Goal: Task Accomplishment & Management: Use online tool/utility

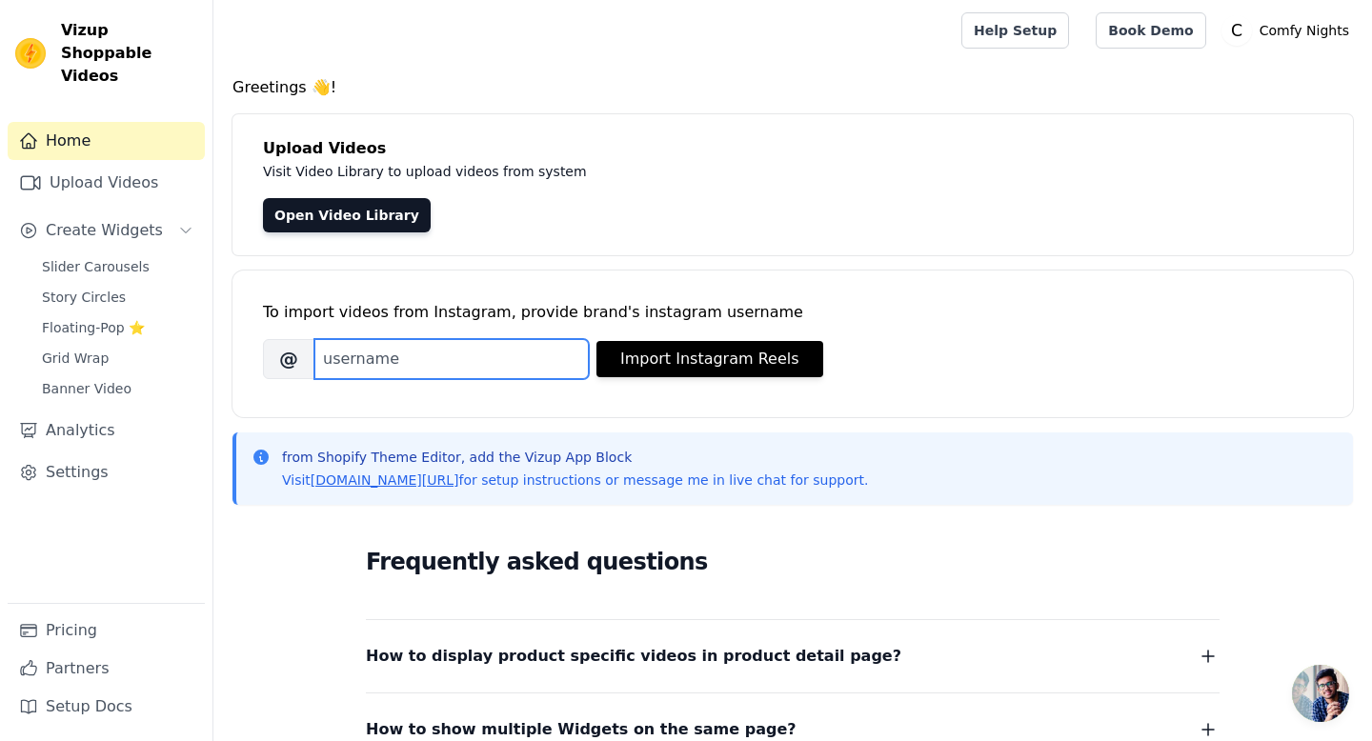
click at [368, 358] on input "Brand's Instagram Username" at bounding box center [451, 359] width 274 height 40
type input "comfy_nights"
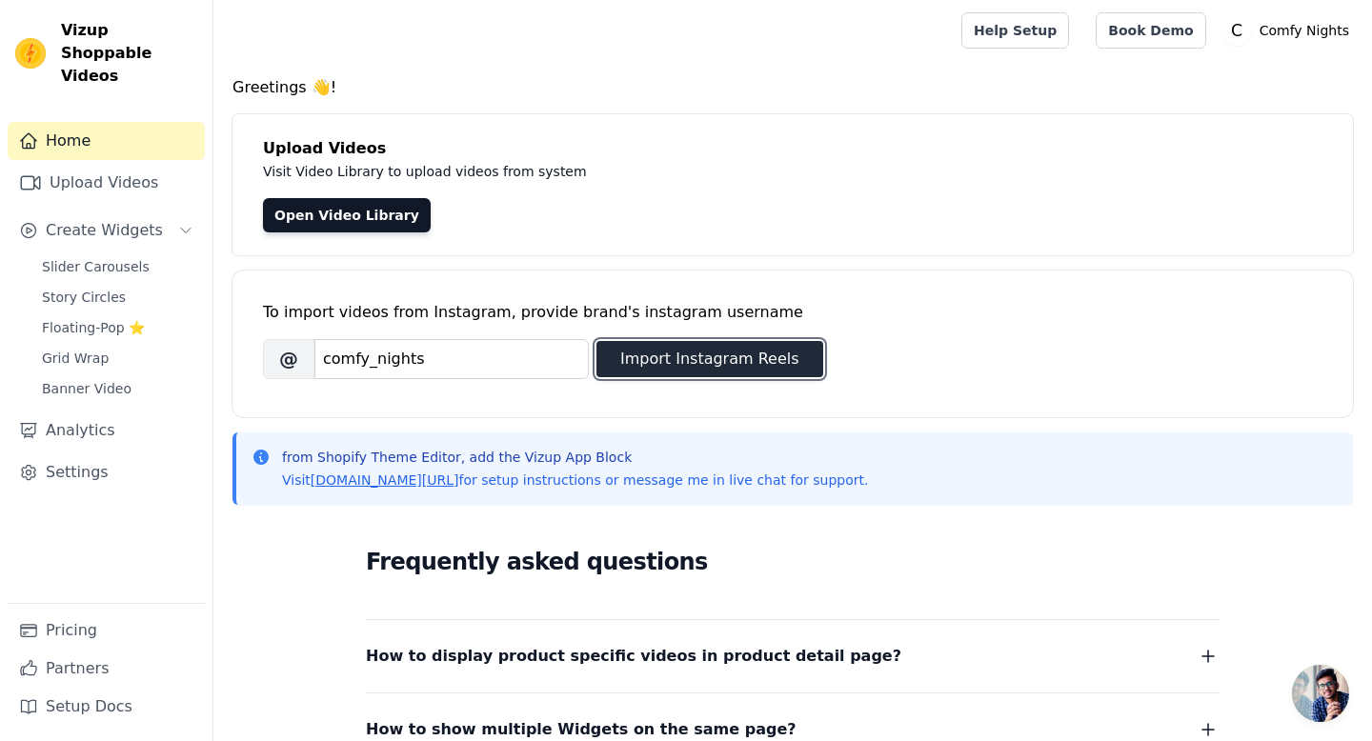
click at [722, 365] on button "Import Instagram Reels" at bounding box center [709, 359] width 227 height 36
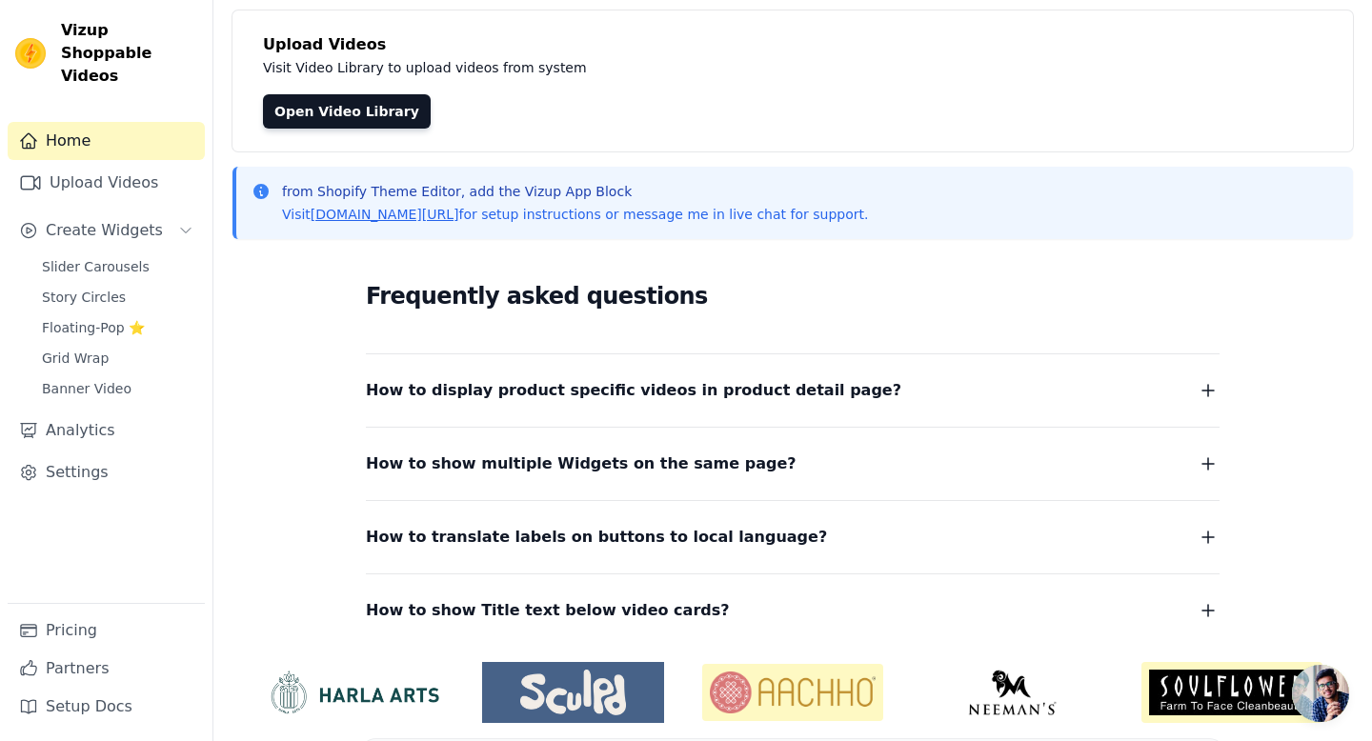
scroll to position [102, 0]
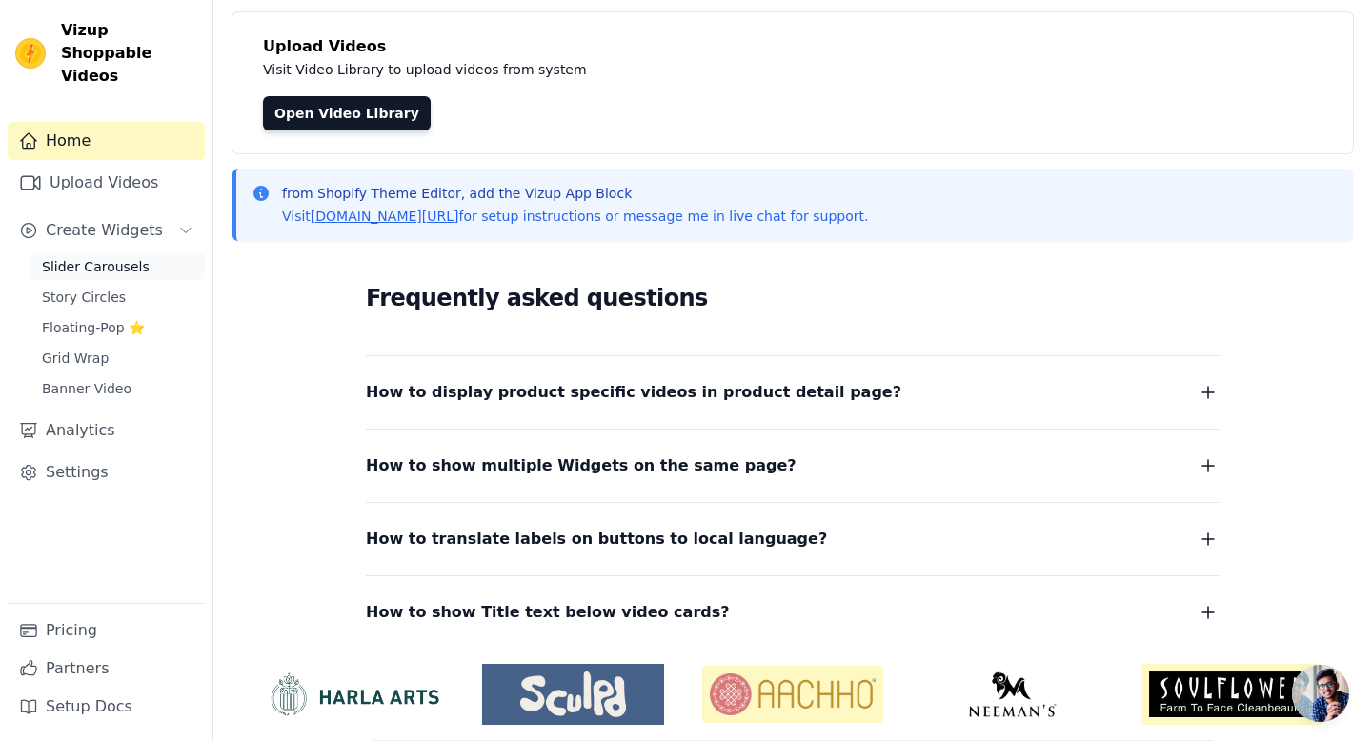
click at [65, 257] on span "Slider Carousels" at bounding box center [96, 266] width 108 height 19
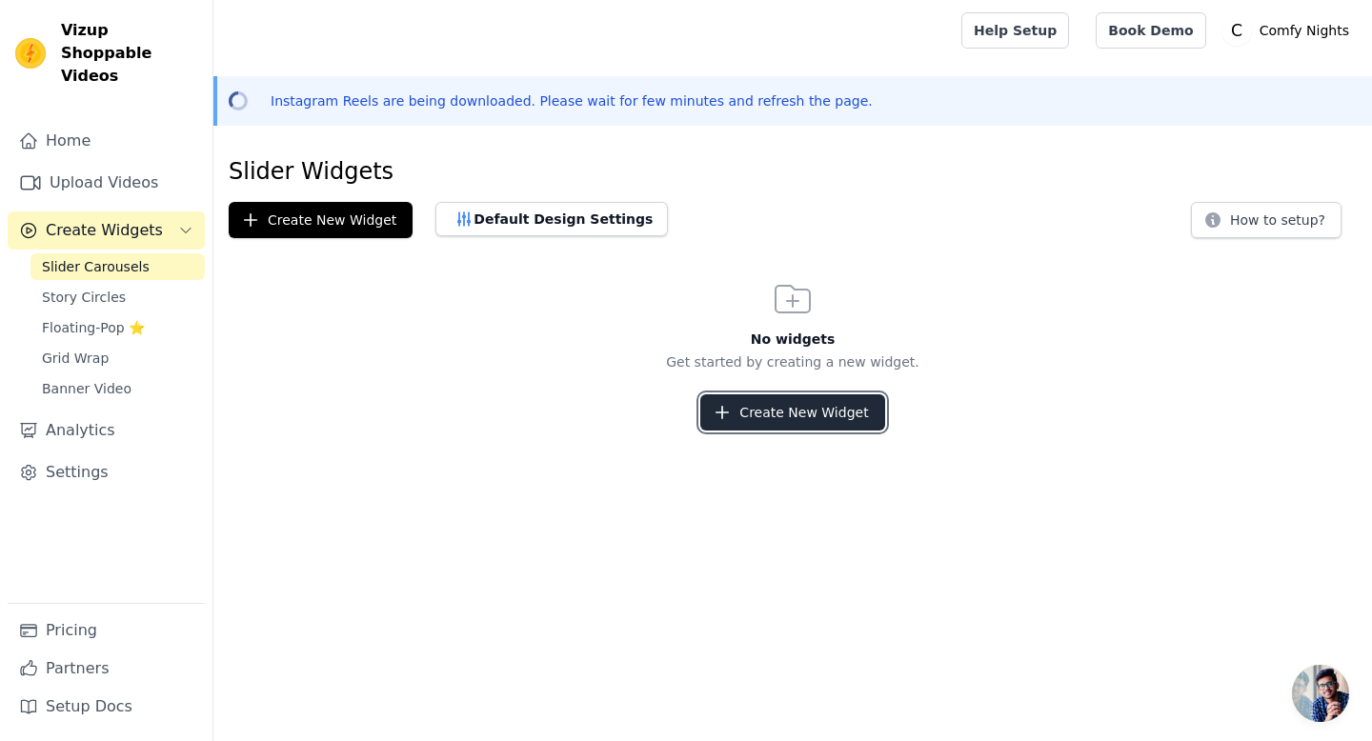
click at [749, 410] on button "Create New Widget" at bounding box center [792, 412] width 184 height 36
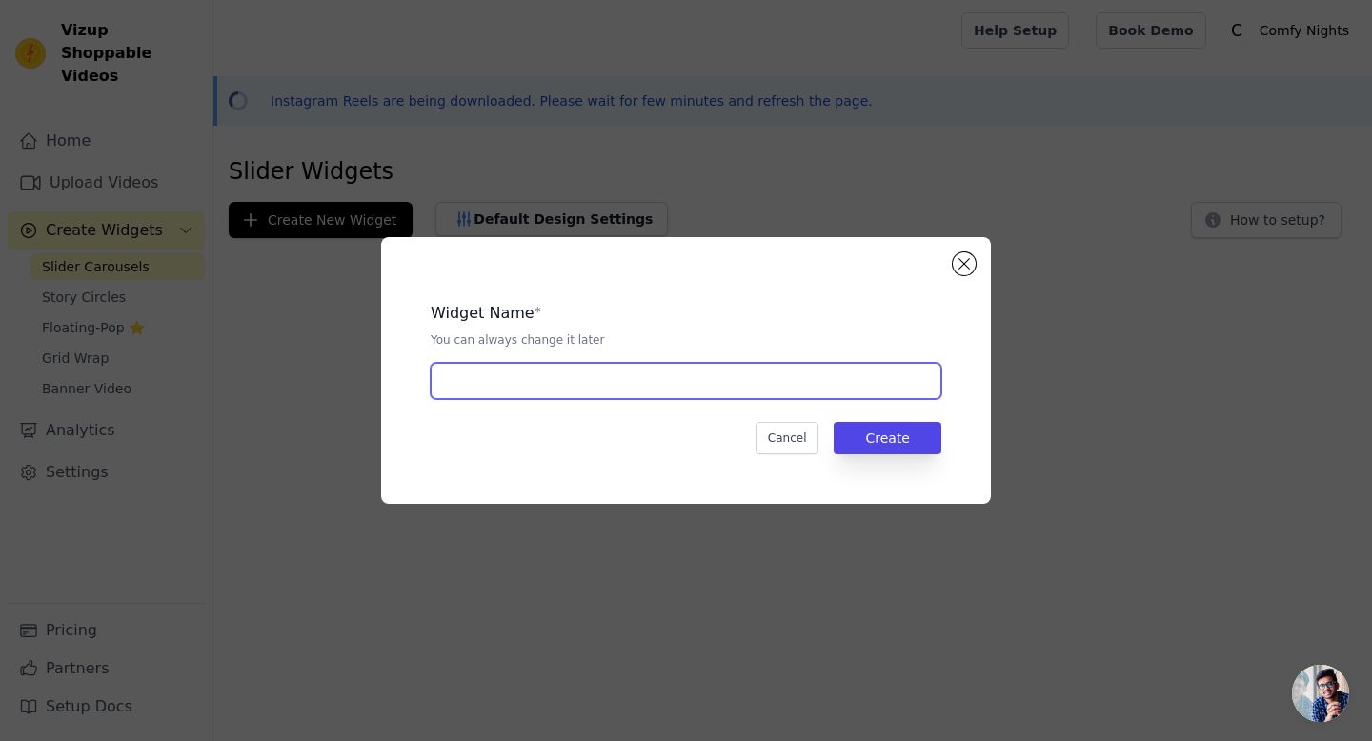
click at [589, 392] on input "text" at bounding box center [686, 381] width 511 height 36
type input "Shop Now"
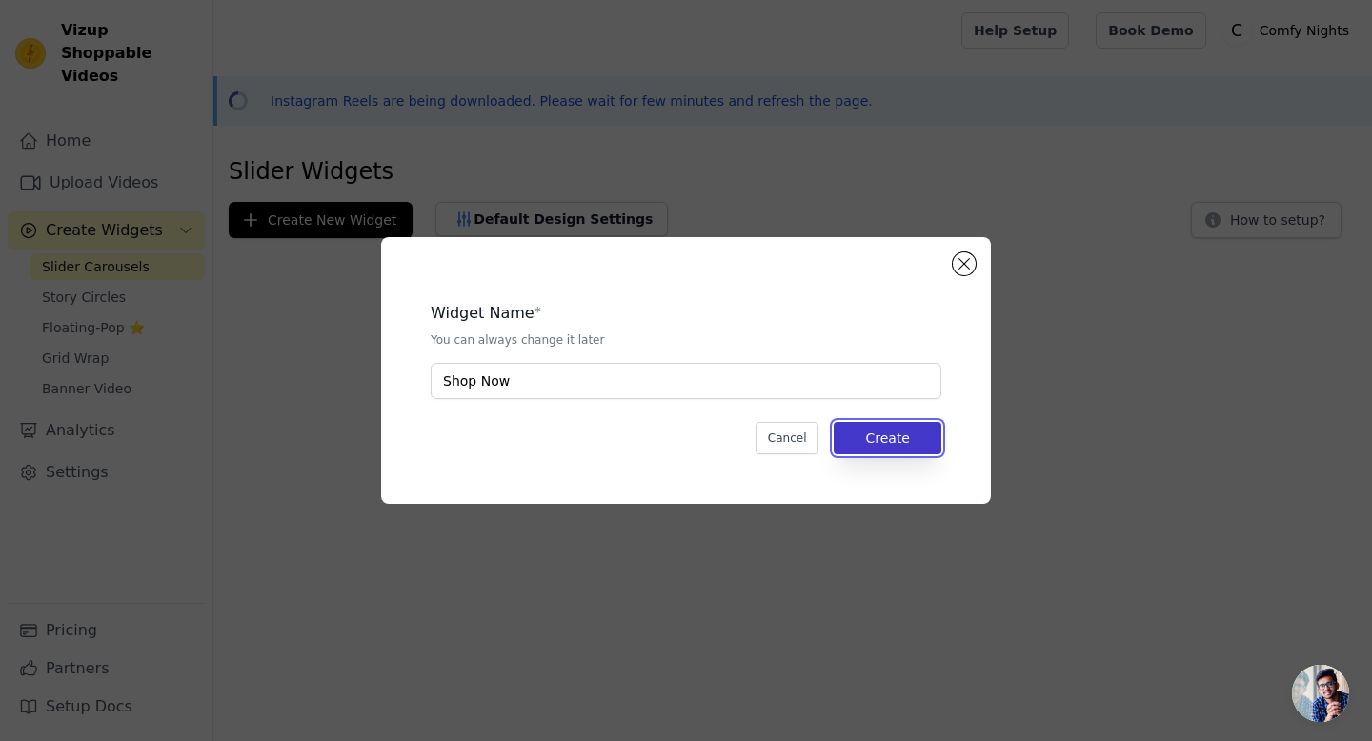
click at [908, 434] on button "Create" at bounding box center [888, 438] width 108 height 32
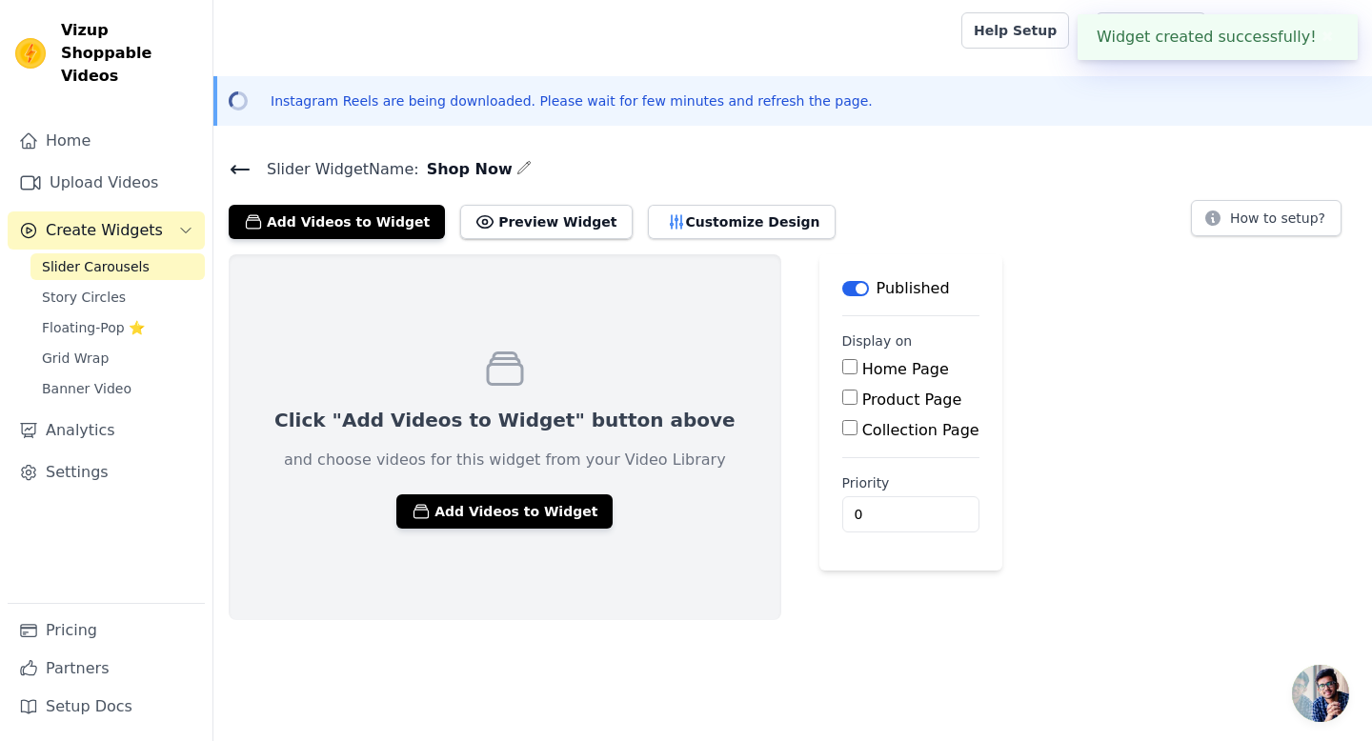
click at [842, 367] on input "Home Page" at bounding box center [849, 366] width 15 height 15
checkbox input "true"
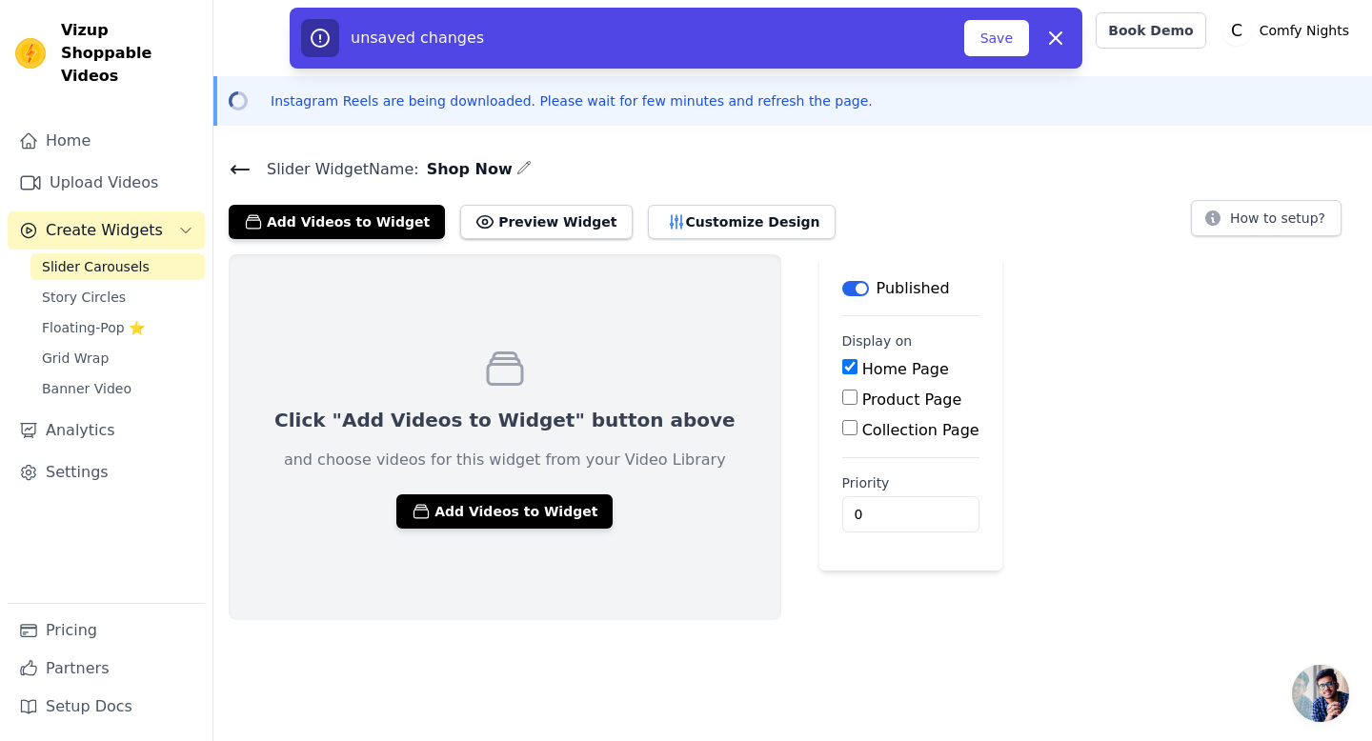
click at [546, 493] on div "Click "Add Videos to Widget" button above and choose videos for this widget fro…" at bounding box center [505, 437] width 553 height 366
click at [543, 501] on button "Add Videos to Widget" at bounding box center [504, 512] width 216 height 34
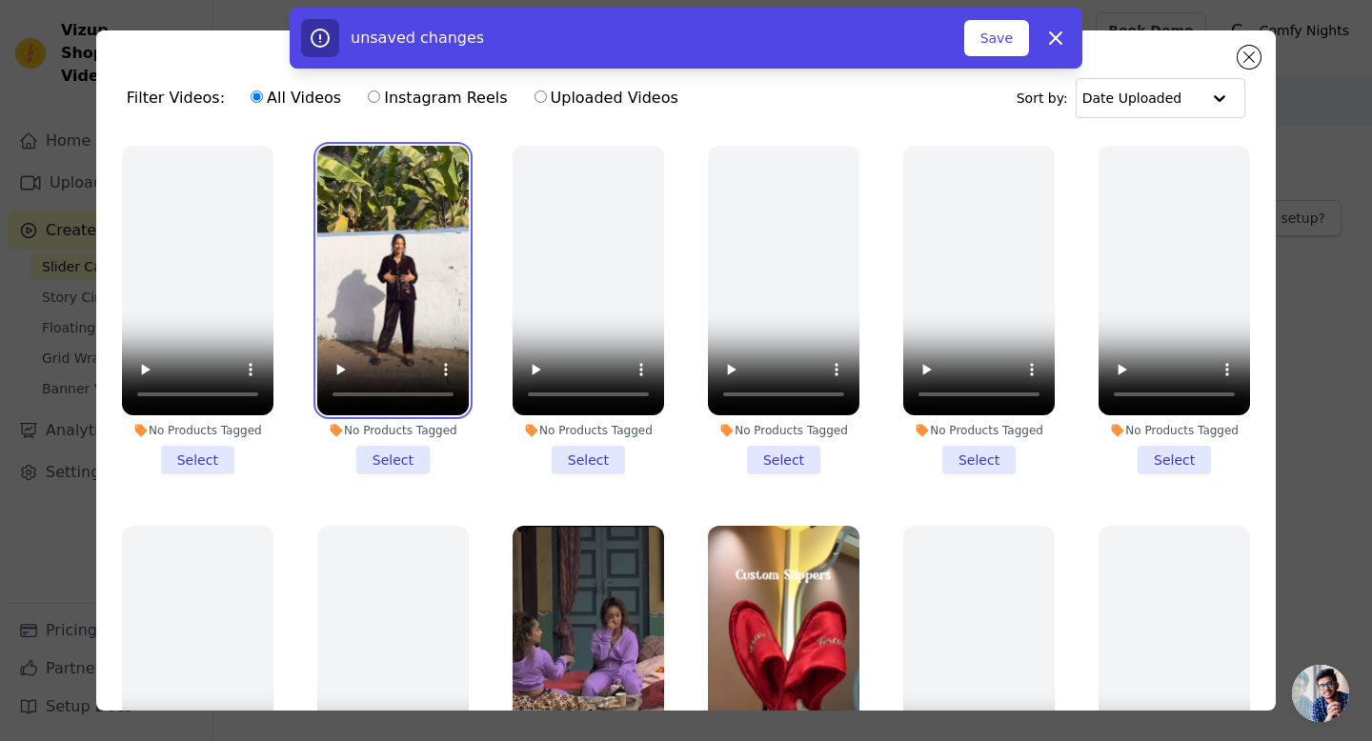
click at [368, 305] on video at bounding box center [392, 281] width 151 height 270
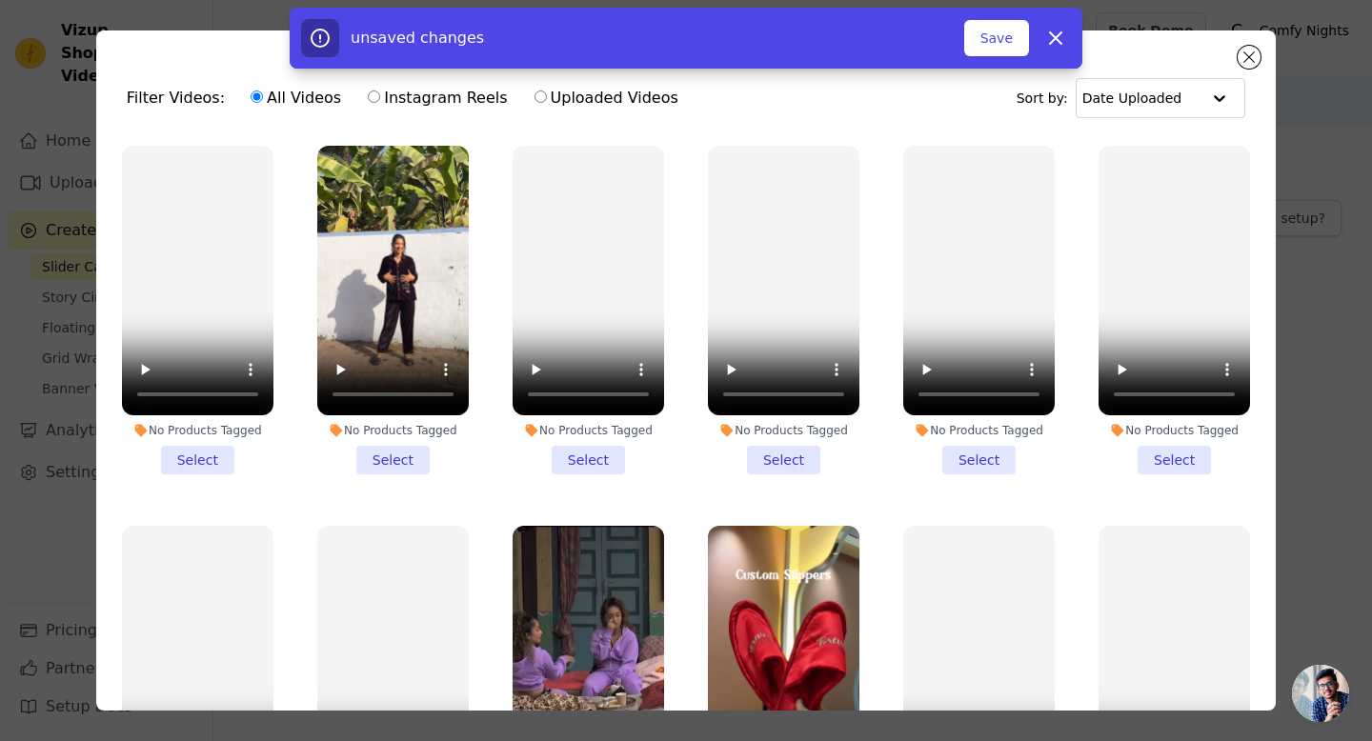
click at [386, 462] on li "No Products Tagged Select" at bounding box center [392, 310] width 151 height 329
click at [0, 0] on input "No Products Tagged Select" at bounding box center [0, 0] width 0 height 0
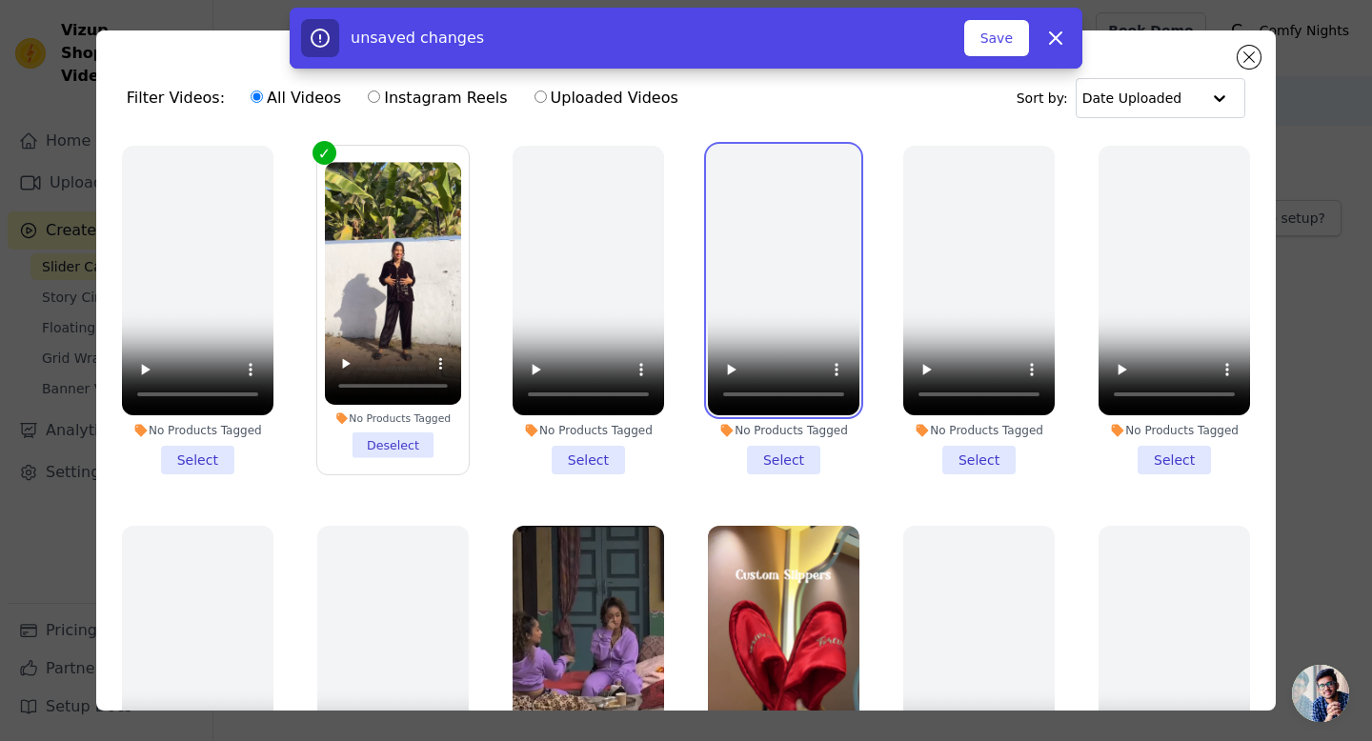
click at [803, 324] on video at bounding box center [783, 281] width 151 height 270
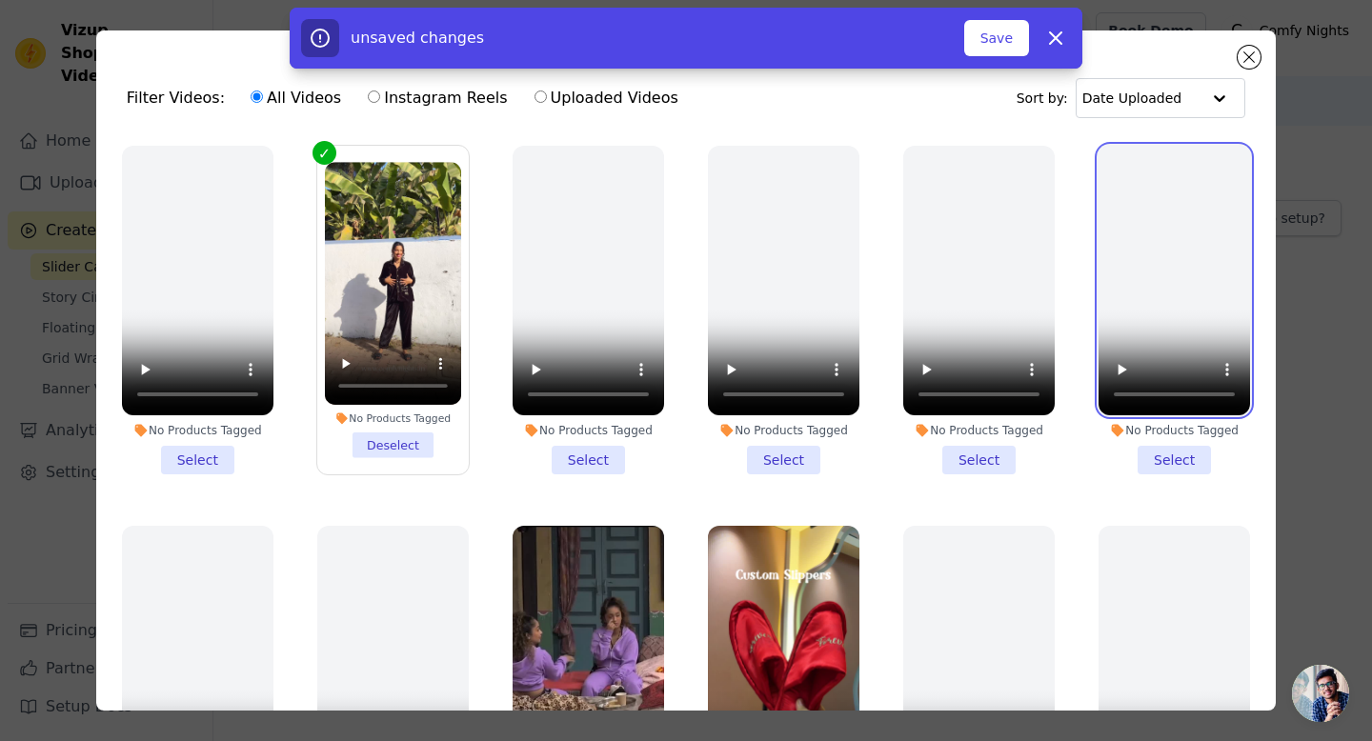
click at [1222, 263] on video at bounding box center [1174, 281] width 151 height 270
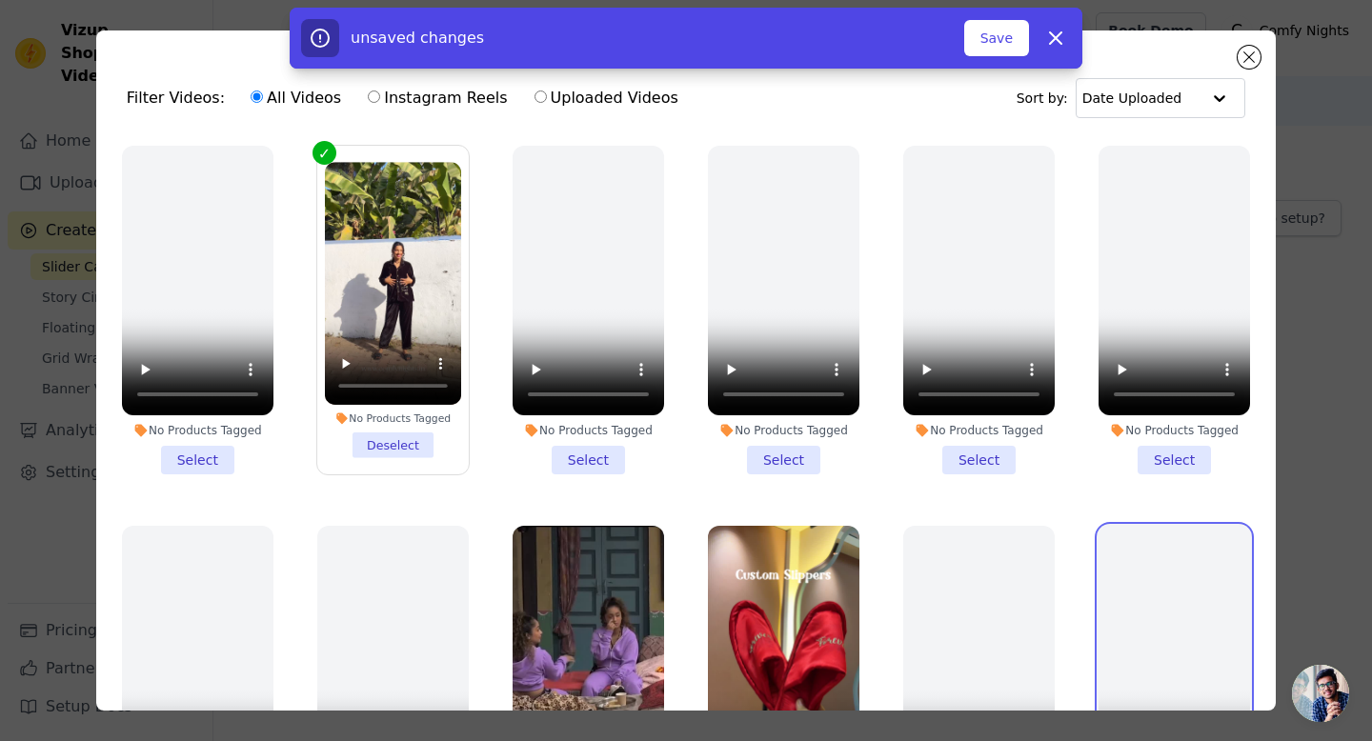
click at [1166, 580] on video at bounding box center [1174, 661] width 151 height 270
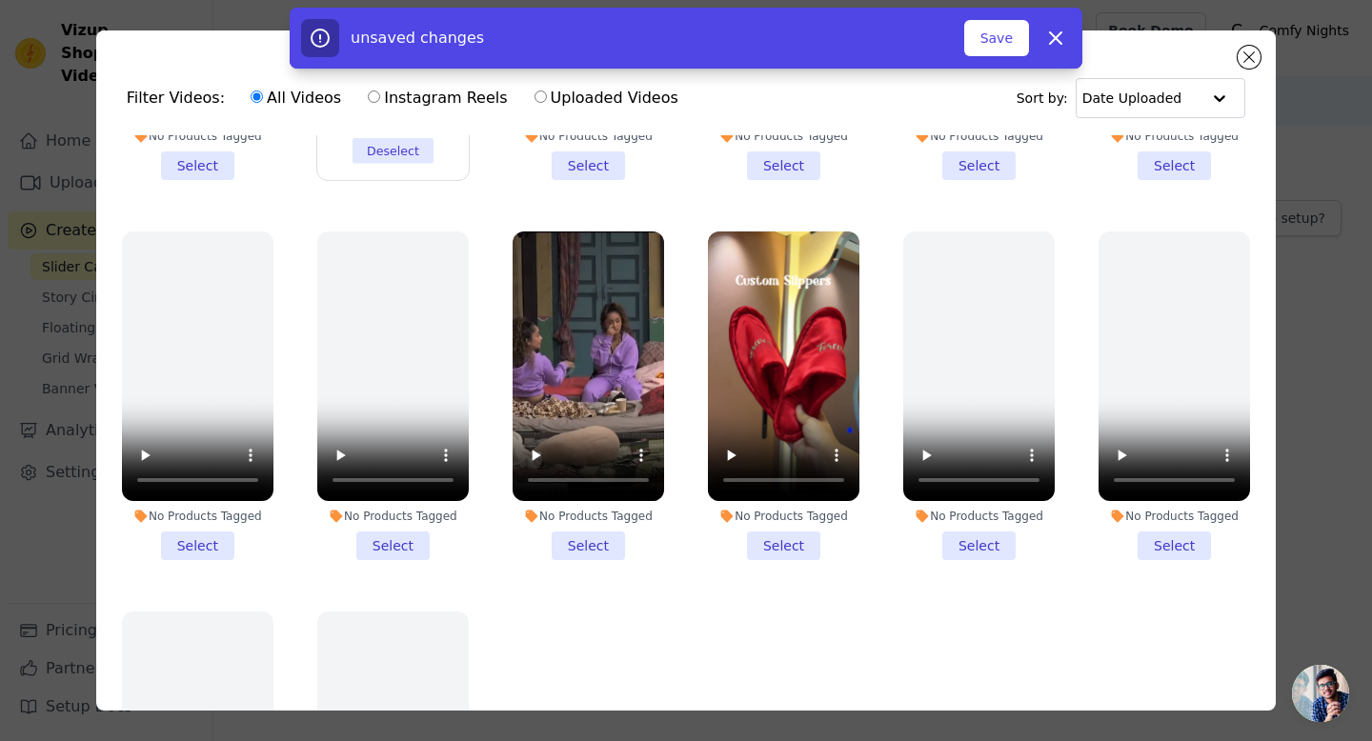
scroll to position [307, 0]
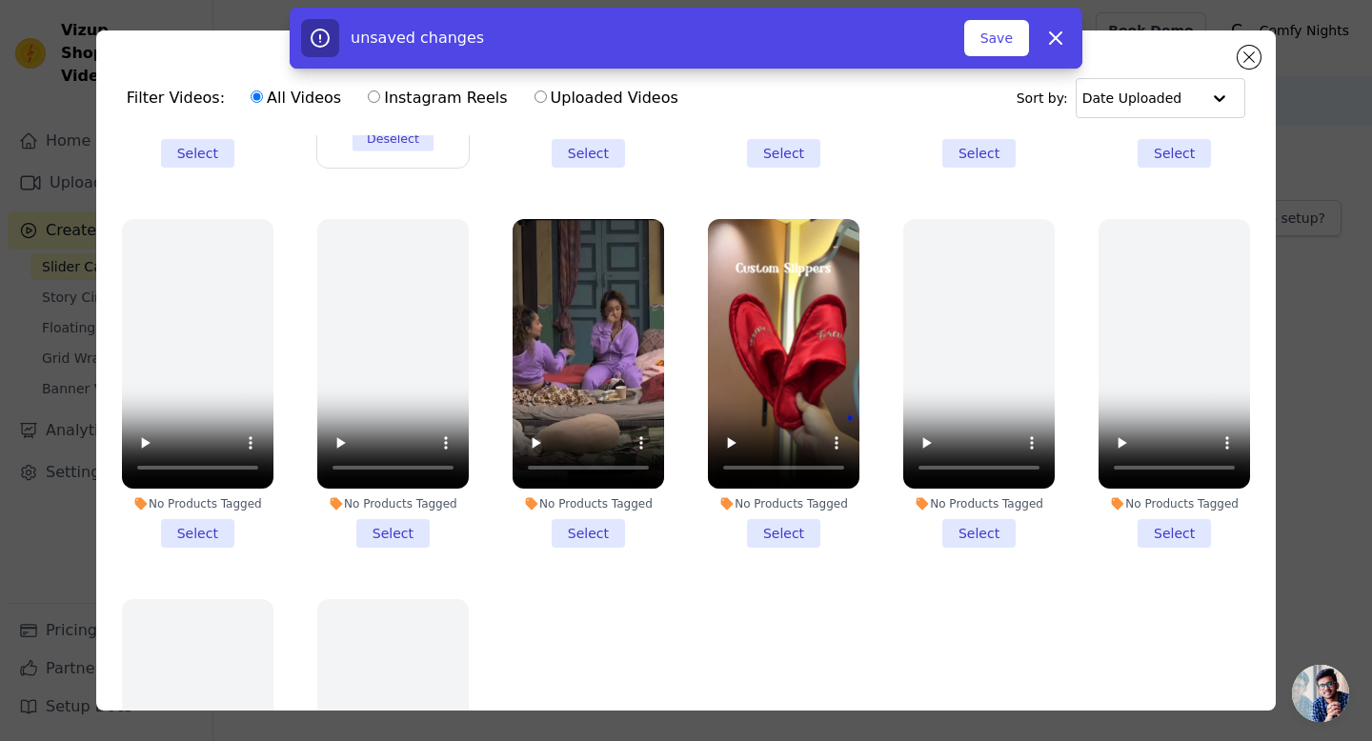
click at [777, 531] on li "No Products Tagged Select" at bounding box center [783, 383] width 151 height 329
click at [0, 0] on input "No Products Tagged Select" at bounding box center [0, 0] width 0 height 0
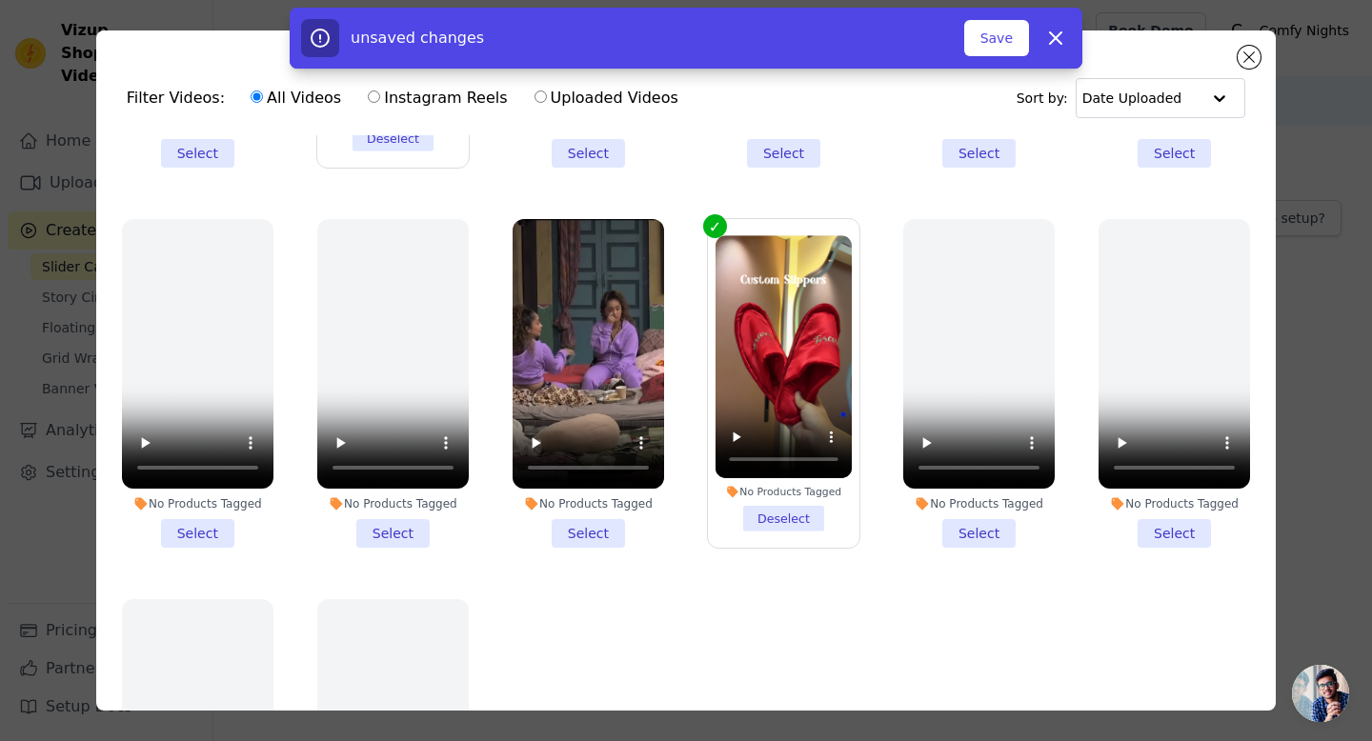
click at [611, 532] on li "No Products Tagged Select" at bounding box center [588, 383] width 151 height 329
click at [0, 0] on input "No Products Tagged Select" at bounding box center [0, 0] width 0 height 0
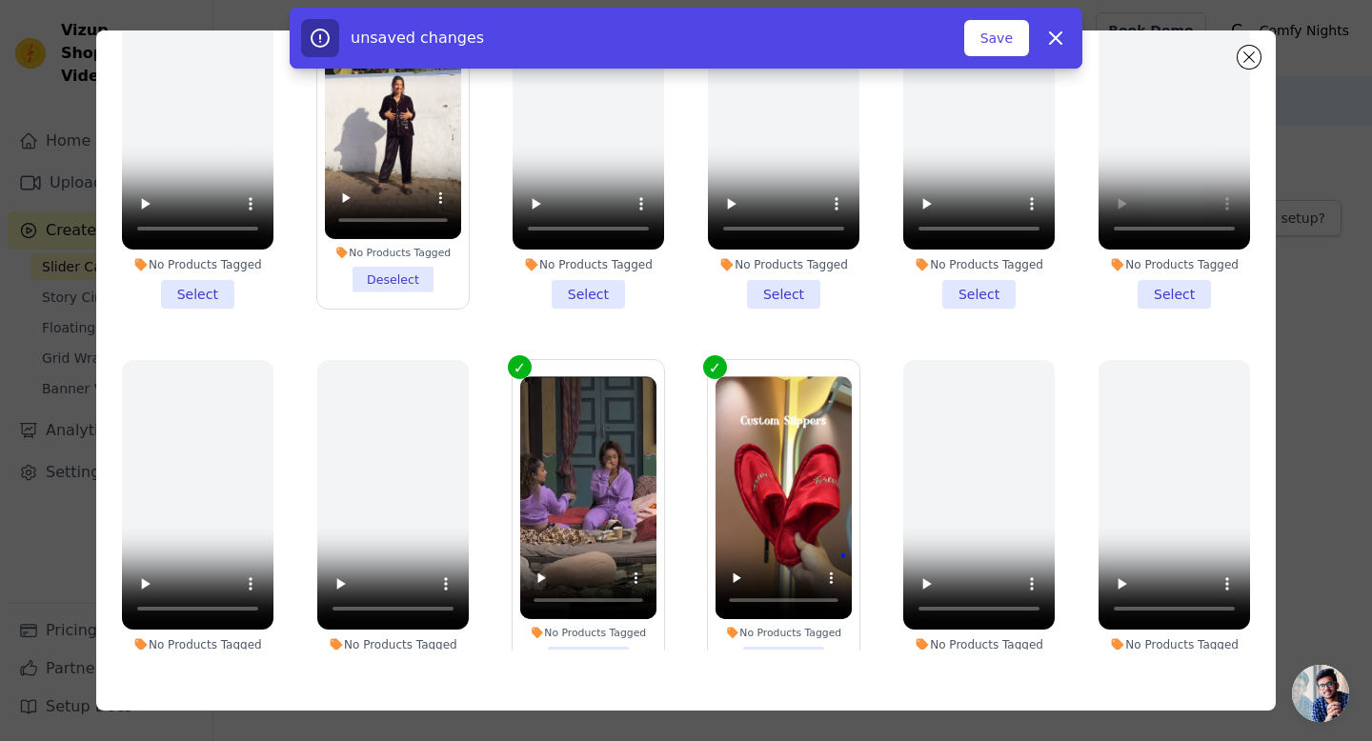
scroll to position [0, 0]
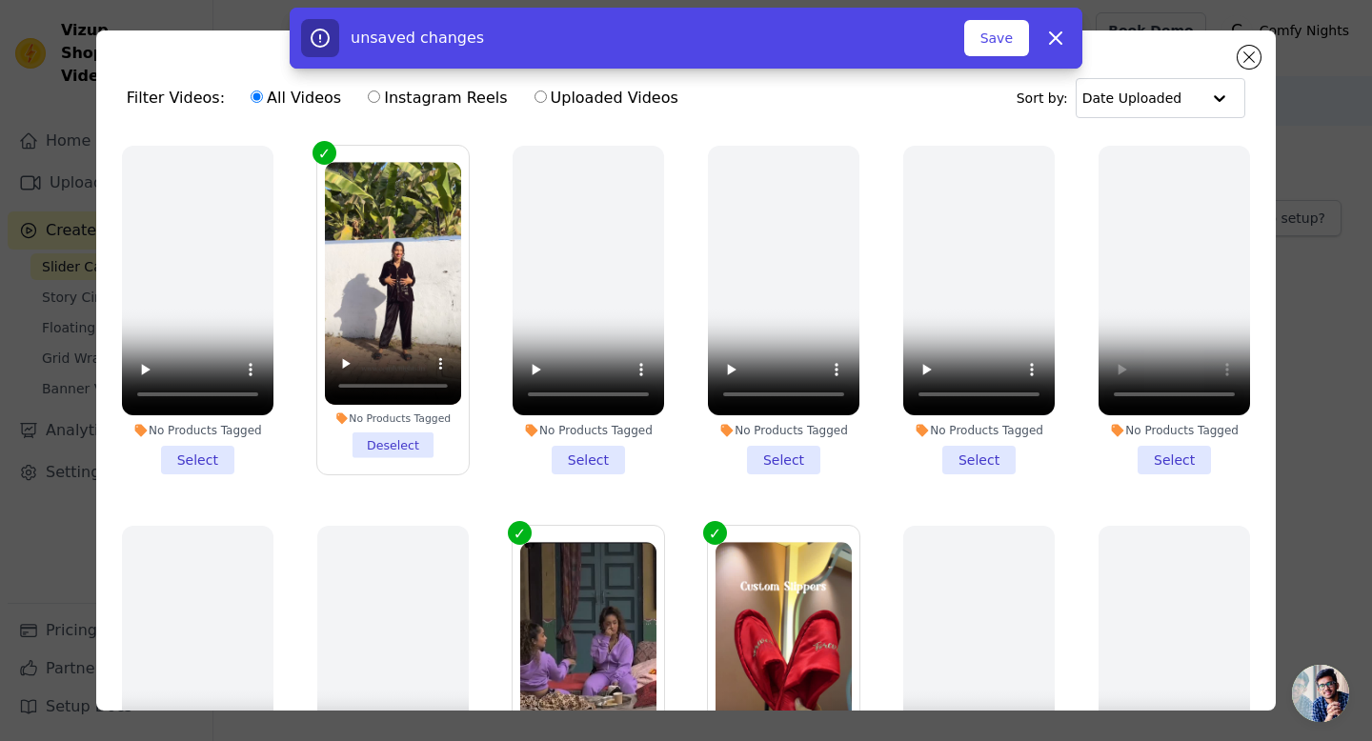
click at [353, 95] on div "All Videos Instagram Reels Uploaded Videos" at bounding box center [464, 98] width 449 height 44
click at [368, 96] on input "Instagram Reels" at bounding box center [374, 97] width 12 height 12
radio input "true"
click at [1068, 29] on button "Dismiss" at bounding box center [1056, 38] width 38 height 38
checkbox input "false"
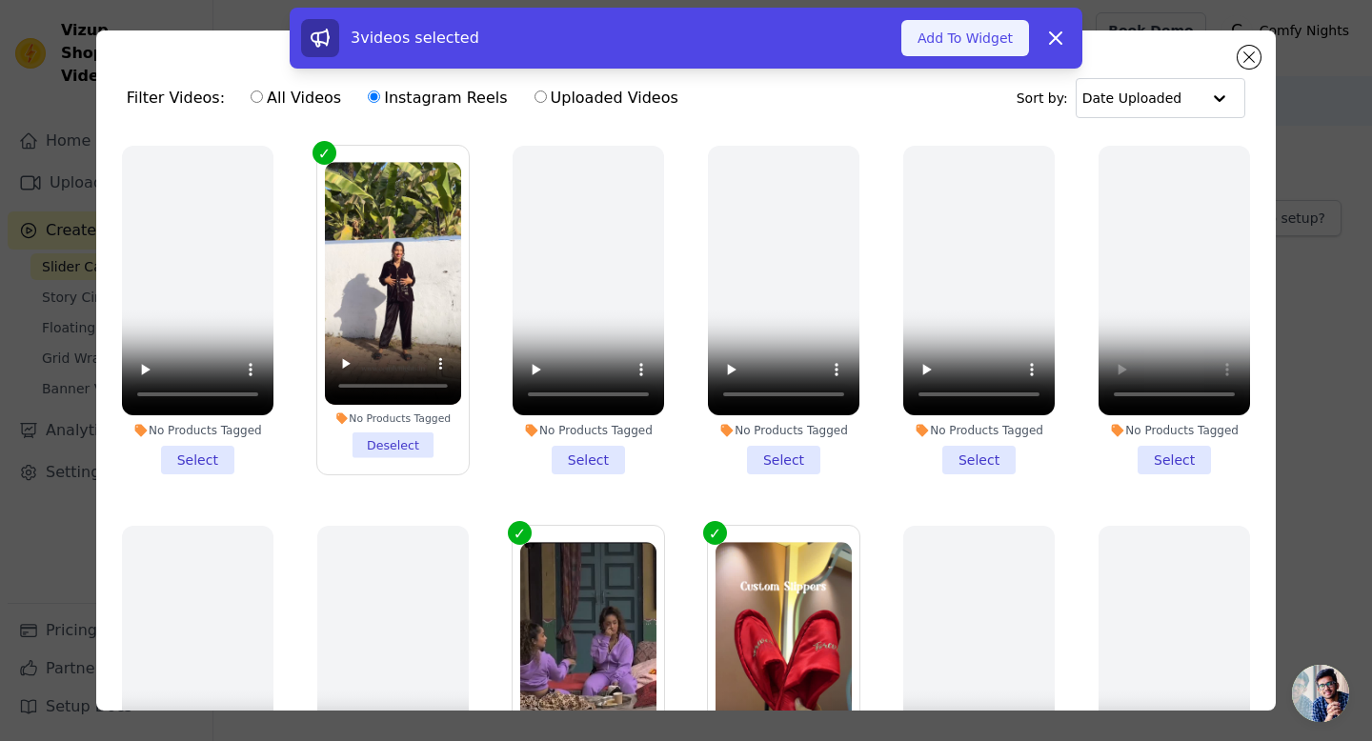
click at [998, 30] on button "Add To Widget" at bounding box center [965, 38] width 128 height 36
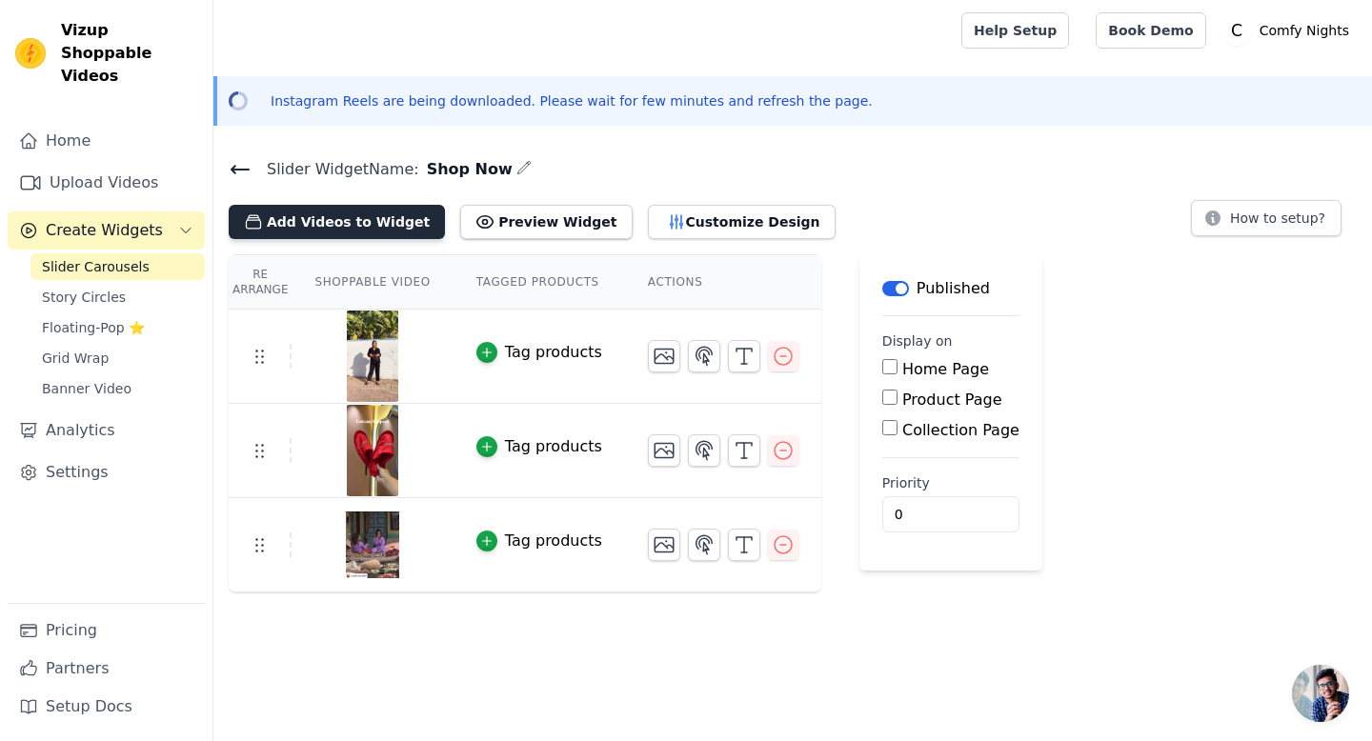
click at [360, 224] on button "Add Videos to Widget" at bounding box center [337, 222] width 216 height 34
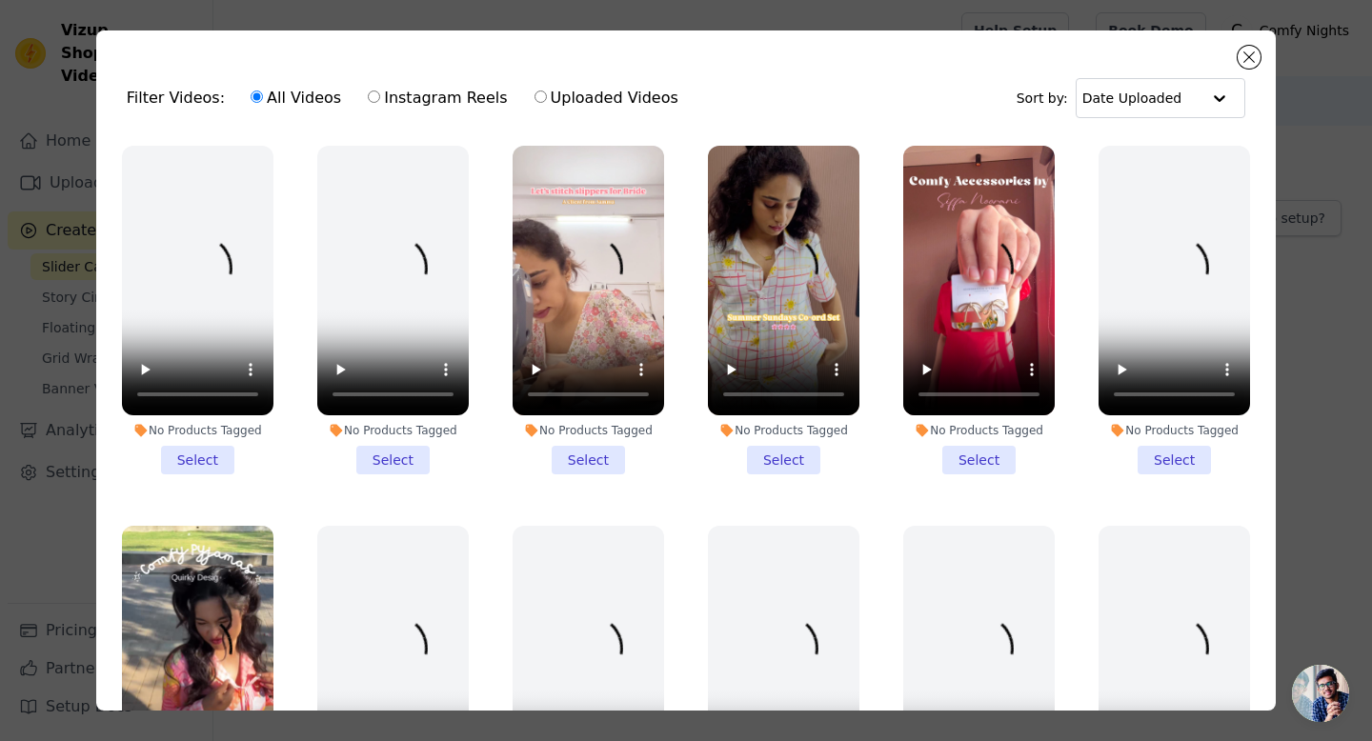
click at [581, 458] on li "No Products Tagged Select" at bounding box center [588, 310] width 151 height 329
click at [0, 0] on input "No Products Tagged Select" at bounding box center [0, 0] width 0 height 0
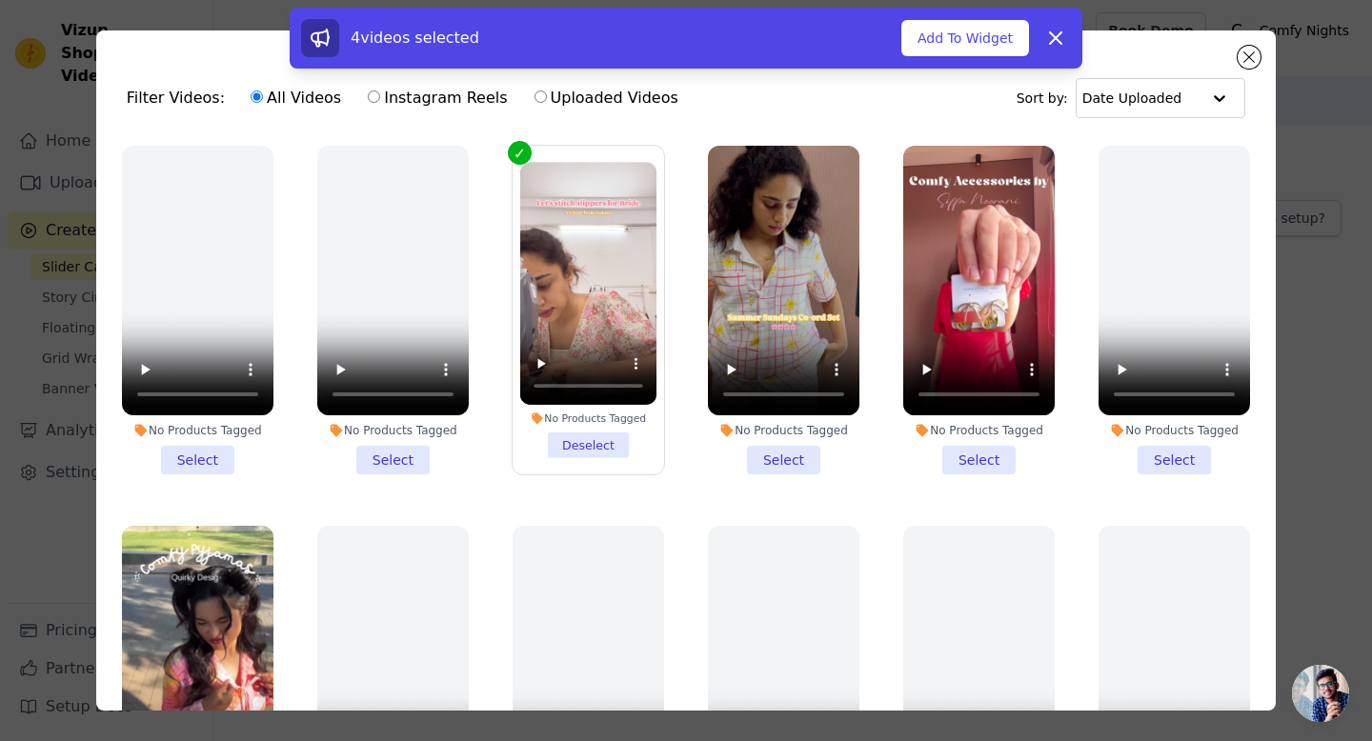
click at [958, 448] on li "No Products Tagged Select" at bounding box center [978, 310] width 151 height 329
click at [0, 0] on input "No Products Tagged Select" at bounding box center [0, 0] width 0 height 0
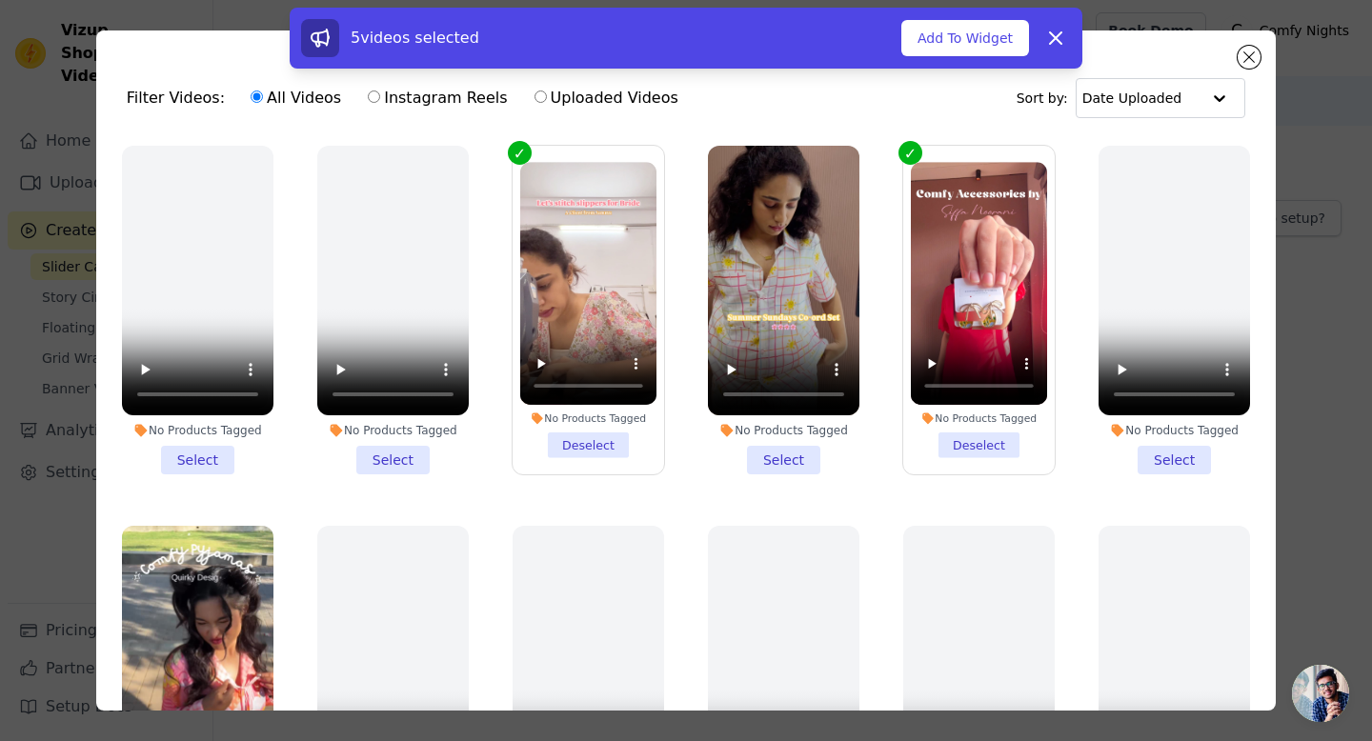
click at [790, 459] on li "No Products Tagged Select" at bounding box center [783, 310] width 151 height 329
click at [0, 0] on input "No Products Tagged Select" at bounding box center [0, 0] width 0 height 0
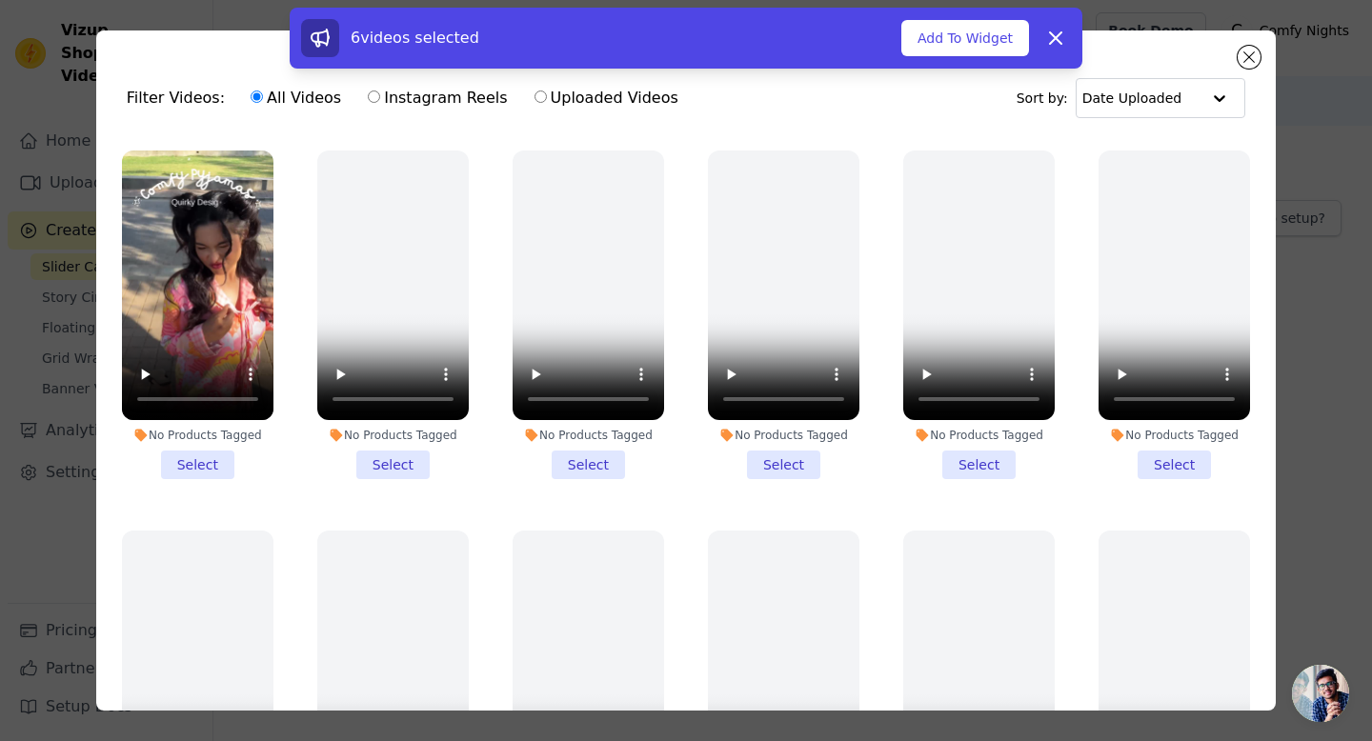
scroll to position [407, 0]
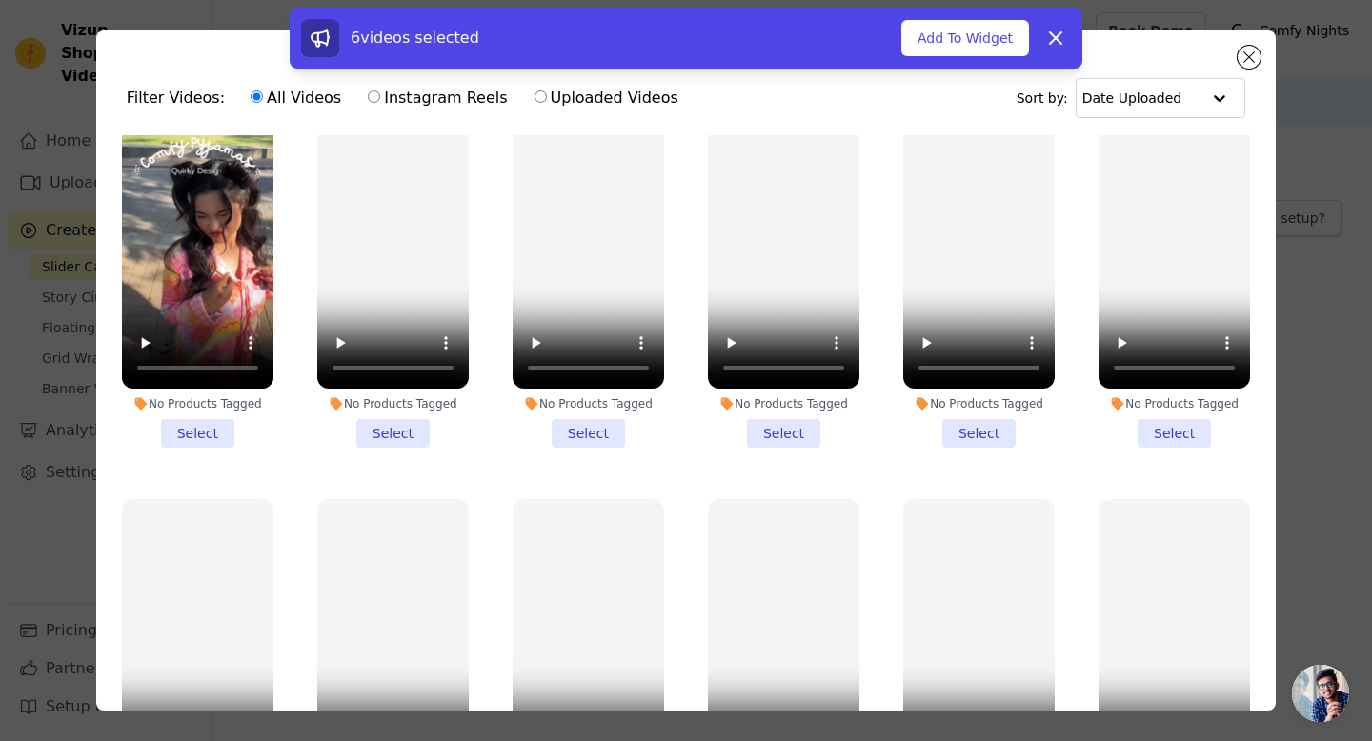
click at [221, 429] on li "No Products Tagged Select" at bounding box center [197, 283] width 151 height 329
click at [0, 0] on input "No Products Tagged Select" at bounding box center [0, 0] width 0 height 0
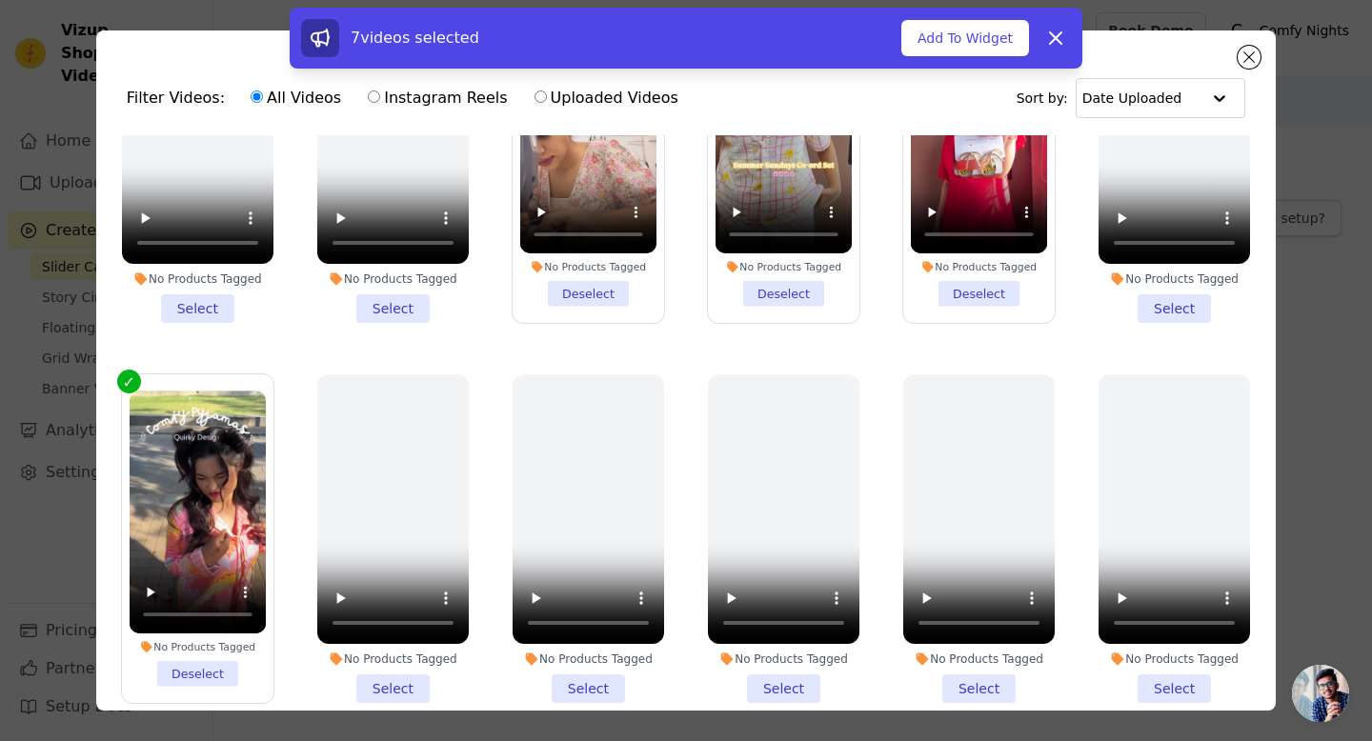
scroll to position [0, 0]
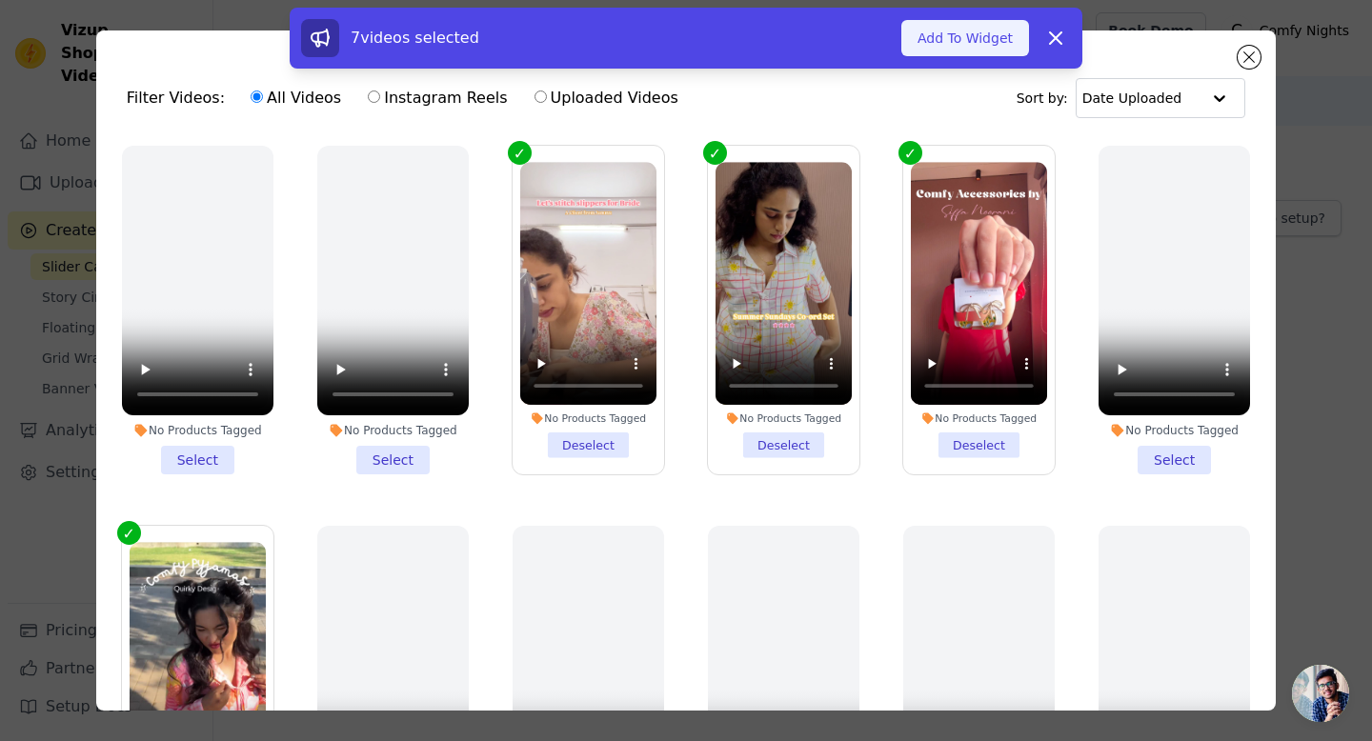
click at [959, 42] on button "Add To Widget" at bounding box center [965, 38] width 128 height 36
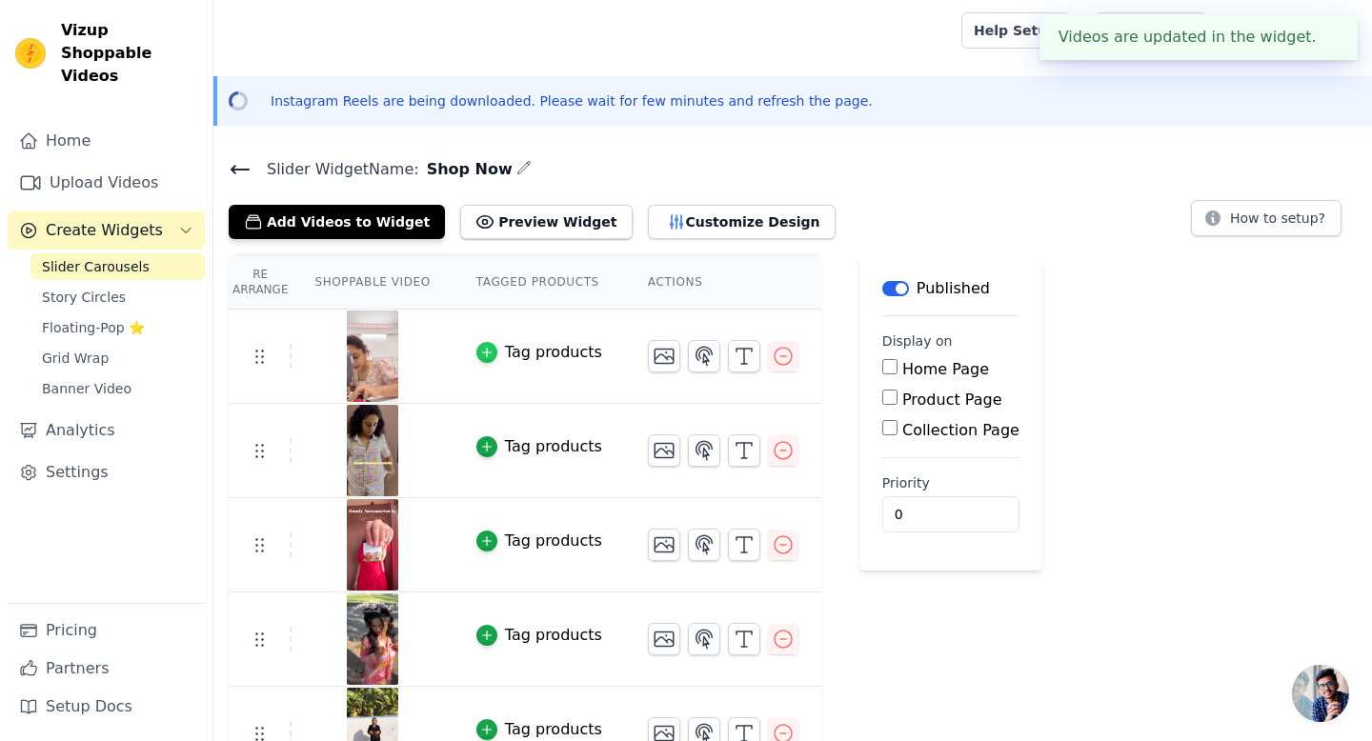
click at [483, 353] on icon "button" at bounding box center [486, 352] width 13 height 13
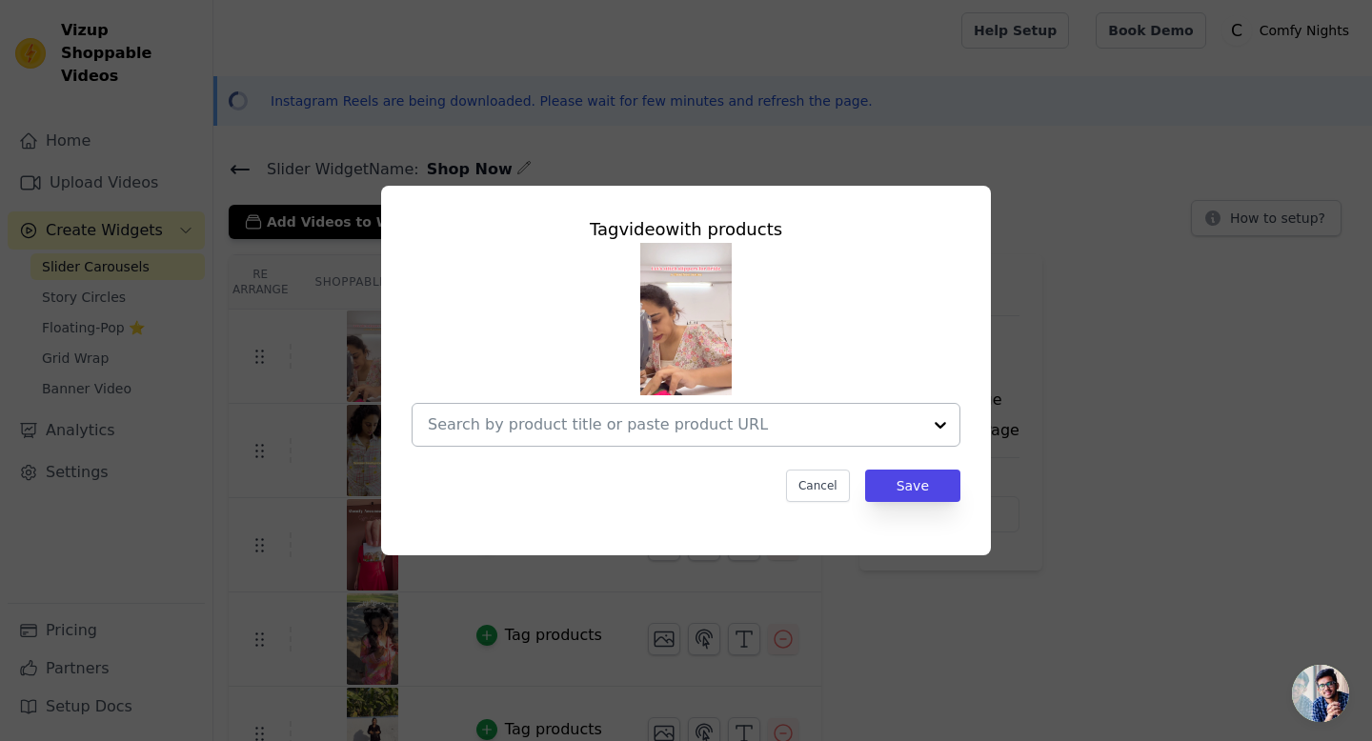
click at [629, 433] on input "text" at bounding box center [675, 425] width 494 height 23
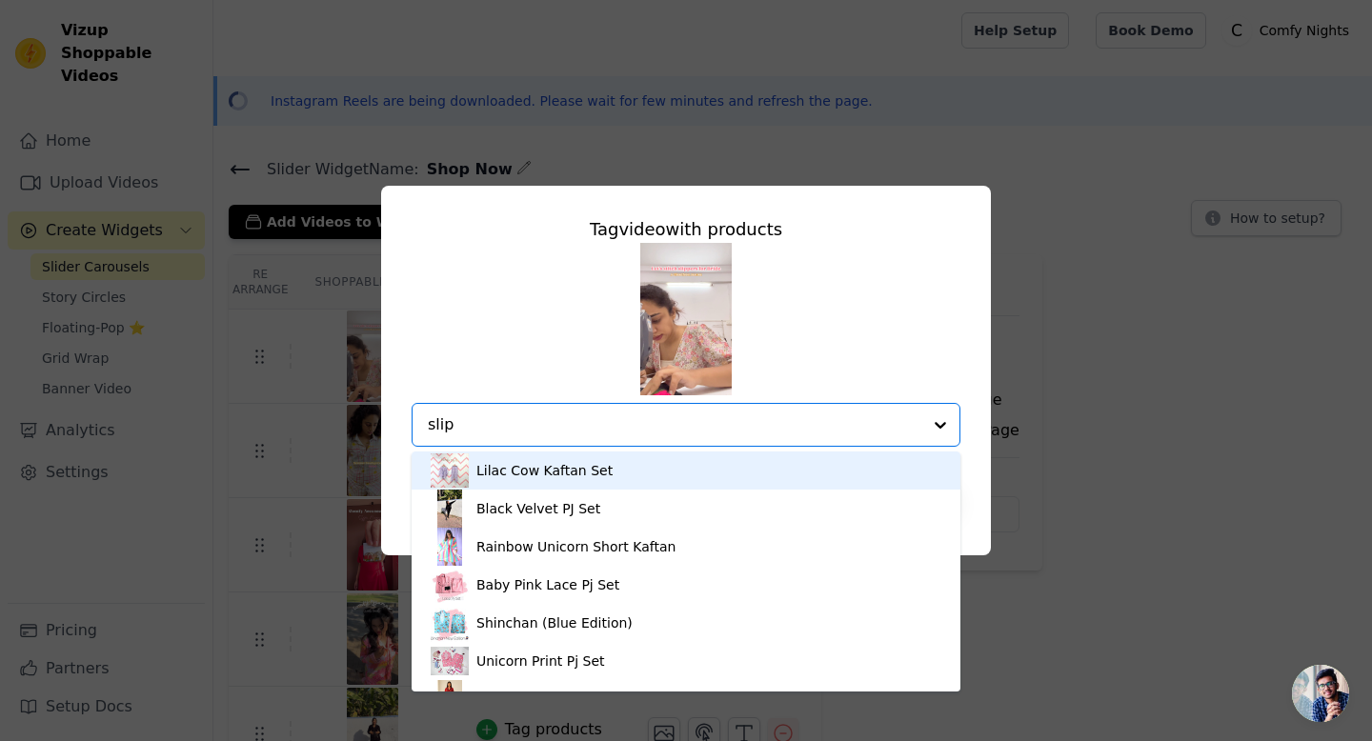
type input "slipp"
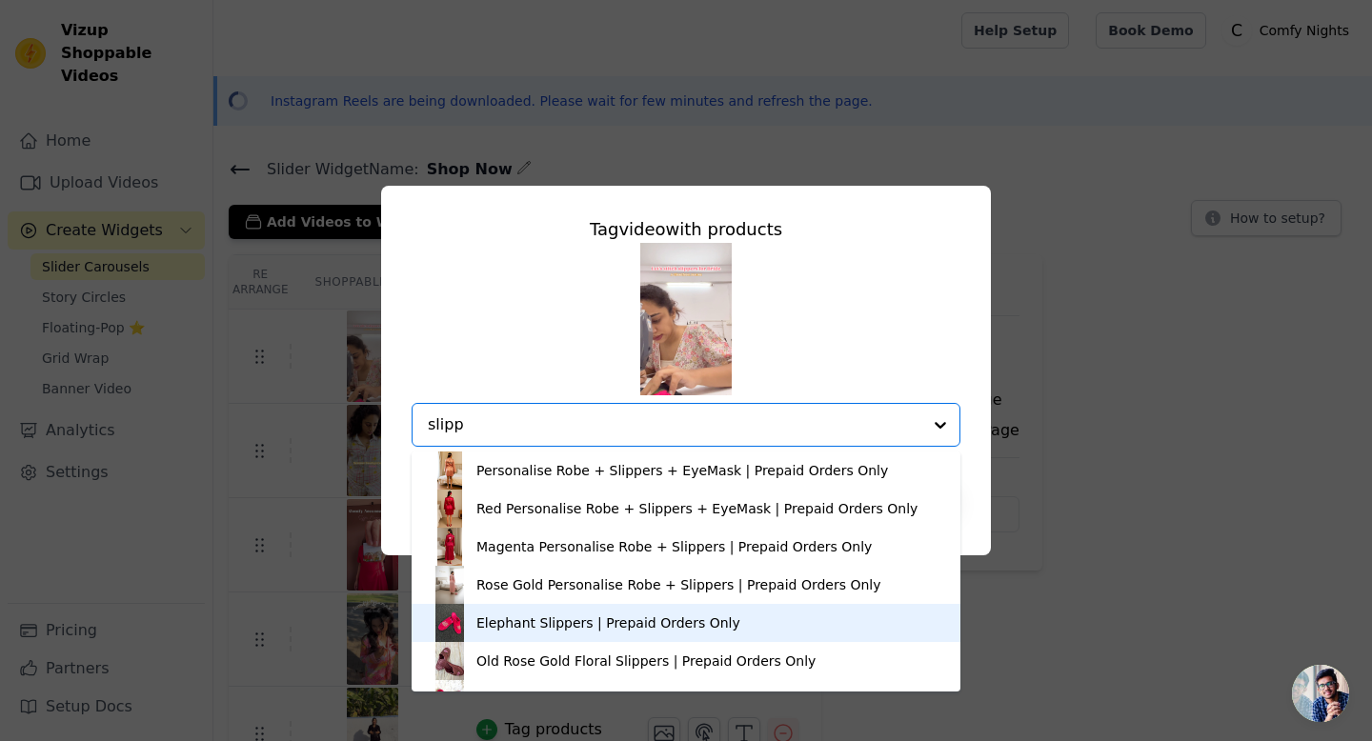
click at [495, 617] on div "Elephant Slippers | Prepaid Orders Only" at bounding box center [608, 623] width 264 height 19
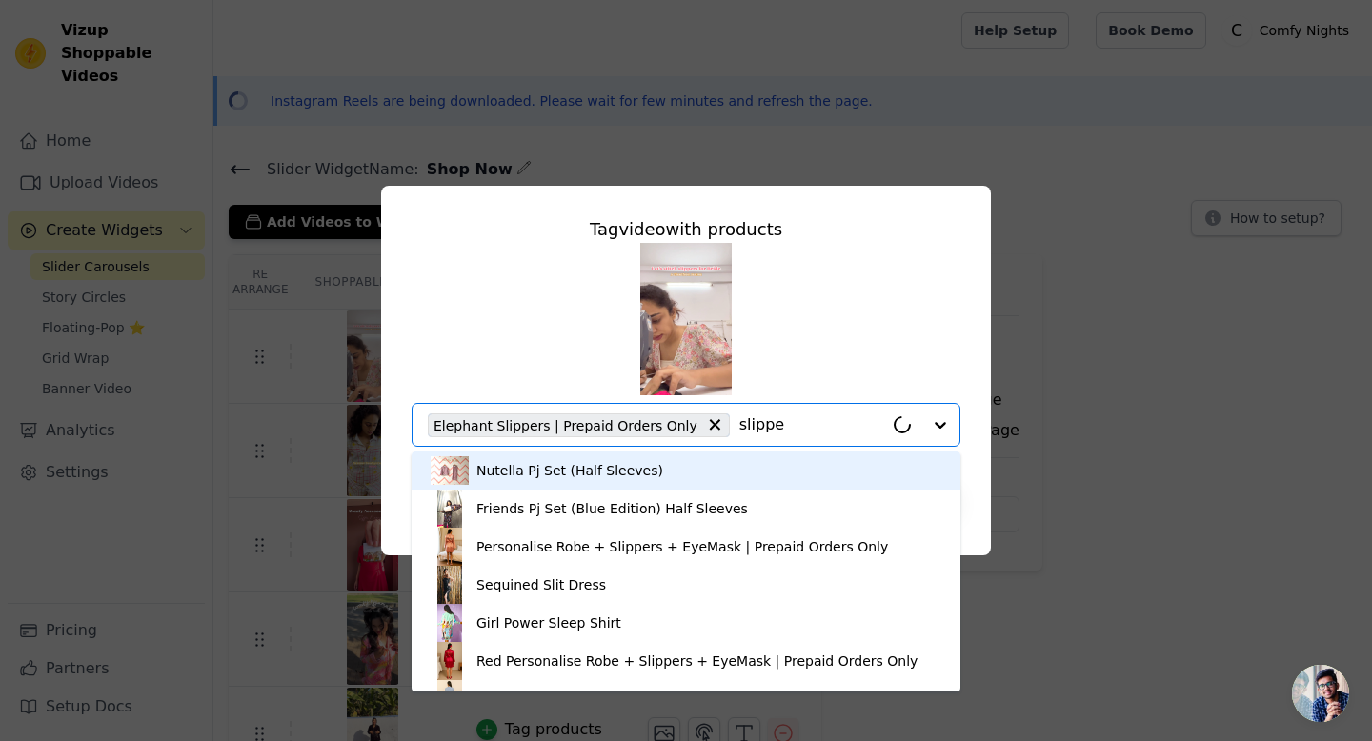
type input "slipper"
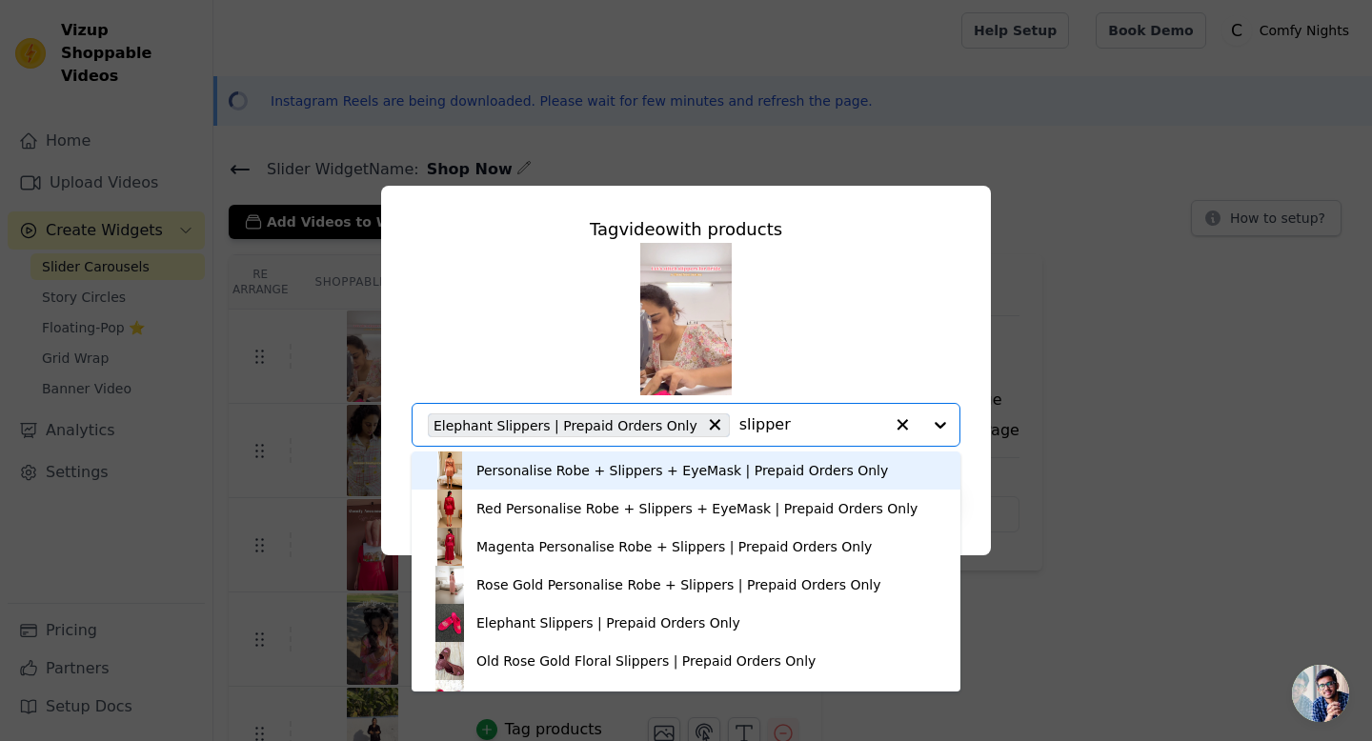
click at [739, 430] on input "slipper" at bounding box center [811, 425] width 144 height 23
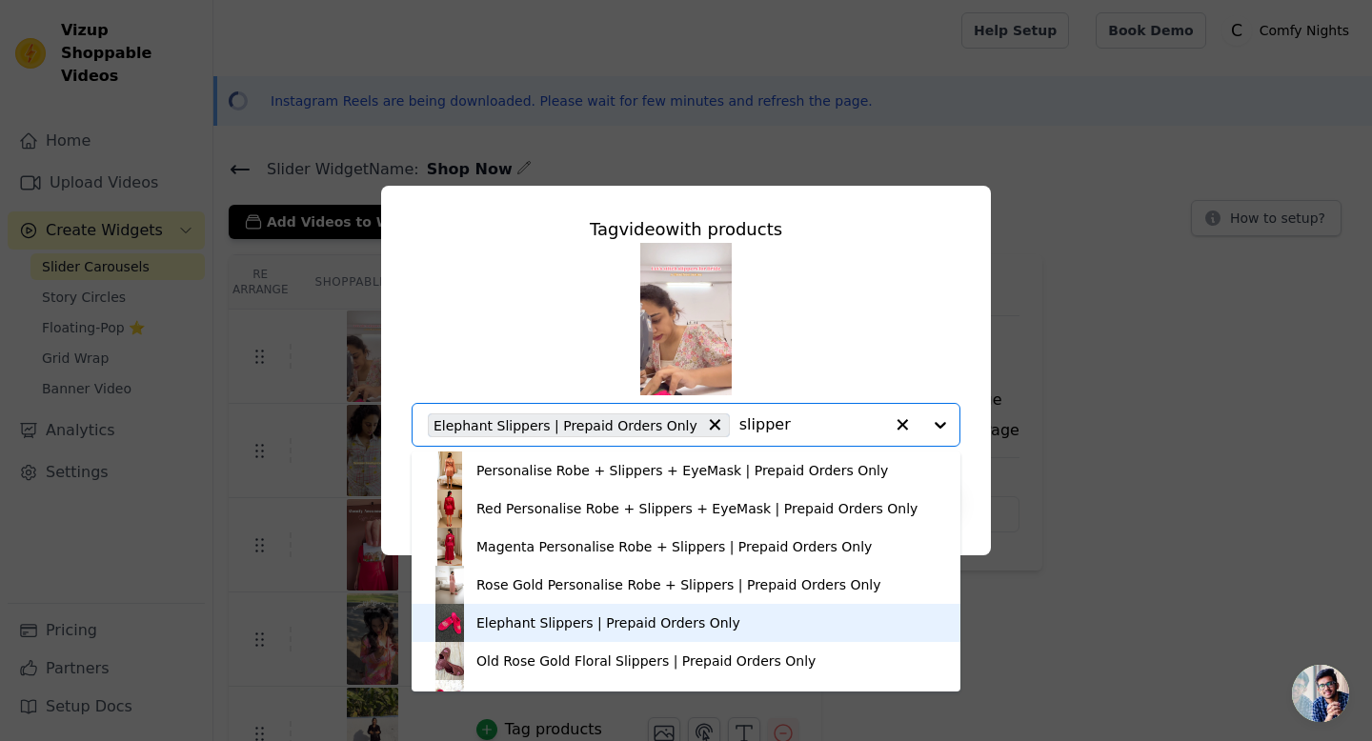
click at [724, 621] on div "Elephant Slippers | Prepaid Orders Only" at bounding box center [686, 623] width 511 height 38
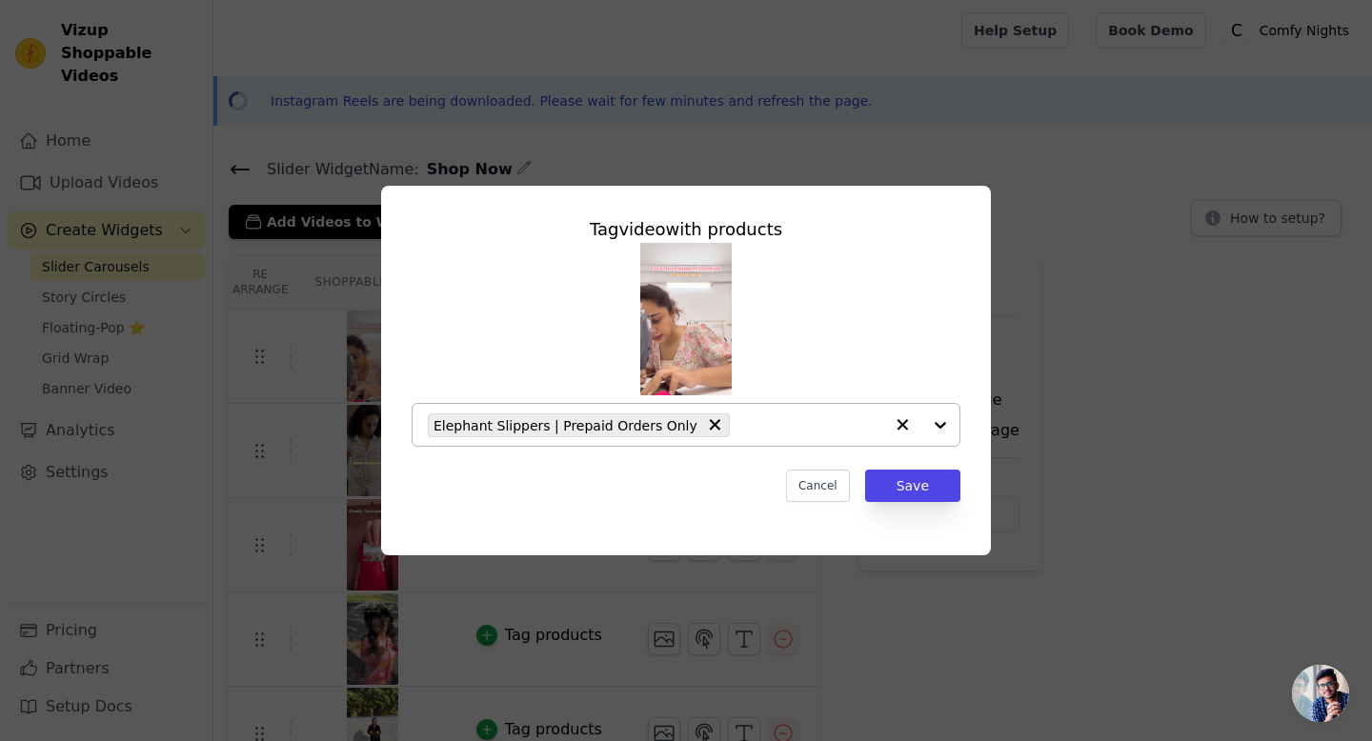
paste input "slipper"
type input "slipper"
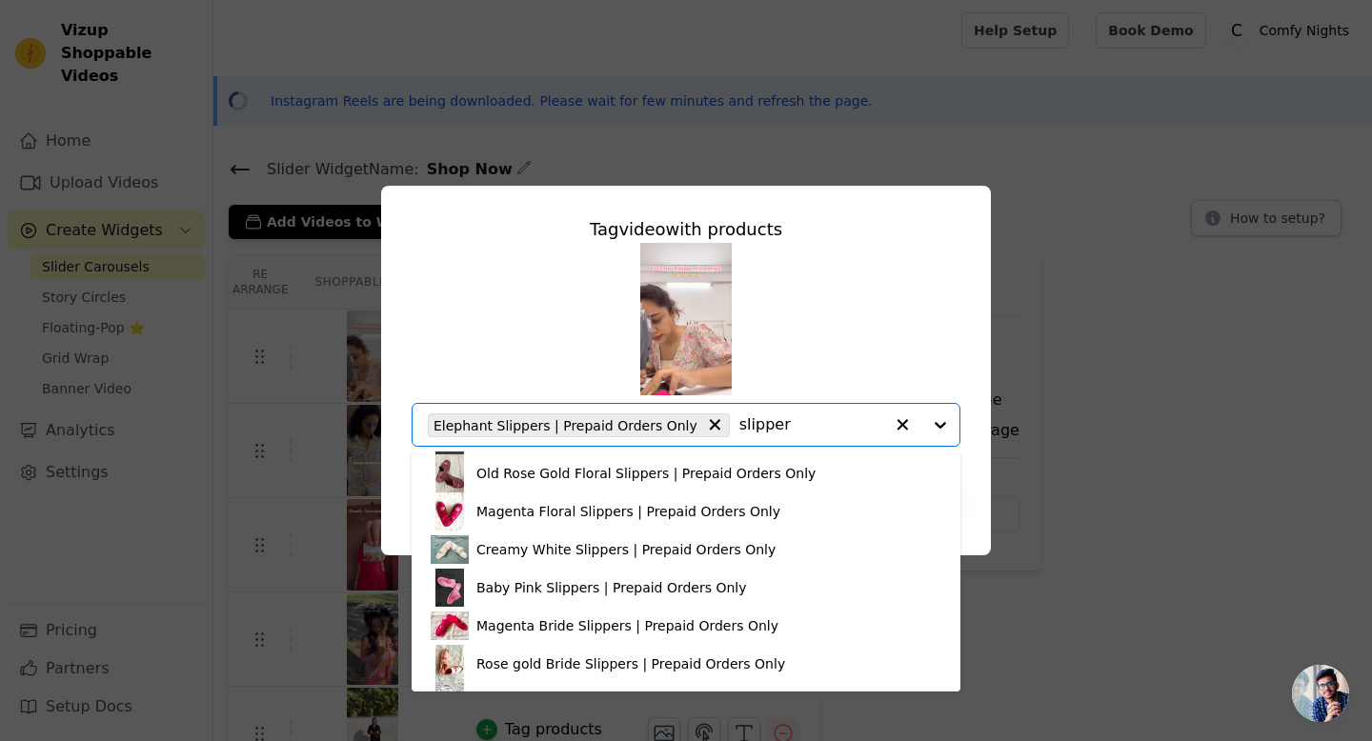
scroll to position [219, 0]
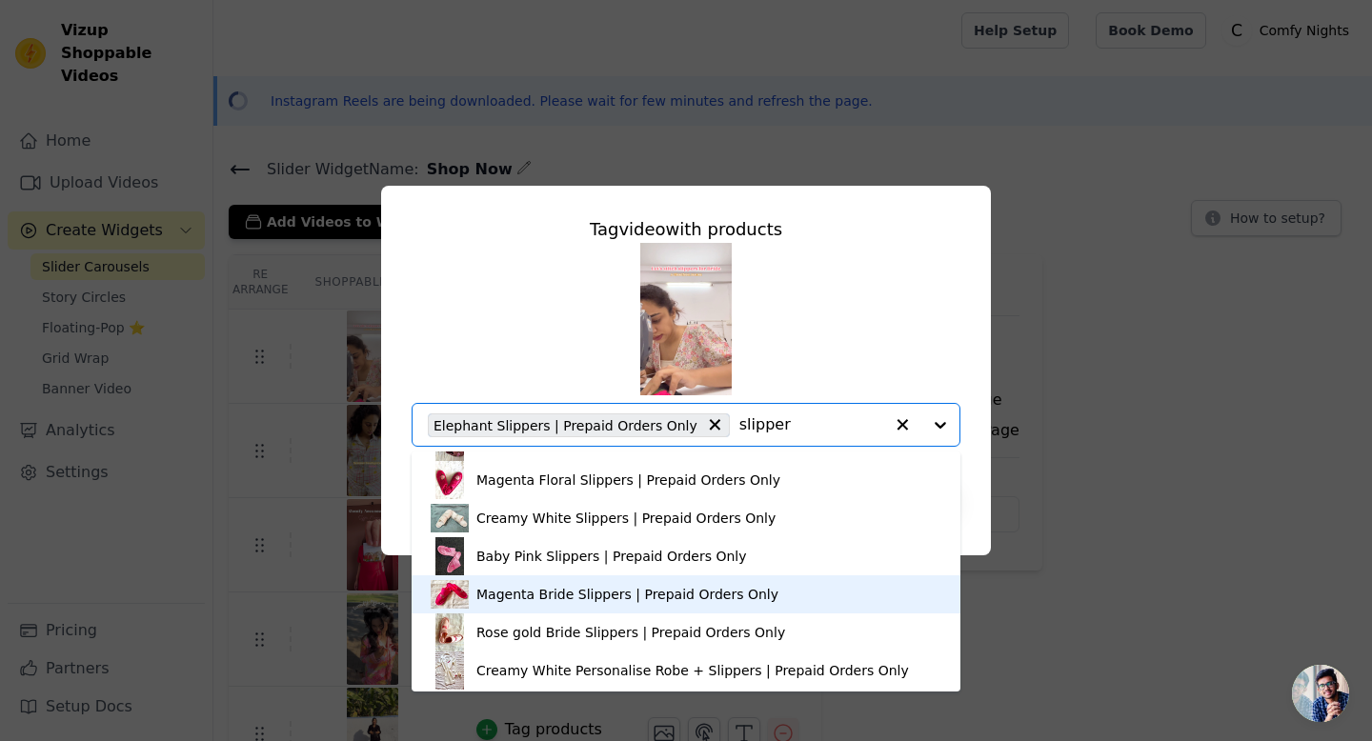
click at [720, 585] on div "Magenta Bride Slippers | Prepaid Orders Only" at bounding box center [627, 594] width 302 height 19
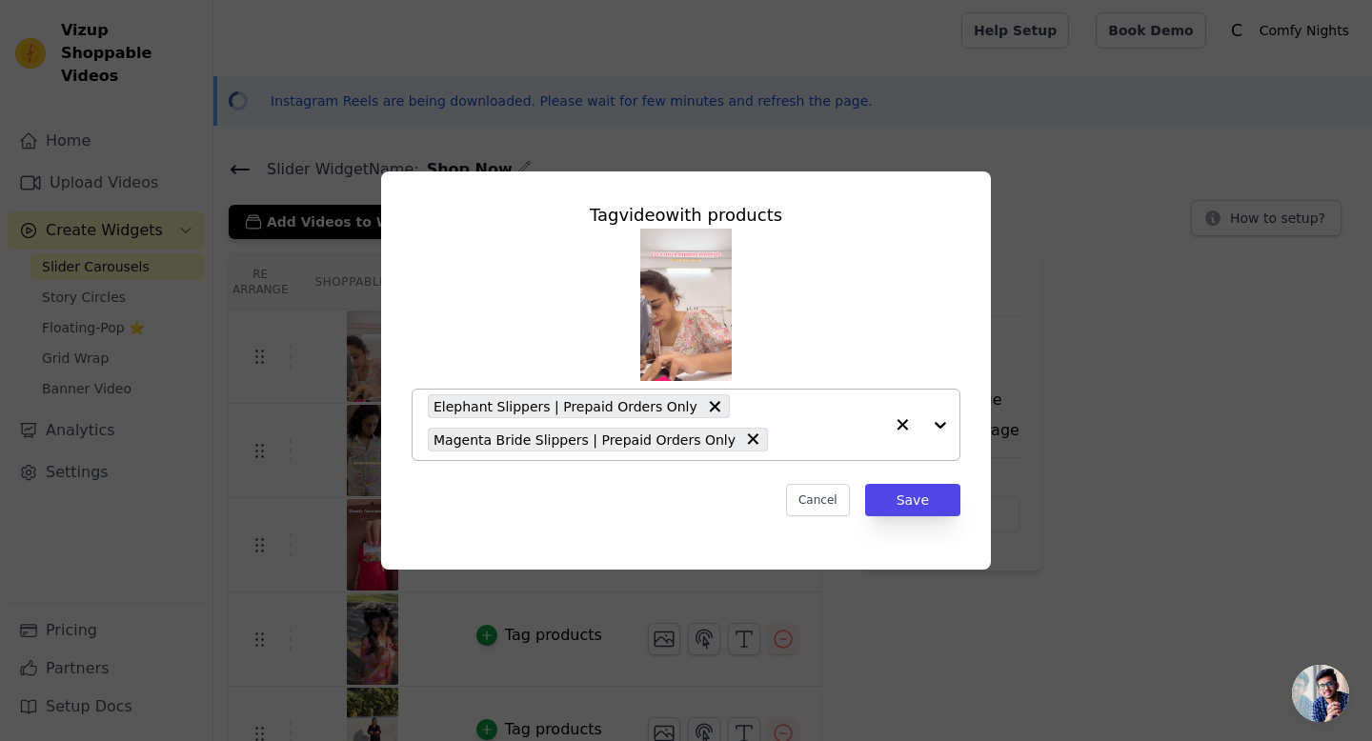
paste input "slipper"
type input "slipper"
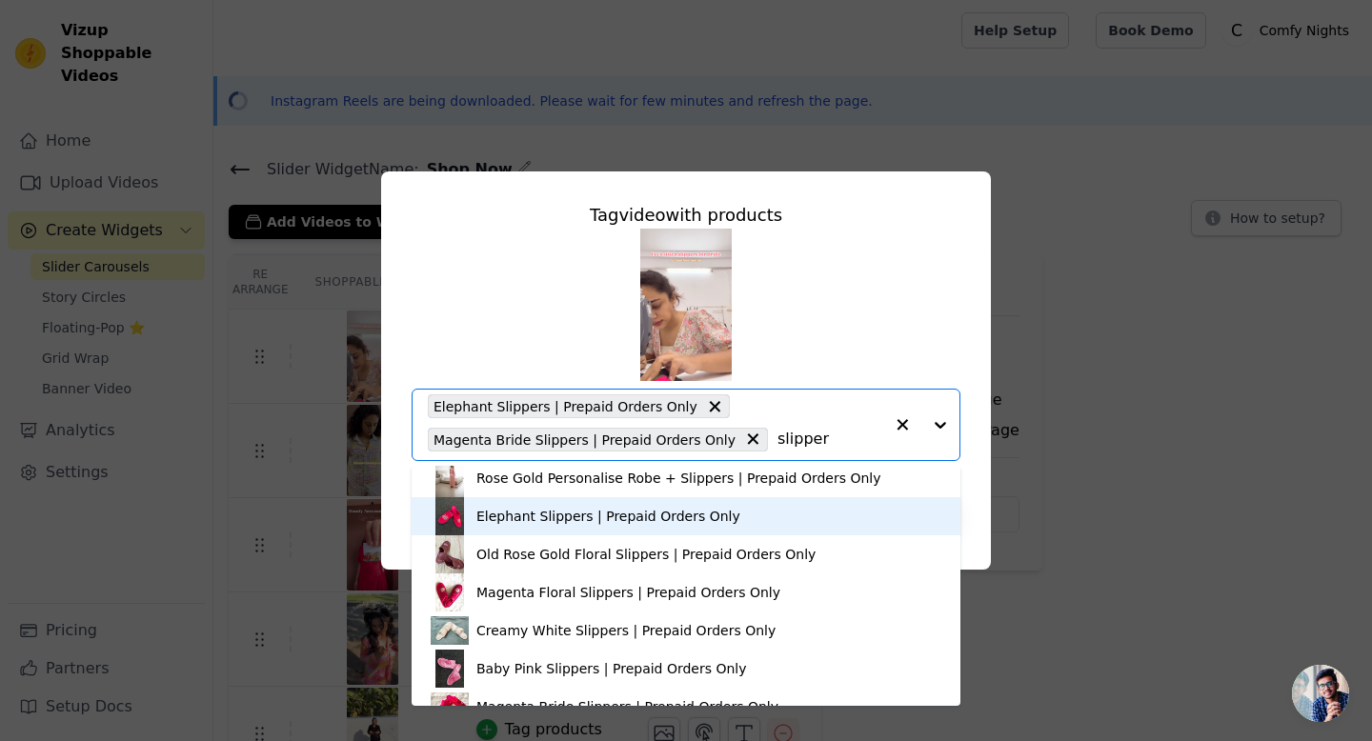
scroll to position [136, 0]
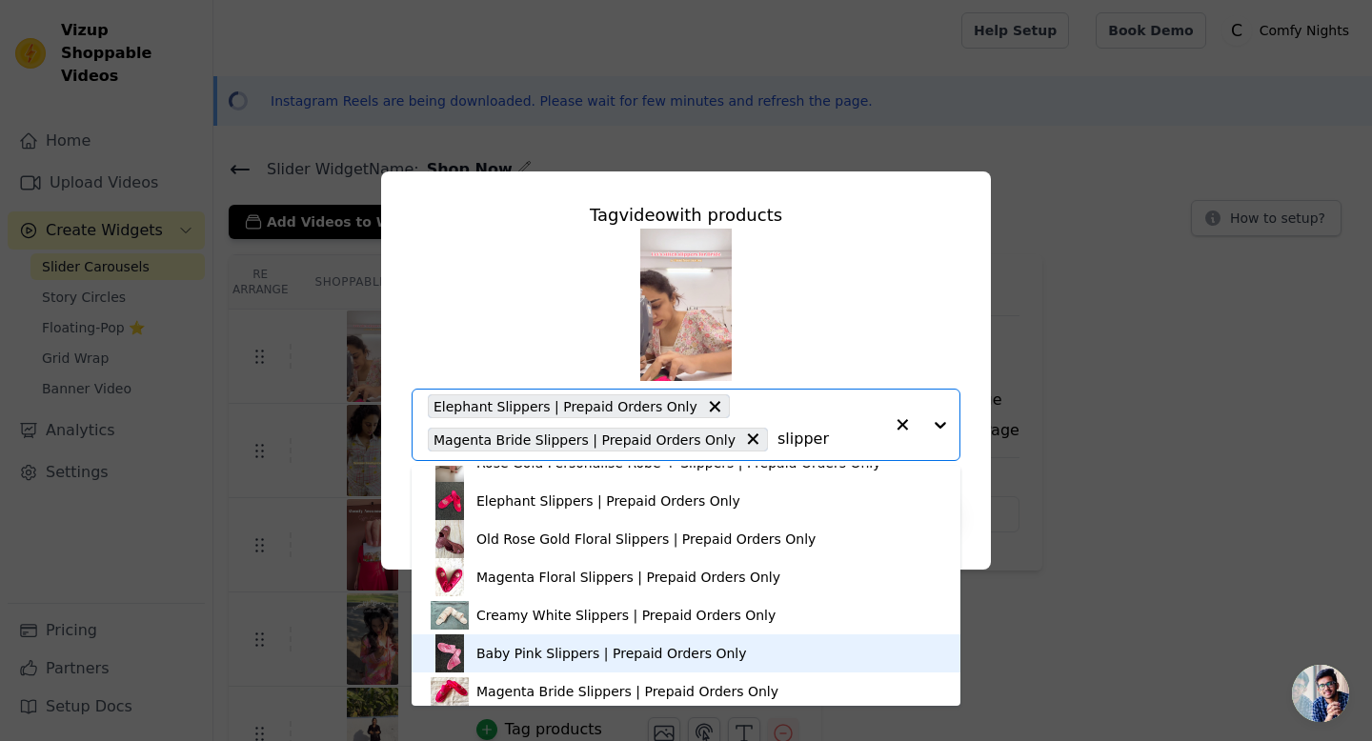
click at [669, 648] on div "Baby Pink Slippers | Prepaid Orders Only" at bounding box center [611, 653] width 271 height 19
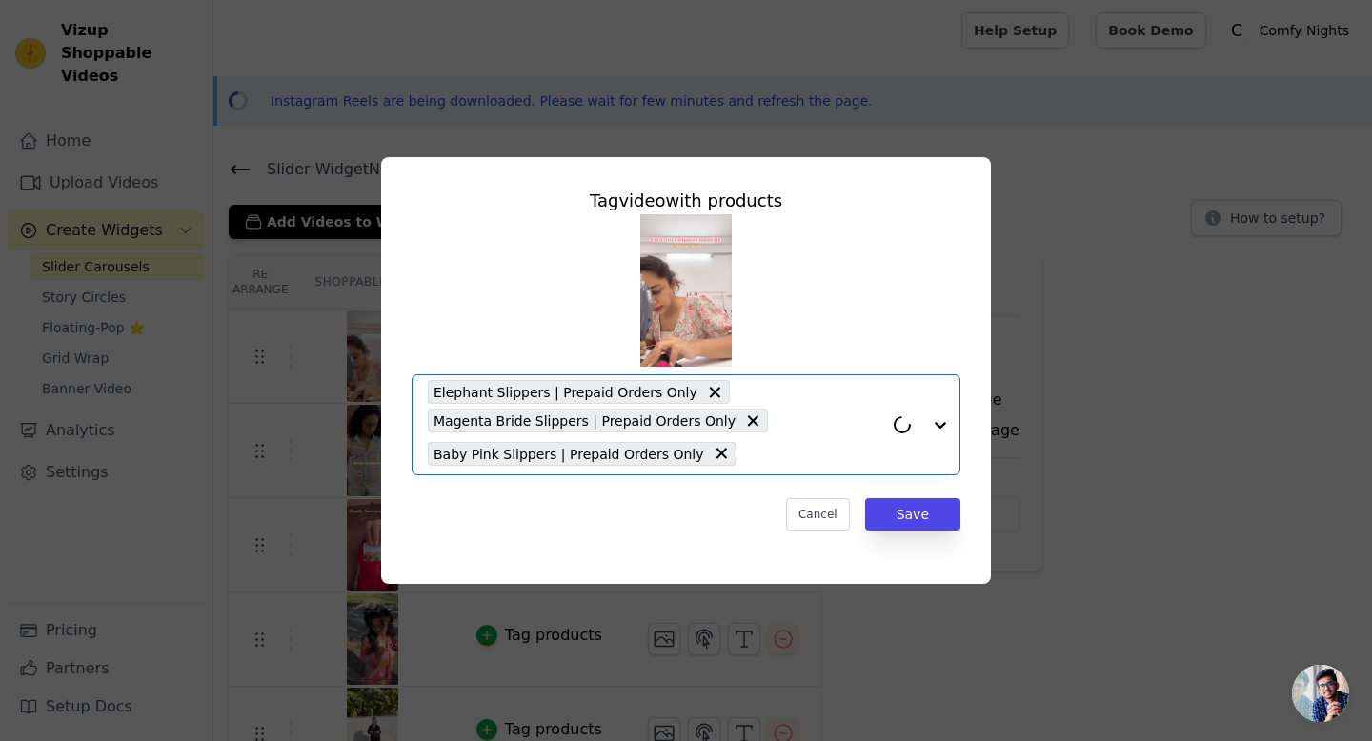
paste input "slipper"
type input "slipper"
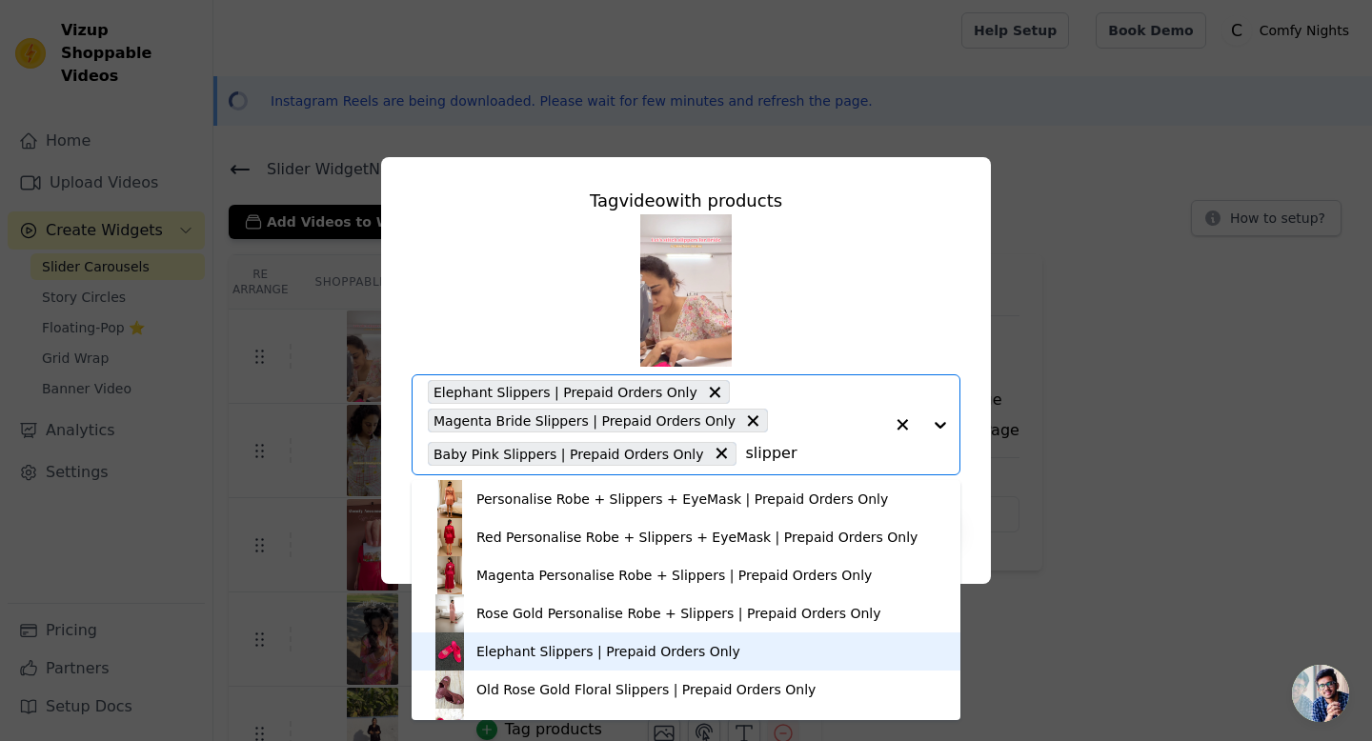
click at [637, 658] on div "Elephant Slippers | Prepaid Orders Only" at bounding box center [608, 651] width 264 height 19
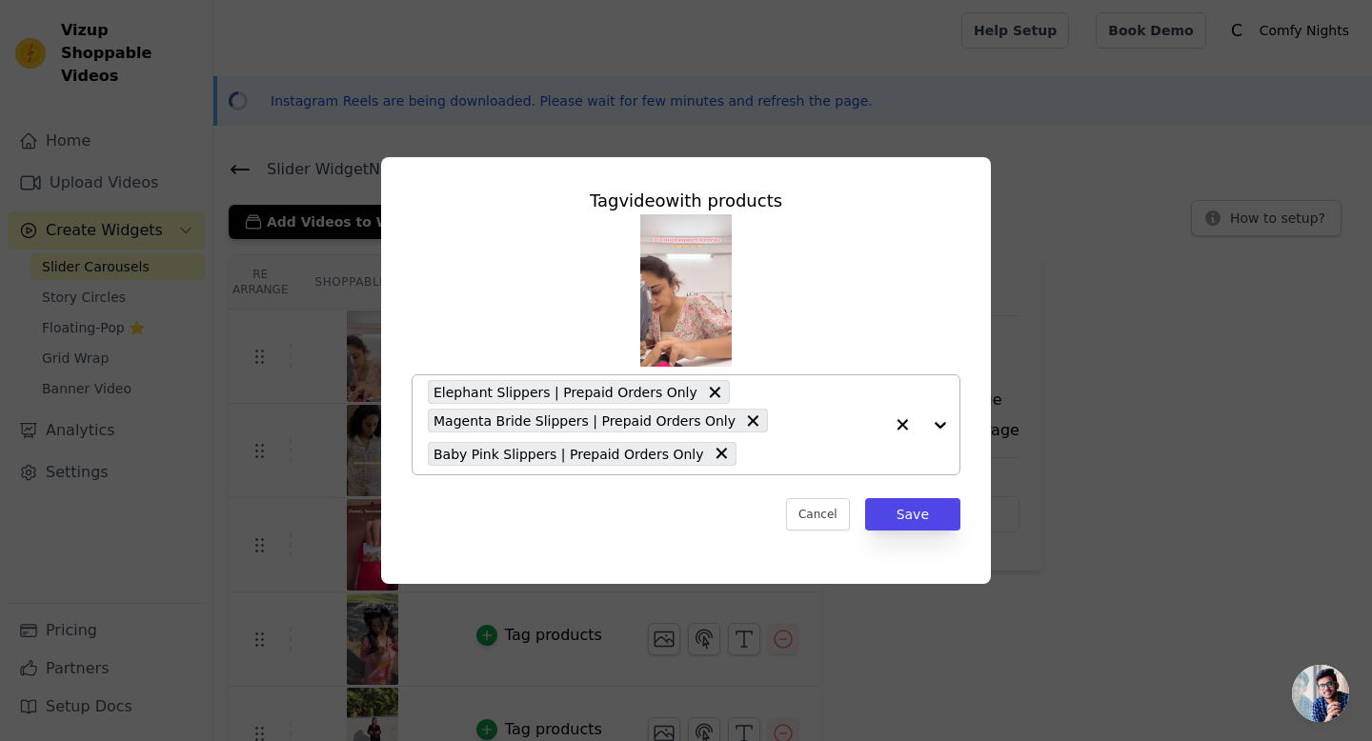
paste input "slipper"
type input "slipper"
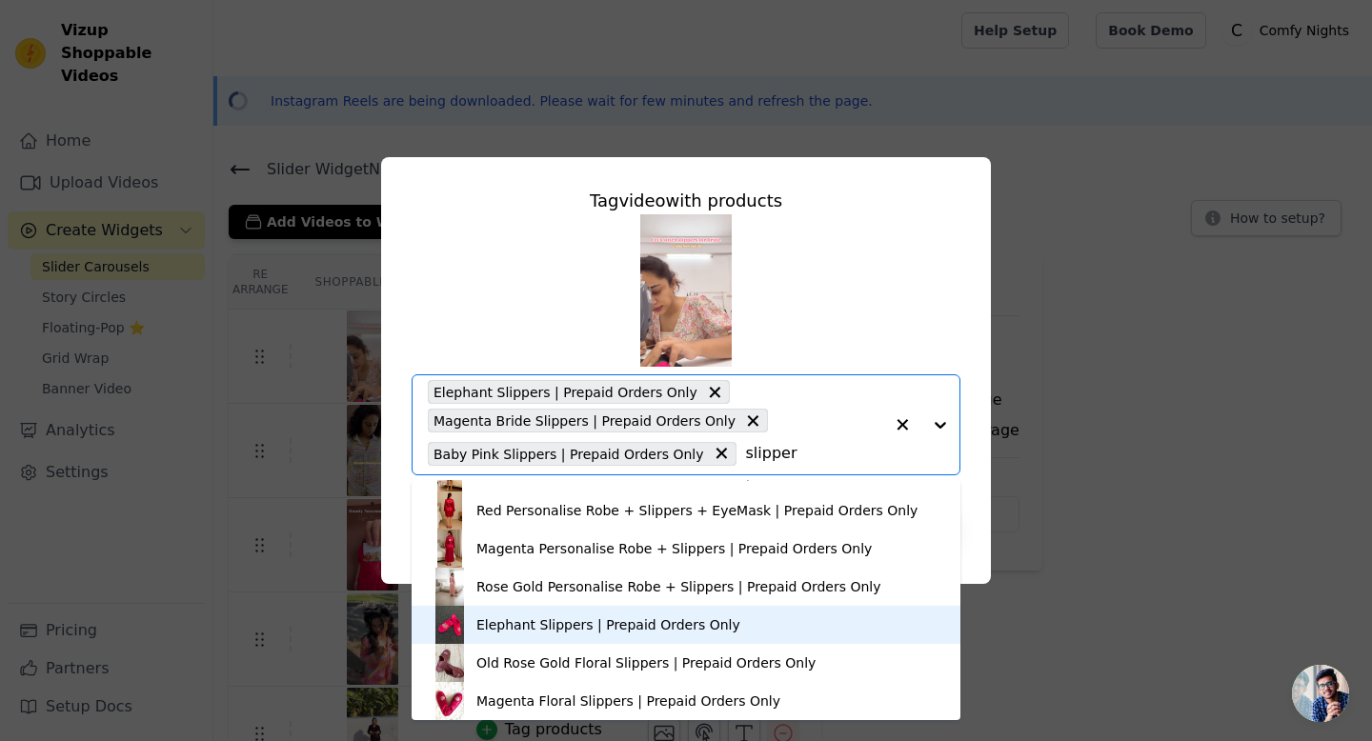
scroll to position [28, 0]
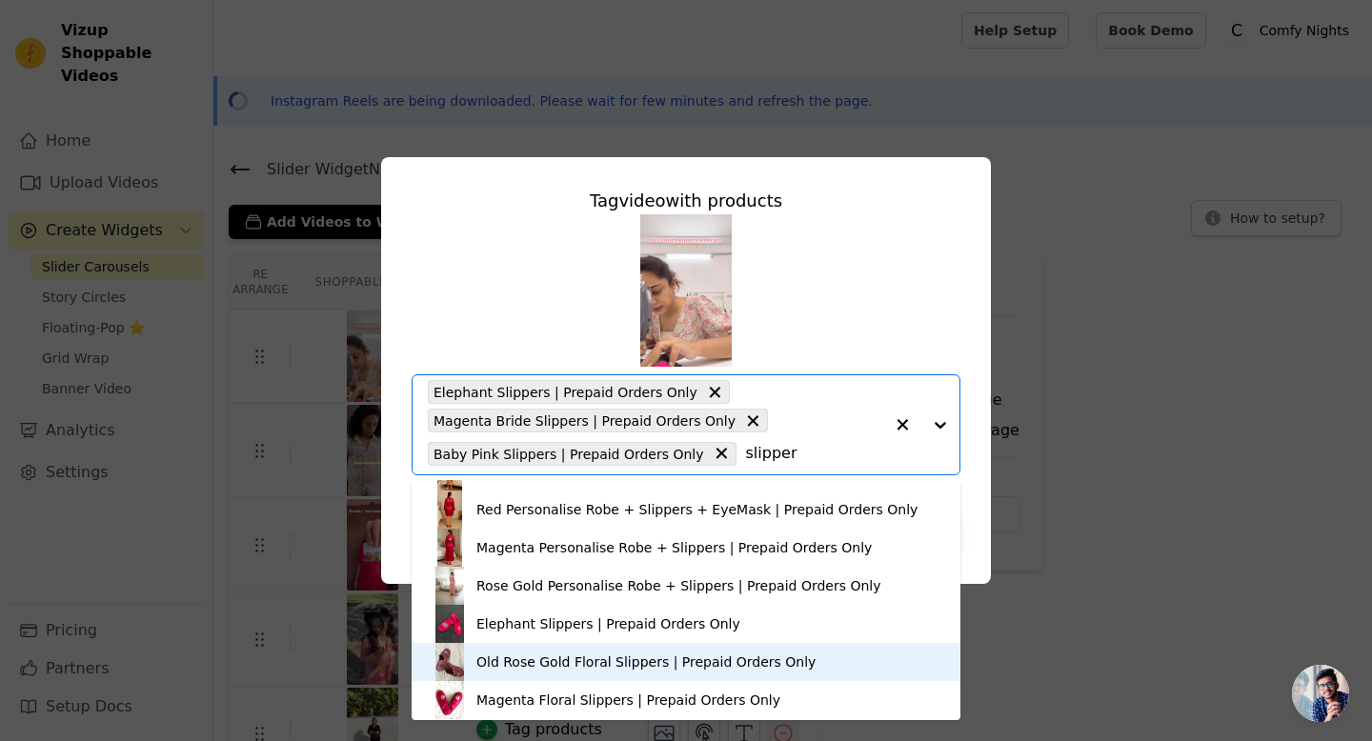
click at [641, 643] on div "Old Rose Gold Floral Slippers | Prepaid Orders Only" at bounding box center [686, 662] width 511 height 38
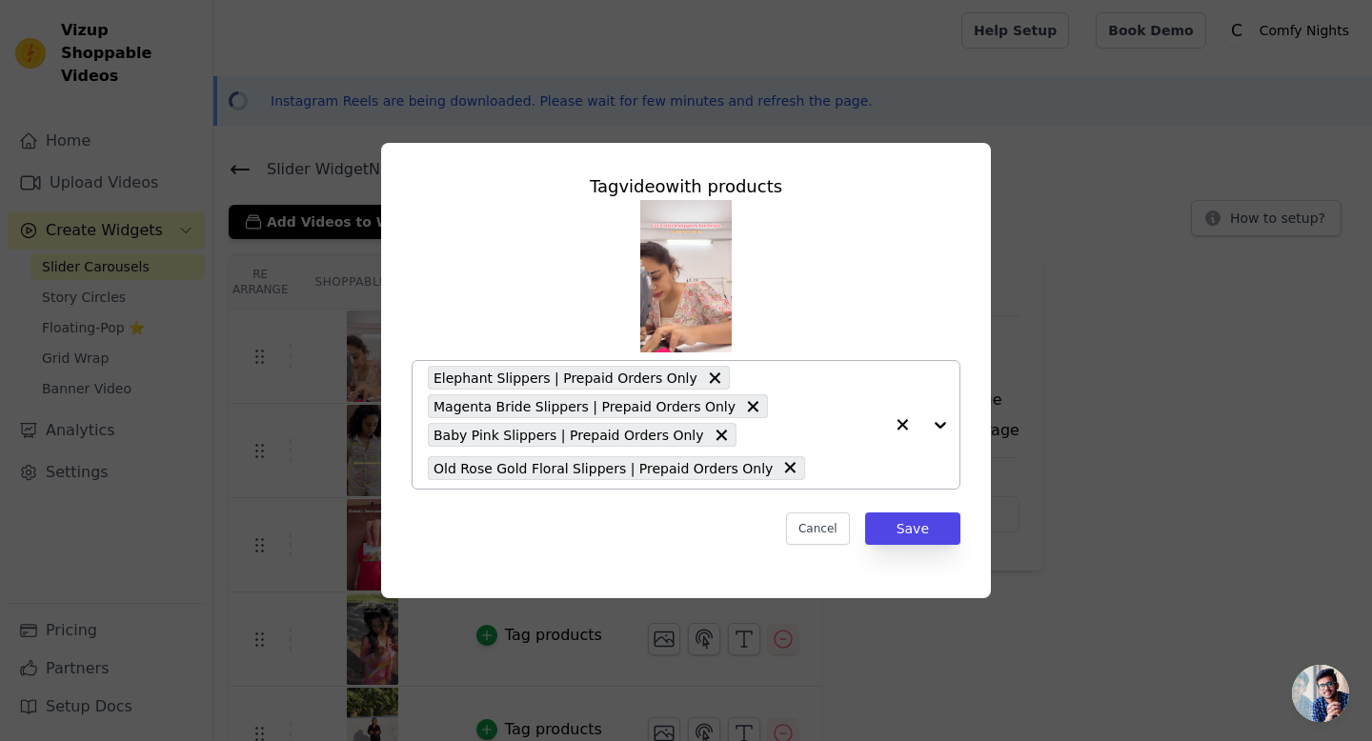
paste input "slipper"
type input "slipper"
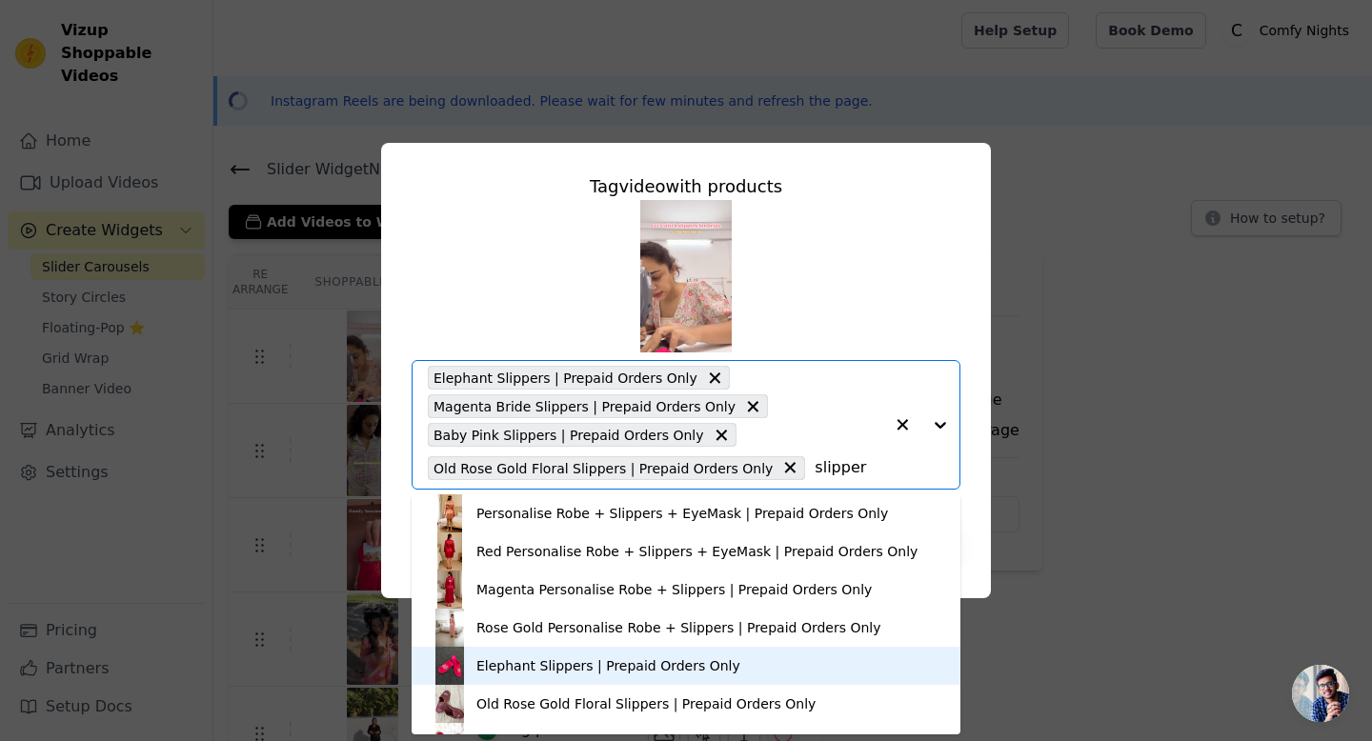
click at [656, 659] on div "Elephant Slippers | Prepaid Orders Only" at bounding box center [608, 665] width 264 height 19
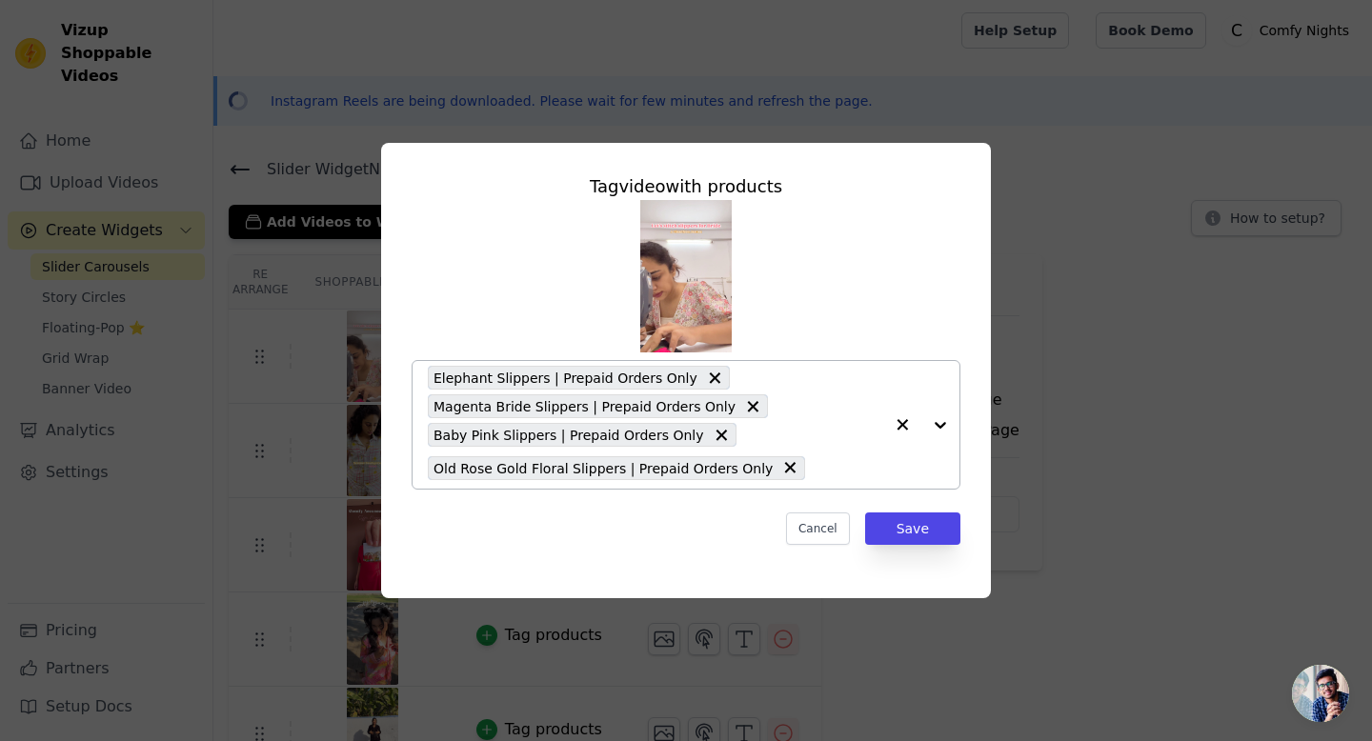
paste input "slipper"
type input "slipper"
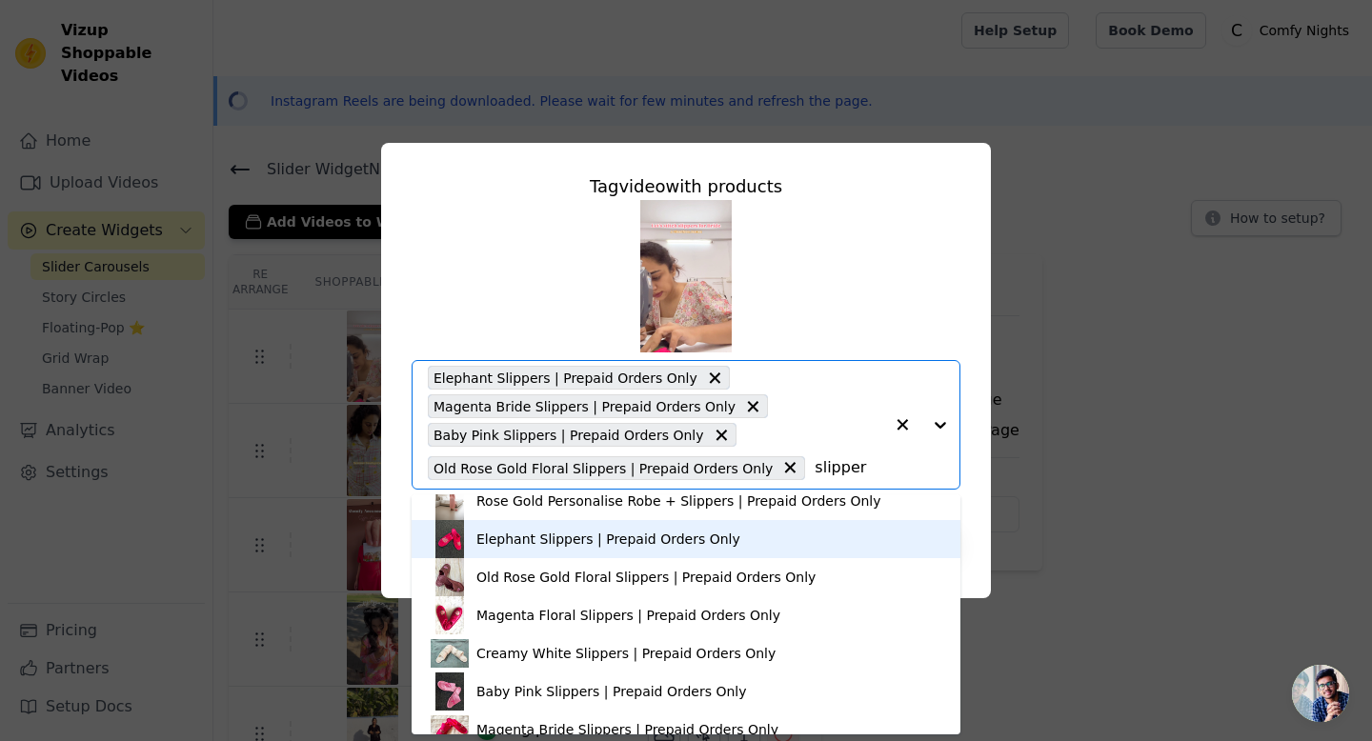
scroll to position [133, 0]
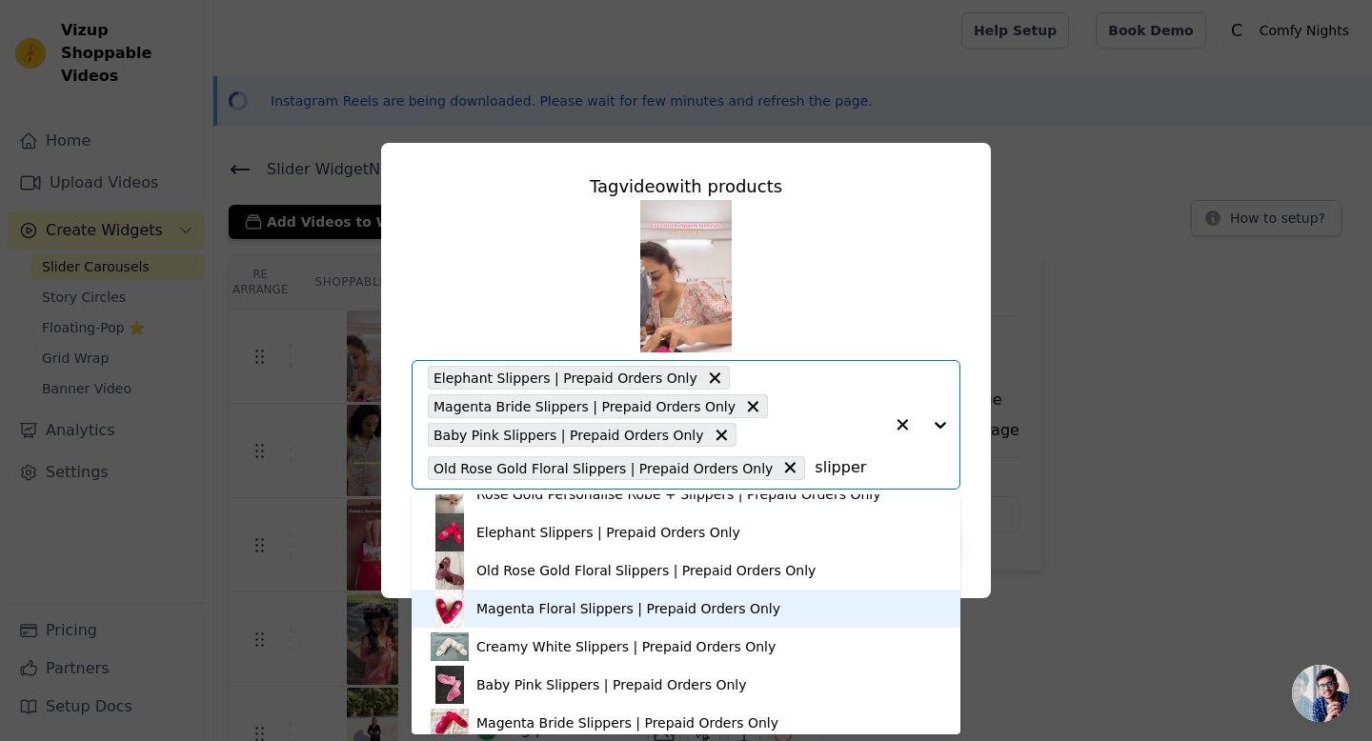
click at [696, 618] on div "Magenta Floral Slippers | Prepaid Orders Only" at bounding box center [686, 609] width 511 height 38
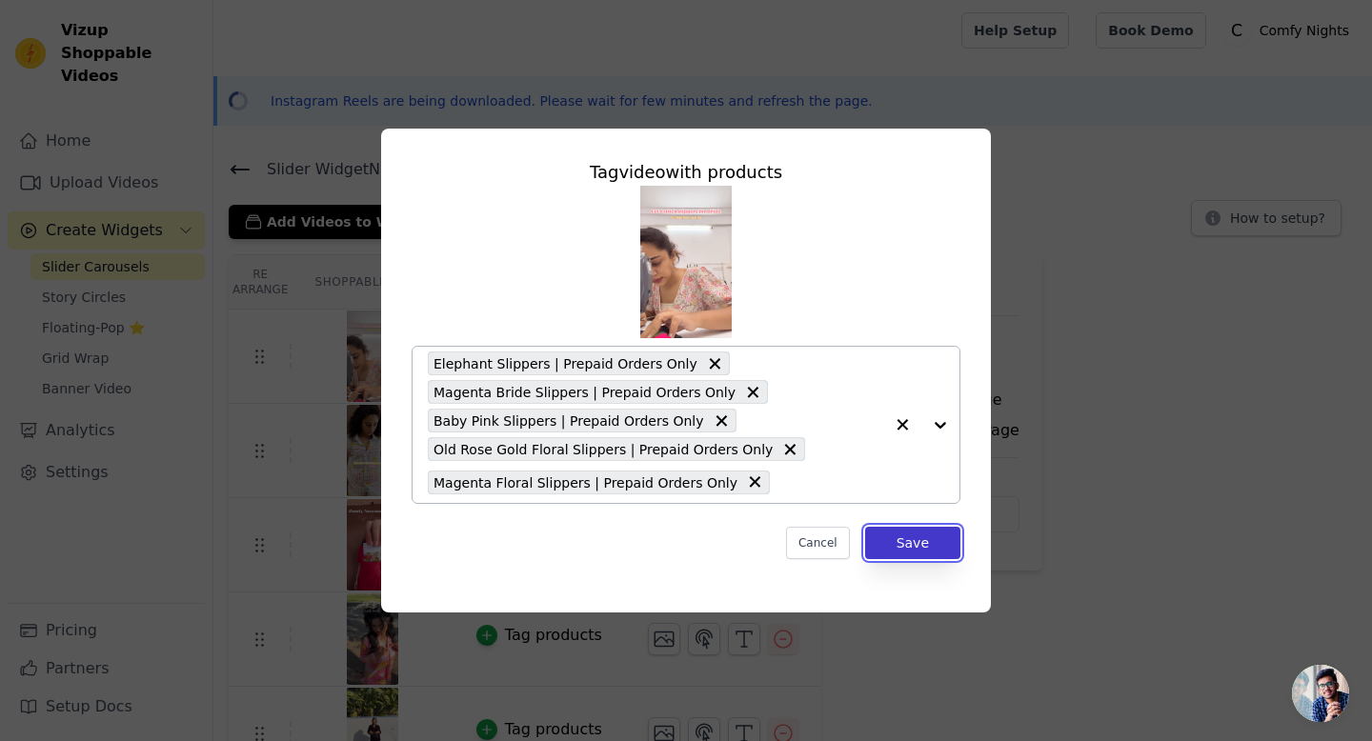
click at [939, 550] on button "Save" at bounding box center [912, 543] width 95 height 32
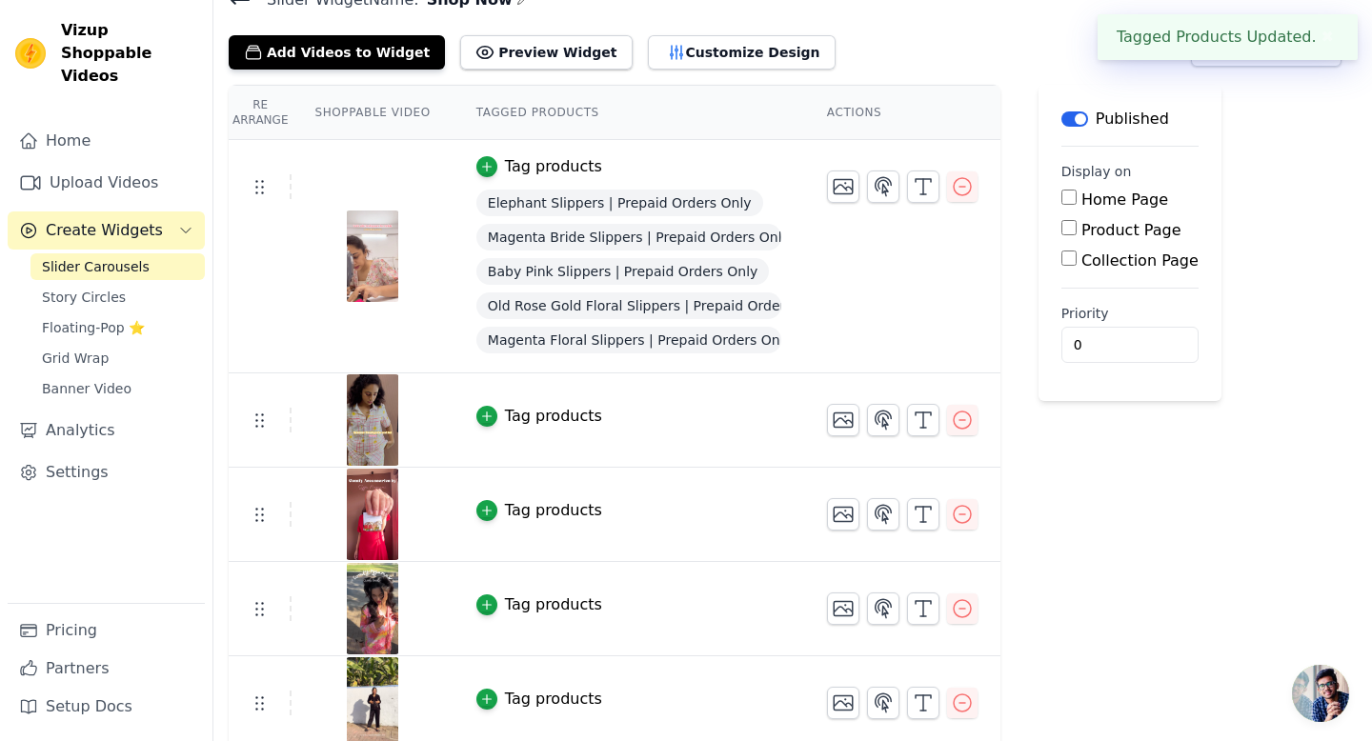
scroll to position [173, 0]
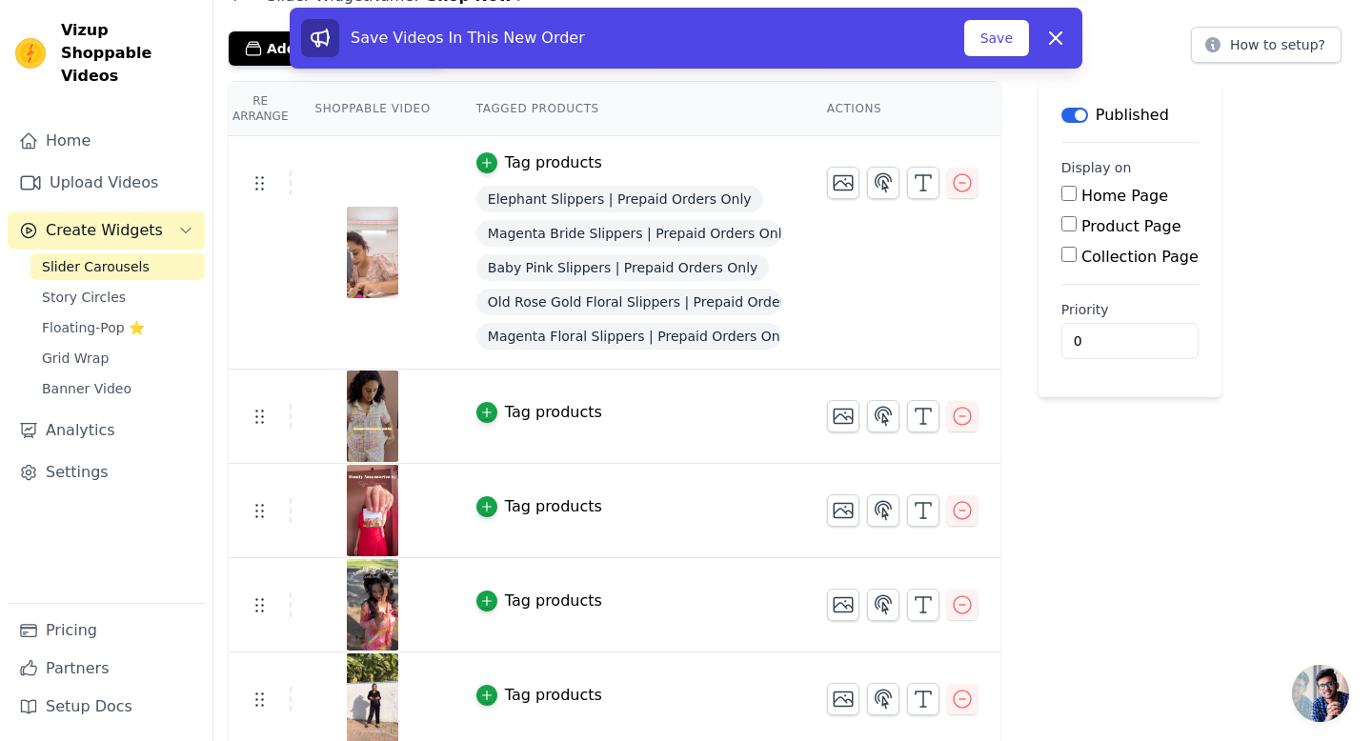
click at [537, 396] on td "Tag products" at bounding box center [629, 417] width 351 height 94
click at [531, 414] on div "Tag products" at bounding box center [553, 412] width 97 height 23
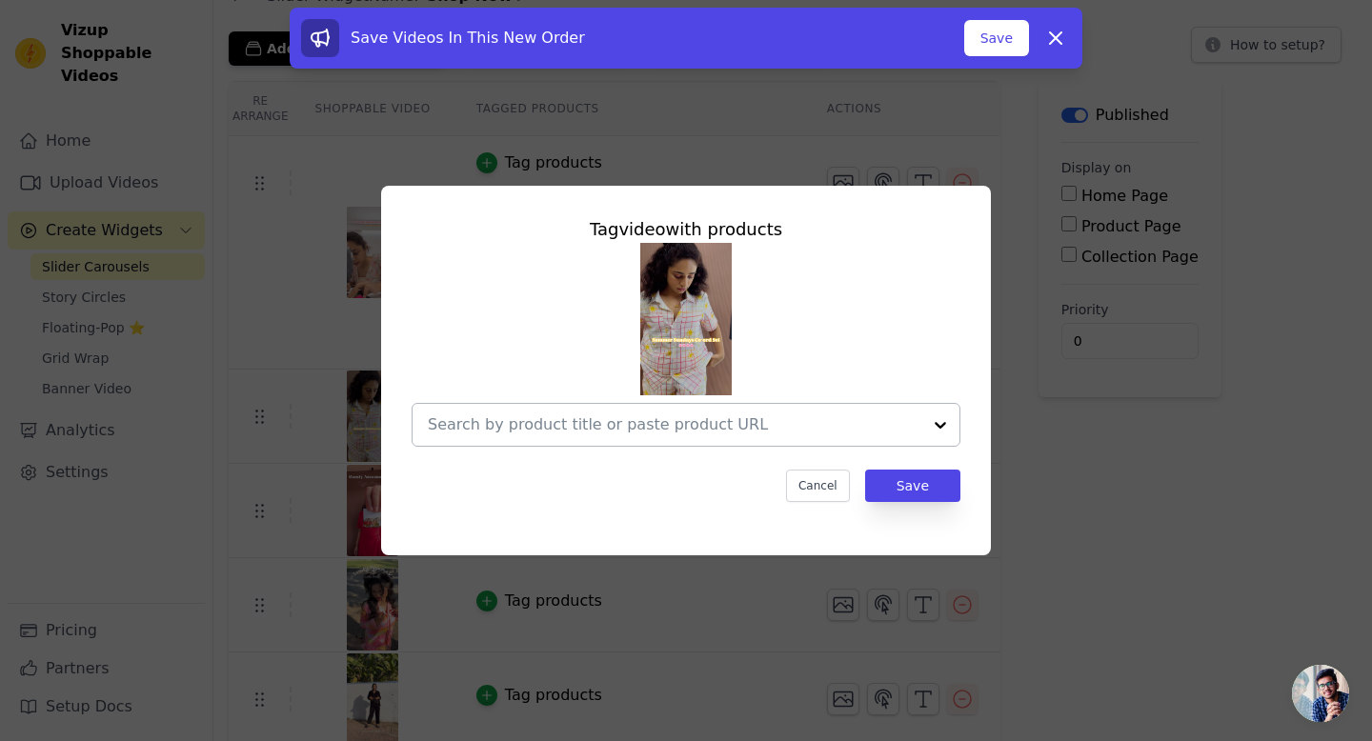
click at [665, 438] on div at bounding box center [675, 425] width 494 height 42
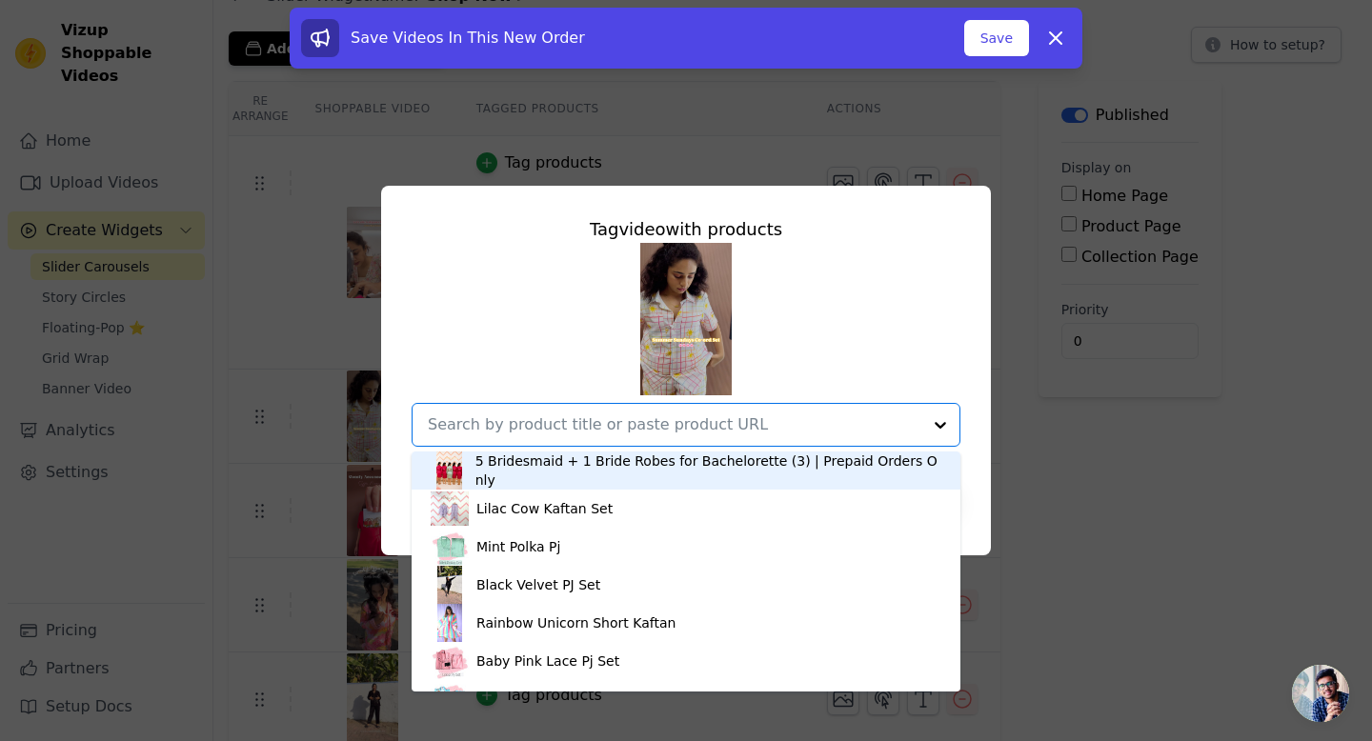
click at [655, 418] on input "text" at bounding box center [675, 425] width 494 height 23
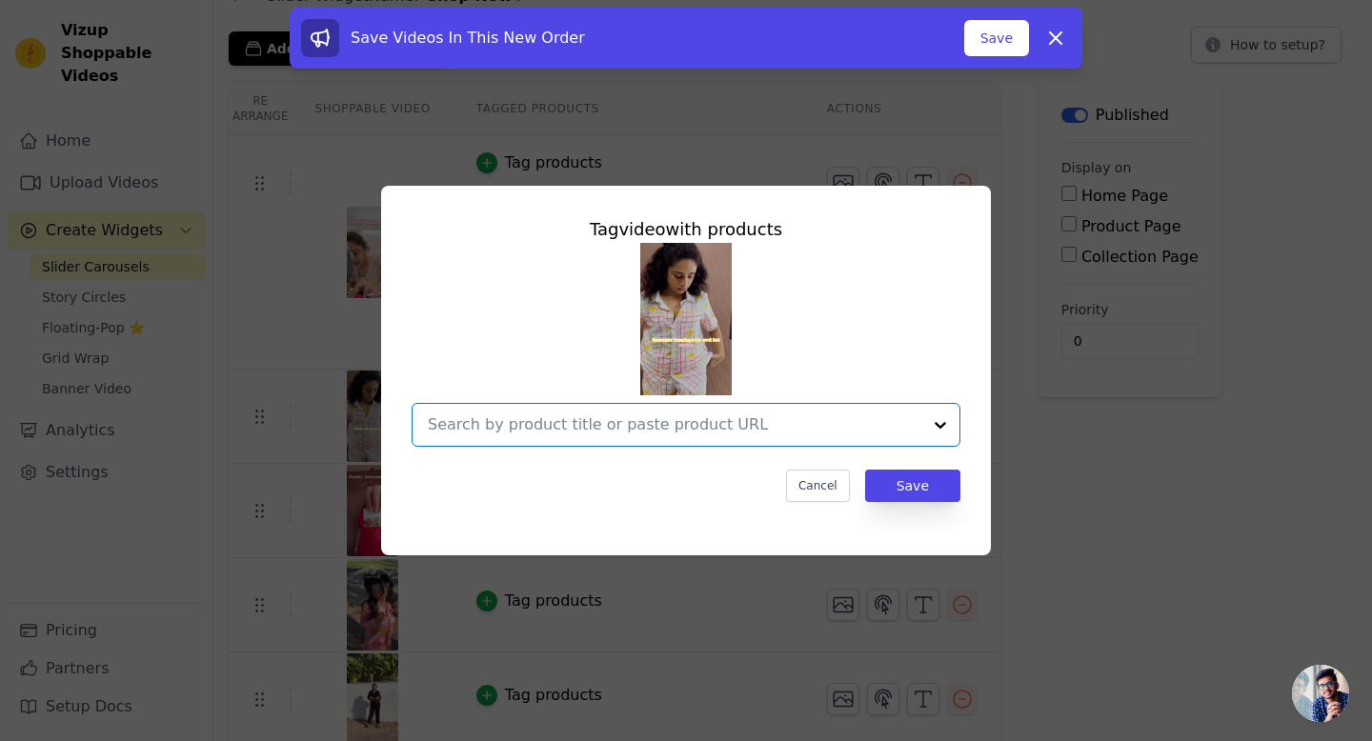
click at [655, 418] on input "text" at bounding box center [675, 425] width 494 height 23
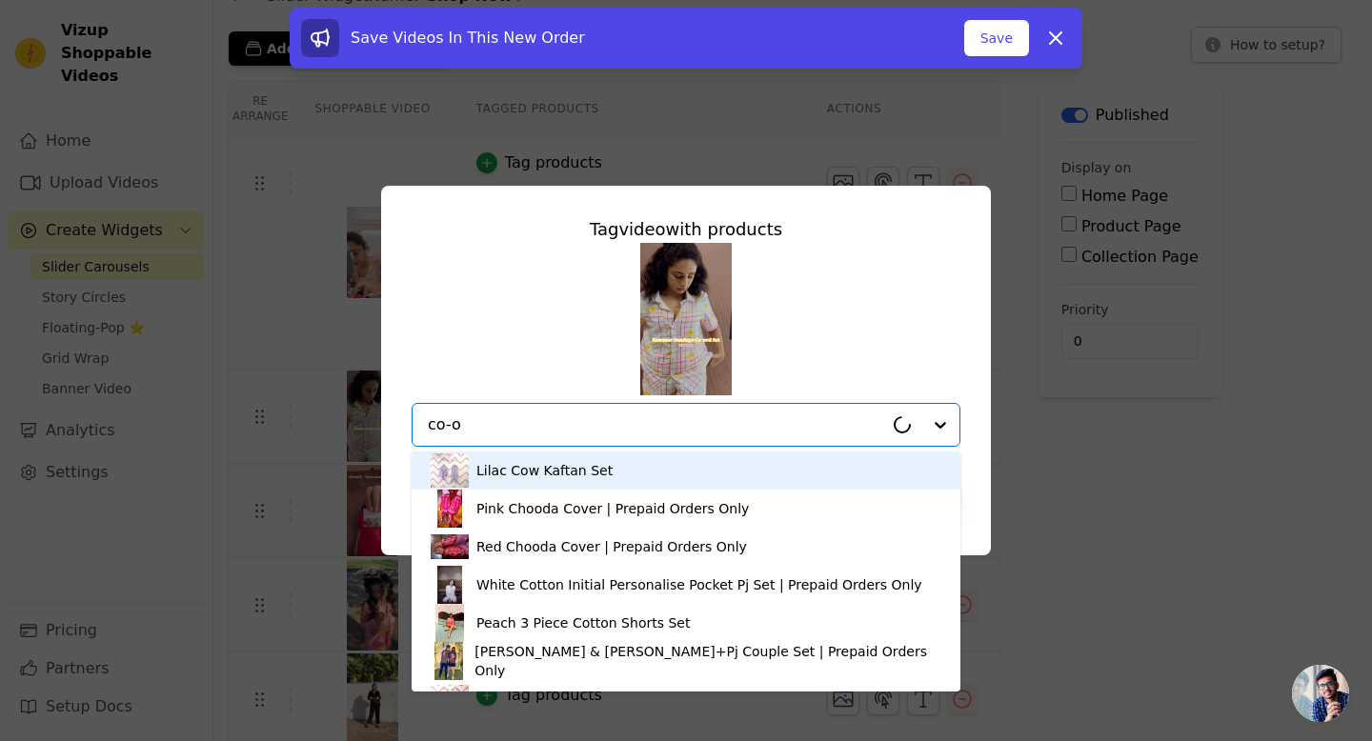
type input "co-or"
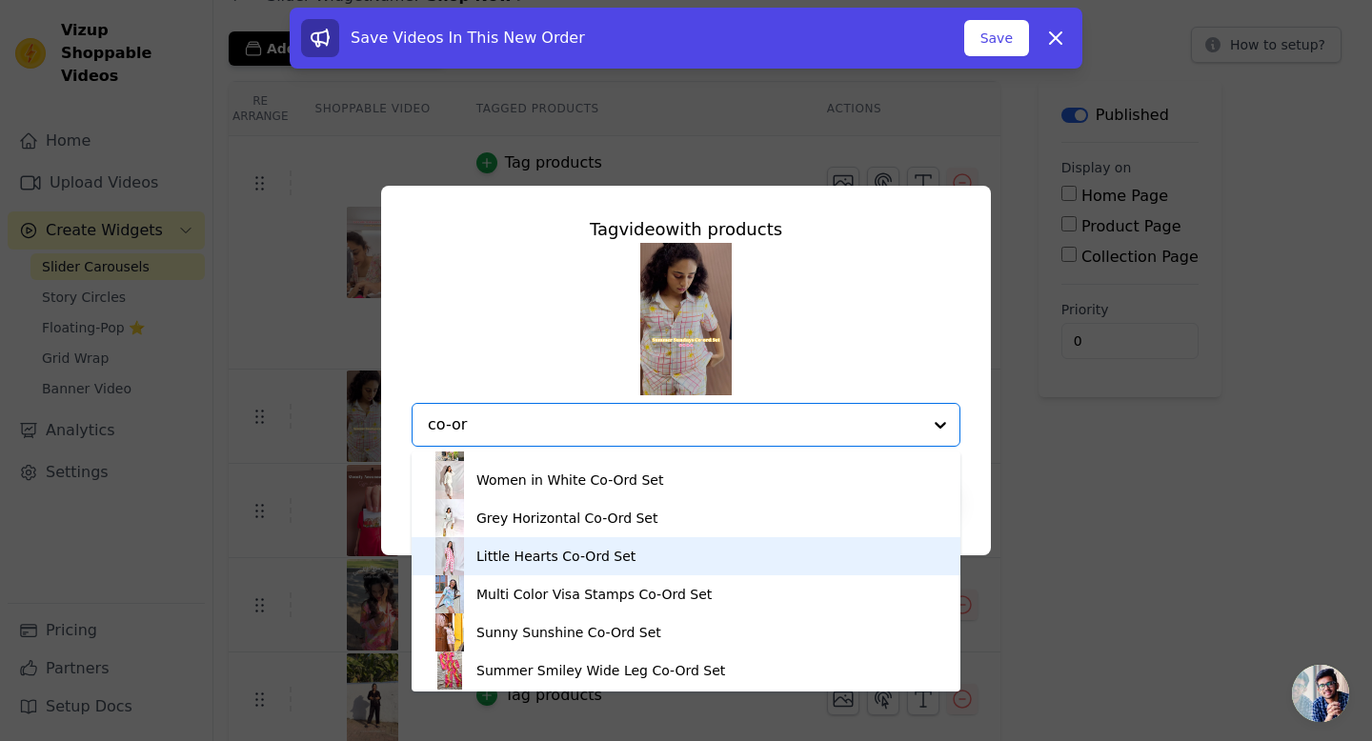
scroll to position [1214, 0]
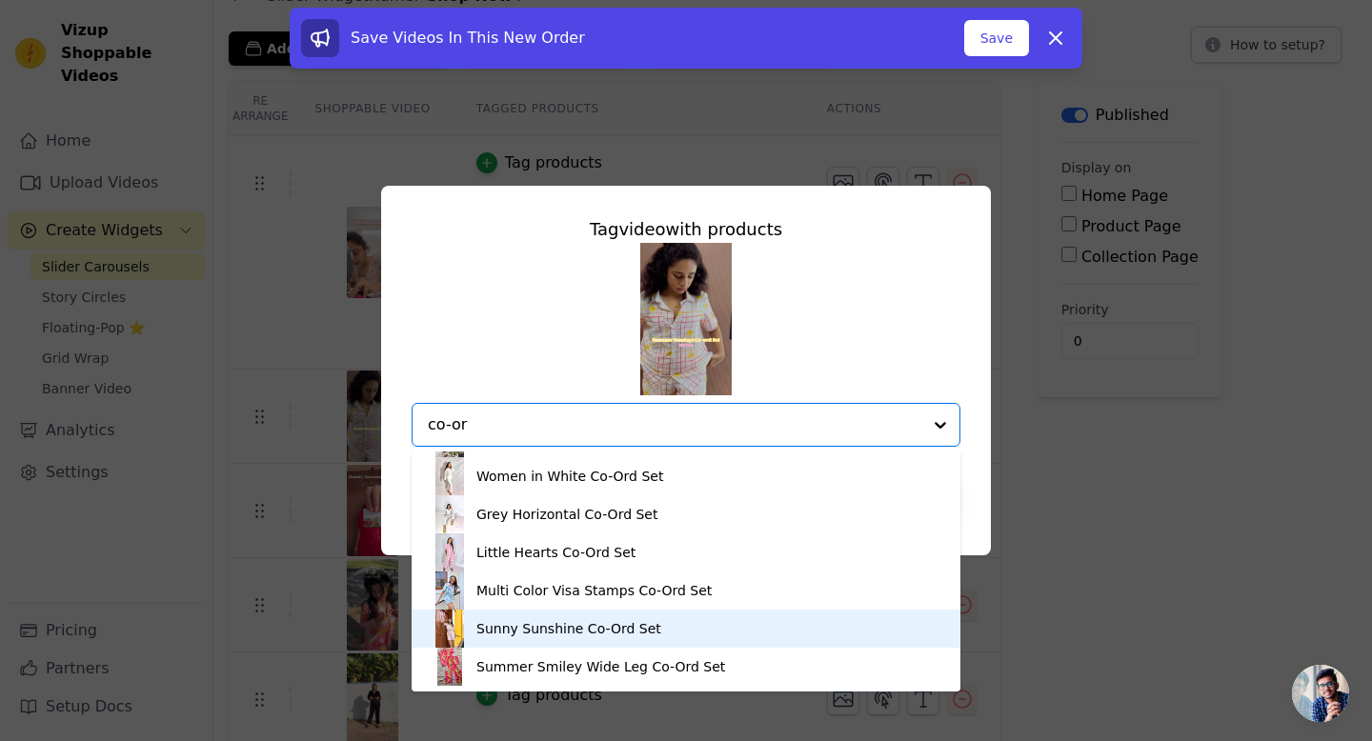
click at [619, 619] on div "Sunny Sunshine Co-Ord Set" at bounding box center [568, 628] width 185 height 19
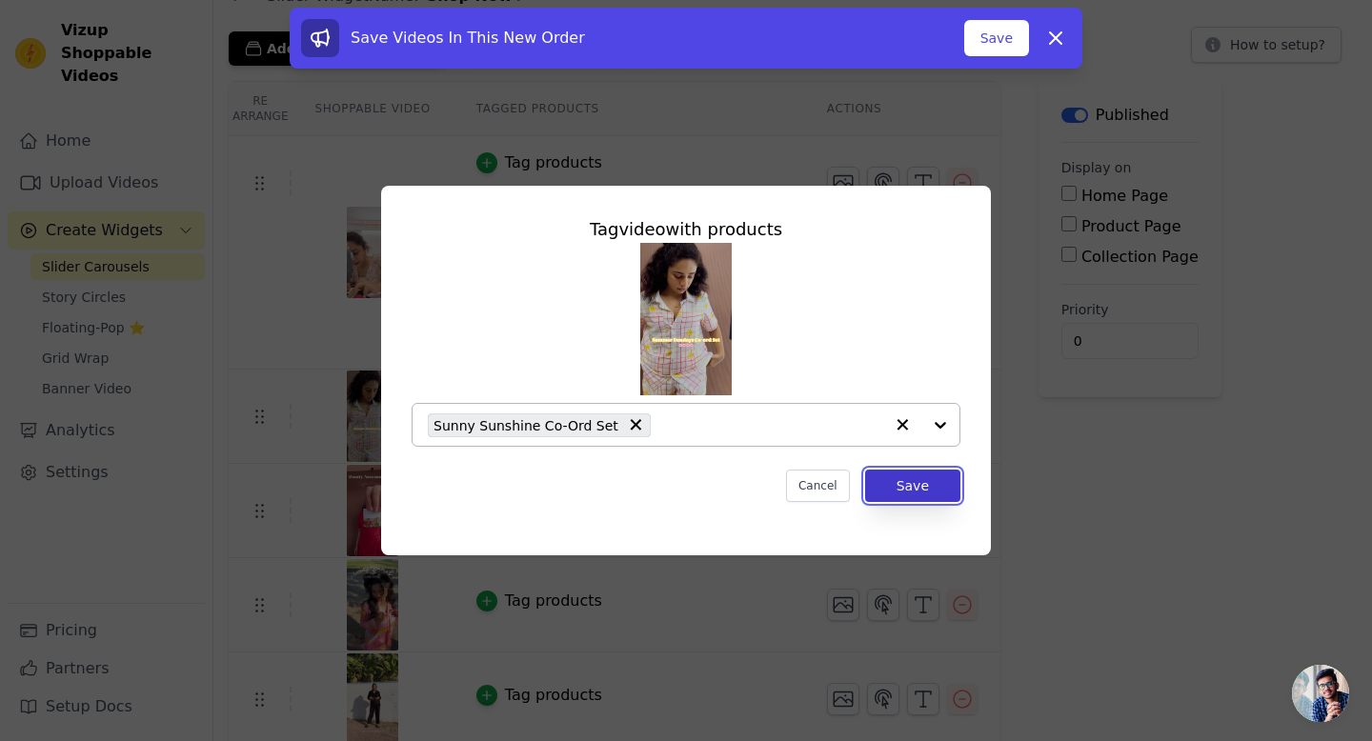
click at [901, 495] on button "Save" at bounding box center [912, 486] width 95 height 32
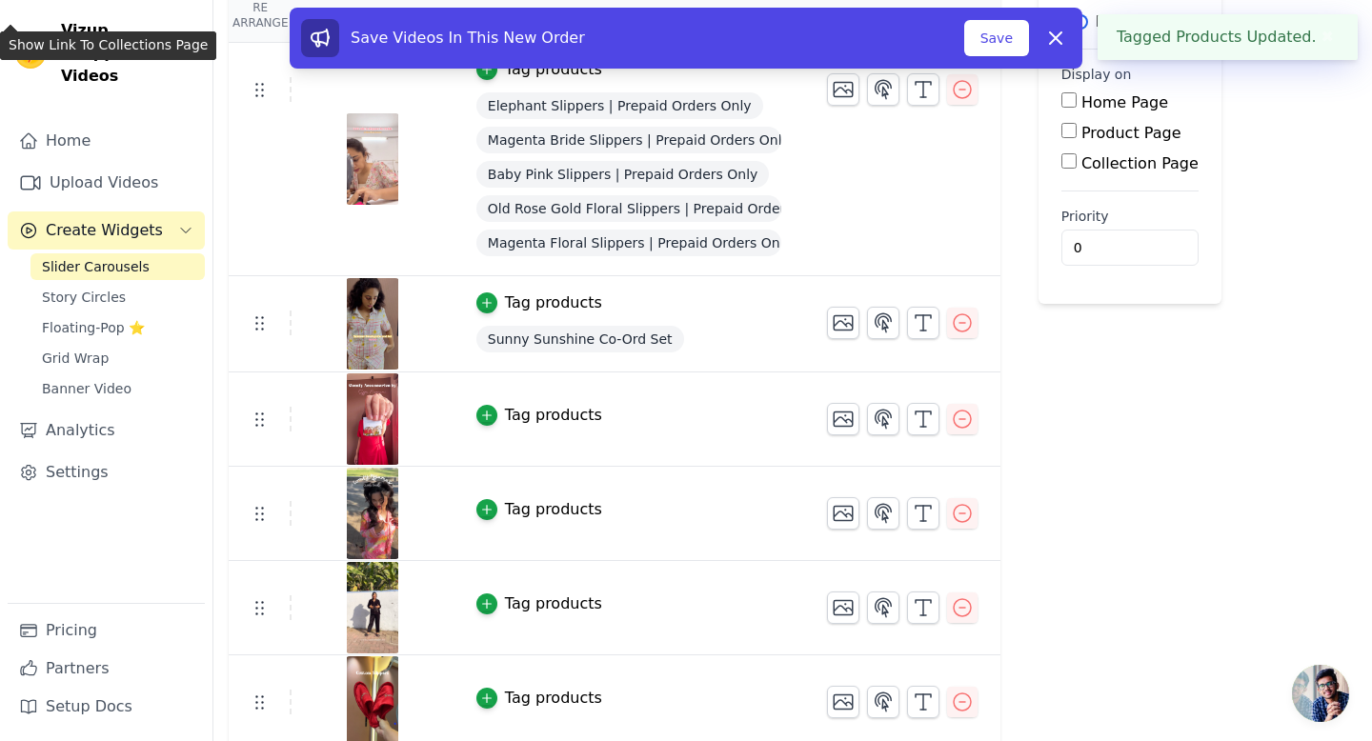
scroll to position [357, 0]
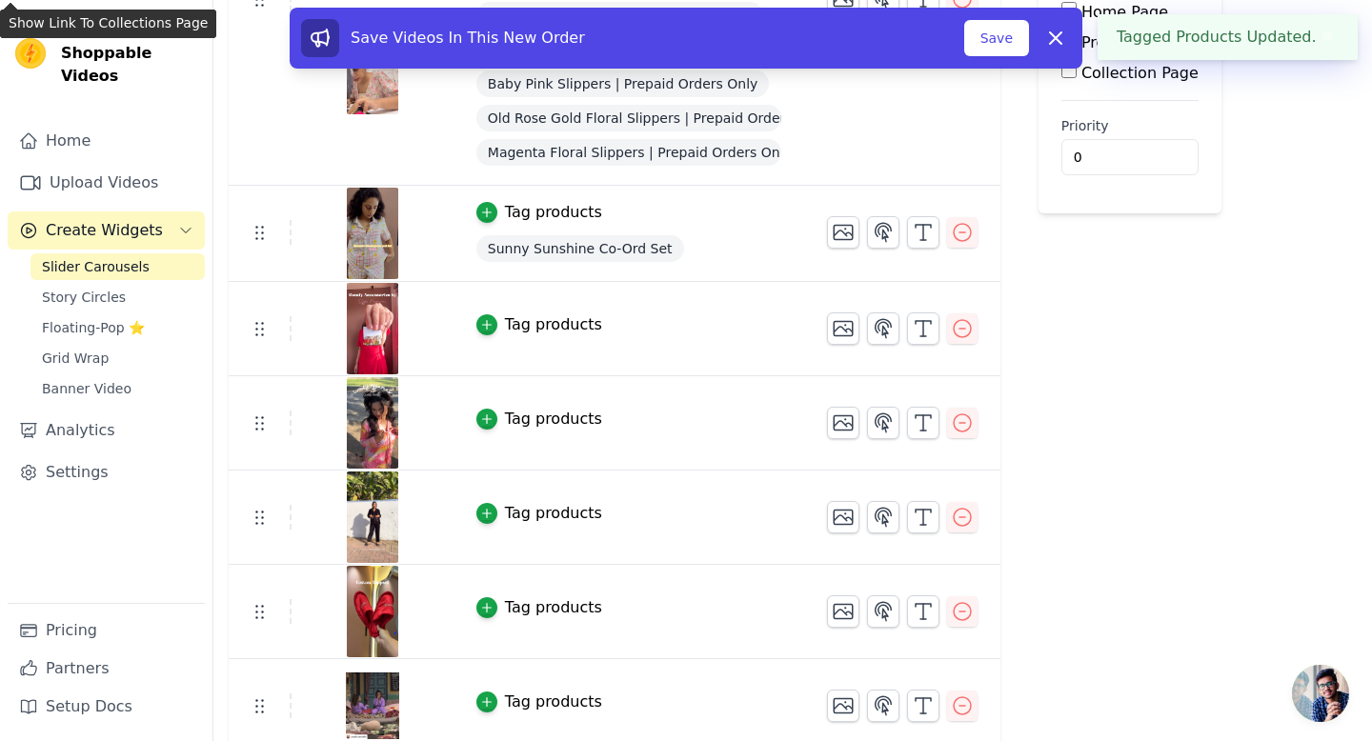
click at [541, 318] on div "Tag products" at bounding box center [553, 324] width 97 height 23
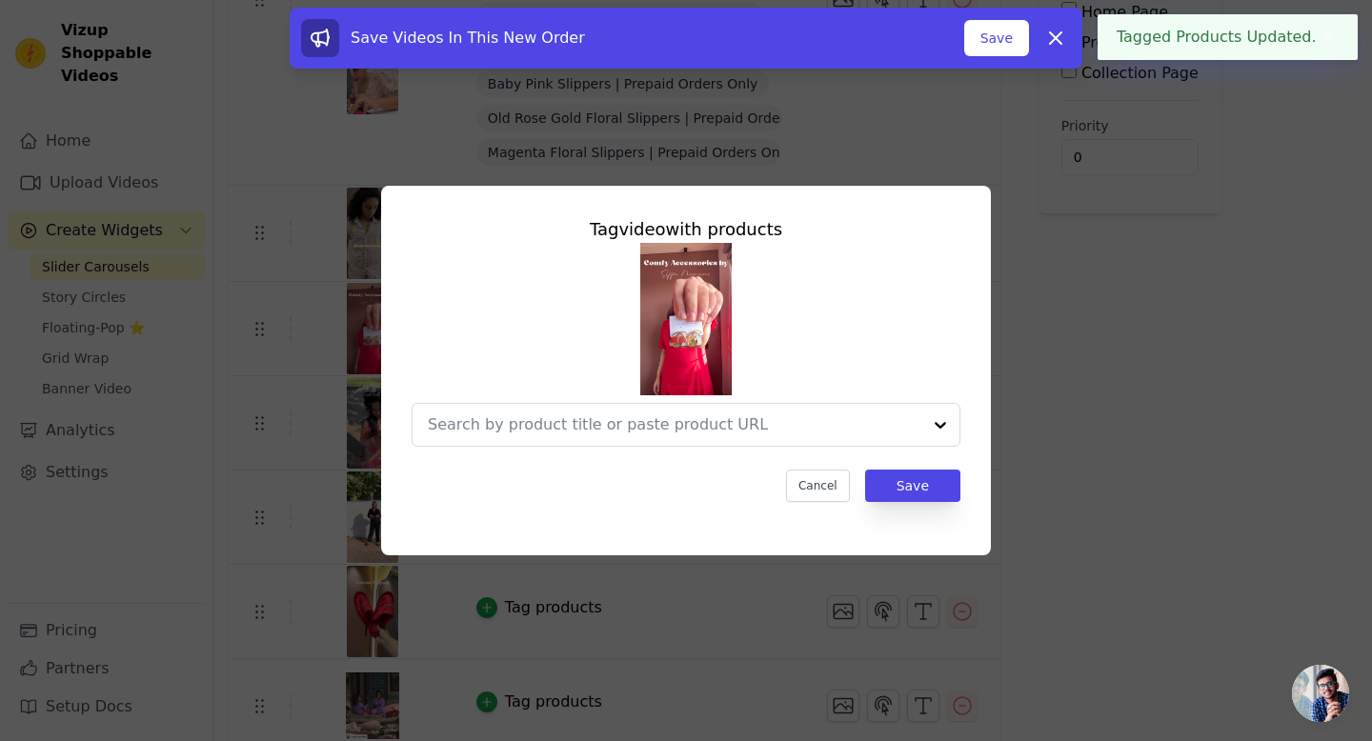
scroll to position [0, 0]
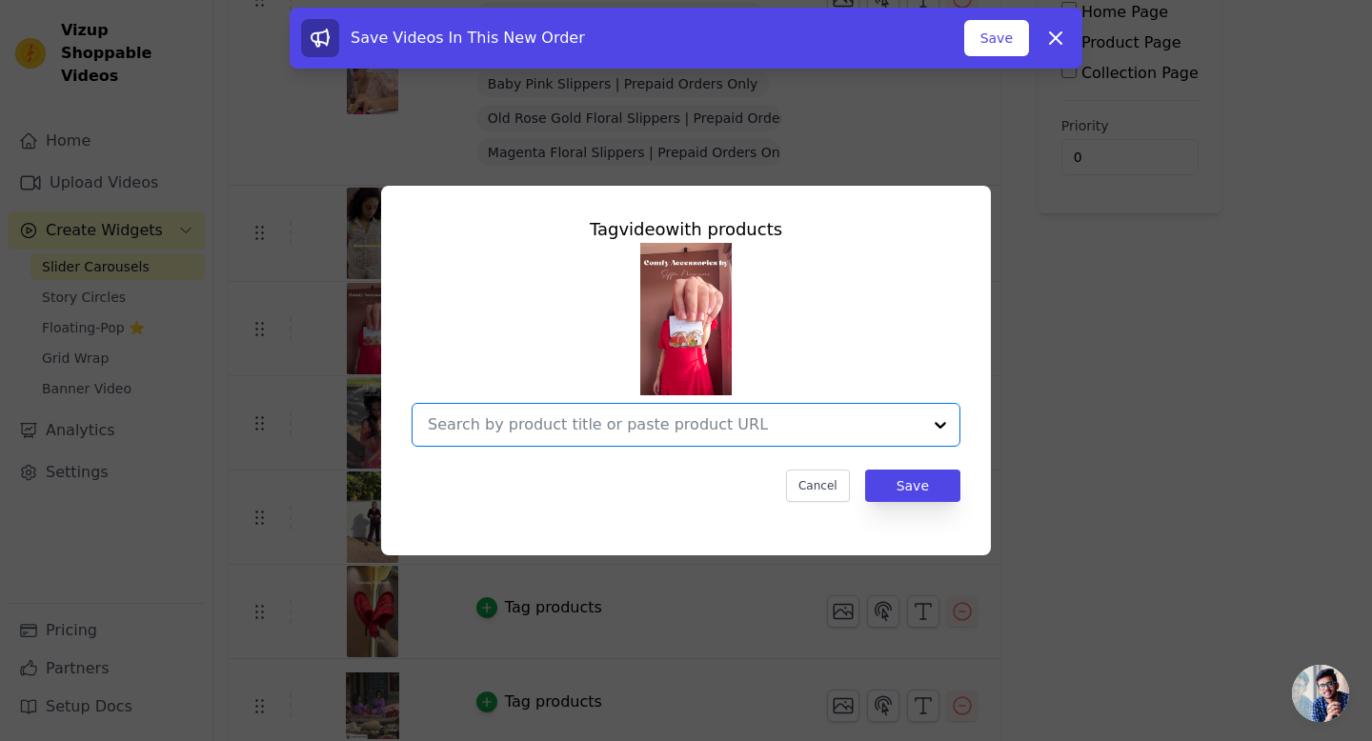
click at [631, 420] on input "text" at bounding box center [675, 425] width 494 height 23
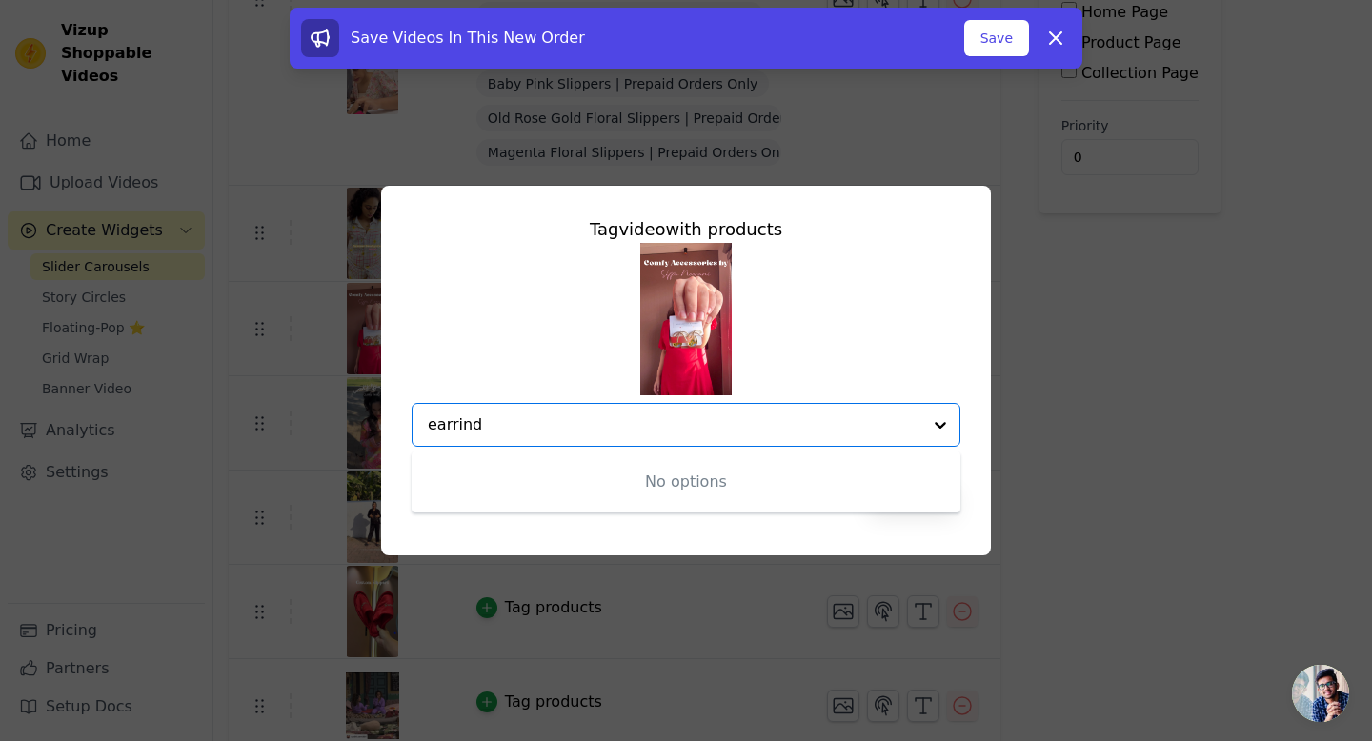
type input "earrin"
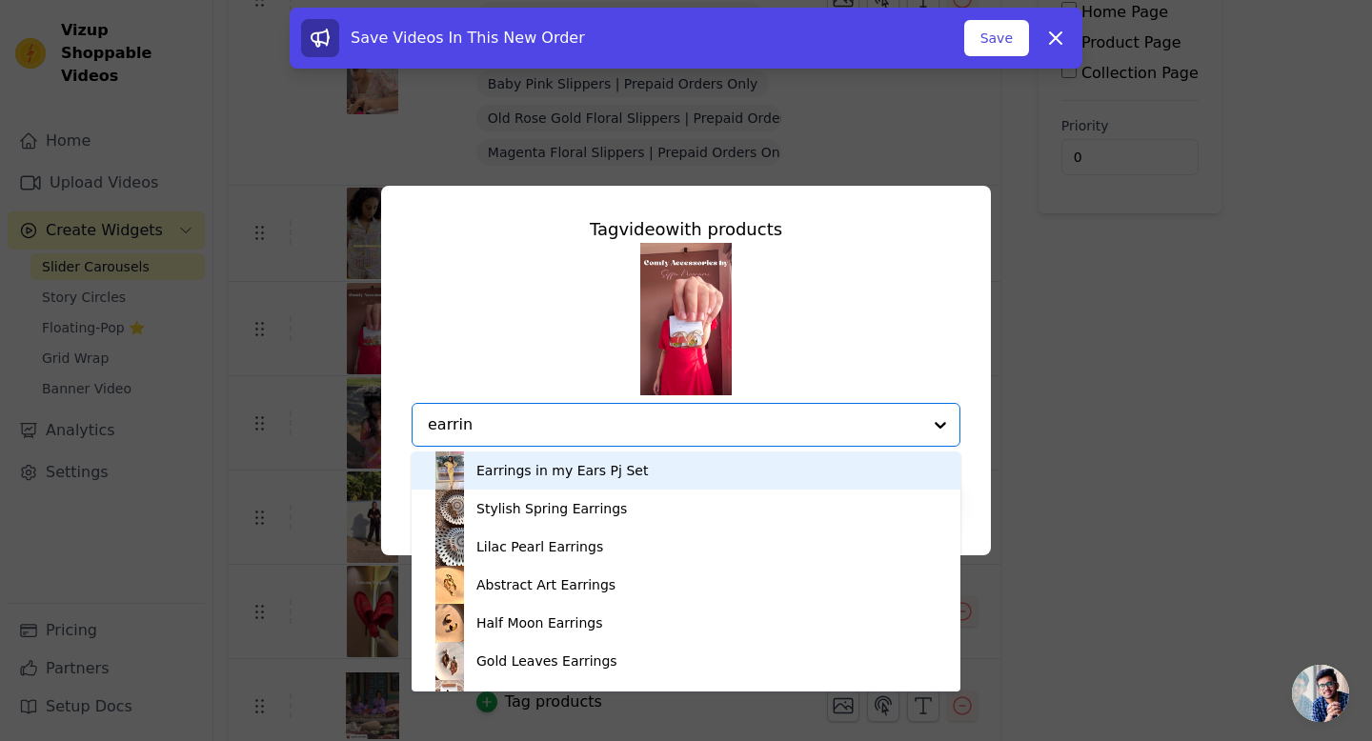
click at [577, 434] on input "earrin" at bounding box center [675, 425] width 494 height 23
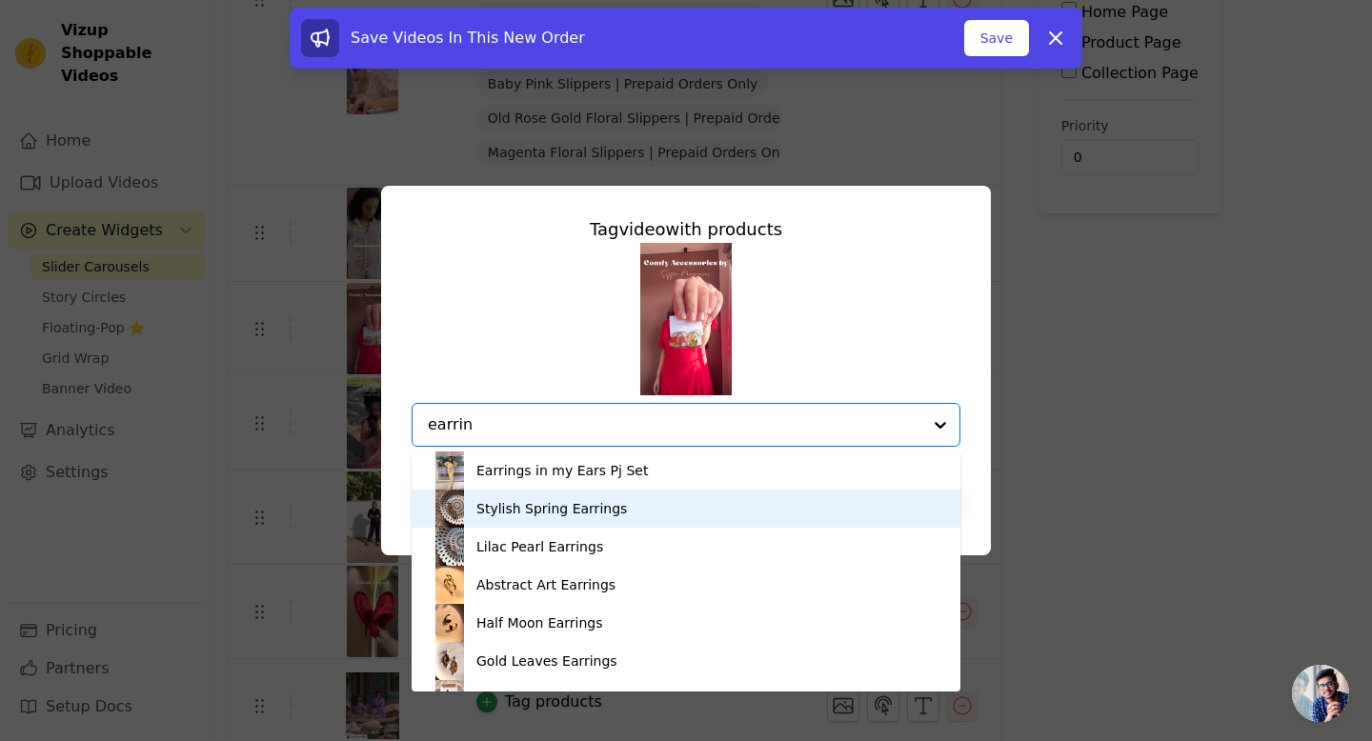
click at [520, 498] on div "Stylish Spring Earrings" at bounding box center [686, 509] width 511 height 38
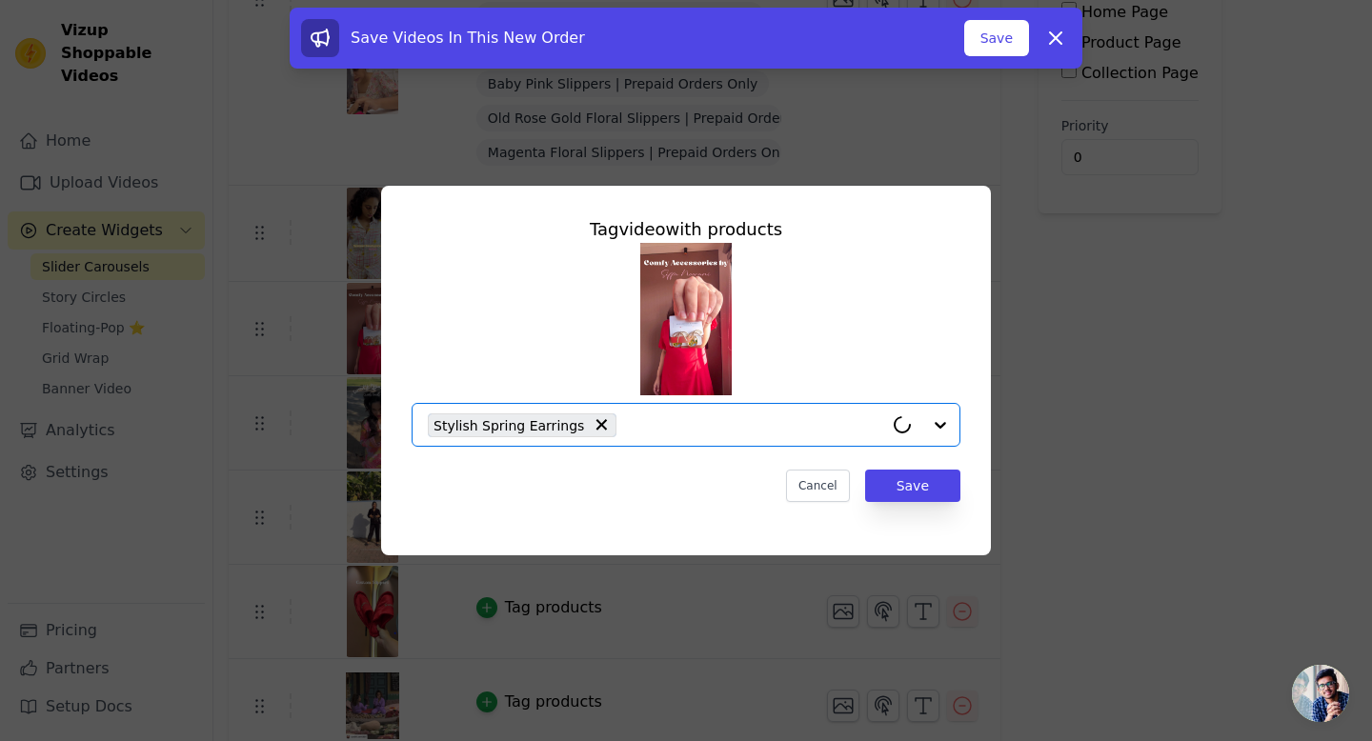
paste input "earrin"
type input "earrin"
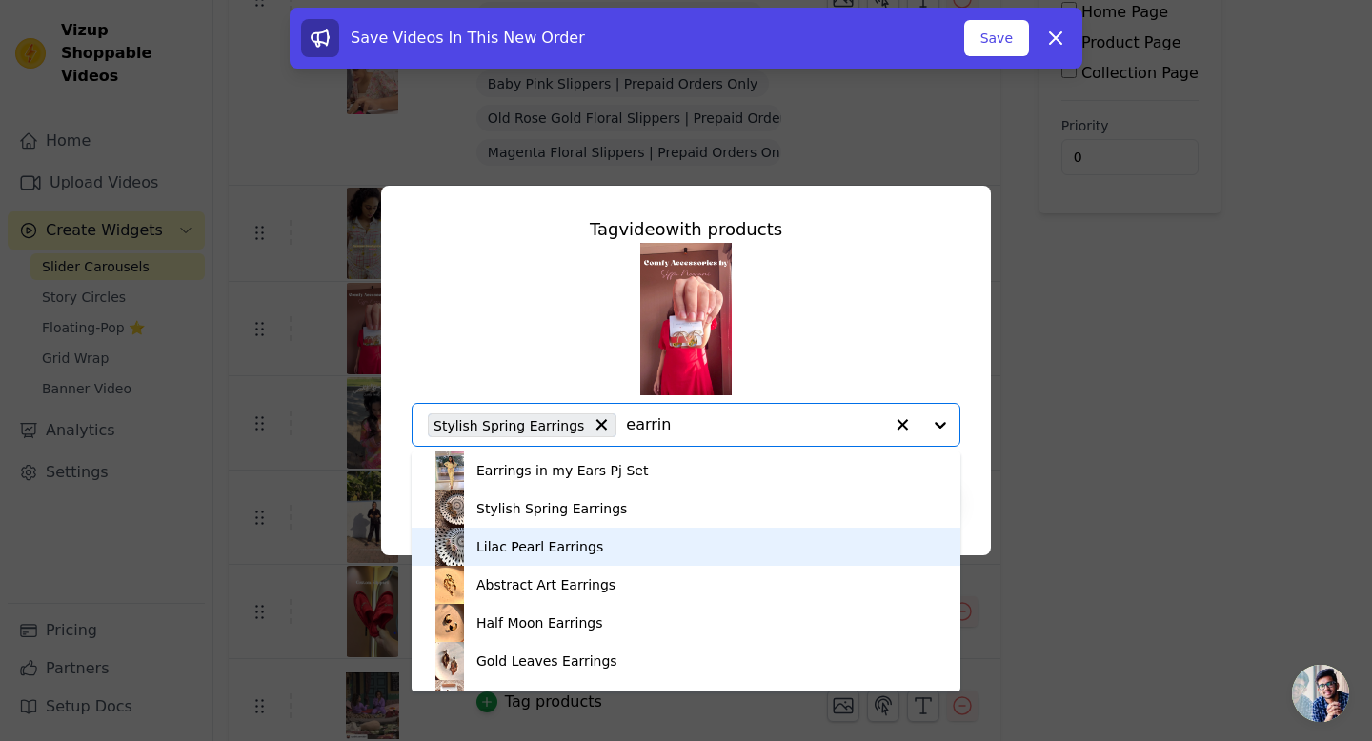
click at [531, 544] on div "Lilac Pearl Earrings" at bounding box center [539, 546] width 127 height 19
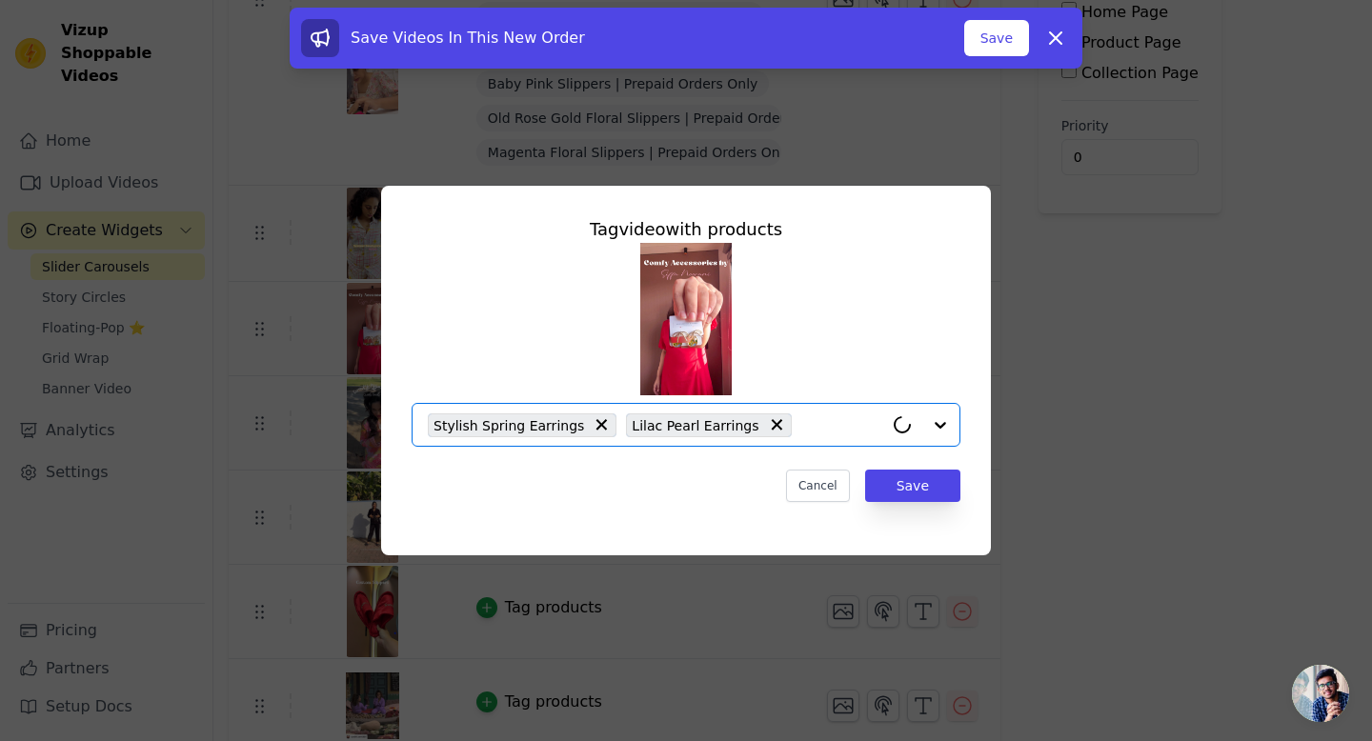
paste input "earrin"
type input "earrin"
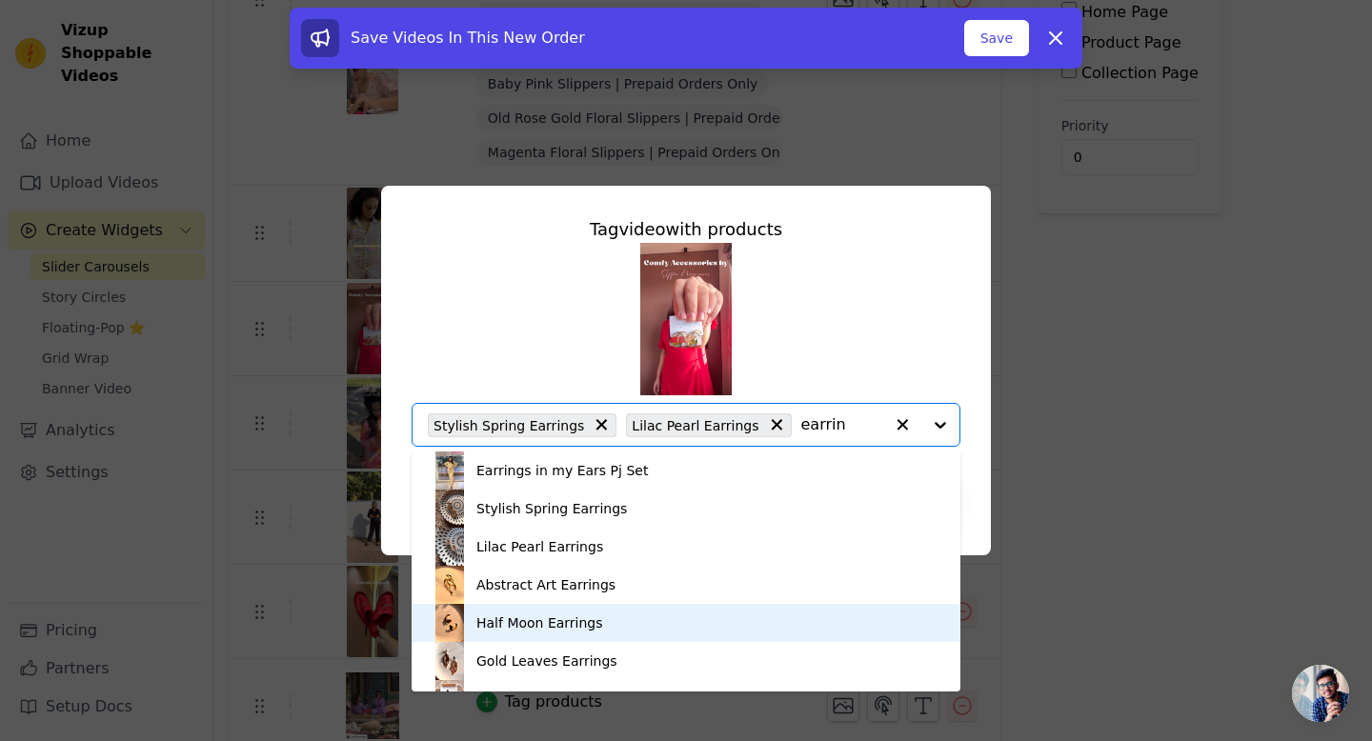
click at [538, 610] on div "Half Moon Earrings" at bounding box center [686, 623] width 511 height 38
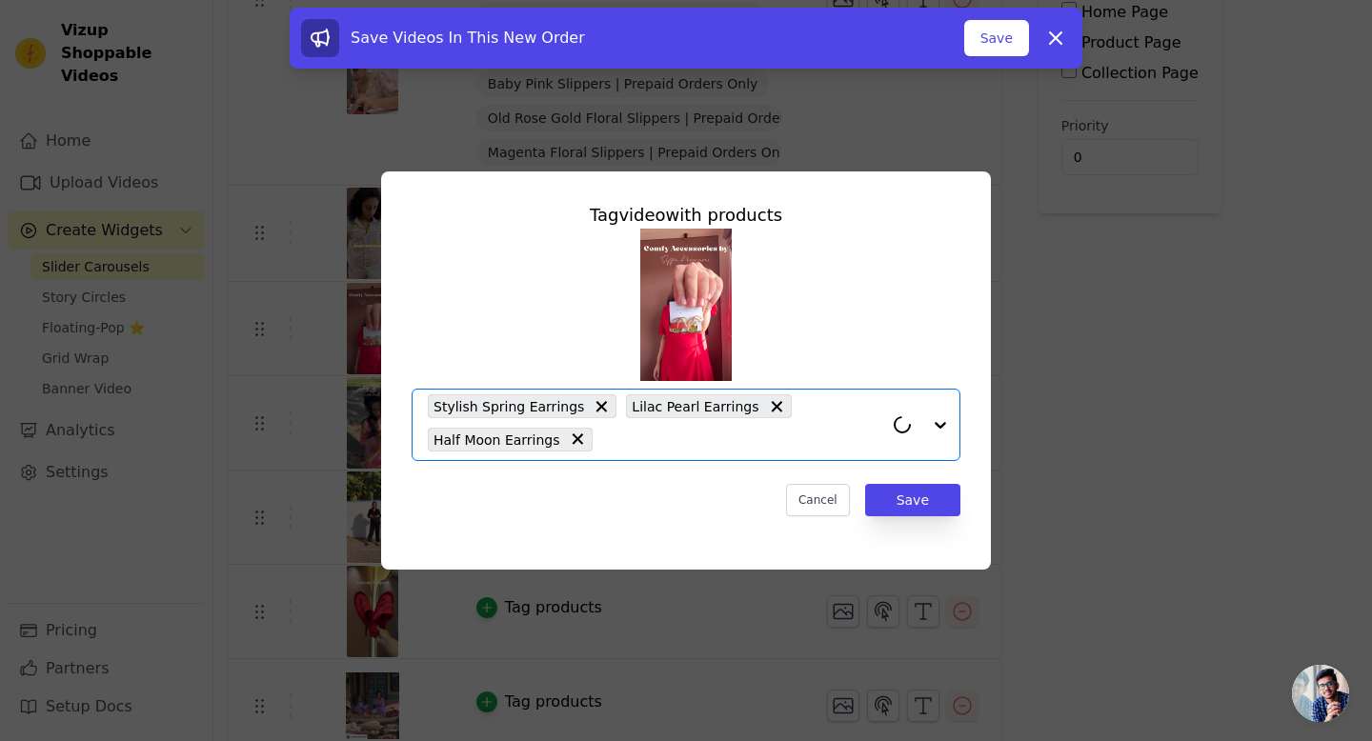
paste input "earrin"
type input "earrin"
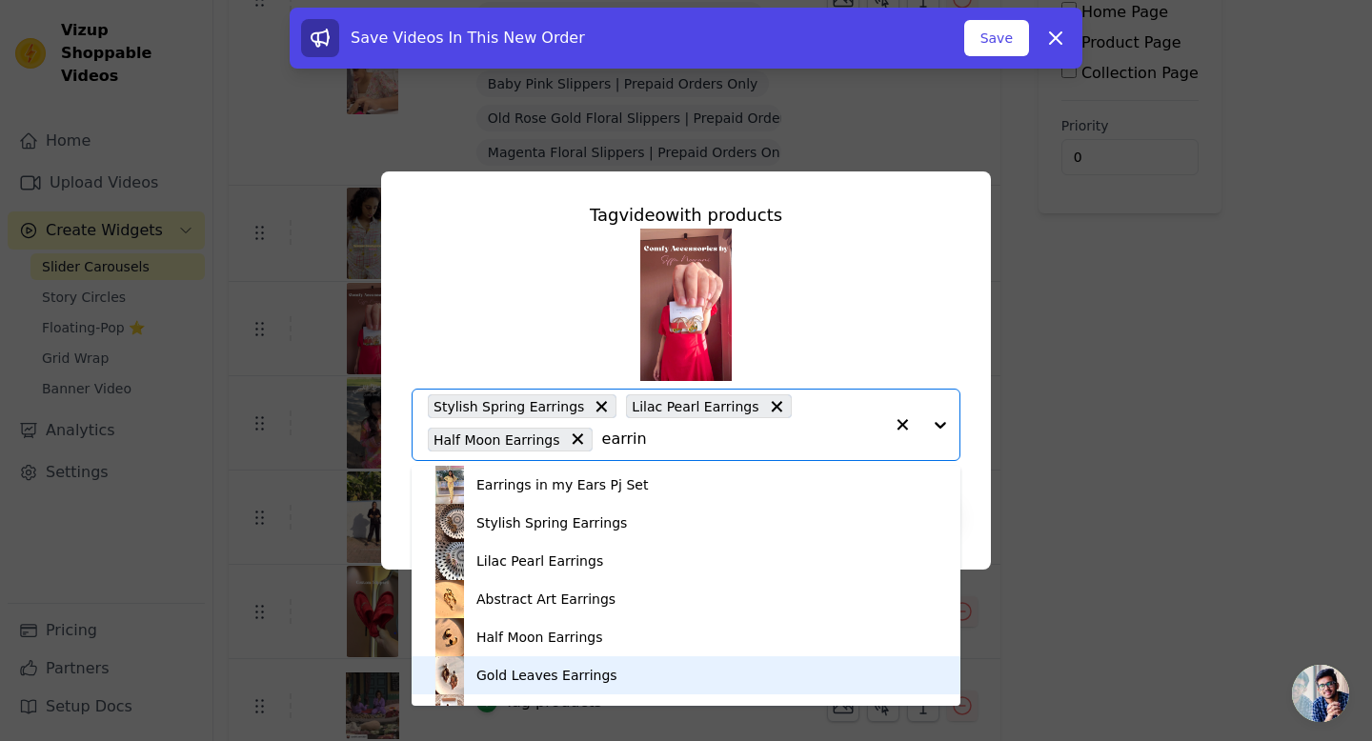
click at [483, 679] on div "Gold Leaves Earrings" at bounding box center [546, 675] width 141 height 19
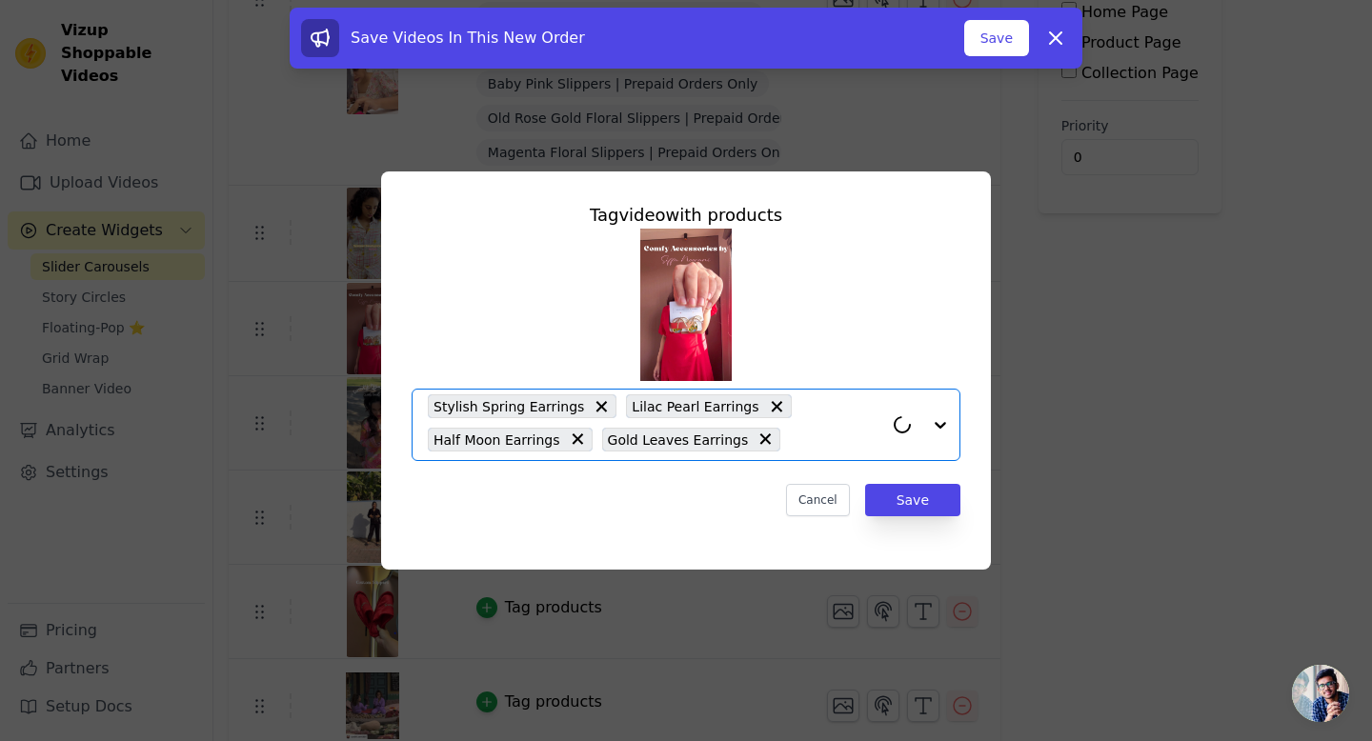
paste input "earrin"
type input "earrin"
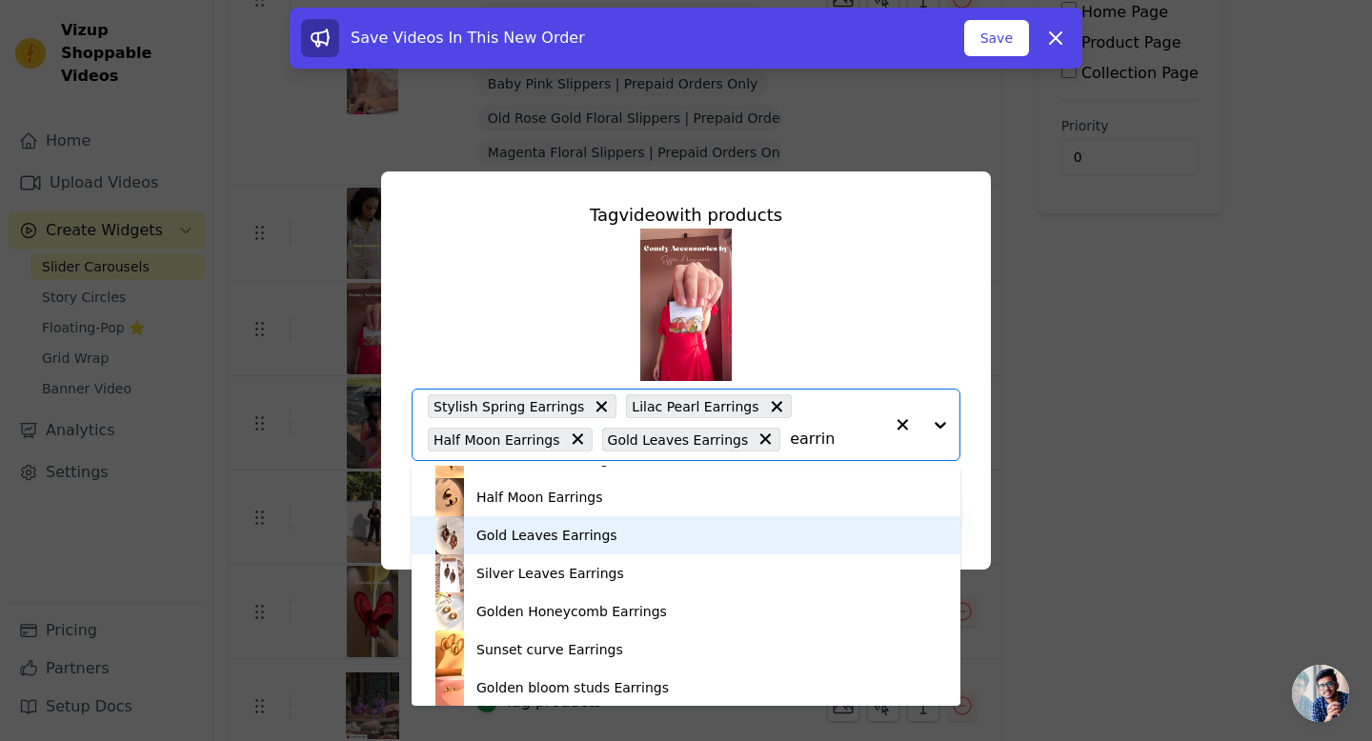
scroll to position [141, 0]
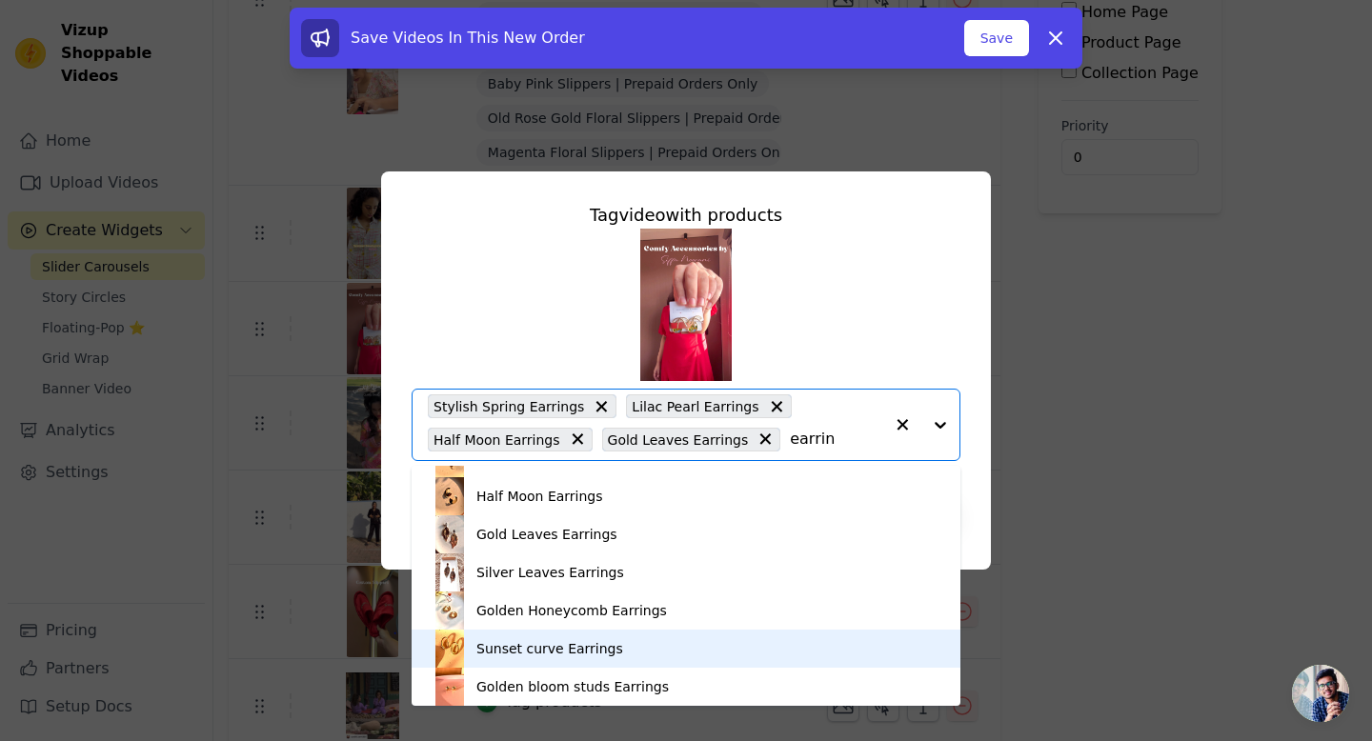
click at [482, 646] on div "Sunset curve Earrings" at bounding box center [549, 648] width 147 height 19
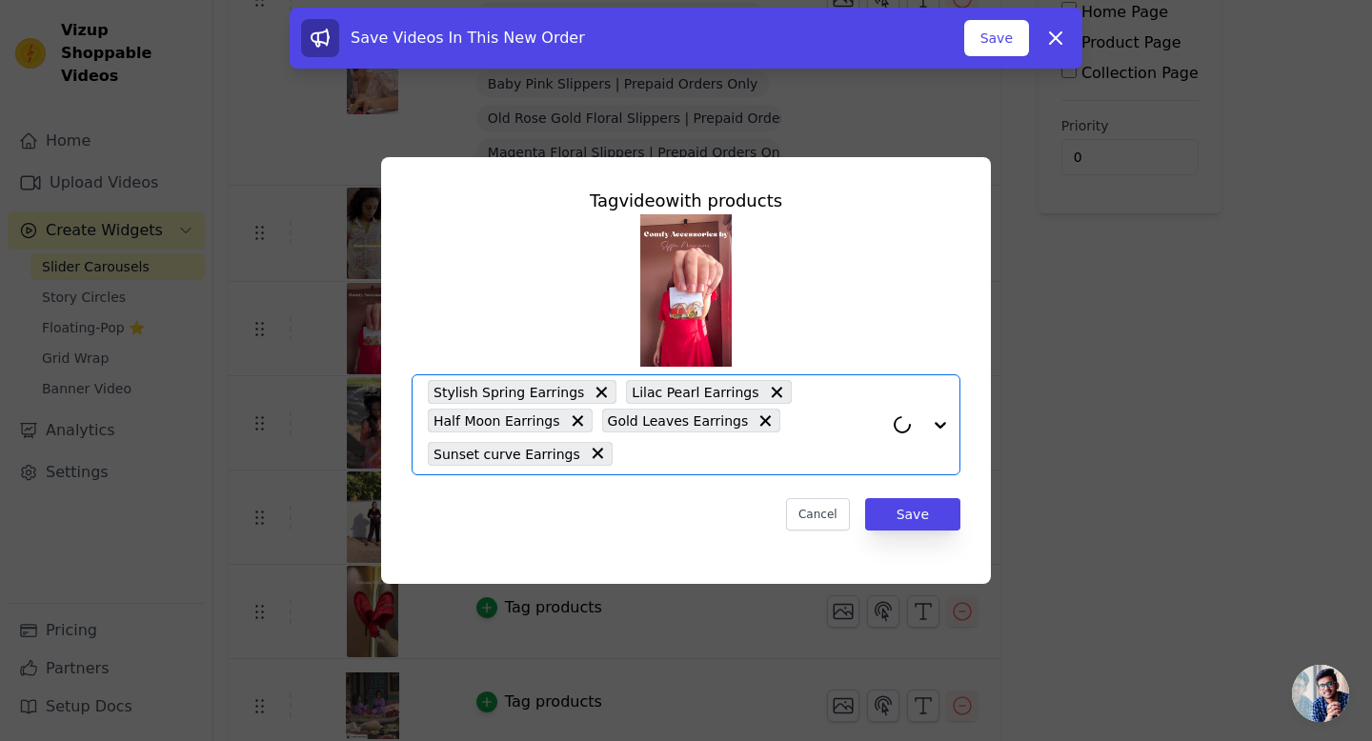
paste input "earrin"
type input "earrin"
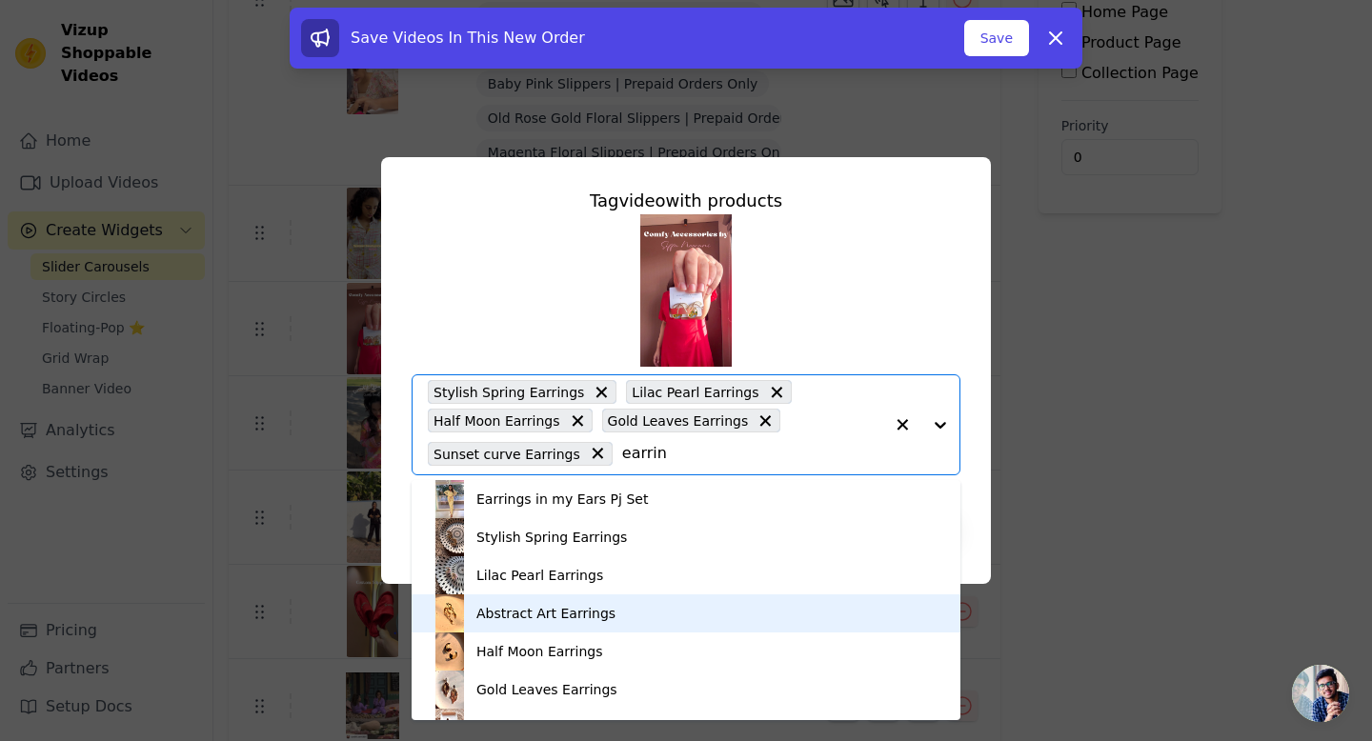
click at [492, 623] on div "Abstract Art Earrings" at bounding box center [686, 614] width 511 height 38
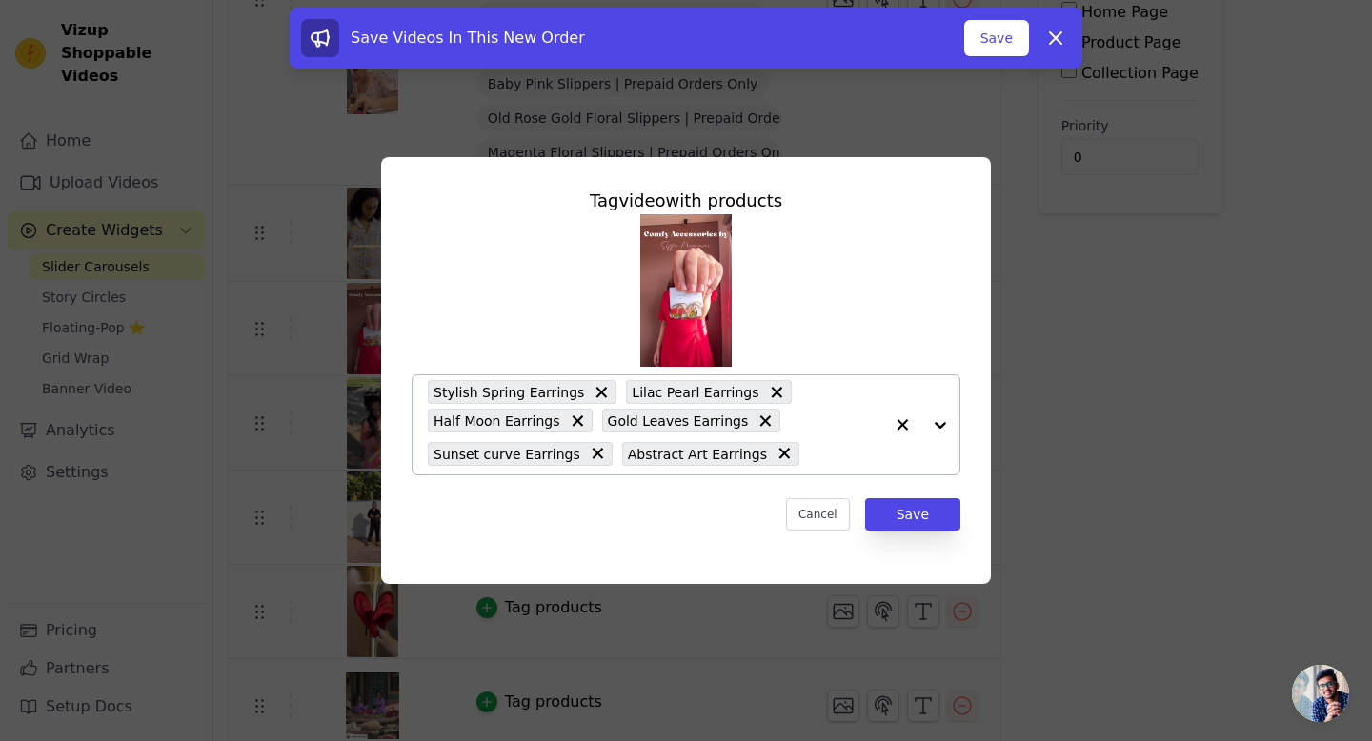
paste input "earrin"
type input "earrin"
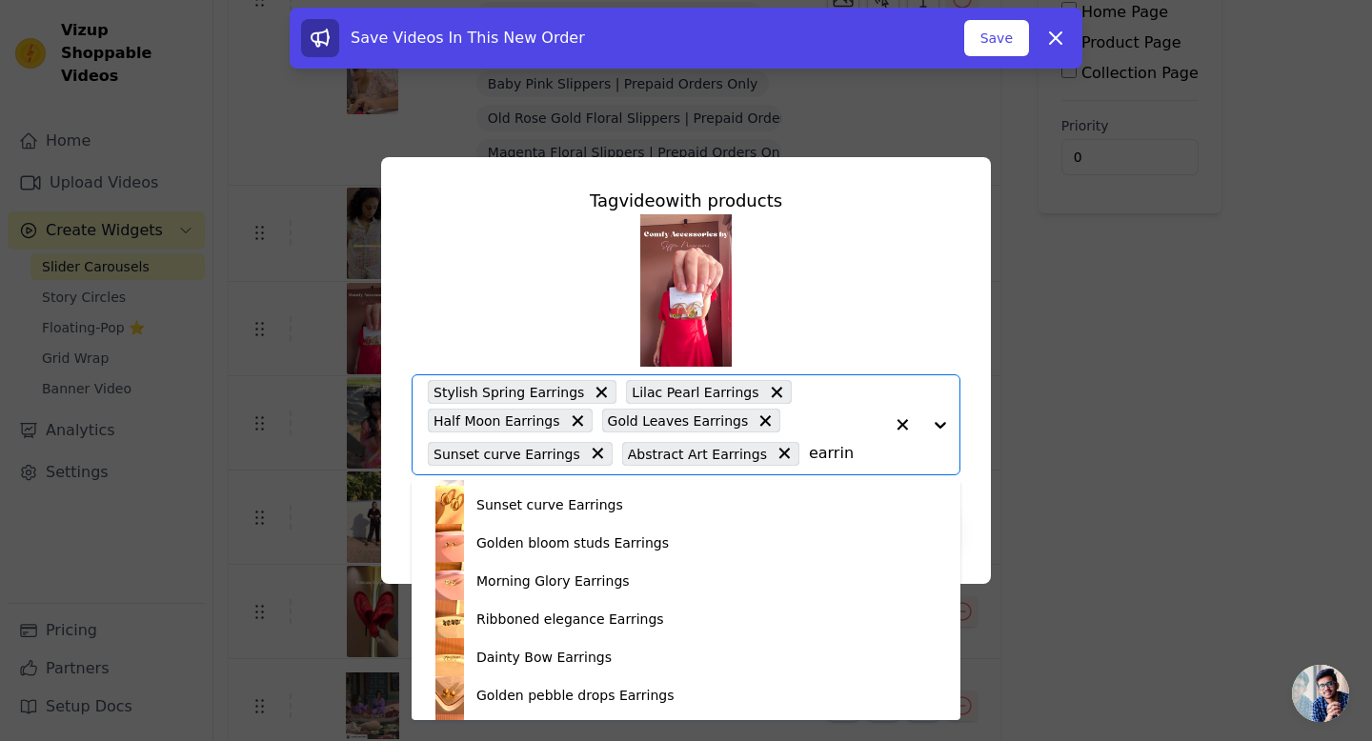
scroll to position [302, 0]
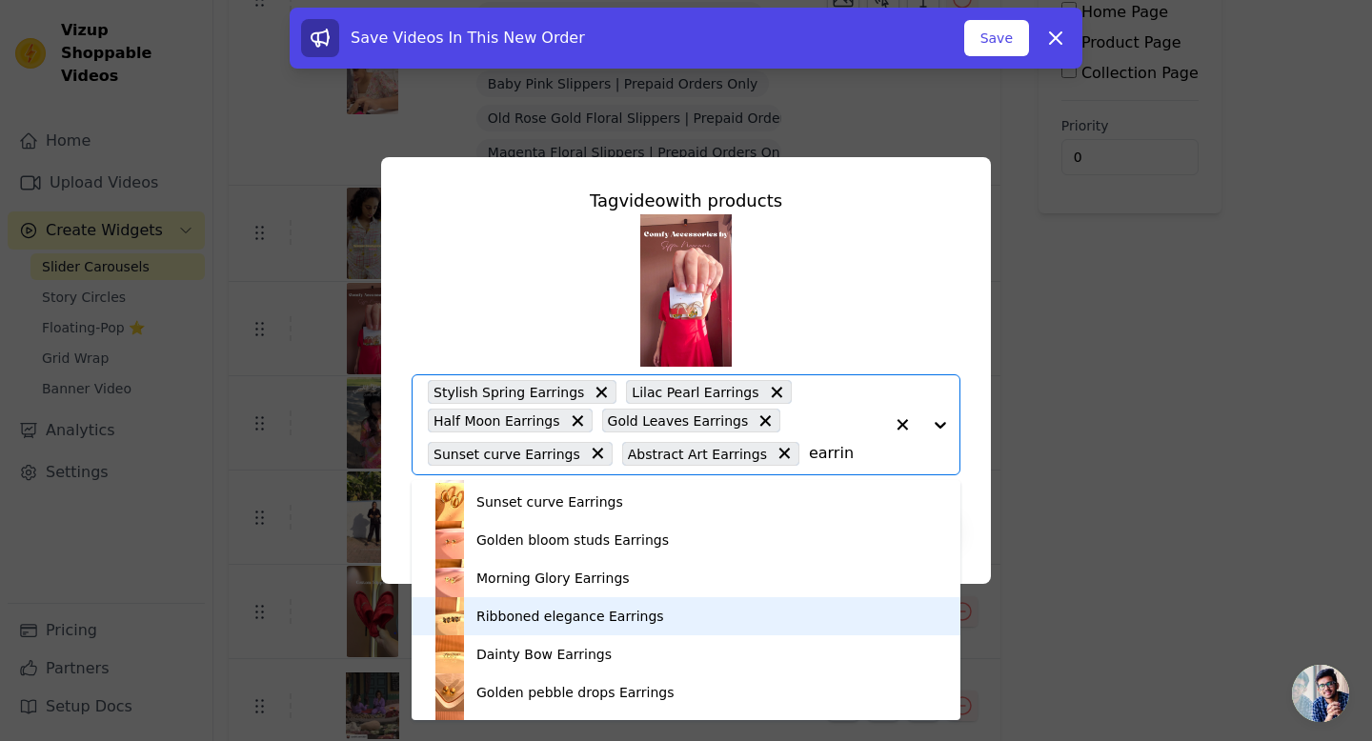
click at [483, 616] on div "Ribboned elegance Earrings" at bounding box center [570, 616] width 188 height 19
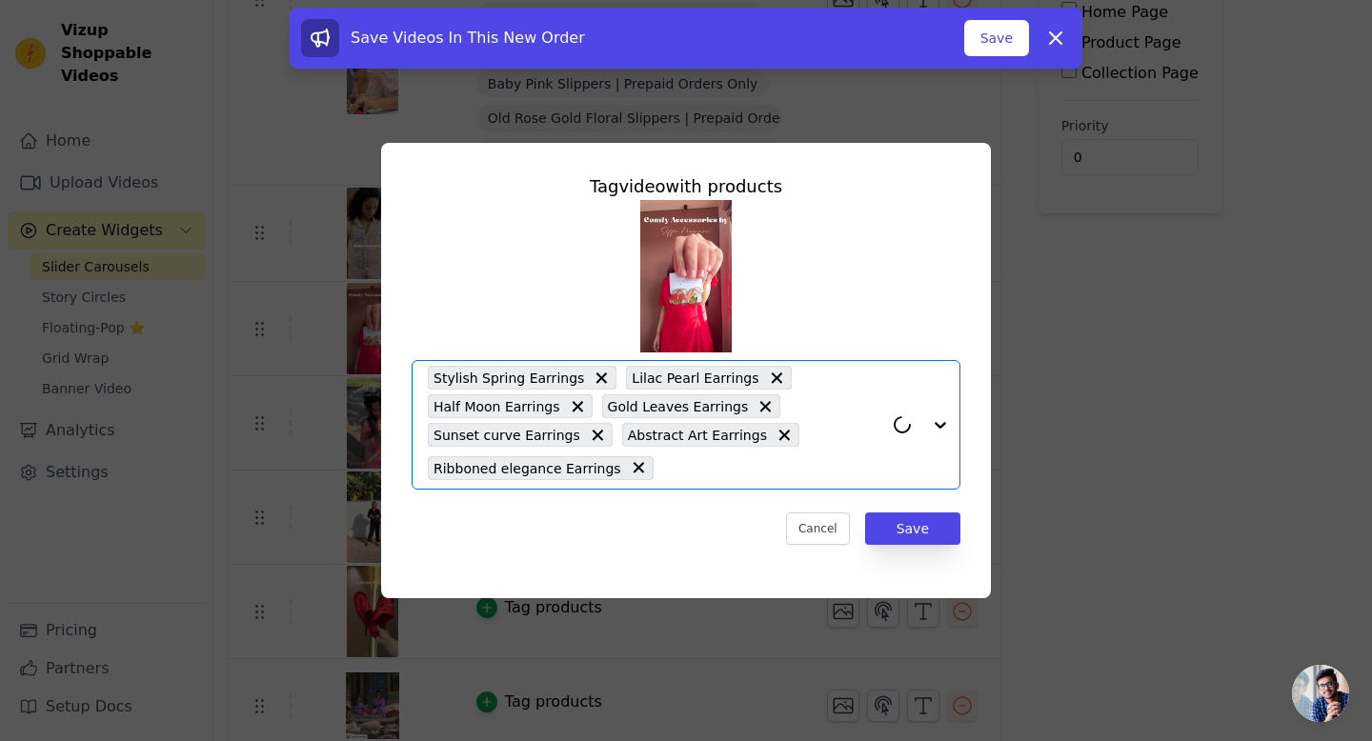
paste input "earrin"
type input "earrin"
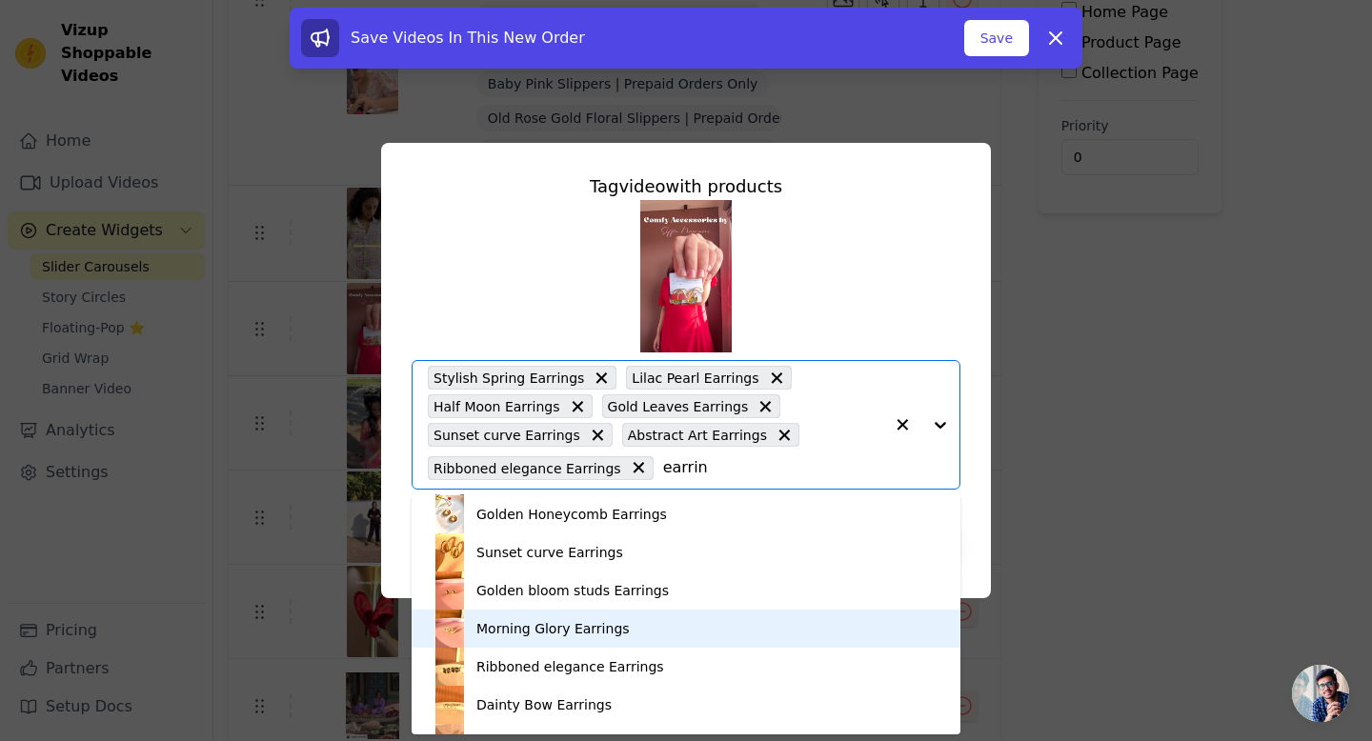
scroll to position [267, 0]
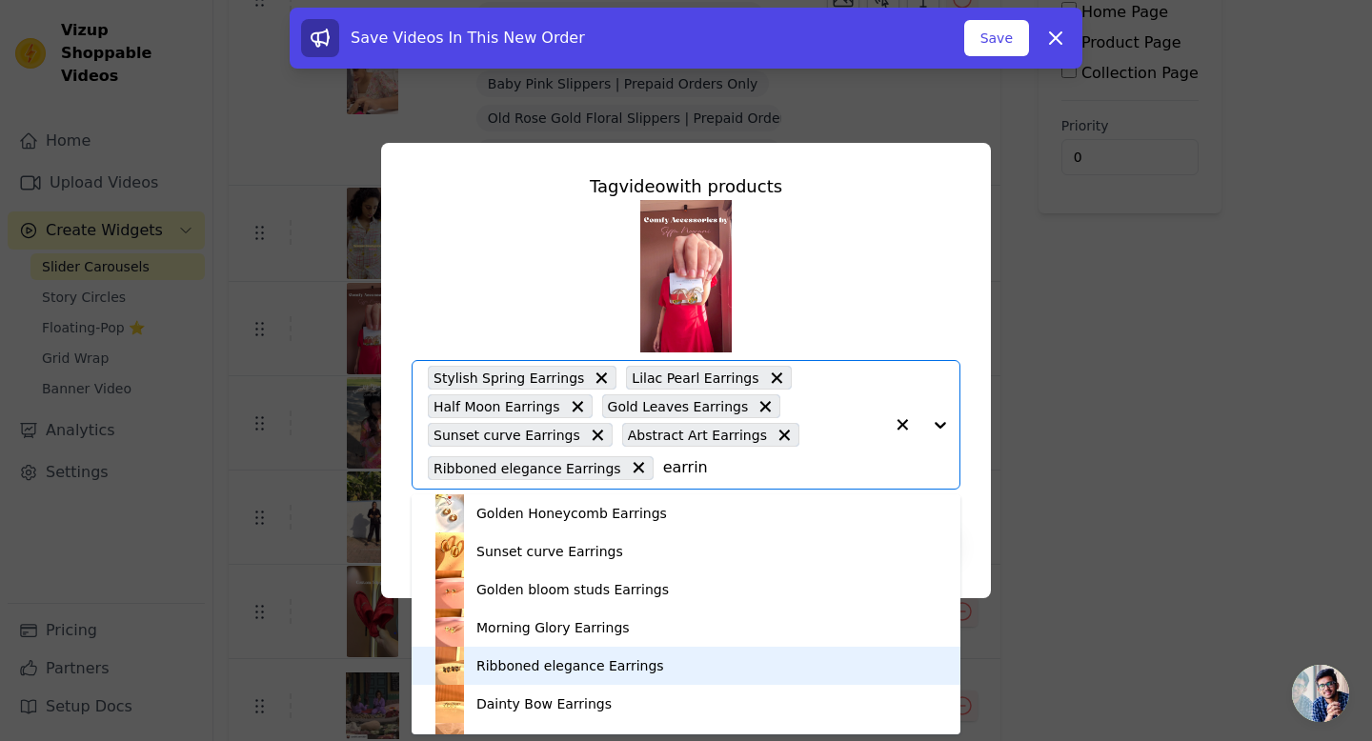
click at [490, 678] on div "Ribboned elegance Earrings" at bounding box center [686, 666] width 511 height 38
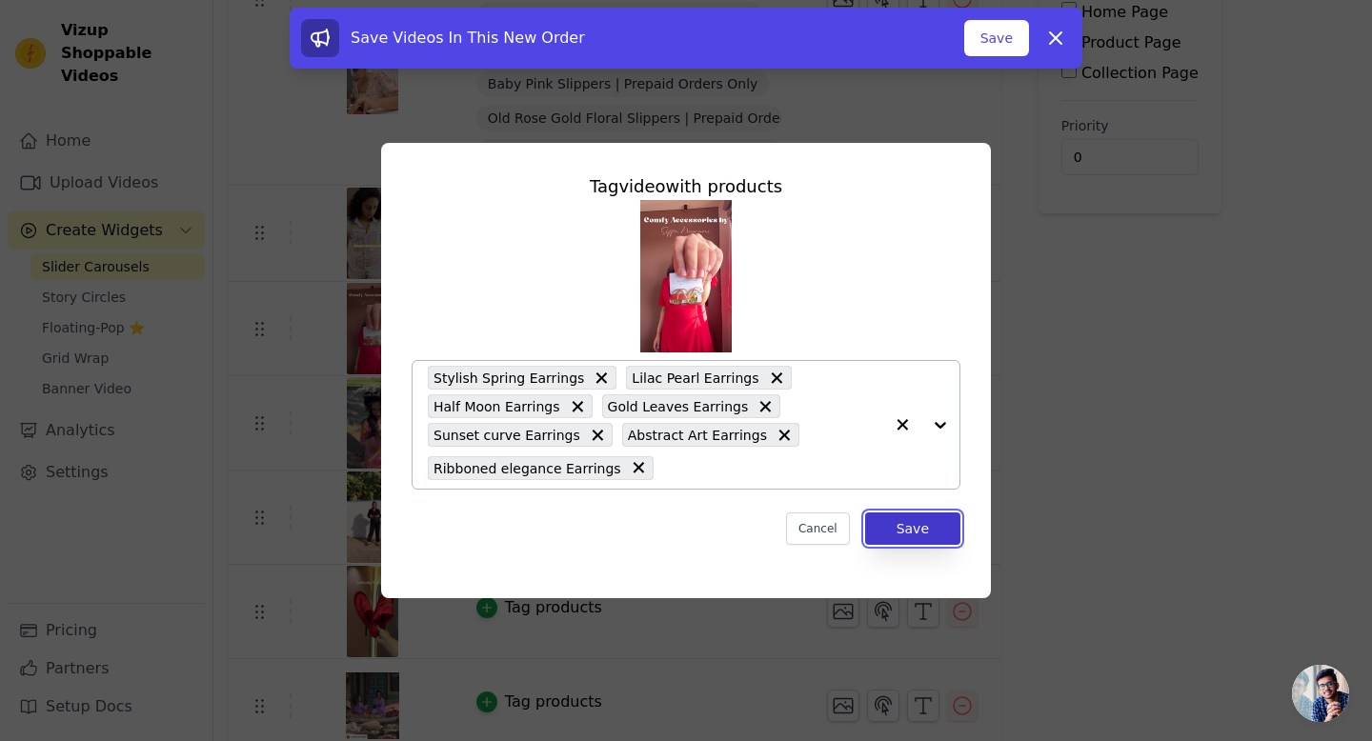
click at [909, 531] on button "Save" at bounding box center [912, 529] width 95 height 32
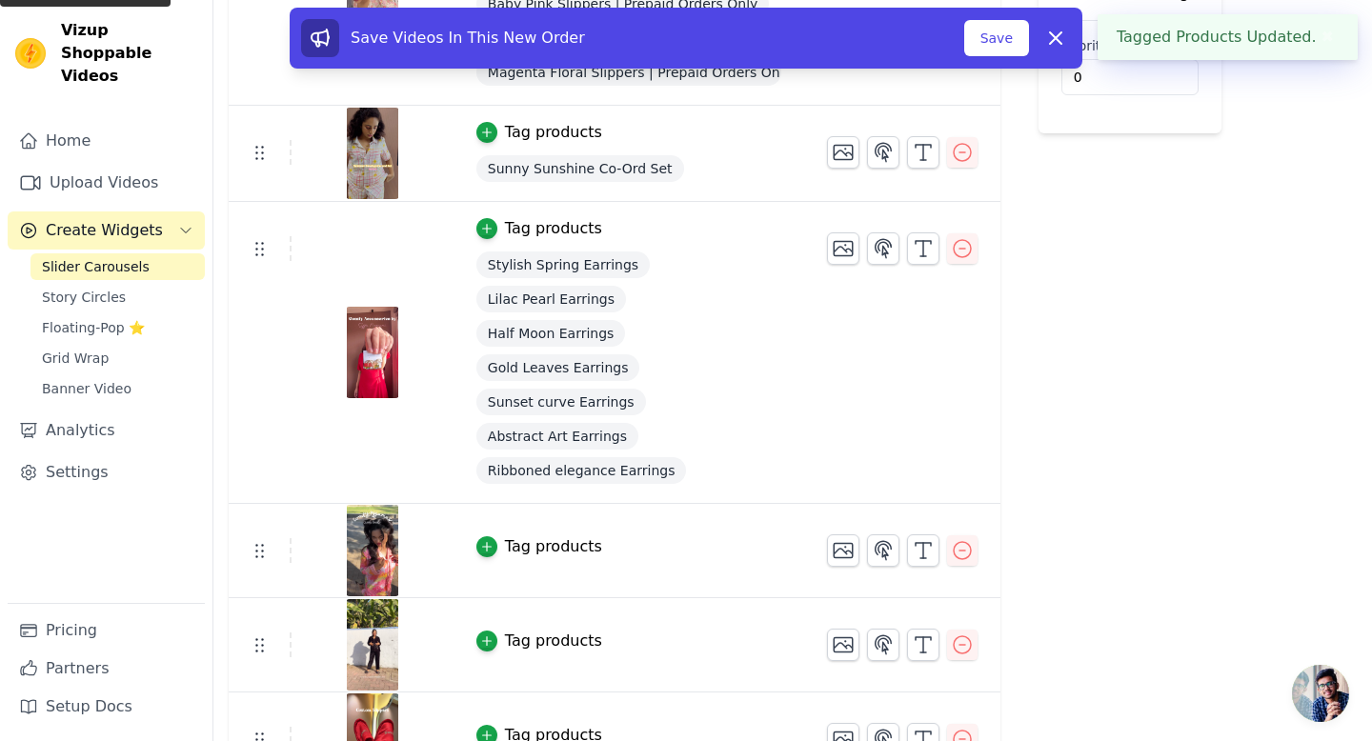
scroll to position [454, 0]
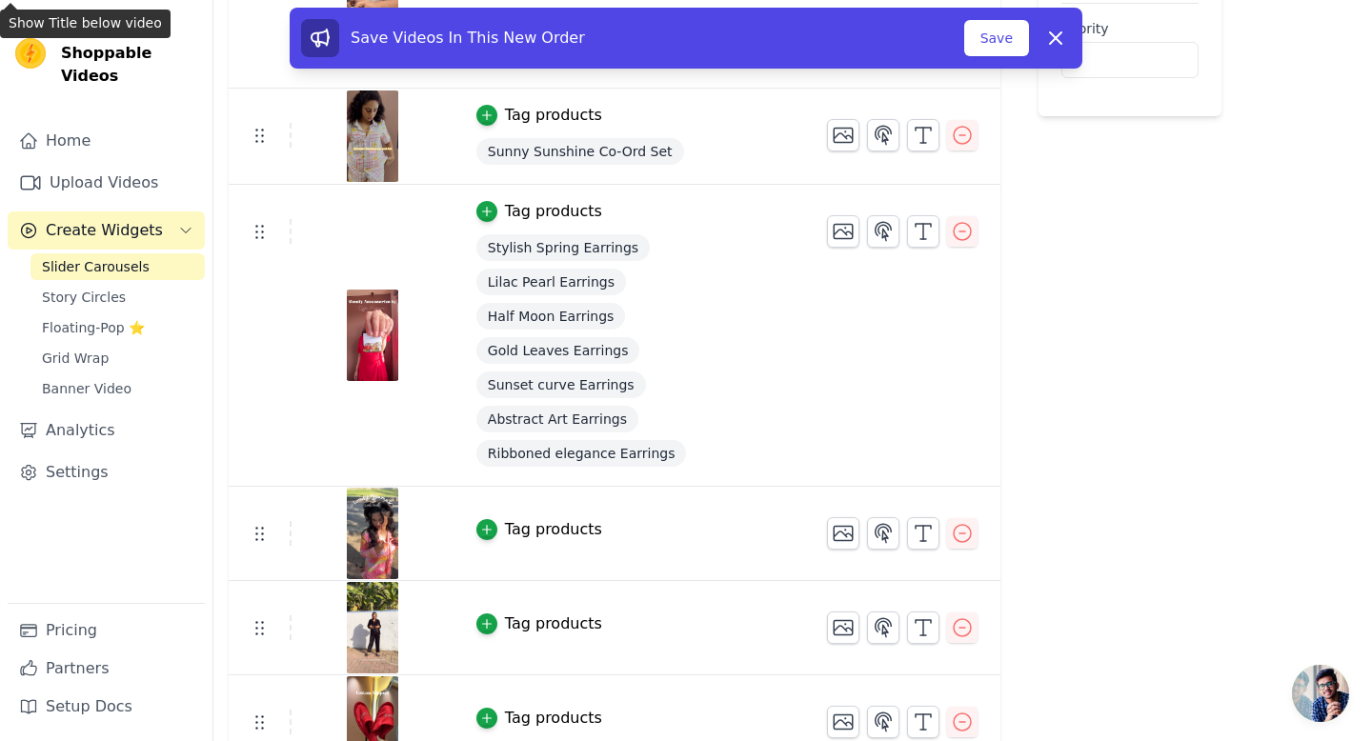
click at [495, 528] on button "Tag products" at bounding box center [539, 529] width 126 height 23
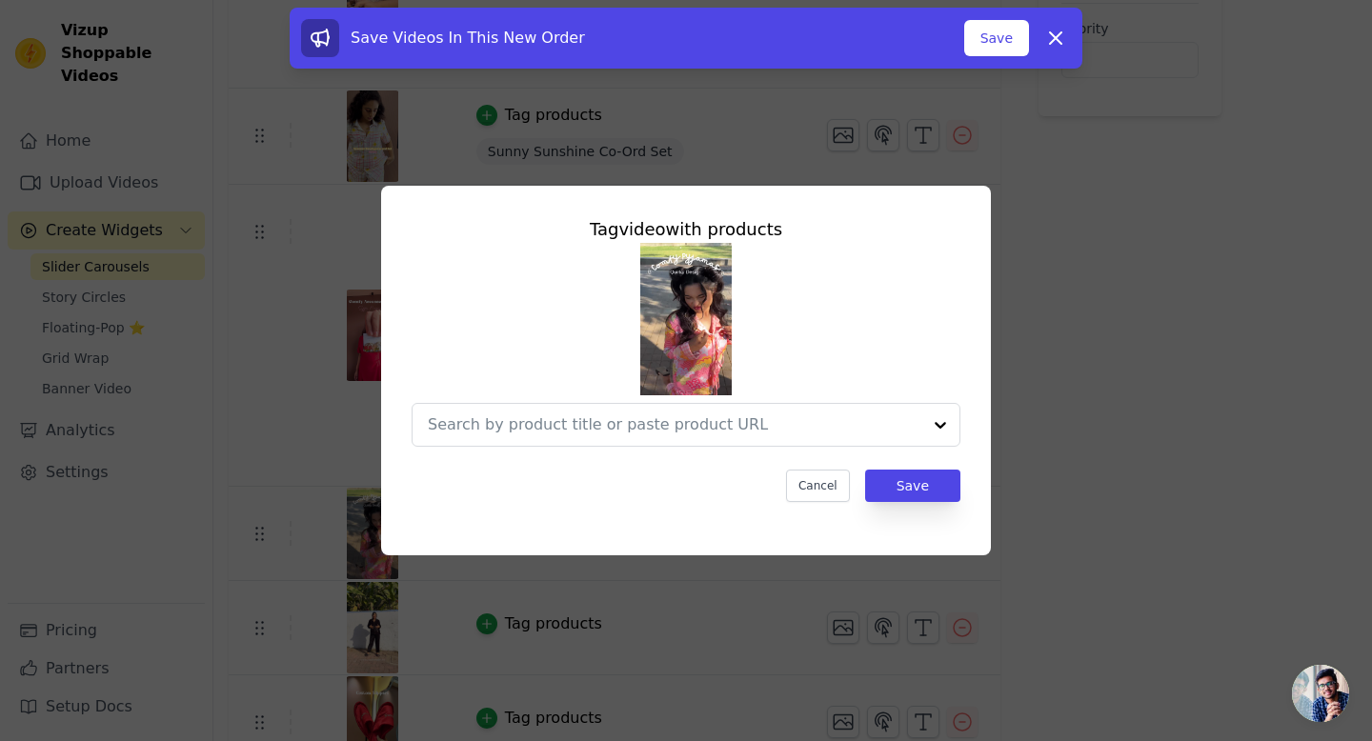
scroll to position [0, 0]
click at [541, 413] on div at bounding box center [675, 425] width 494 height 42
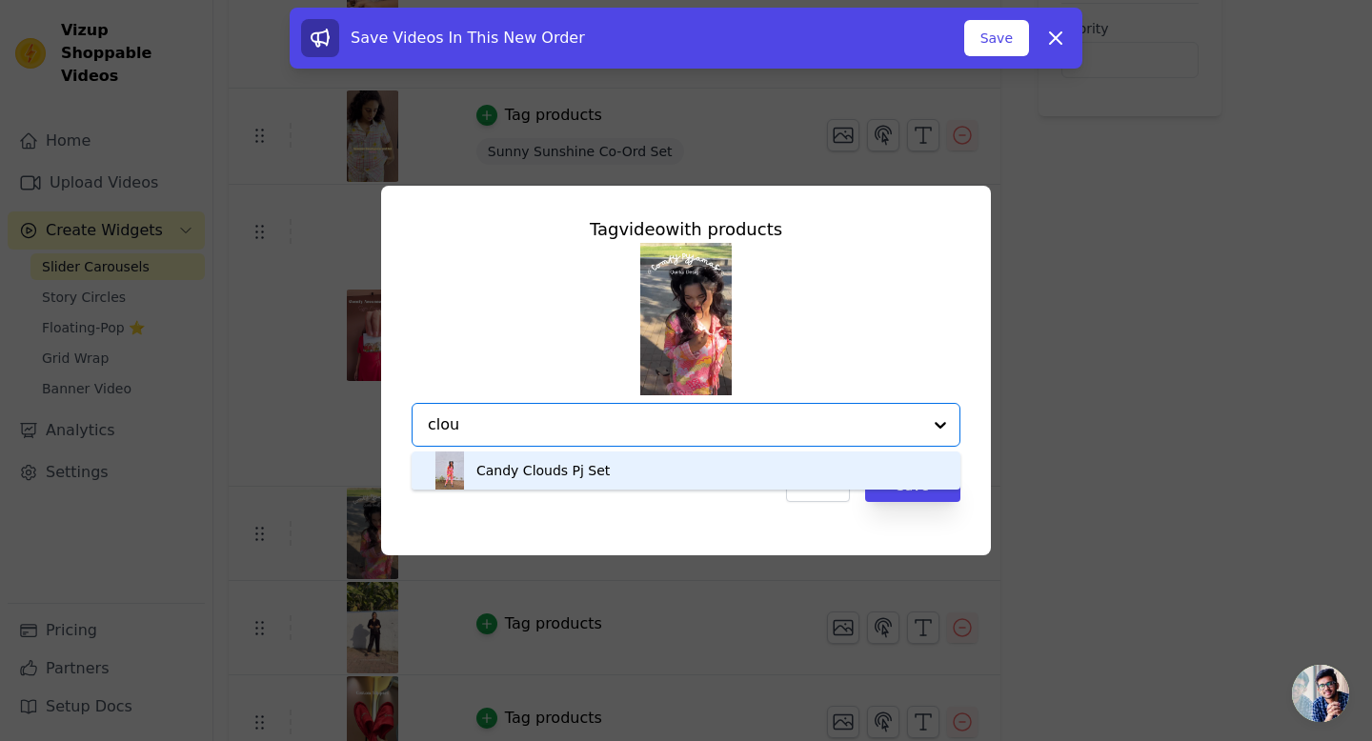
type input "cloud"
click at [515, 486] on div "Candy Clouds Pj Set" at bounding box center [686, 471] width 511 height 38
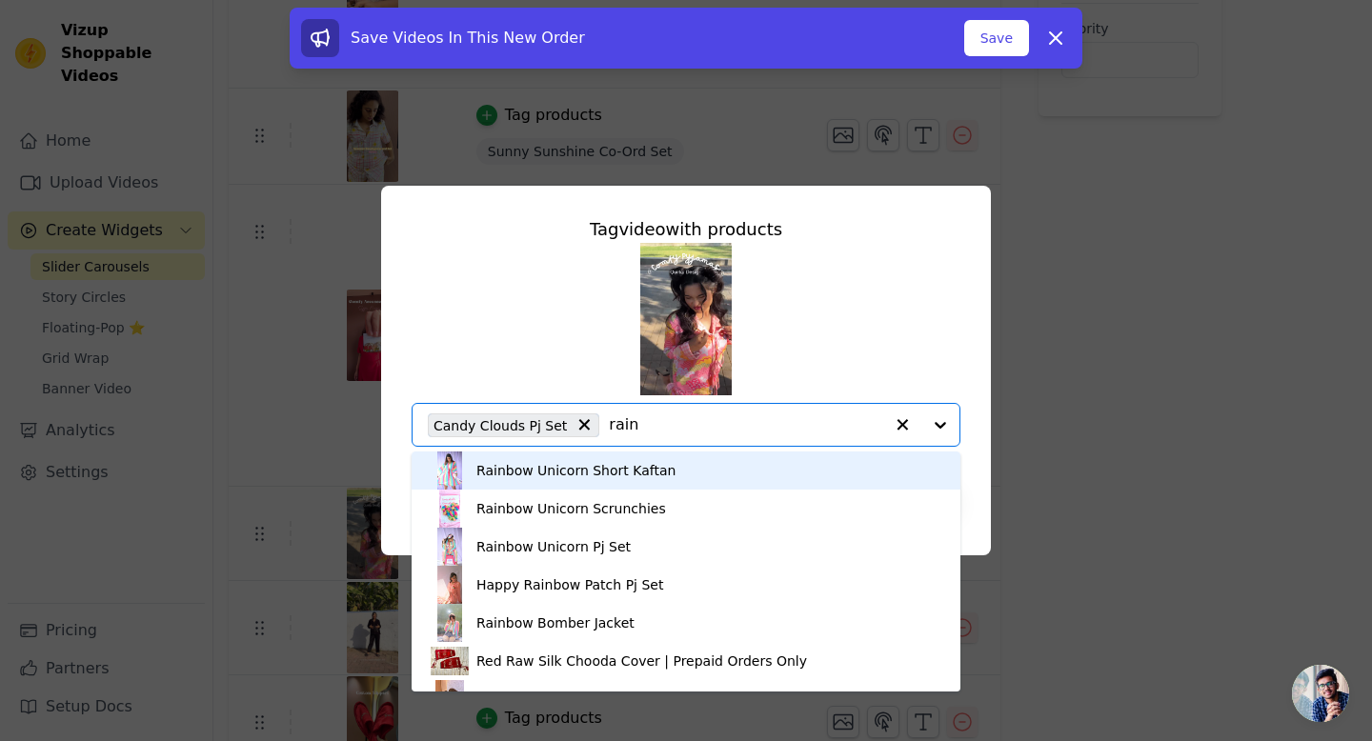
type input "rainb"
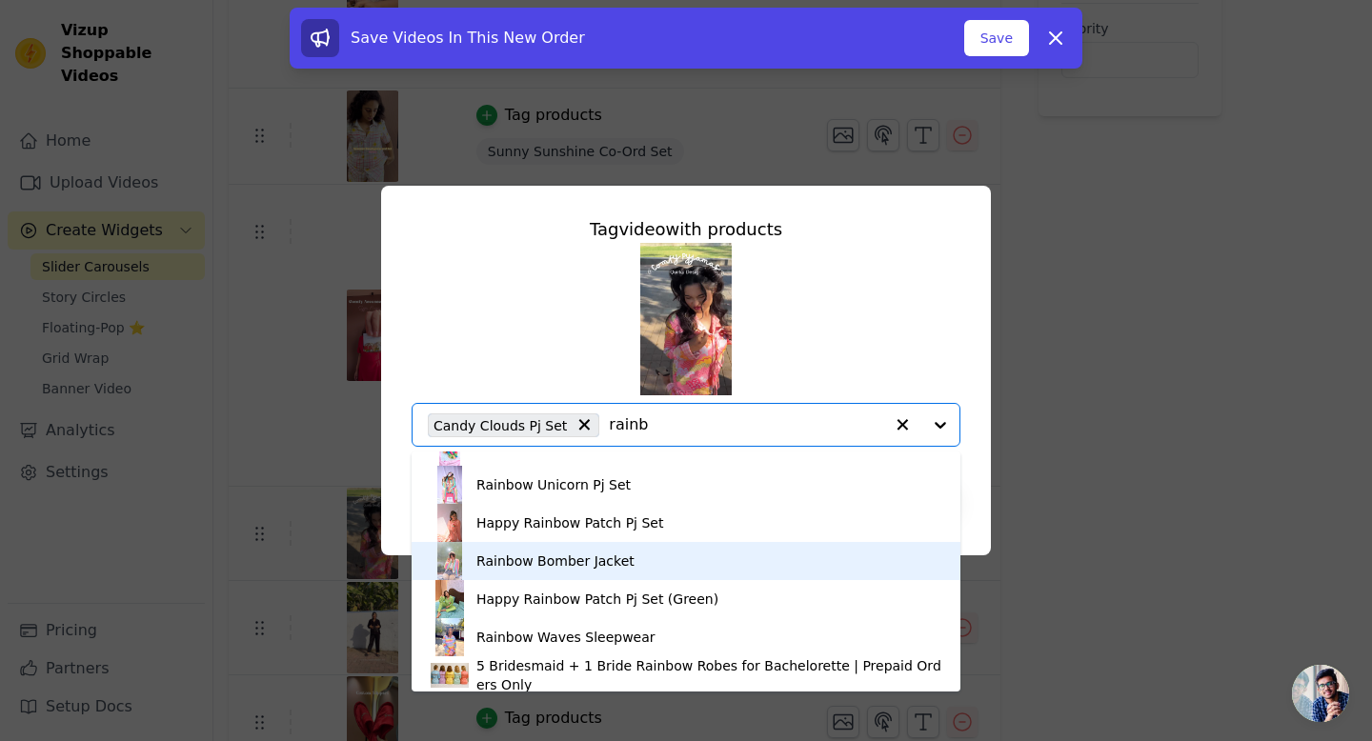
scroll to position [71, 0]
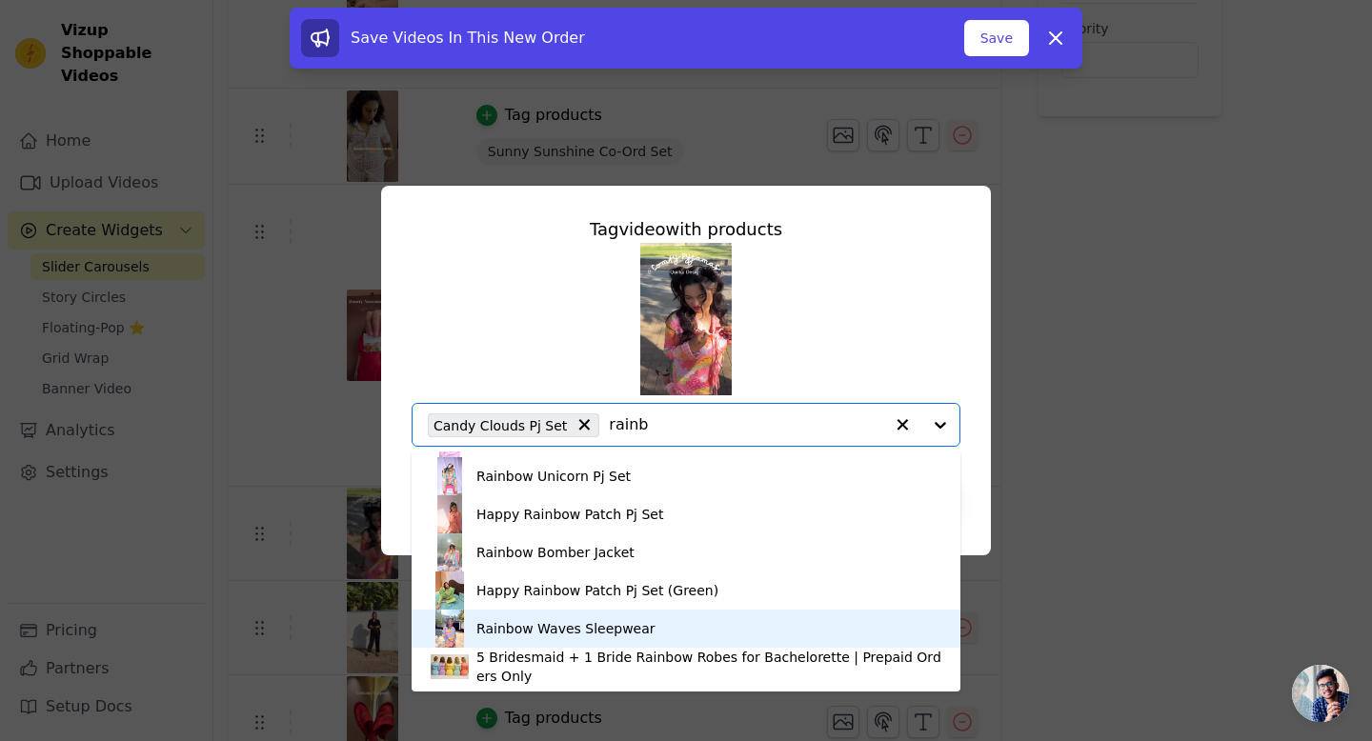
click at [505, 627] on div "Rainbow Waves Sleepwear" at bounding box center [565, 628] width 179 height 19
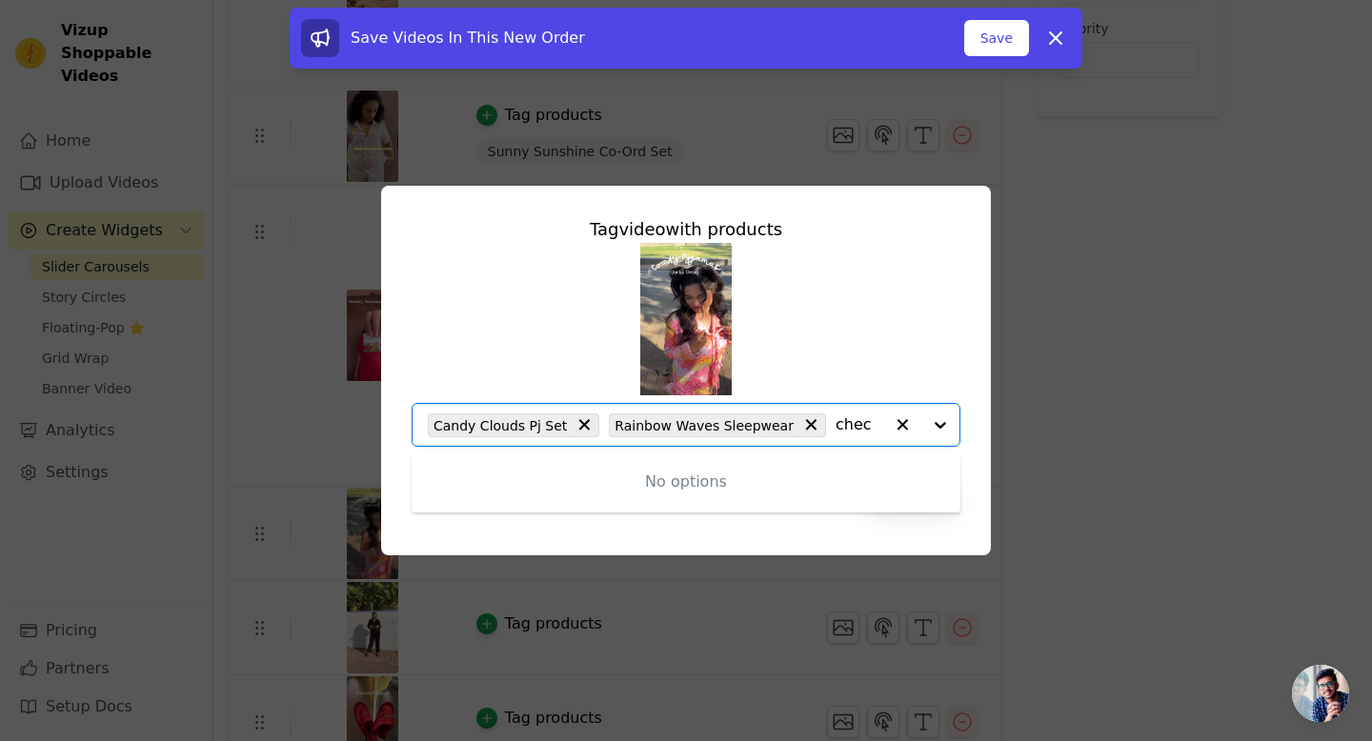
type input "check"
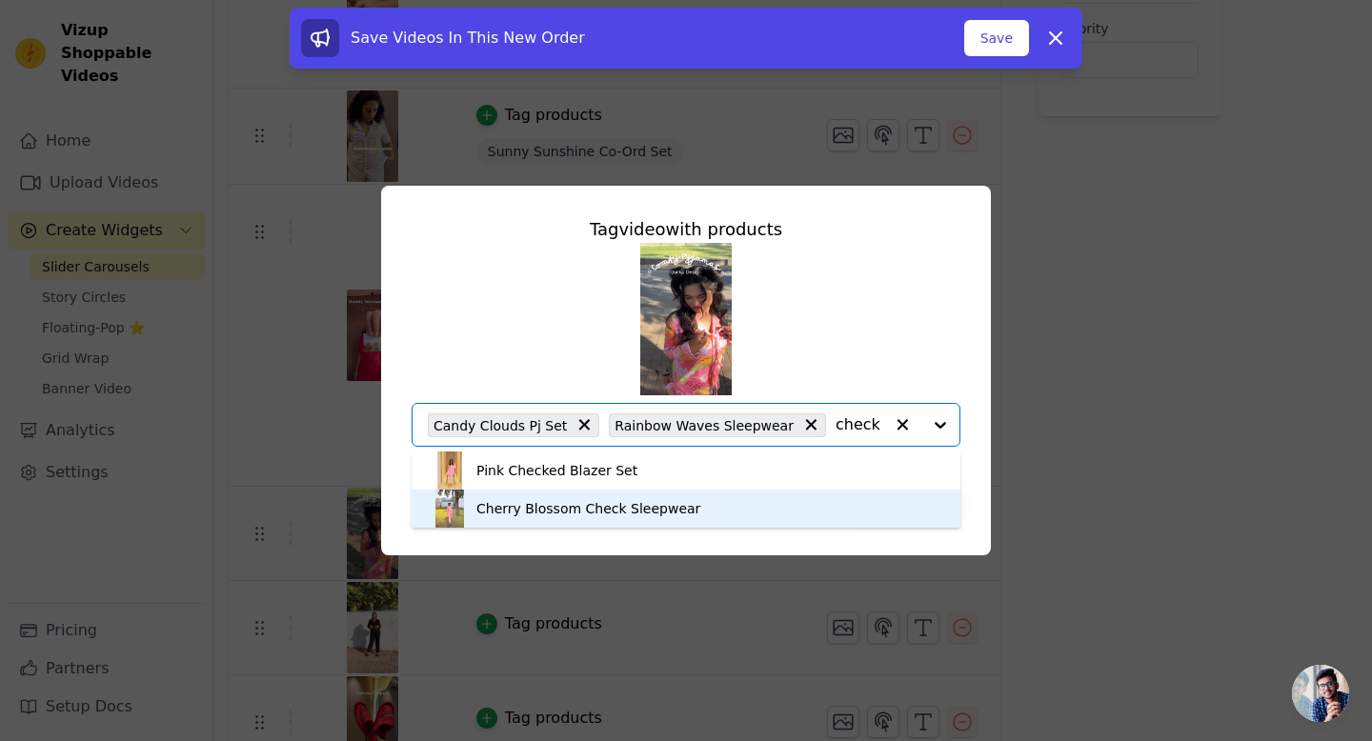
click at [525, 515] on div "Cherry Blossom Check Sleepwear" at bounding box center [588, 508] width 224 height 19
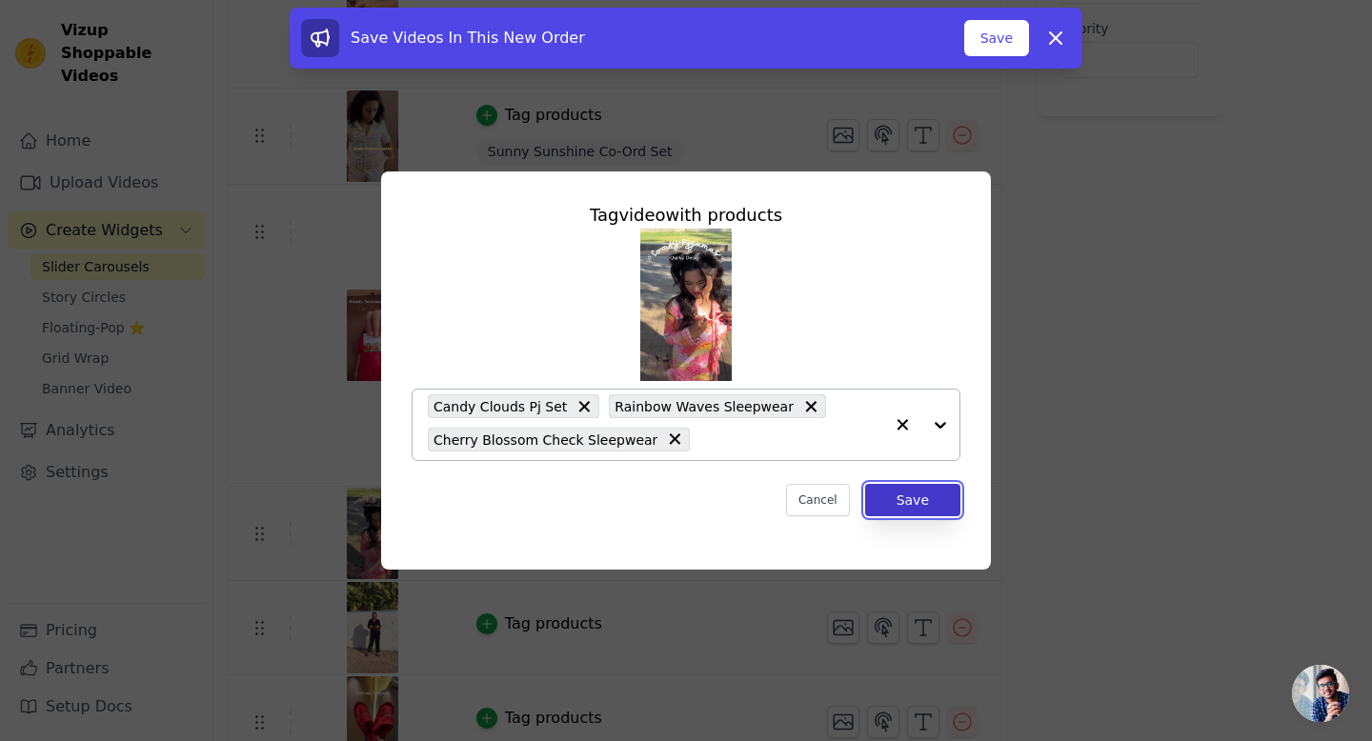
click at [904, 503] on button "Save" at bounding box center [912, 500] width 95 height 32
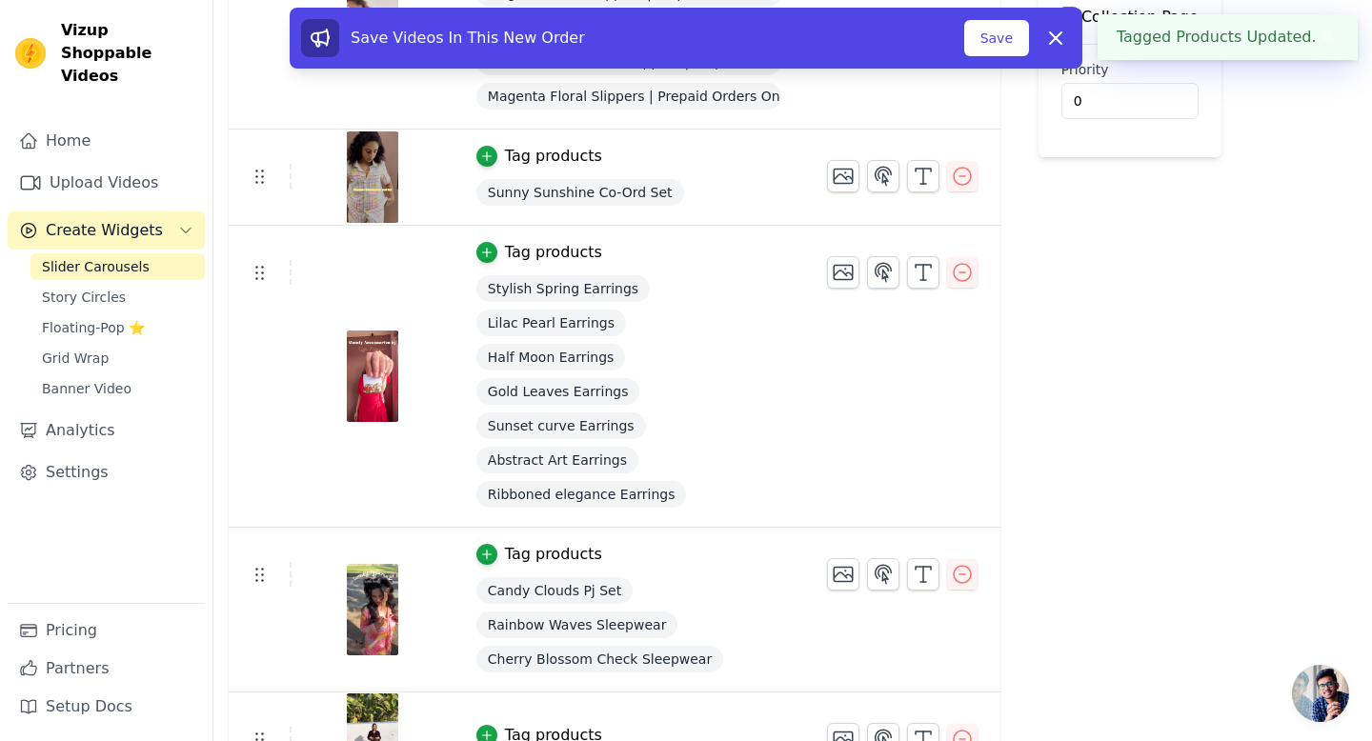
scroll to position [647, 0]
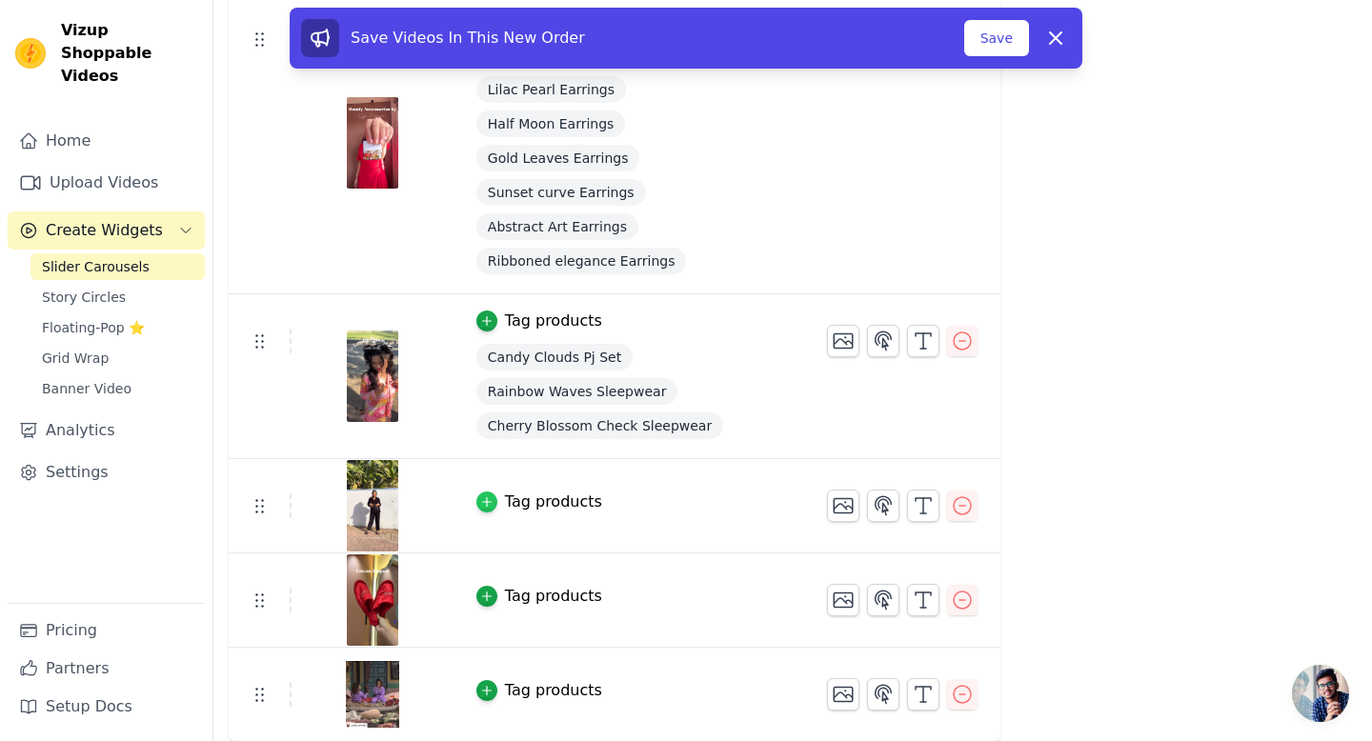
click at [480, 498] on icon "button" at bounding box center [486, 501] width 13 height 13
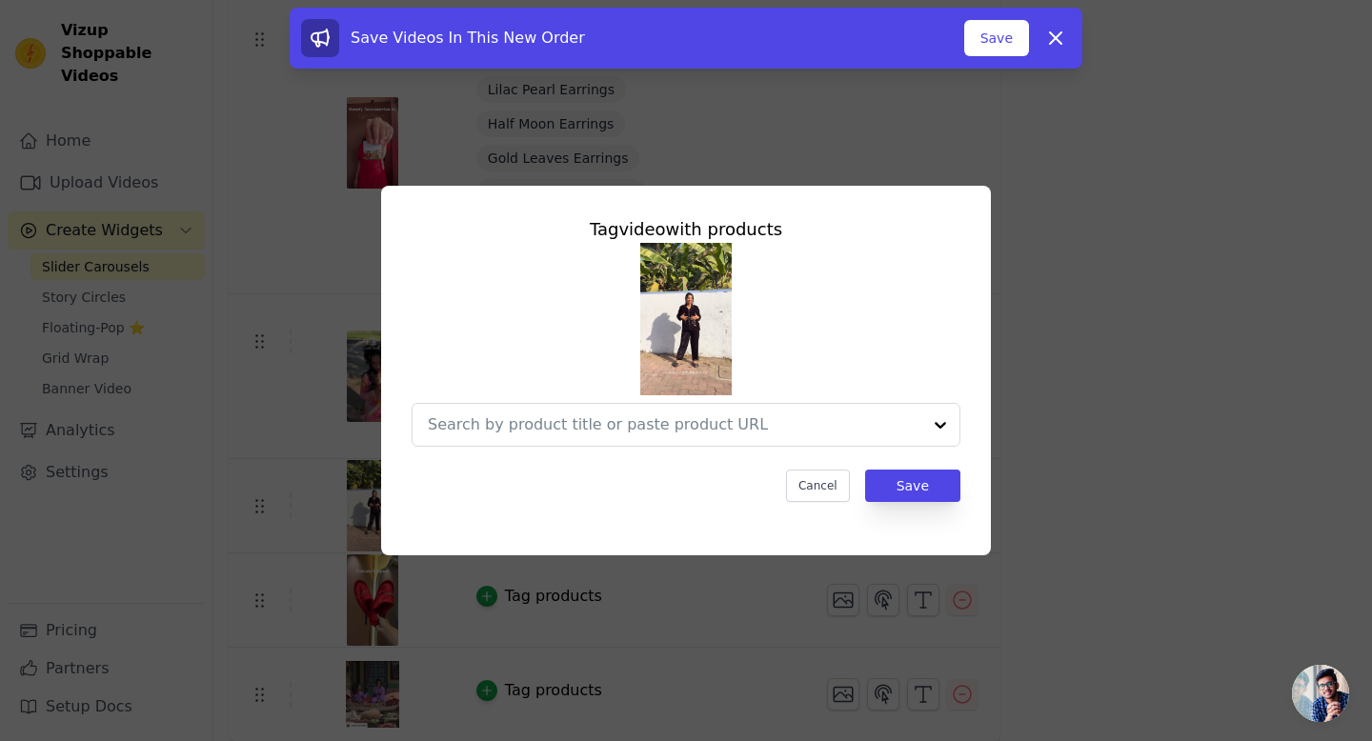
scroll to position [0, 0]
click at [523, 434] on input "text" at bounding box center [675, 425] width 494 height 23
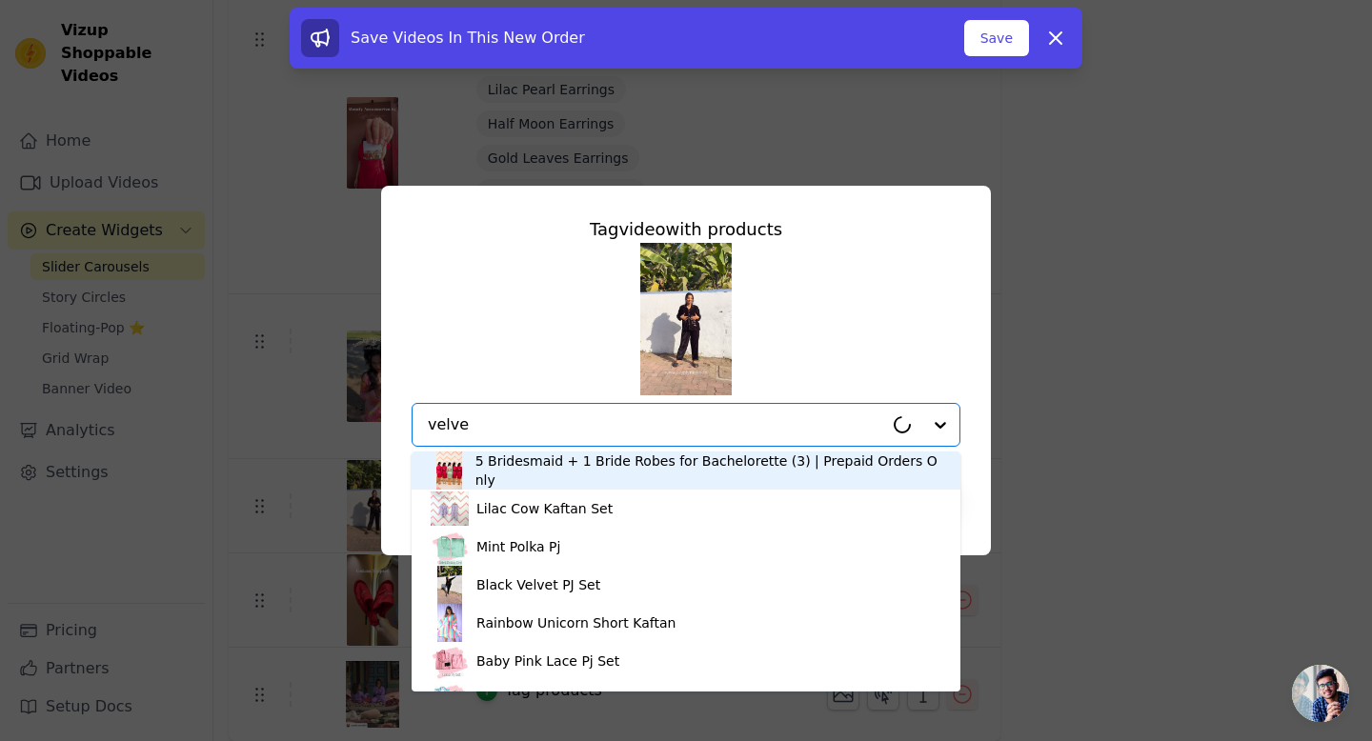
type input "velvet"
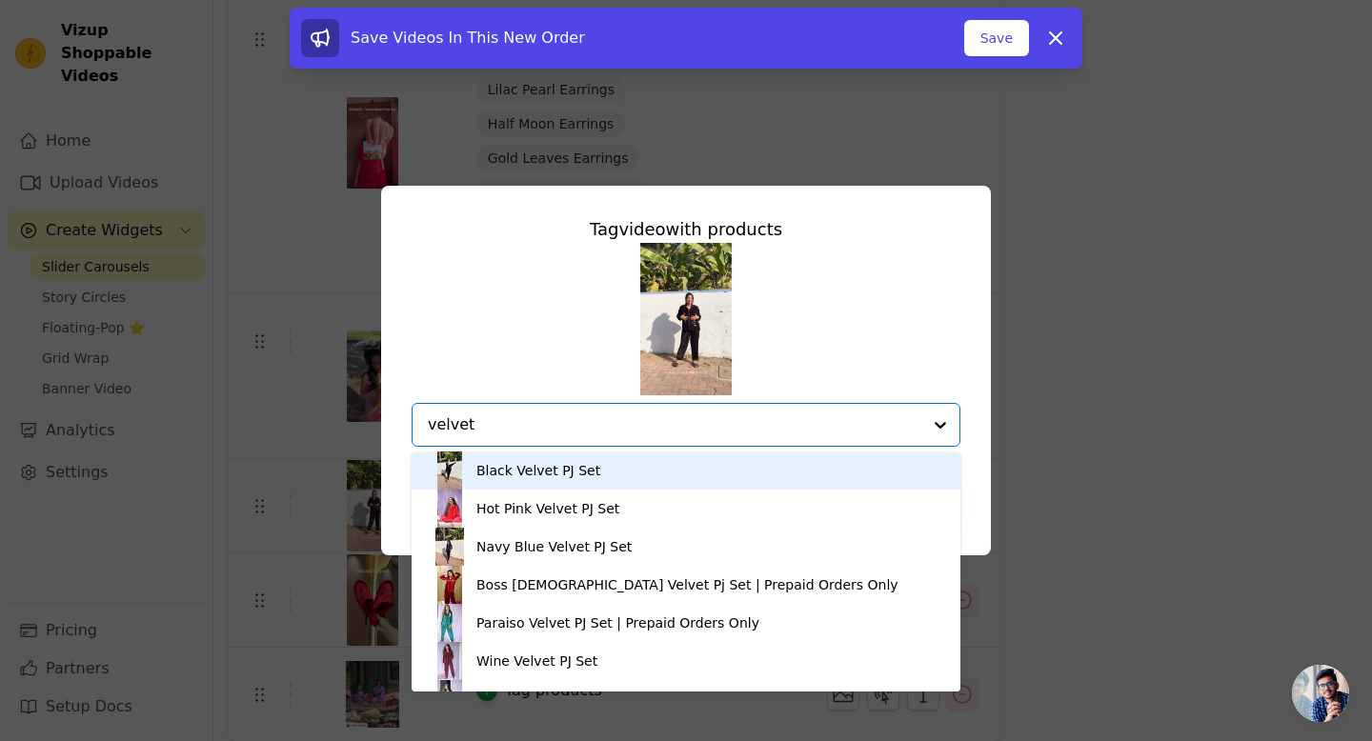
click at [516, 478] on div "Black Velvet PJ Set" at bounding box center [538, 470] width 124 height 19
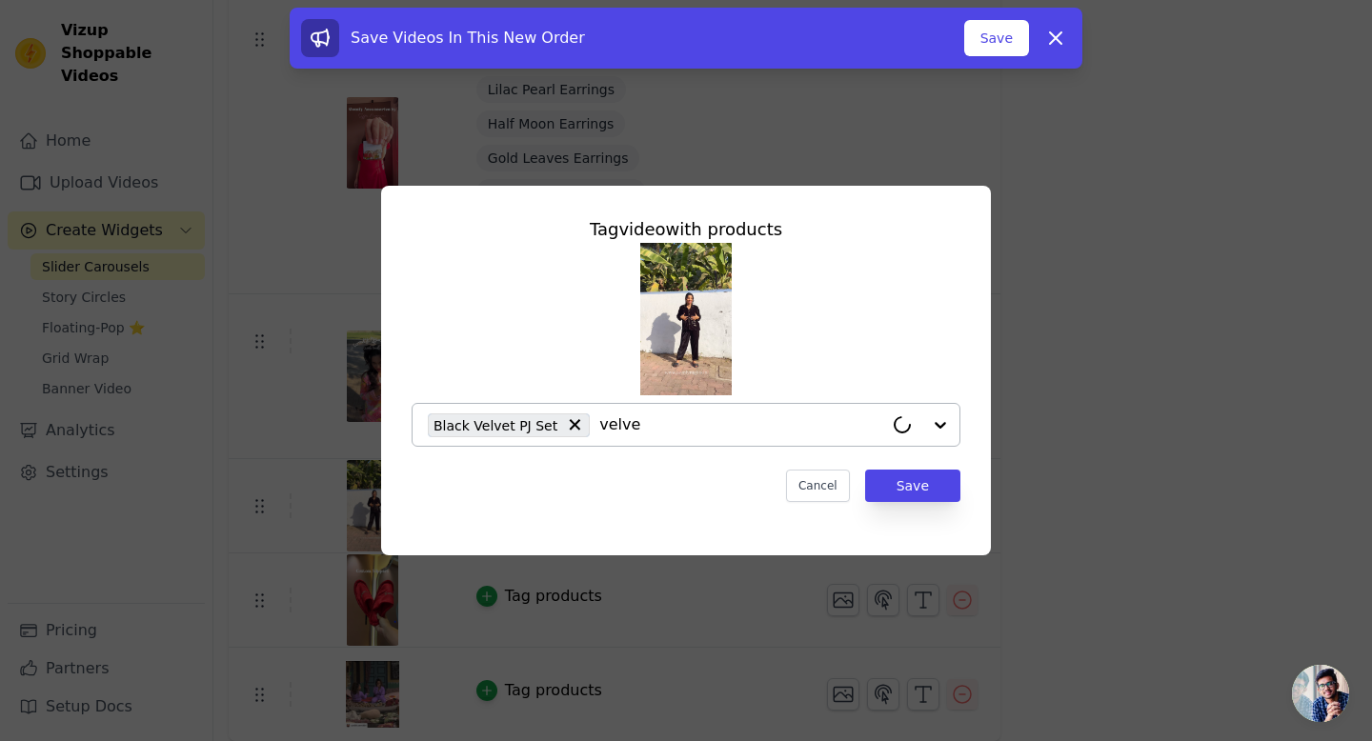
type input "velvet"
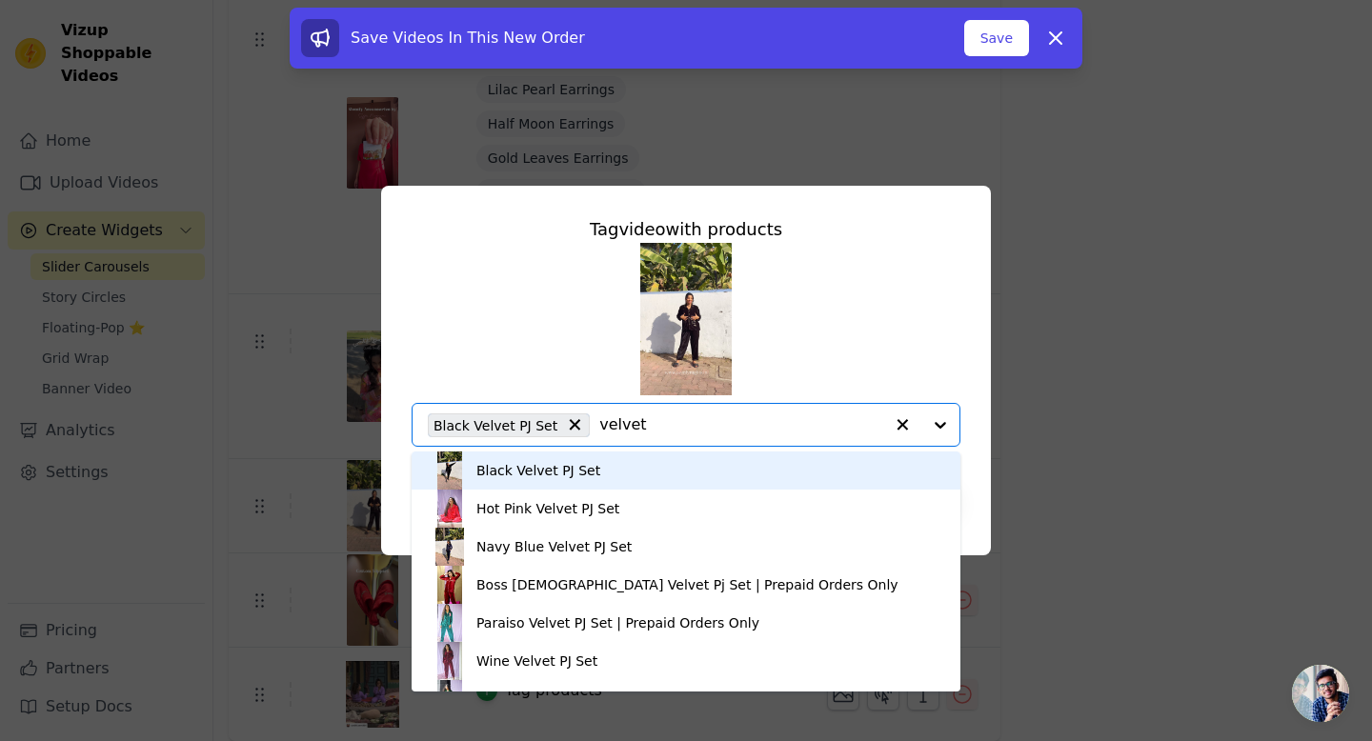
click at [623, 429] on input "velvet" at bounding box center [741, 425] width 284 height 23
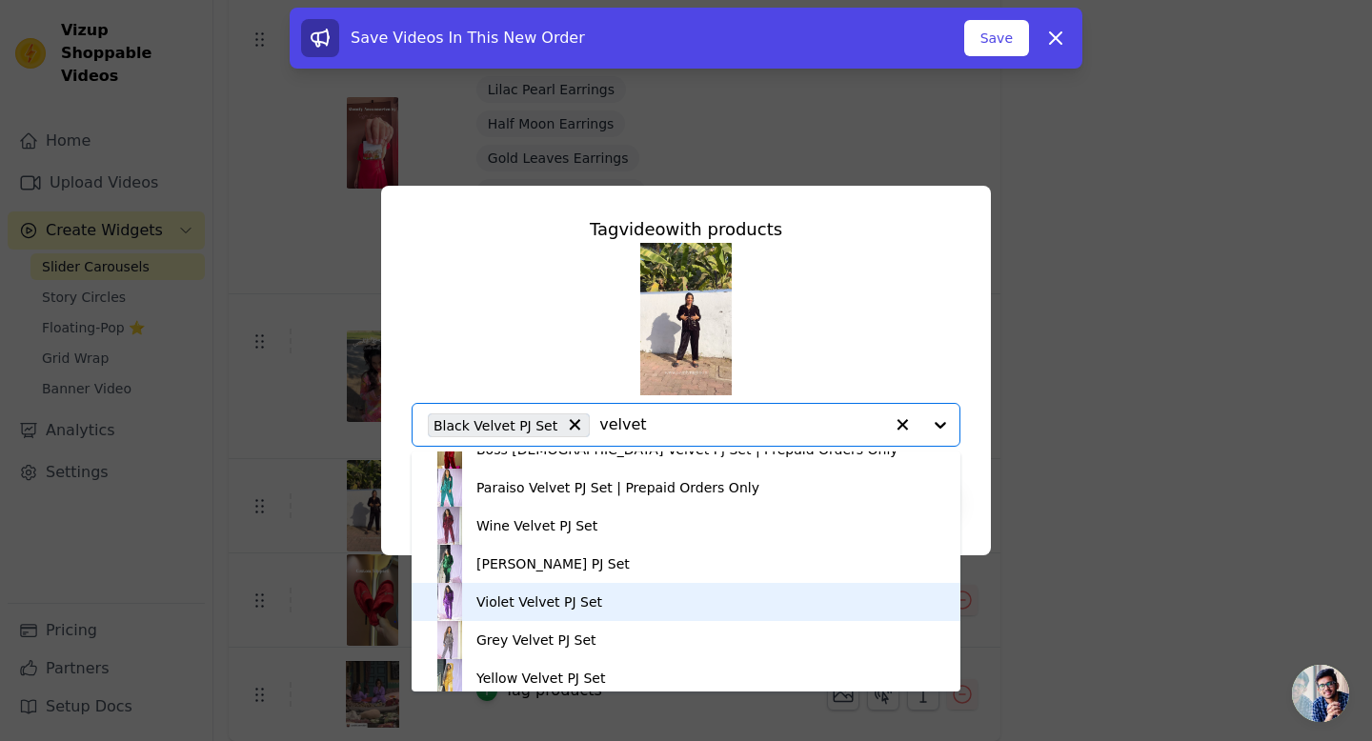
scroll to position [60, 0]
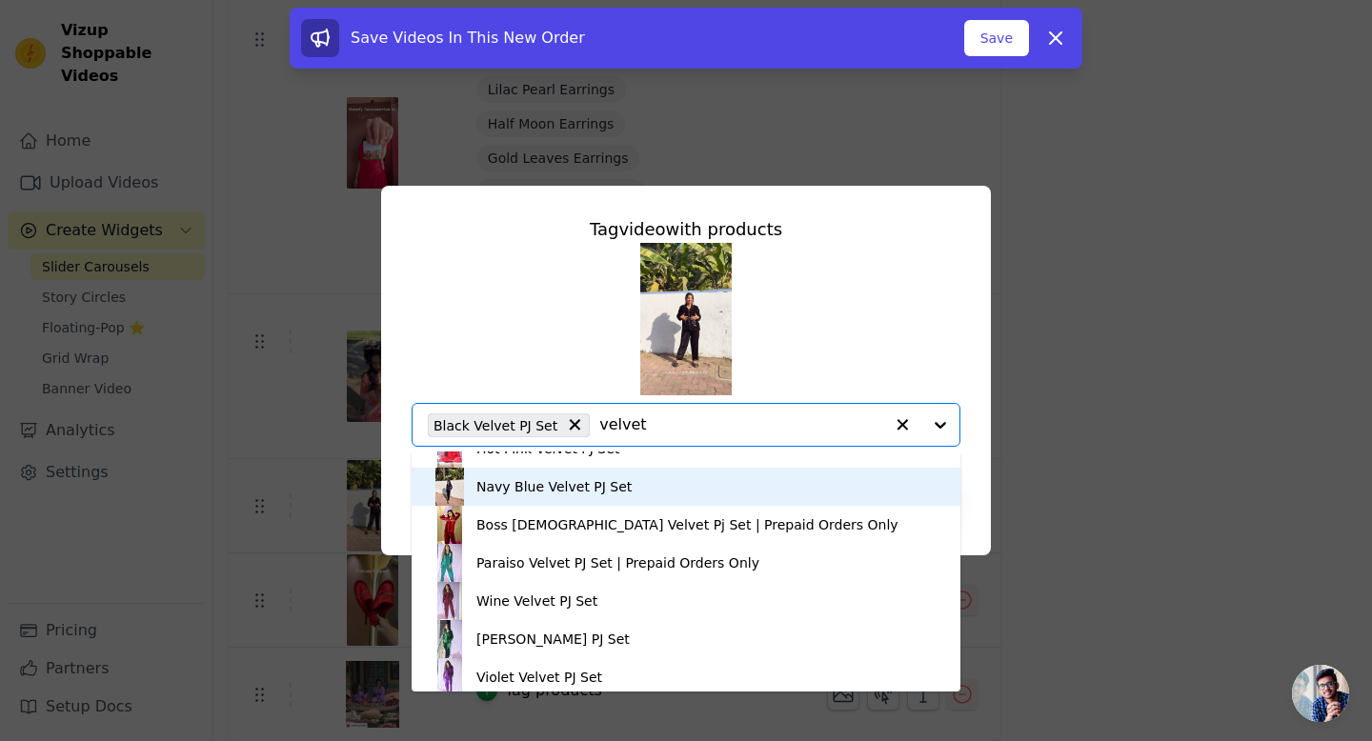
click at [576, 499] on div "Navy Blue Velvet PJ Set" at bounding box center [686, 487] width 511 height 38
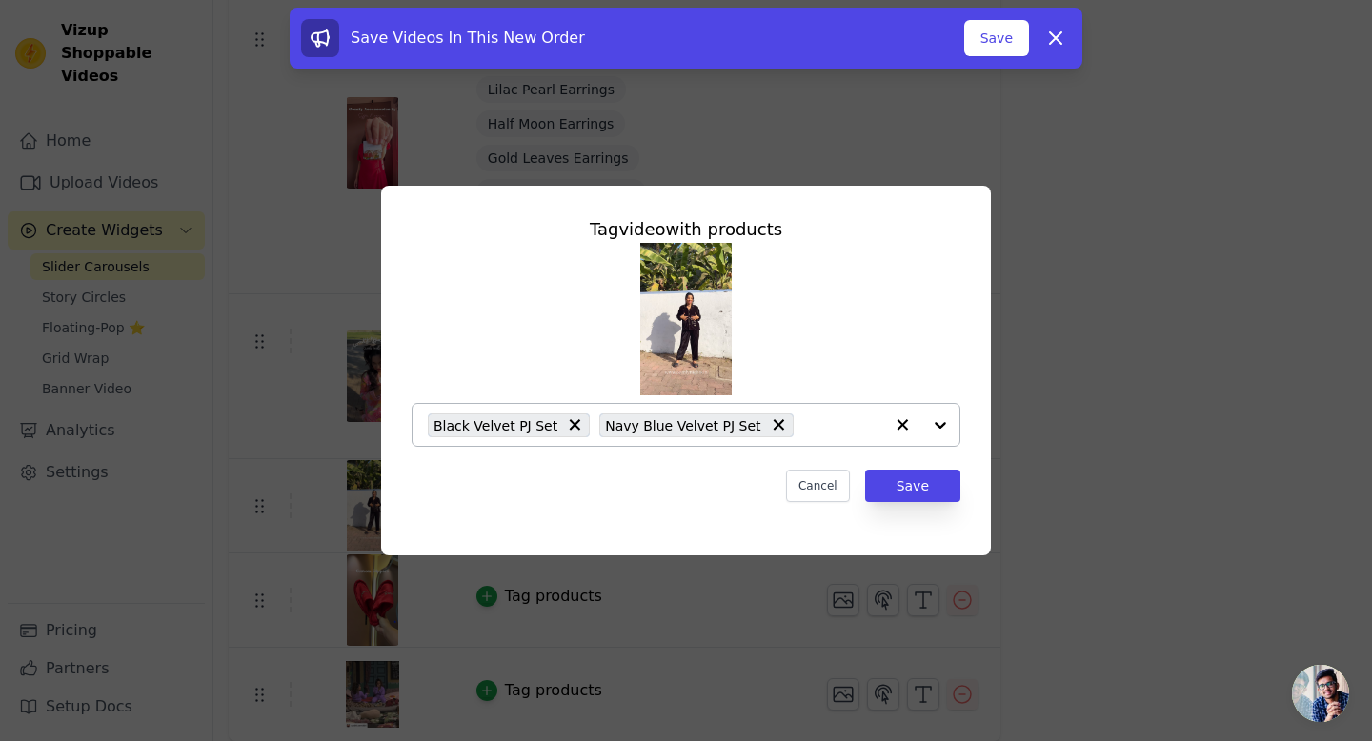
paste input "velvet"
type input "velvet"
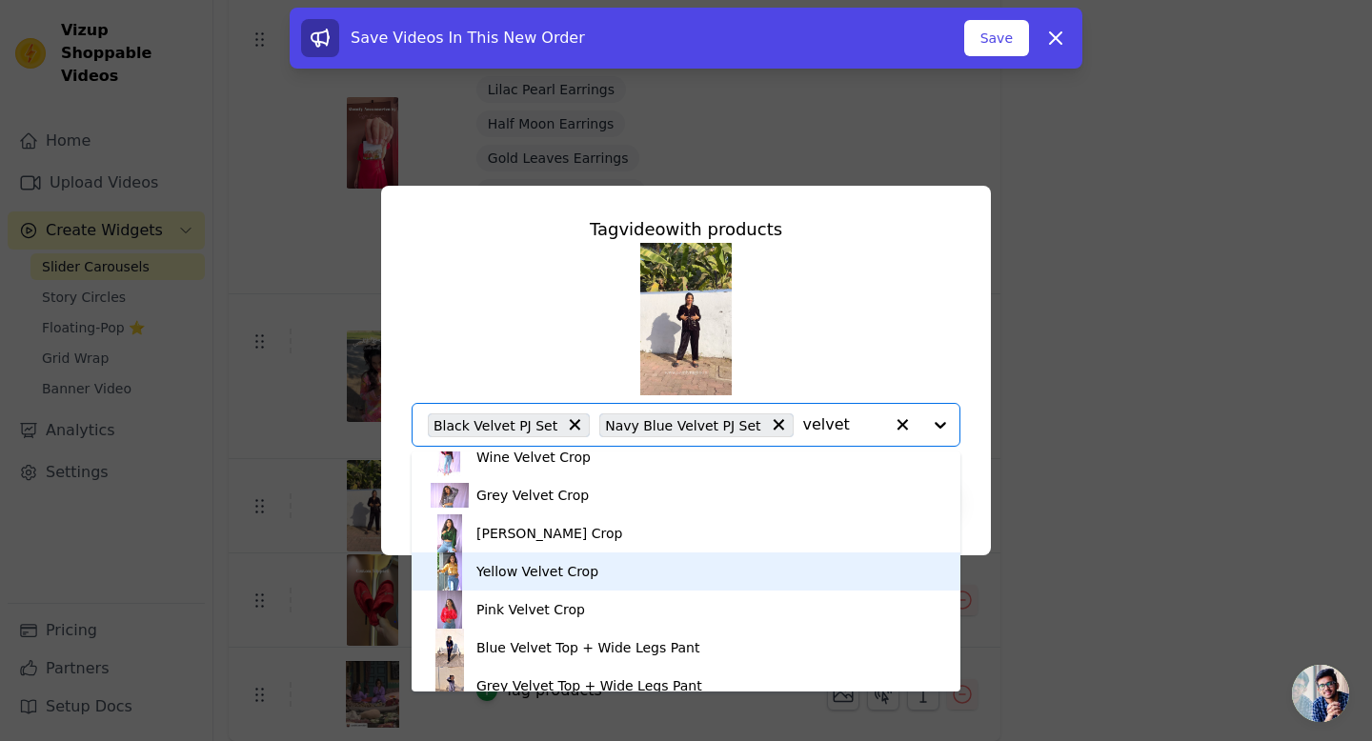
scroll to position [718, 0]
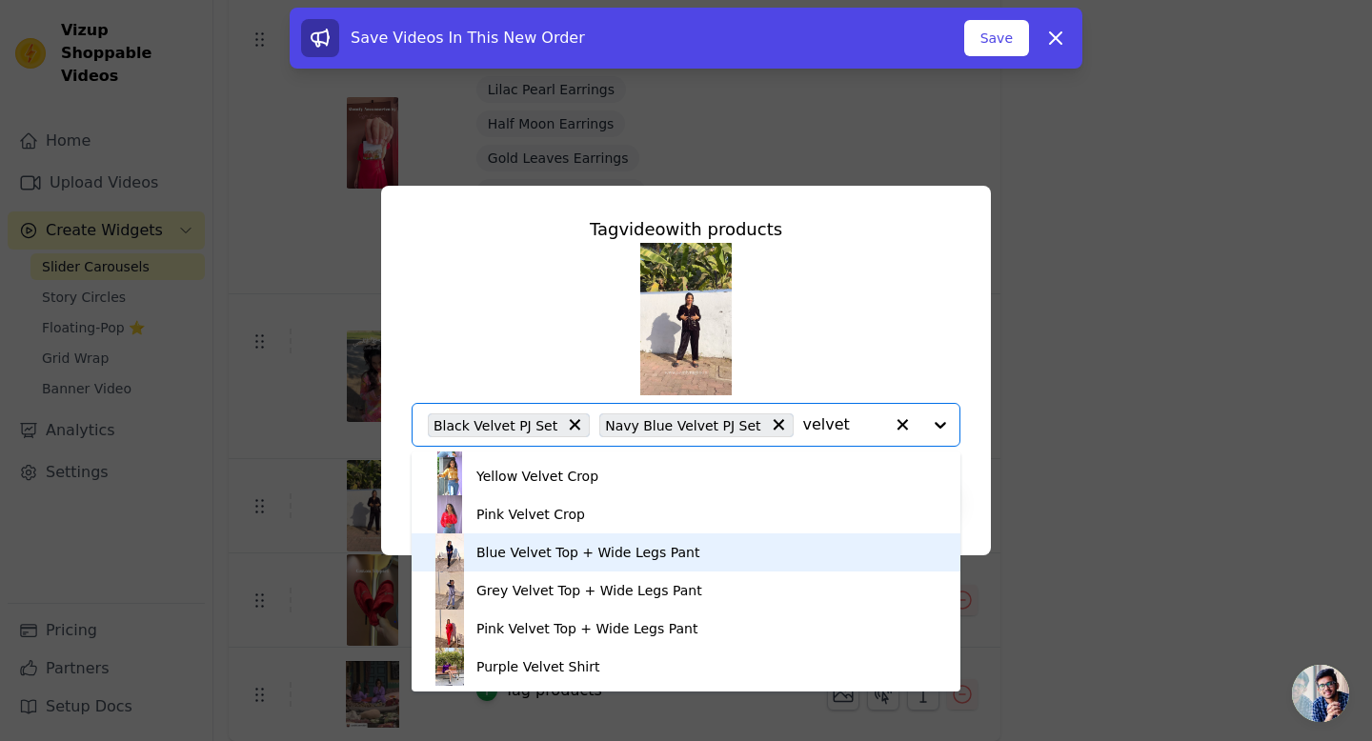
click at [599, 556] on div "Blue Velvet Top + Wide Legs Pant" at bounding box center [587, 552] width 223 height 19
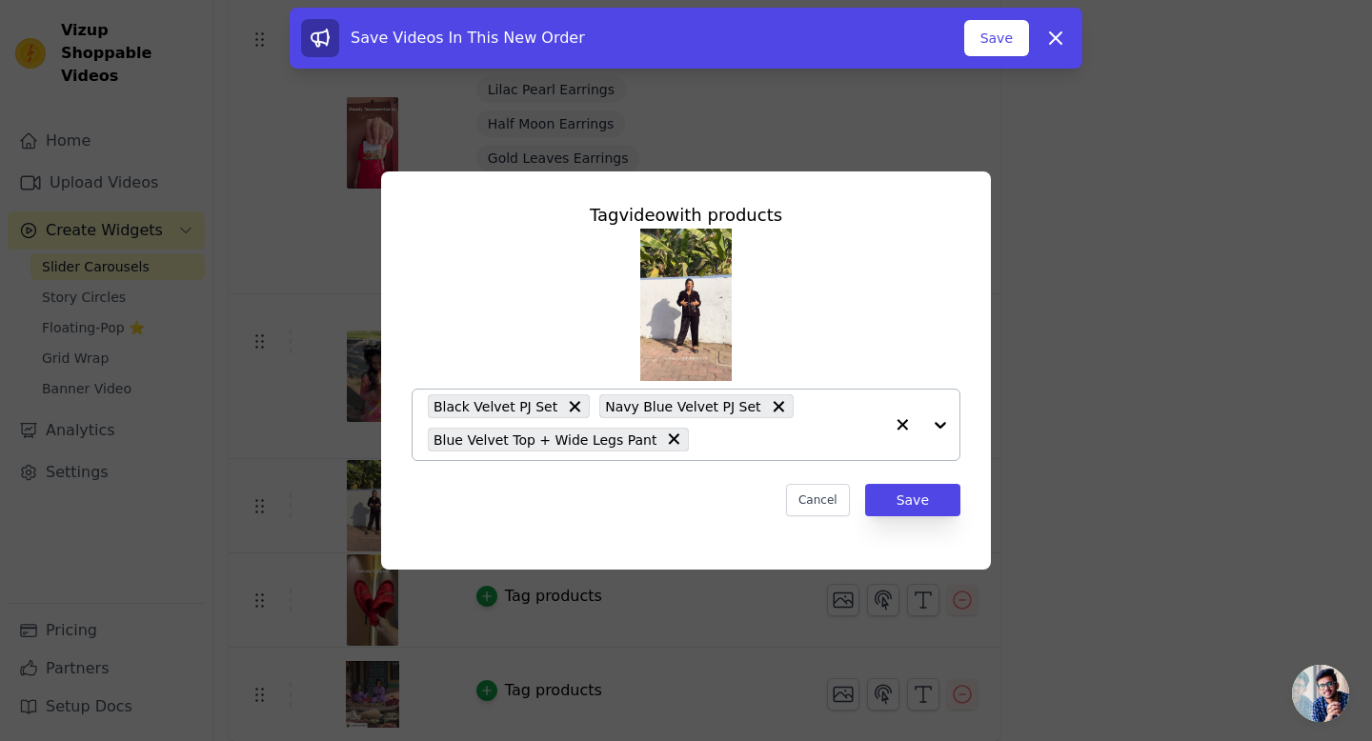
paste input "velvet"
type input "velvet"
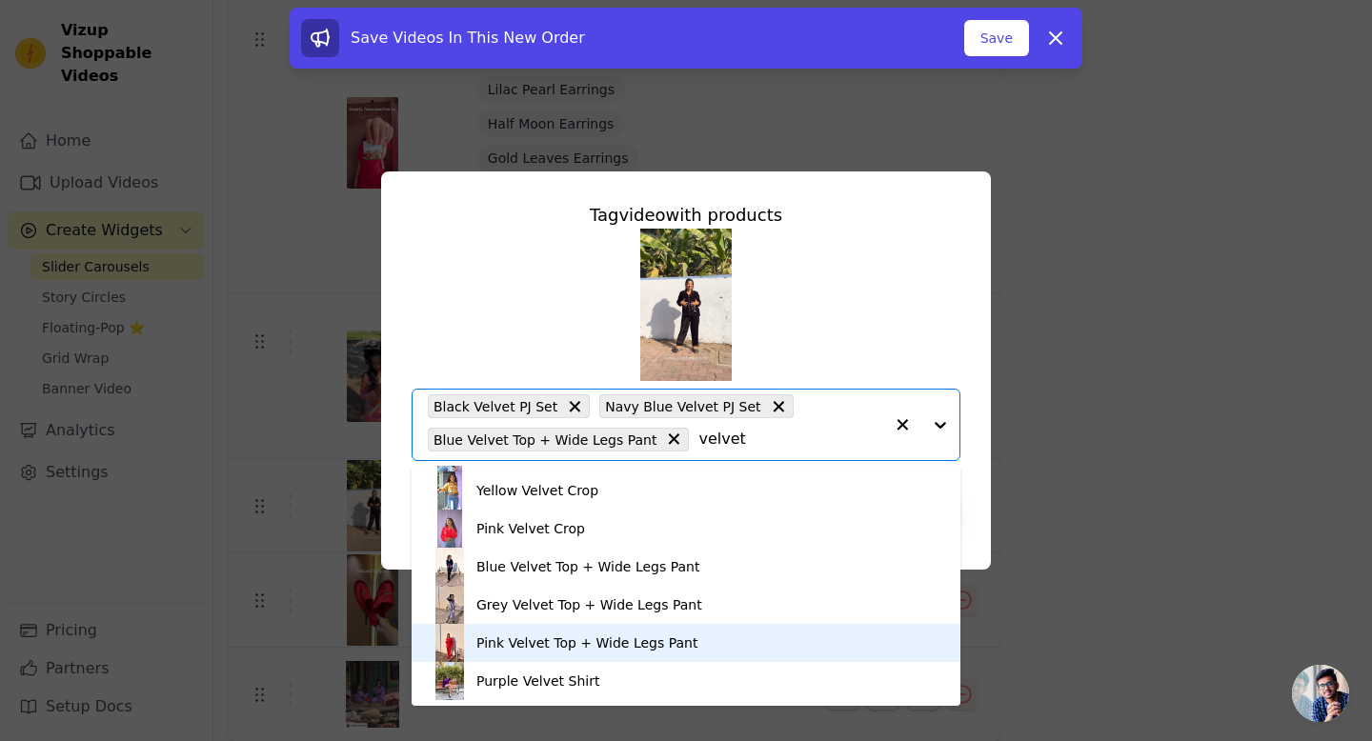
click at [562, 647] on div "Pink Velvet Top + Wide Legs Pant" at bounding box center [586, 643] width 221 height 19
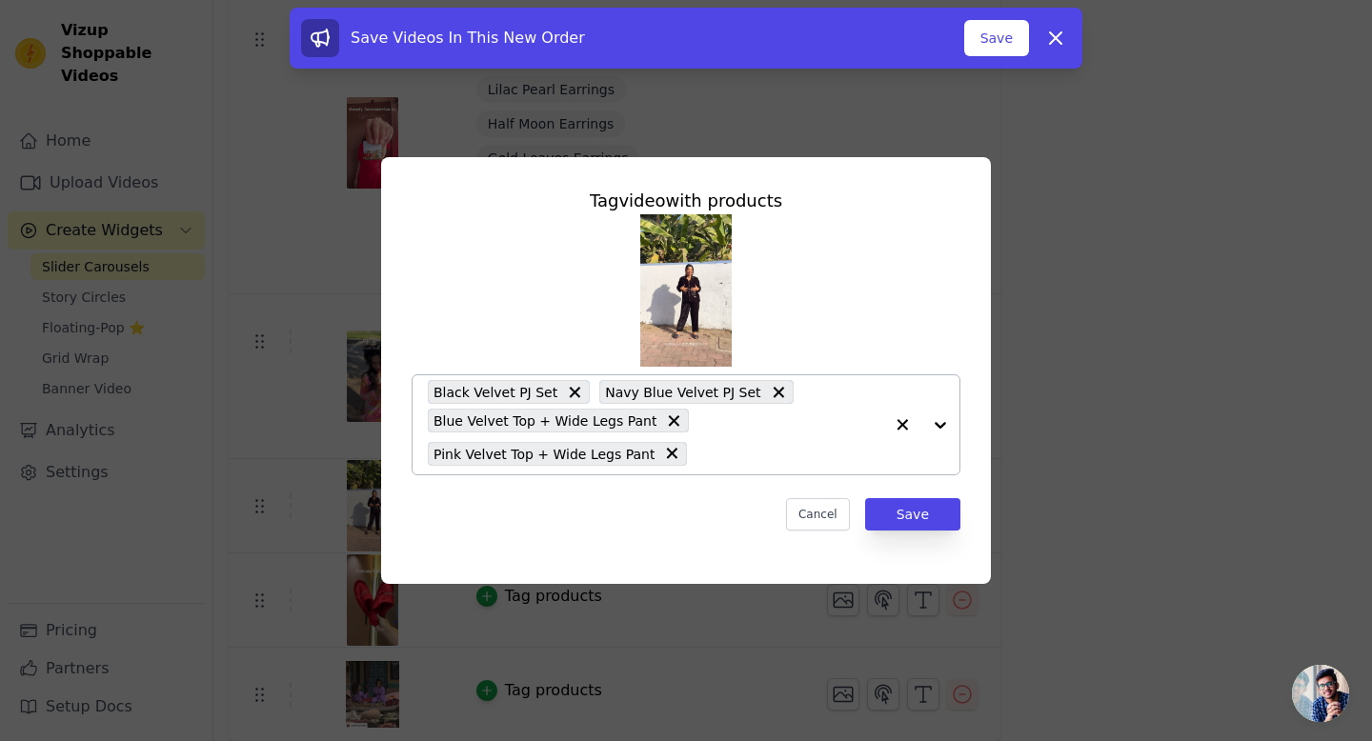
paste input "velvet"
type input "velvet"
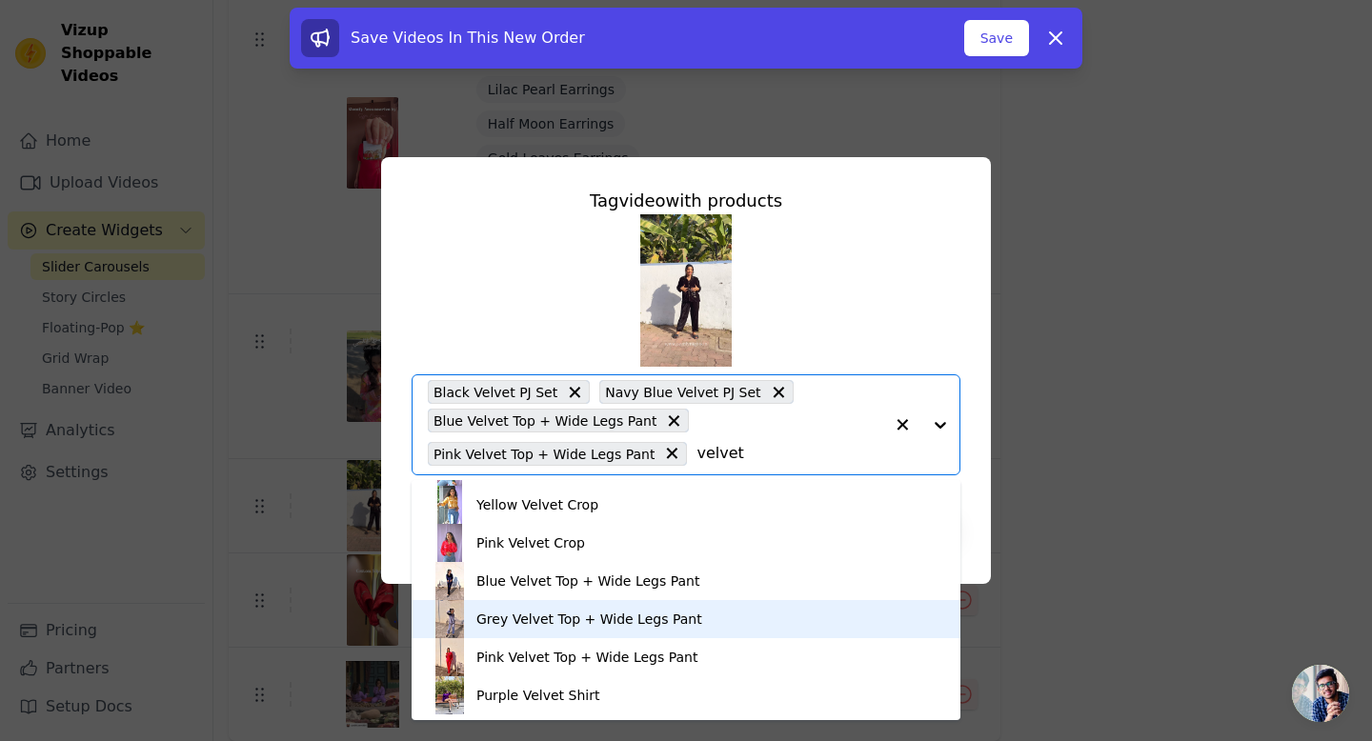
click at [555, 605] on div "Grey Velvet Top + Wide Legs Pant" at bounding box center [686, 619] width 511 height 38
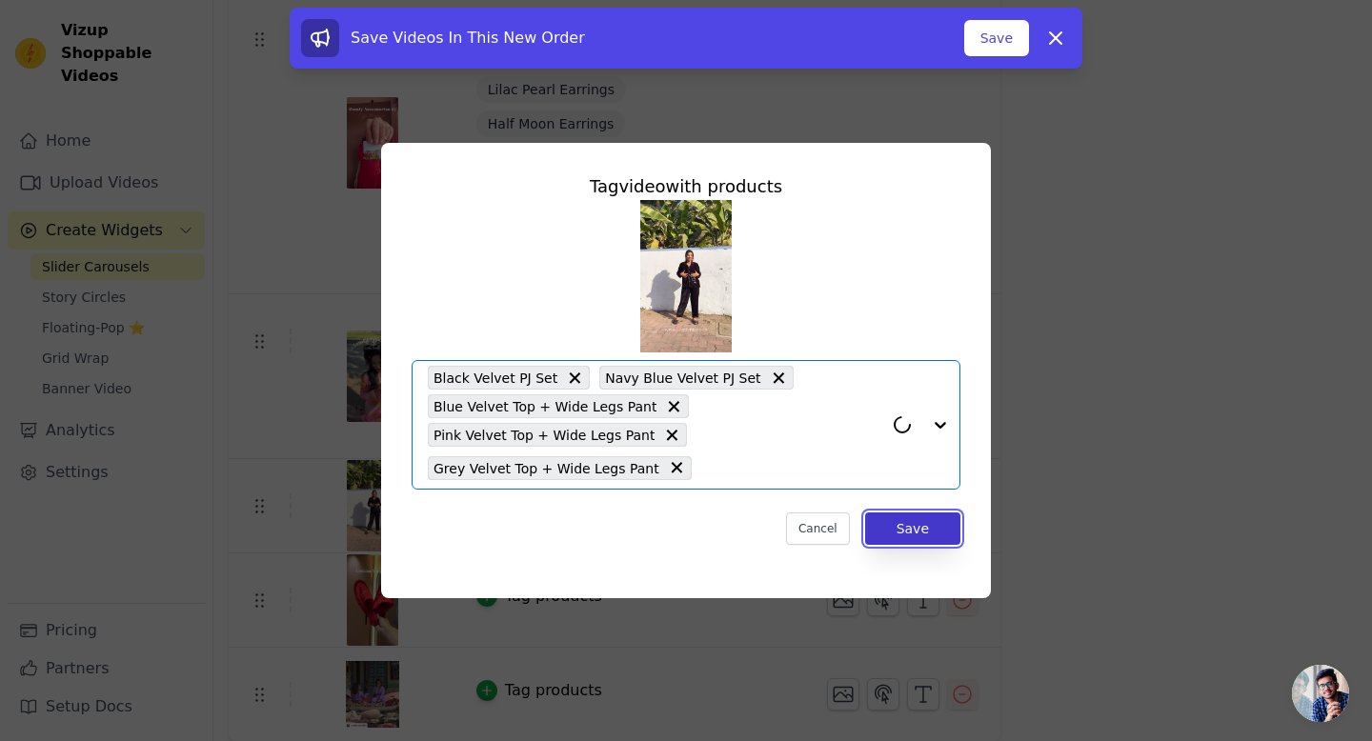
click at [916, 535] on button "Save" at bounding box center [912, 529] width 95 height 32
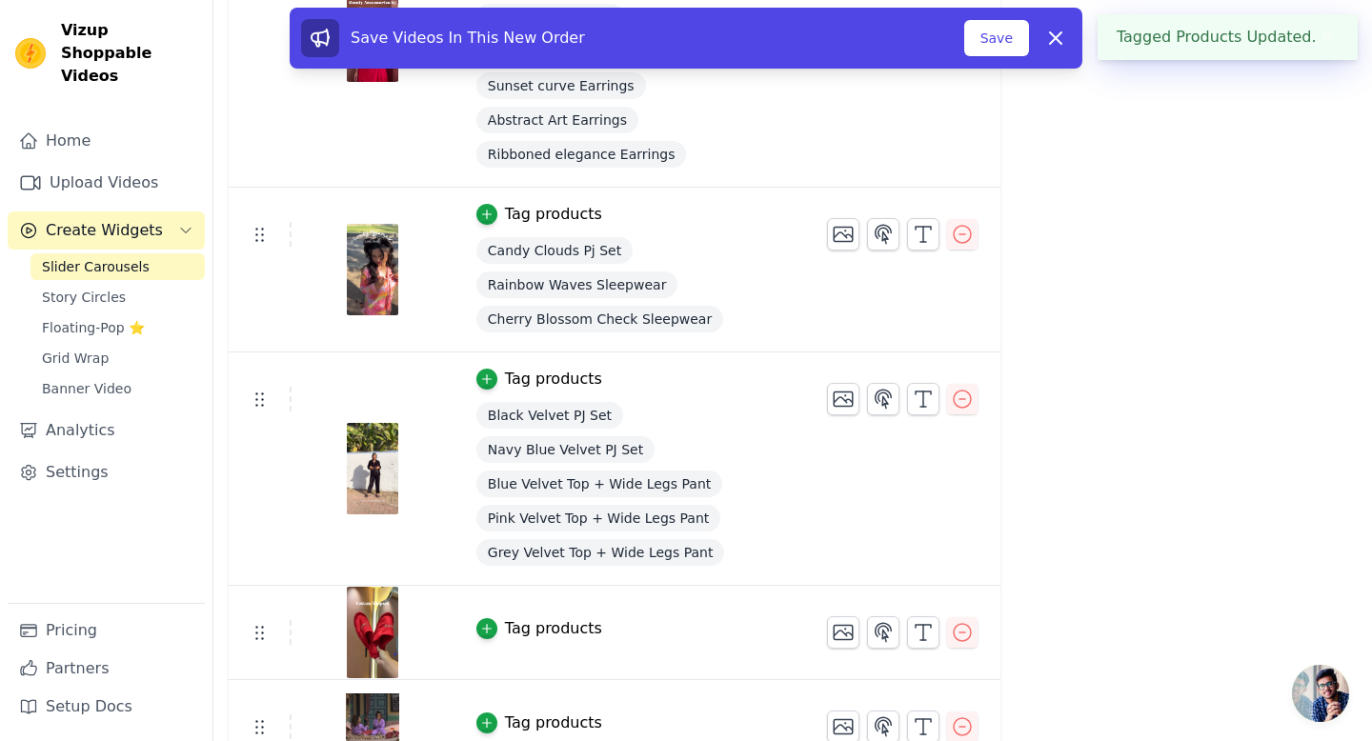
scroll to position [786, 0]
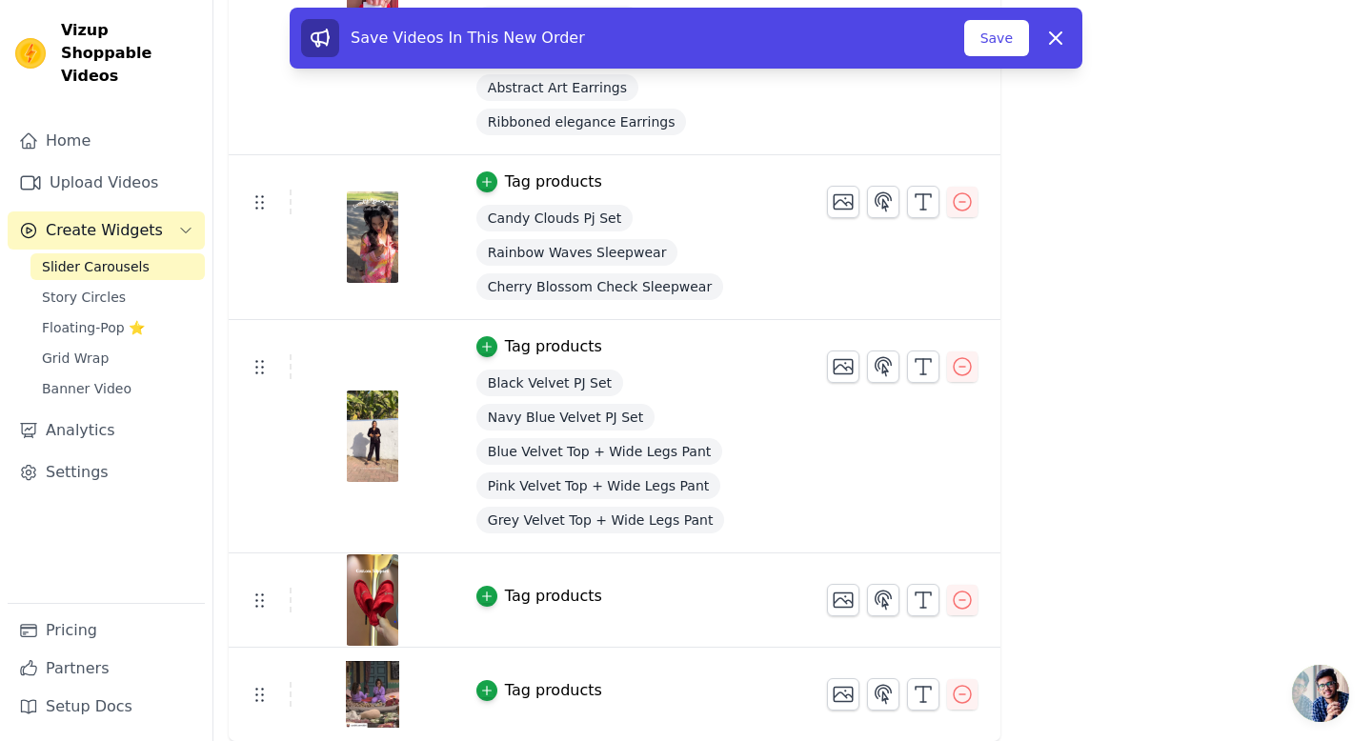
click at [553, 600] on div "Tag products" at bounding box center [553, 596] width 97 height 23
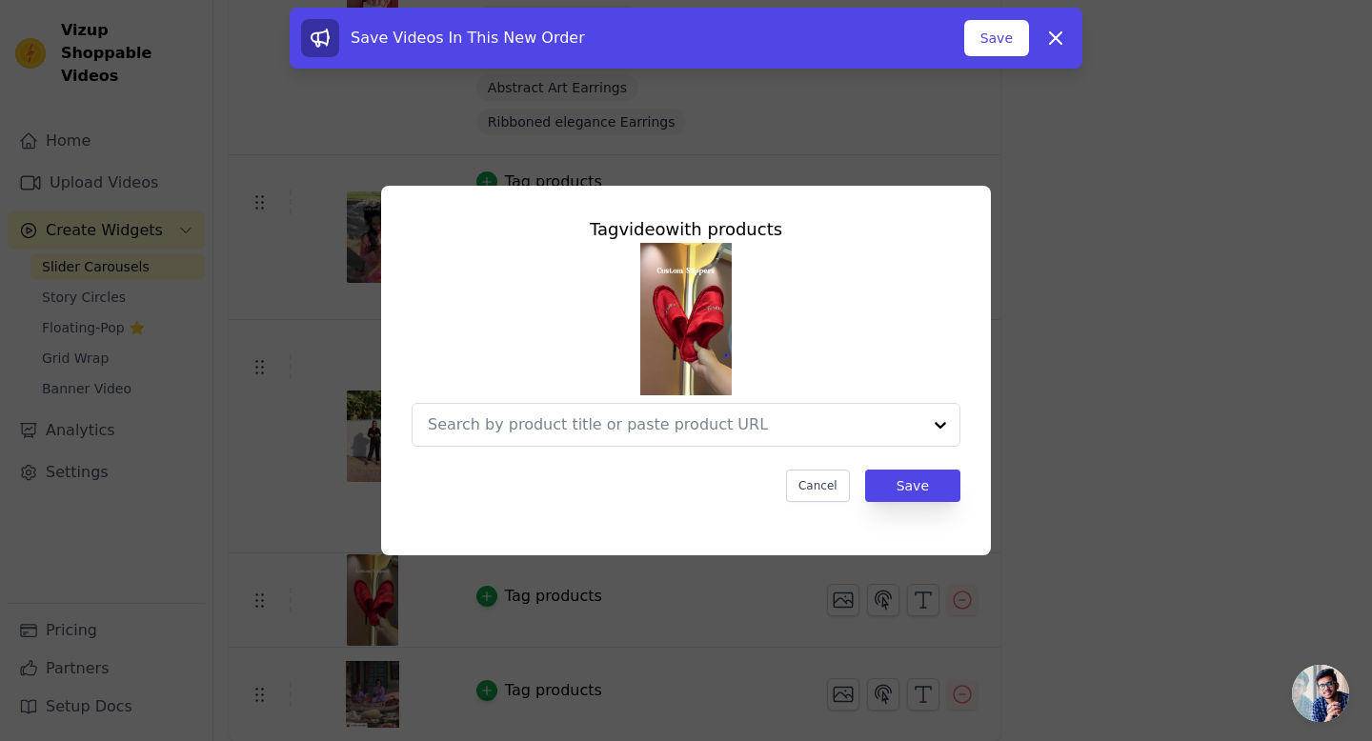
scroll to position [0, 0]
click at [546, 414] on input "text" at bounding box center [675, 425] width 494 height 23
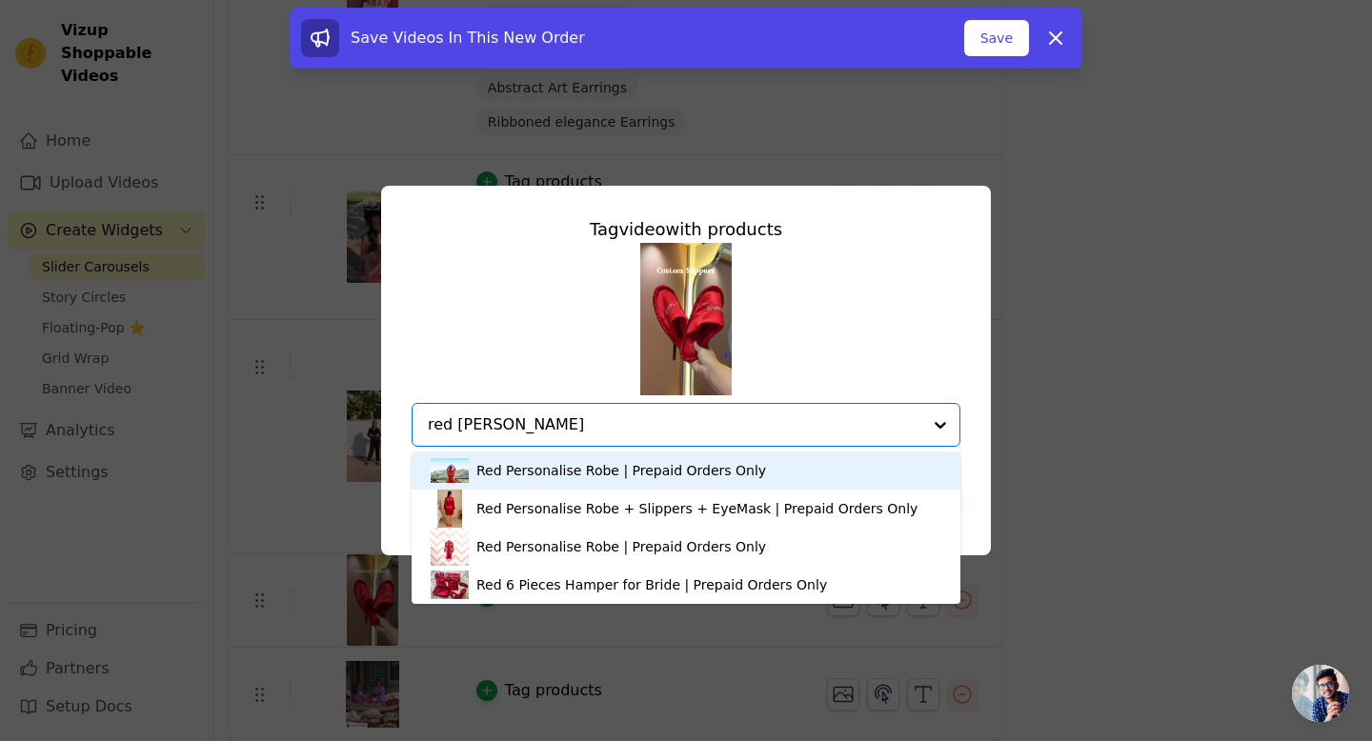
type input "red rob sl"
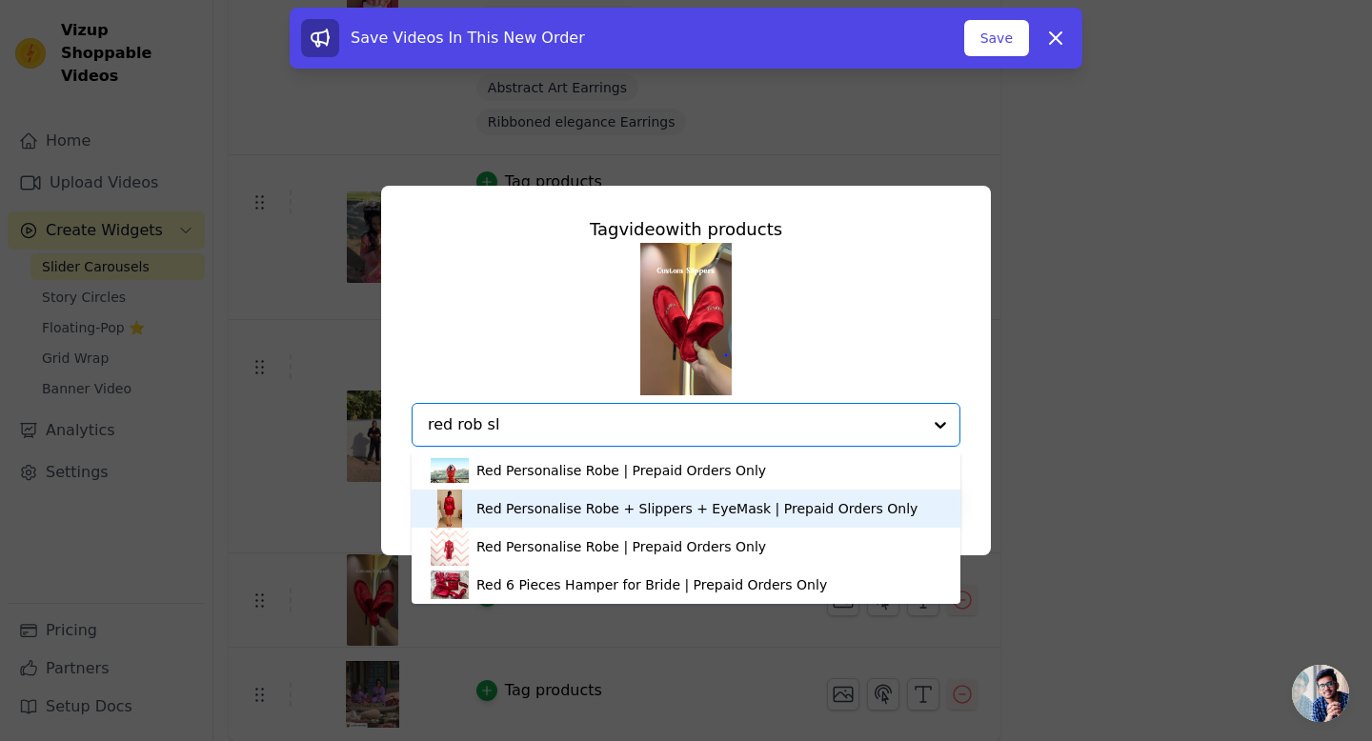
click at [497, 510] on div "Red Personalise Robe + Slippers + EyeMask | Prepaid Orders Only" at bounding box center [696, 508] width 441 height 19
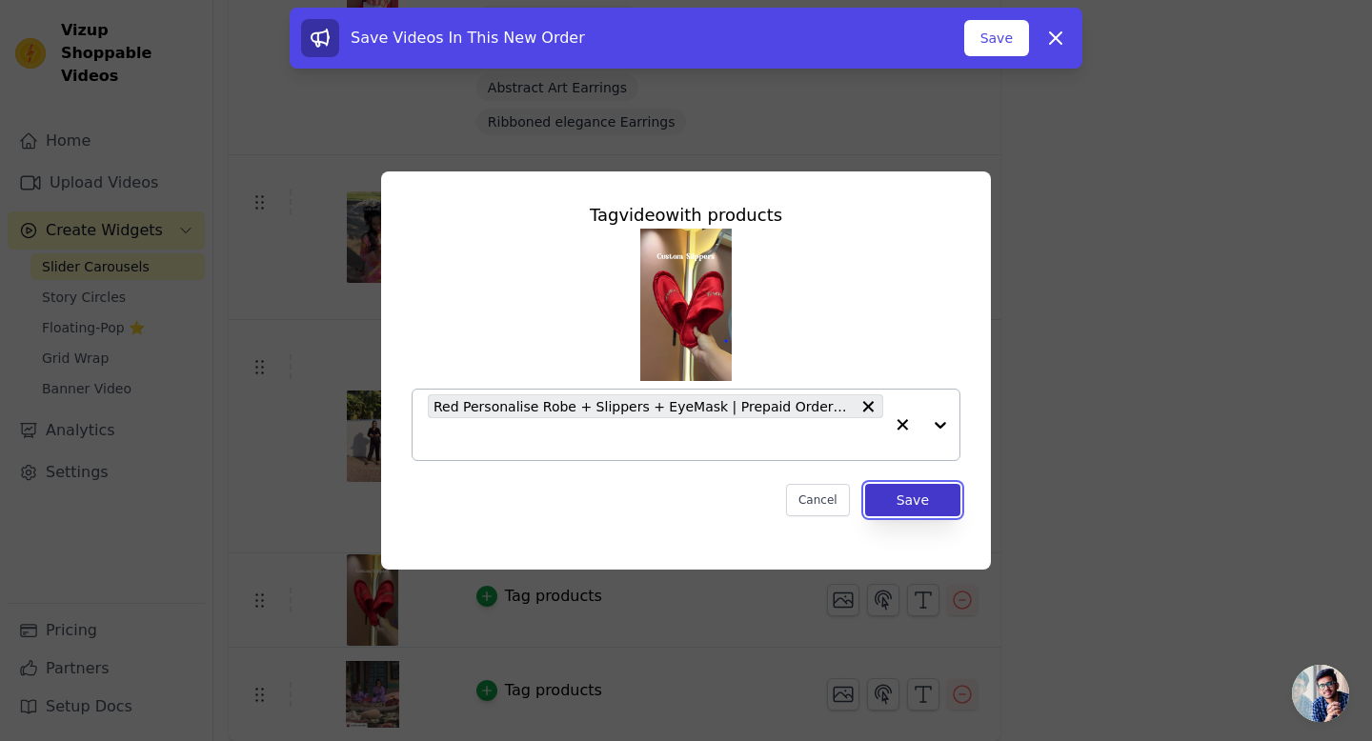
click at [922, 491] on button "Save" at bounding box center [912, 500] width 95 height 32
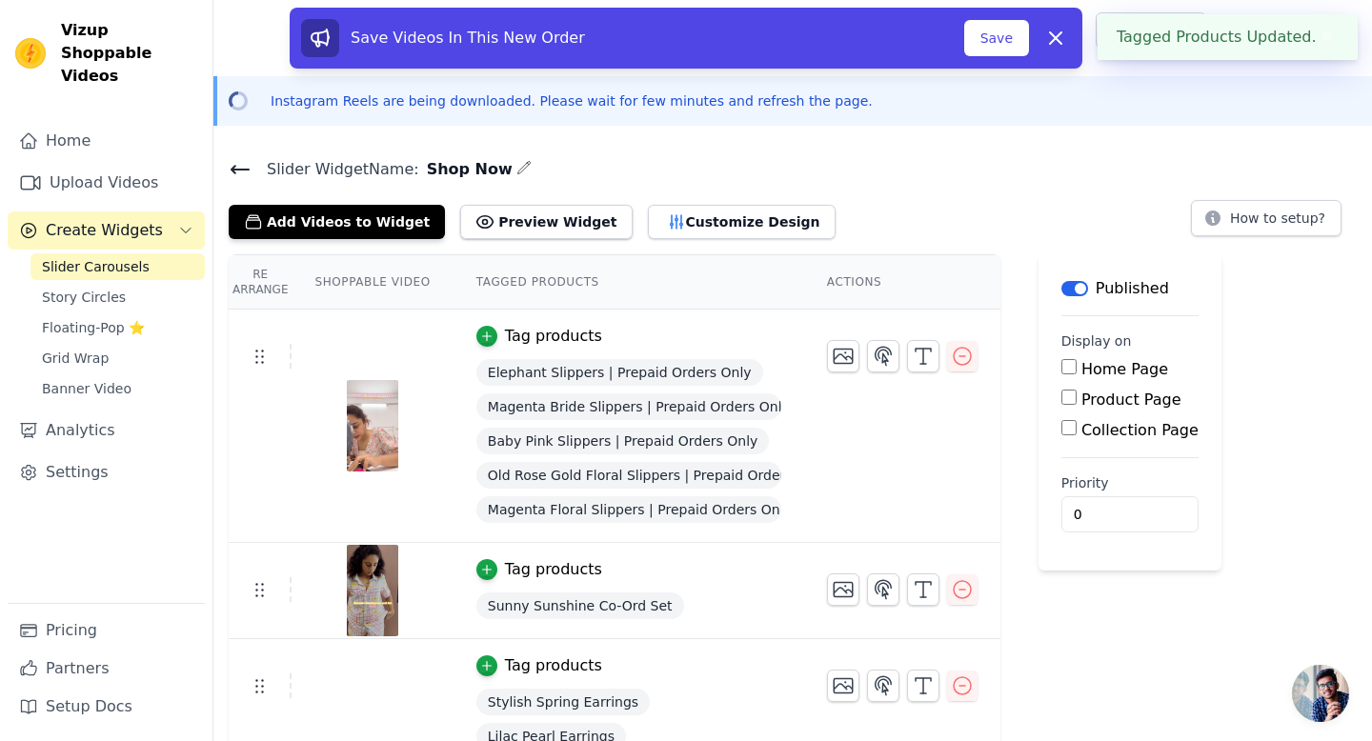
scroll to position [788, 0]
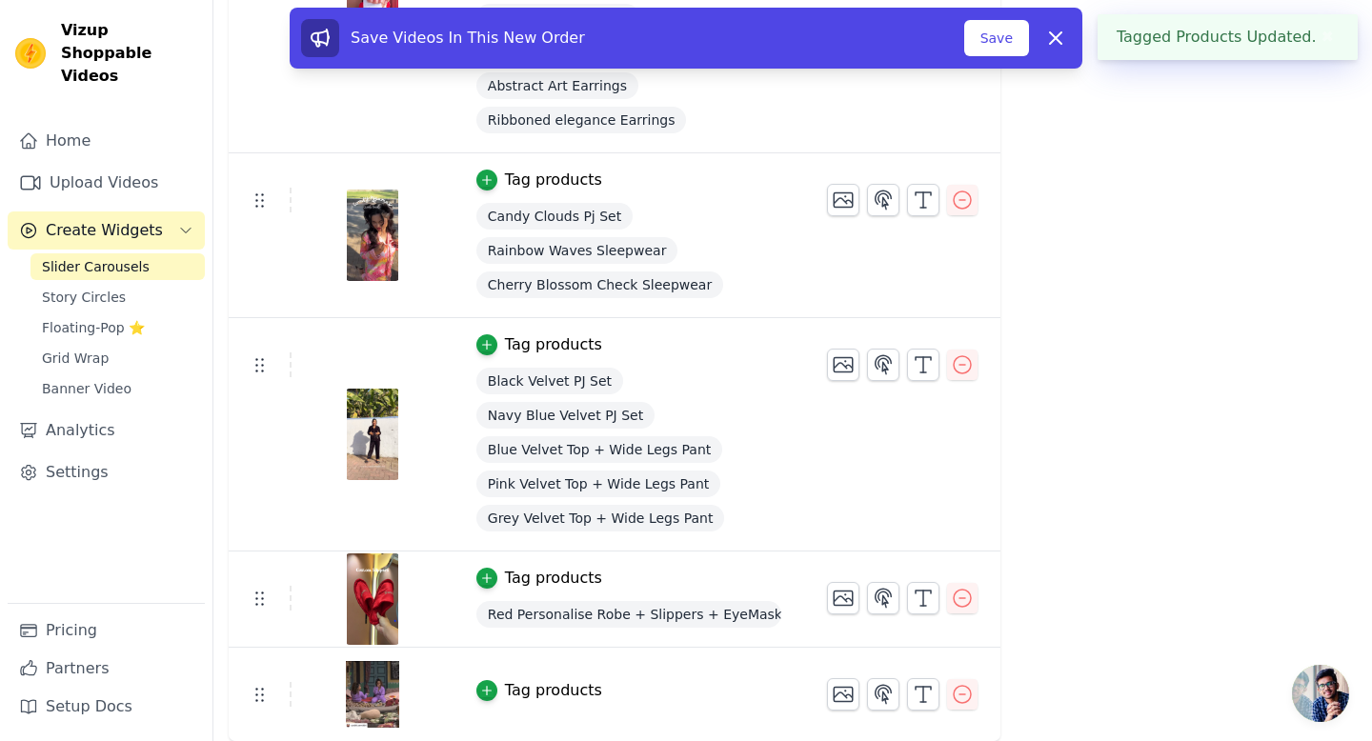
click at [503, 703] on td "Tag products" at bounding box center [629, 695] width 351 height 94
click at [495, 698] on button "Tag products" at bounding box center [539, 690] width 126 height 23
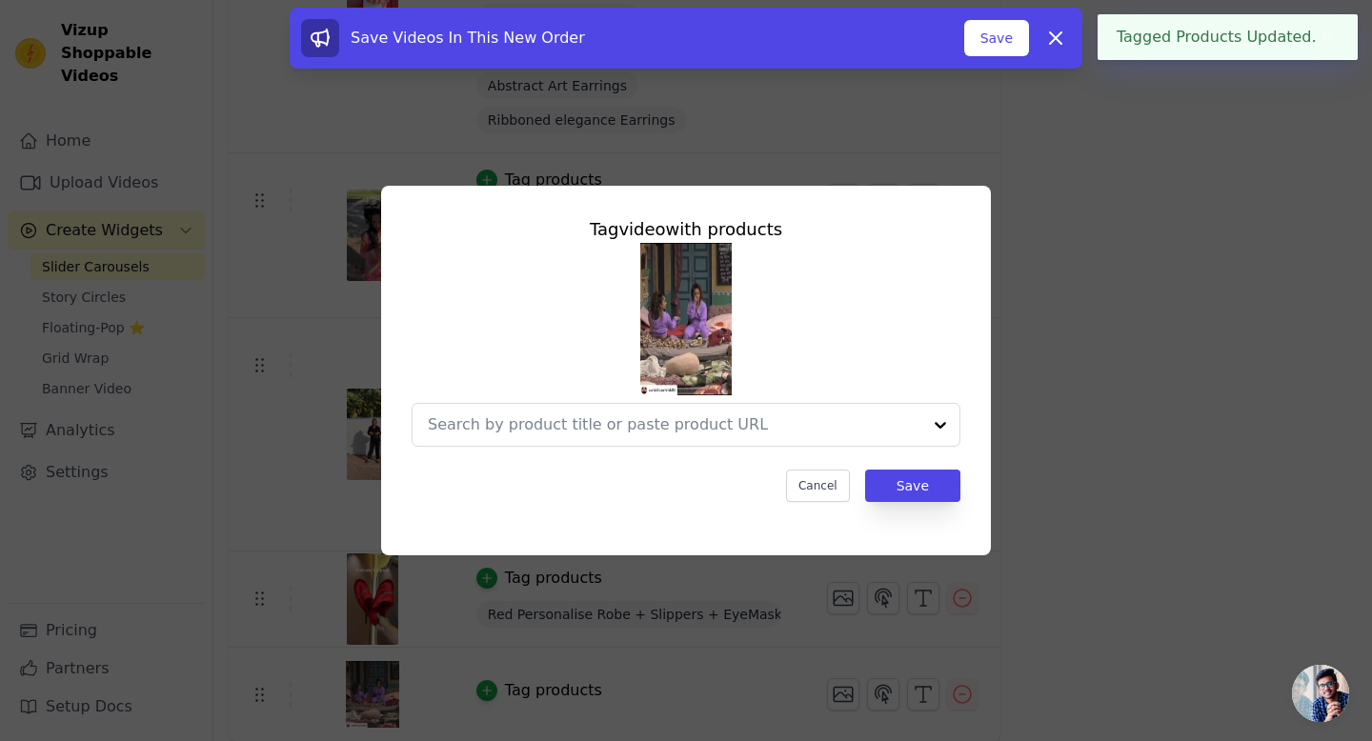
scroll to position [0, 0]
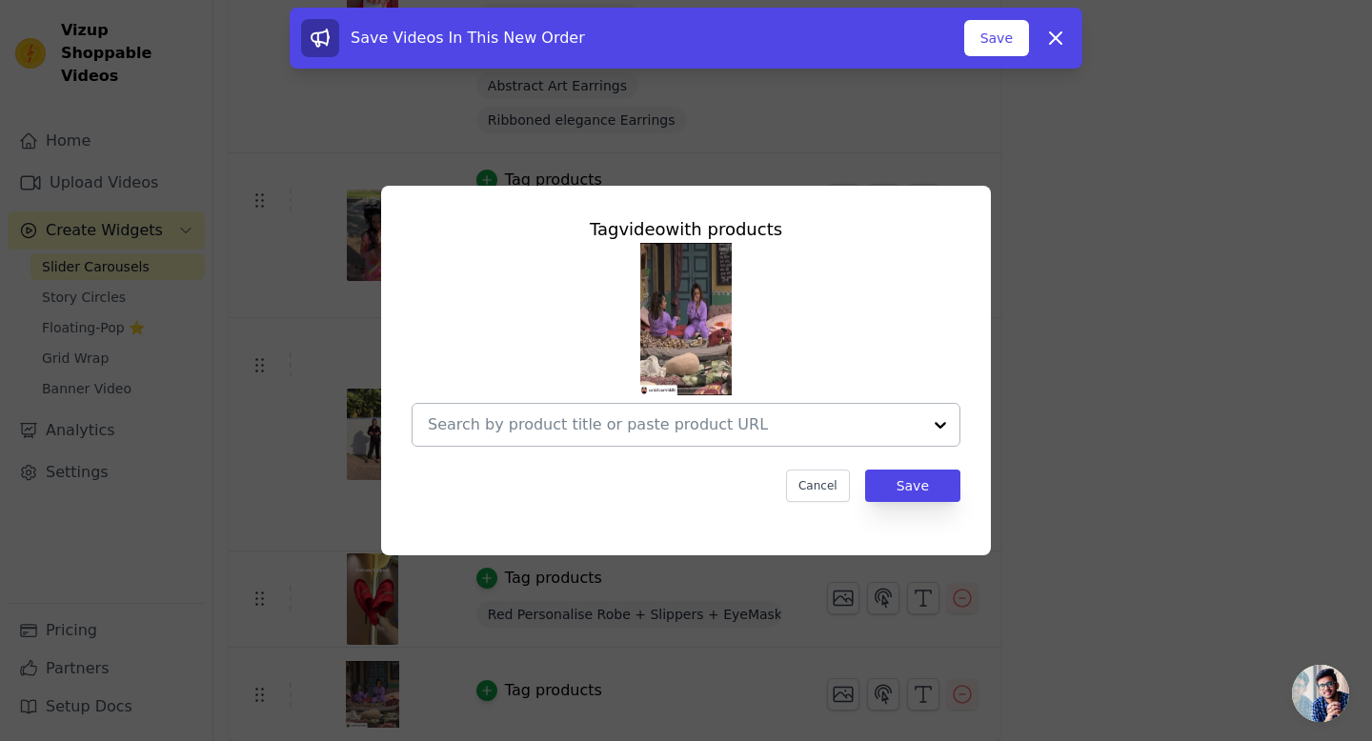
click at [554, 442] on div at bounding box center [675, 425] width 494 height 42
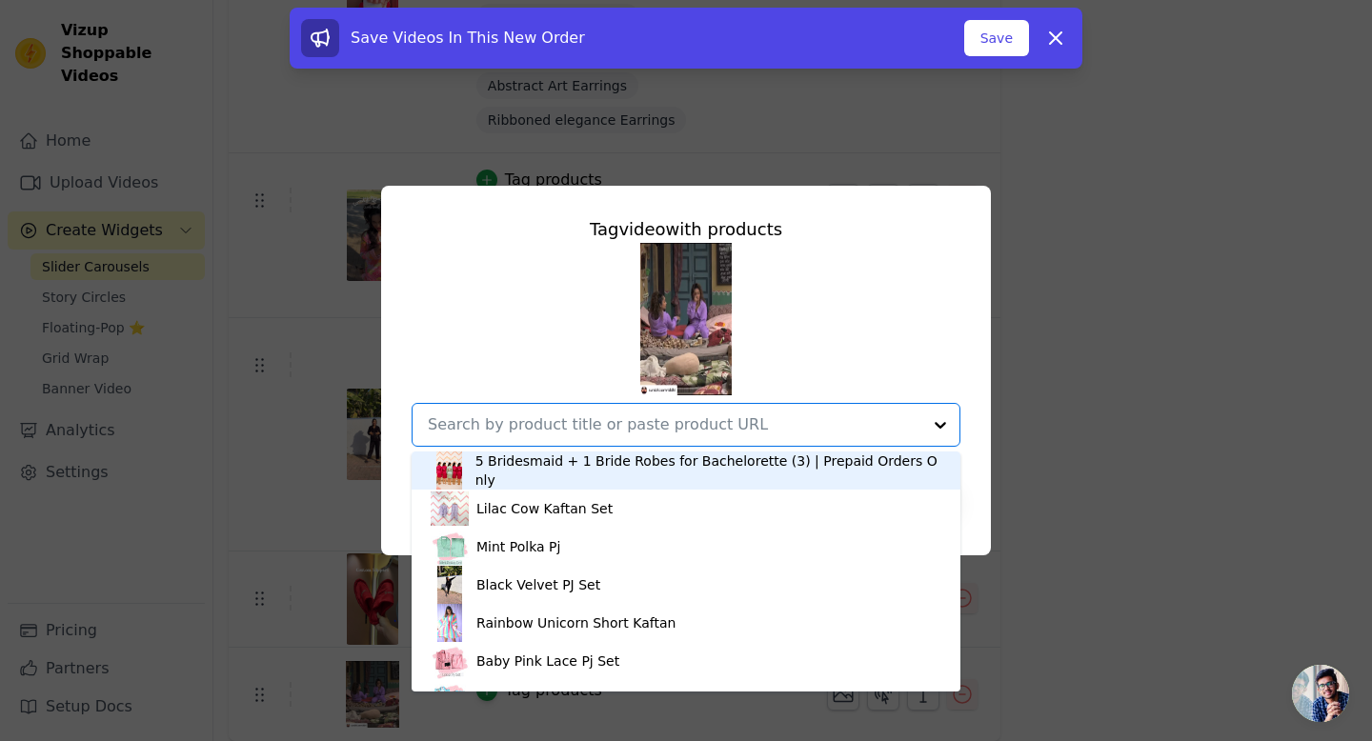
click at [554, 435] on input "text" at bounding box center [675, 425] width 494 height 23
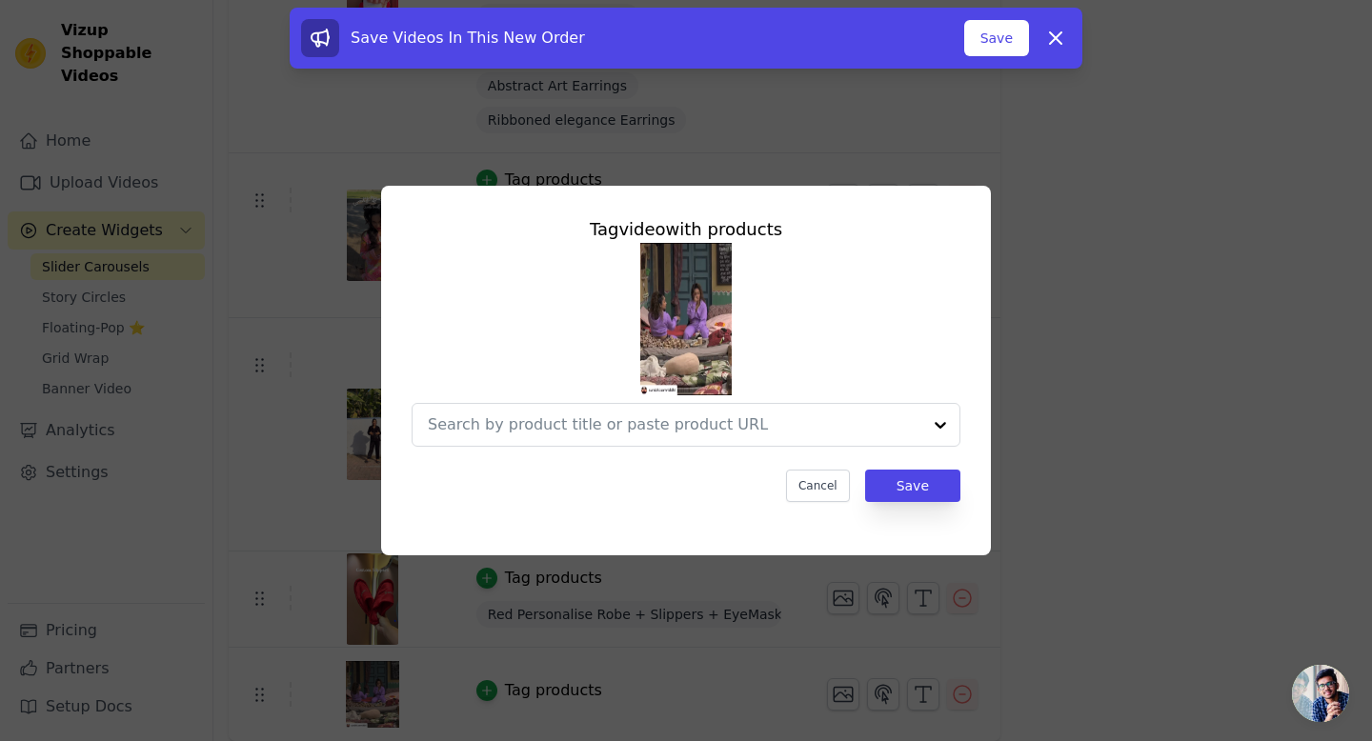
click at [563, 346] on div at bounding box center [686, 345] width 549 height 204
click at [522, 449] on div "Tag video with products Cancel Save" at bounding box center [685, 359] width 579 height 316
click at [522, 418] on input "text" at bounding box center [675, 425] width 494 height 23
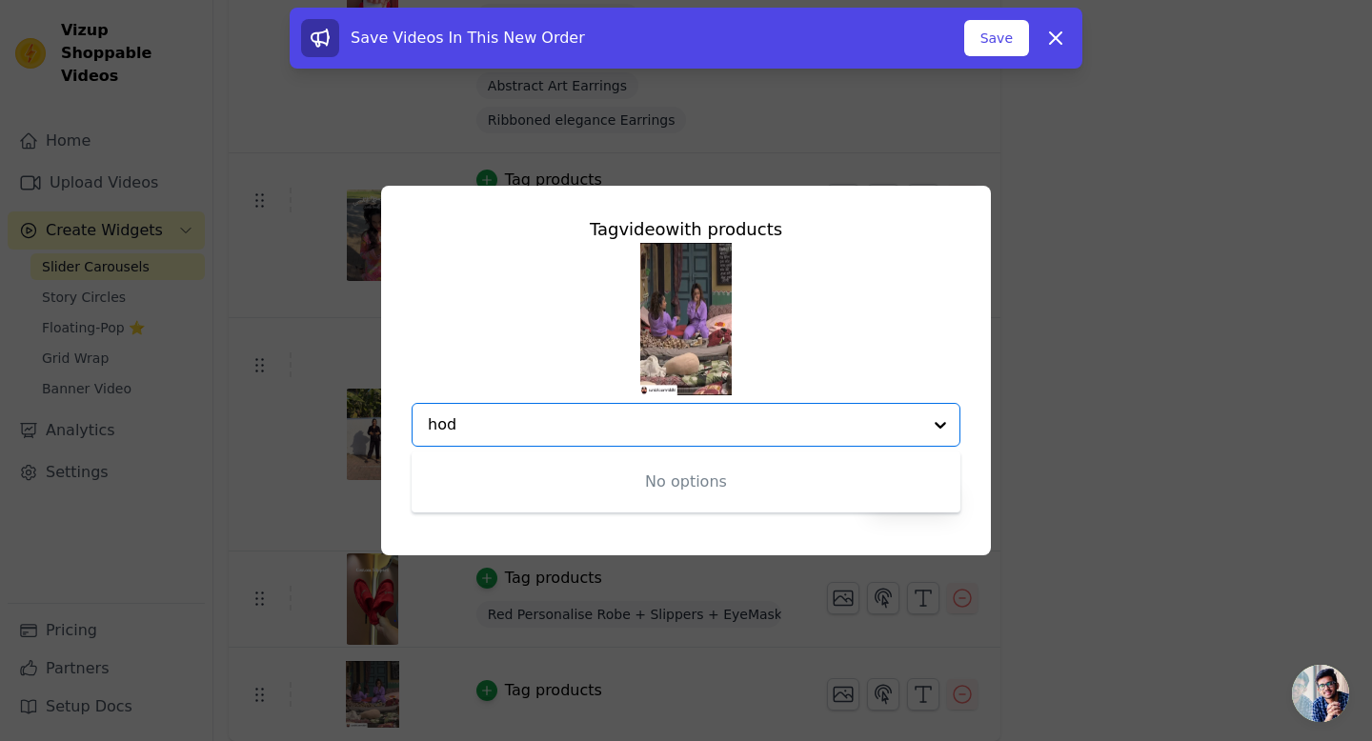
type input "ho"
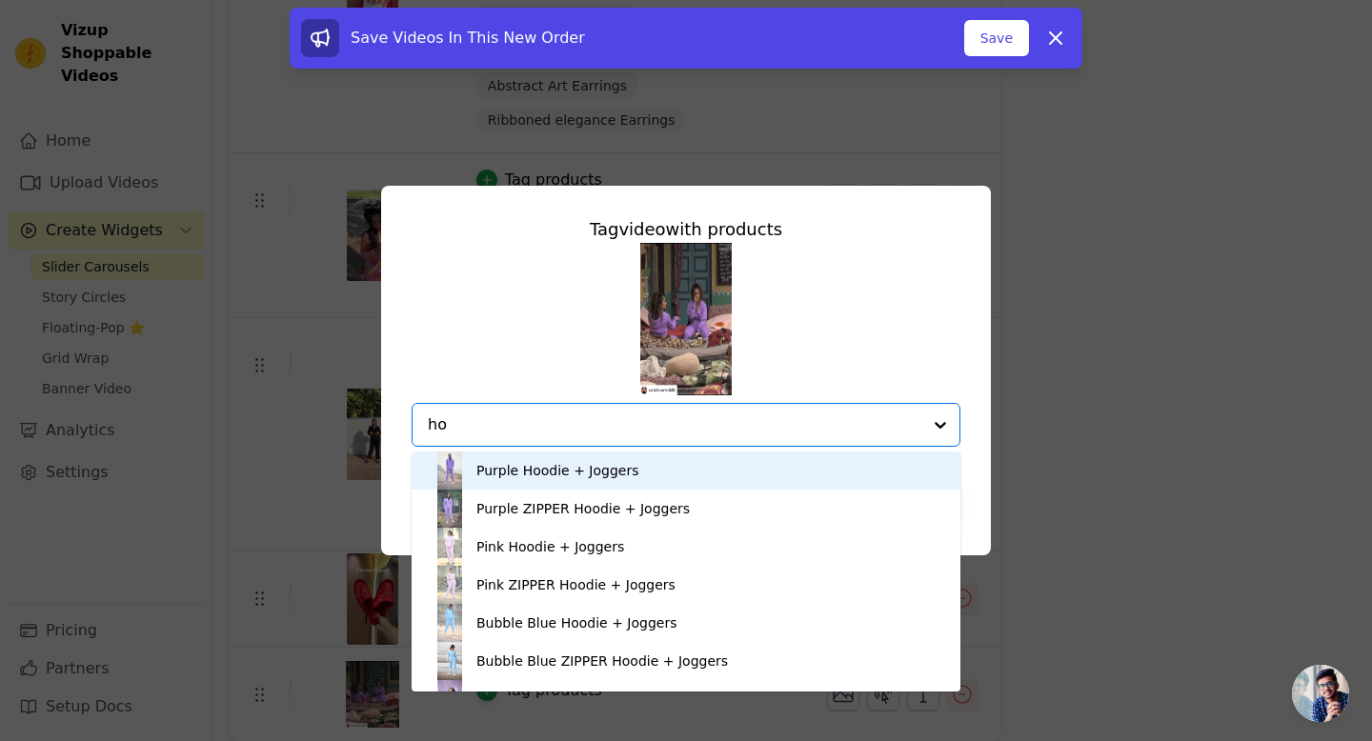
click at [537, 467] on div "Purple Hoodie + Joggers" at bounding box center [557, 470] width 162 height 19
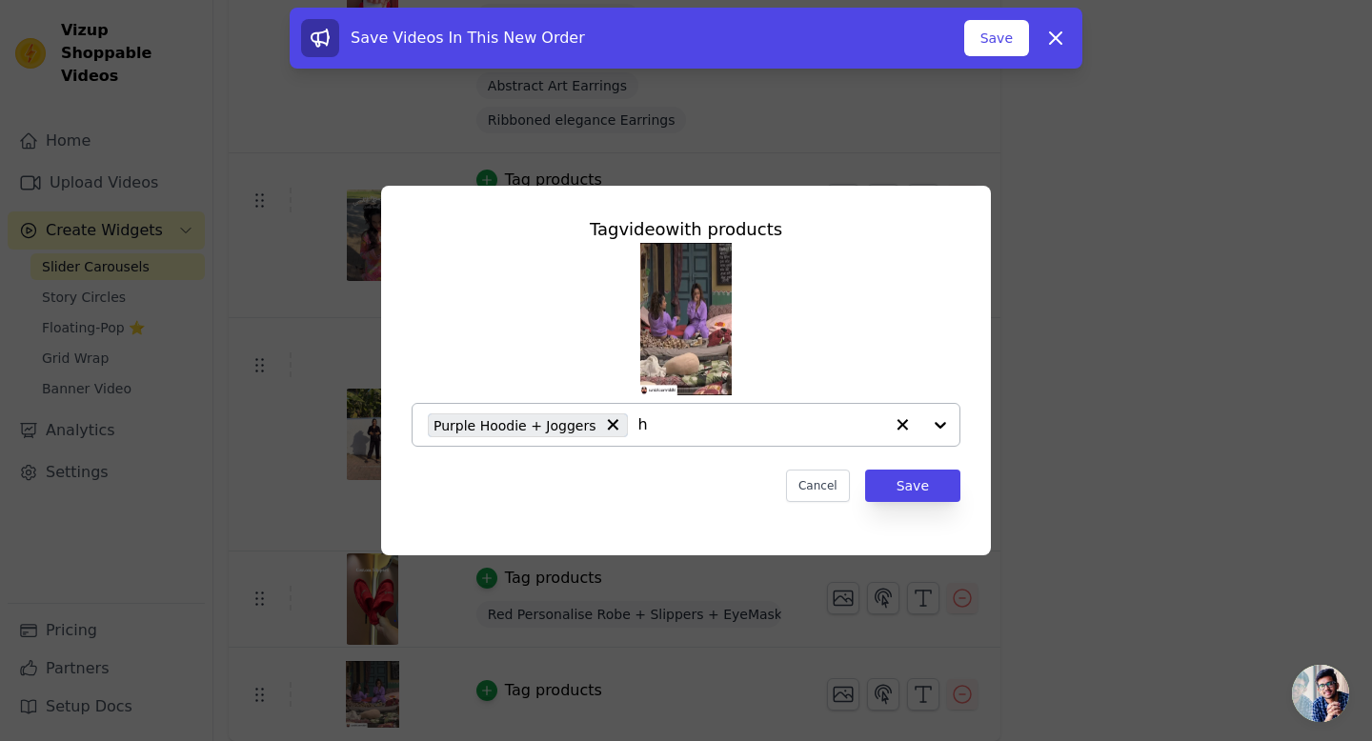
type input "ho"
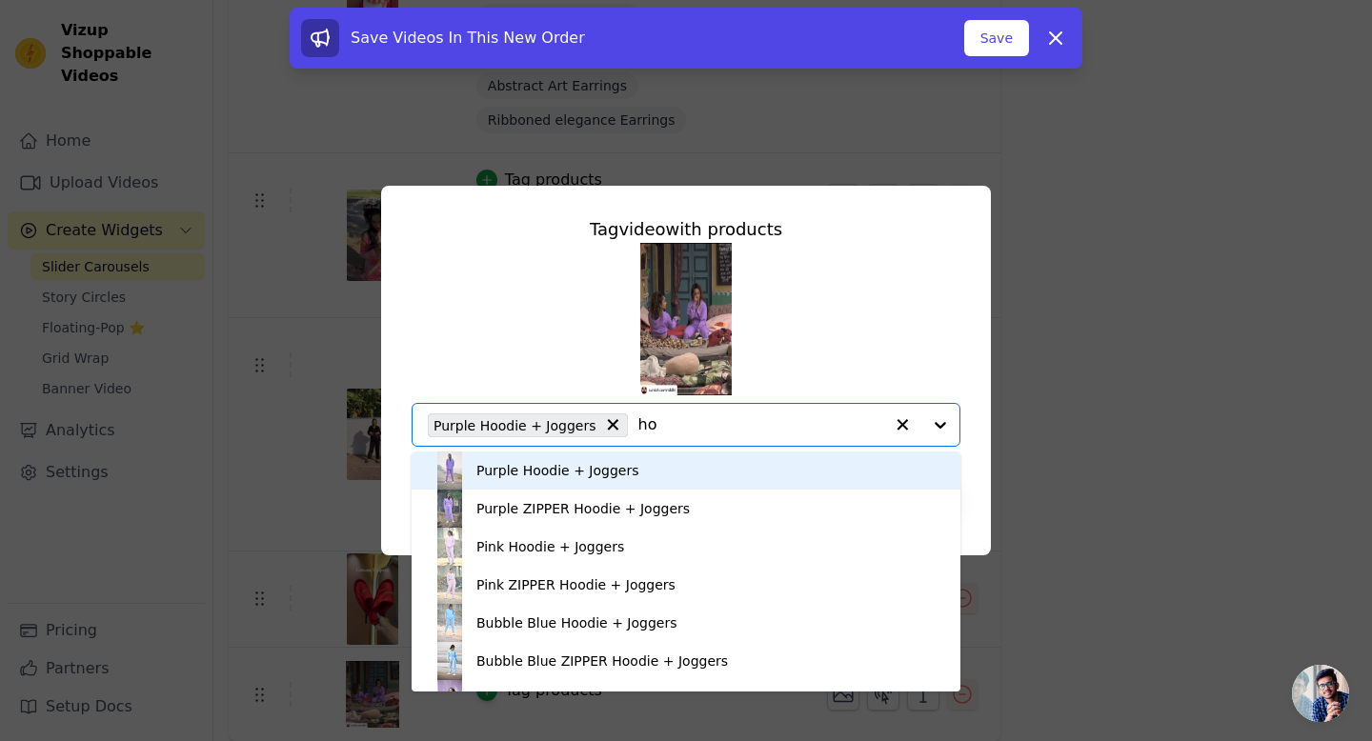
click at [566, 470] on div "Purple Hoodie + Joggers" at bounding box center [557, 470] width 162 height 19
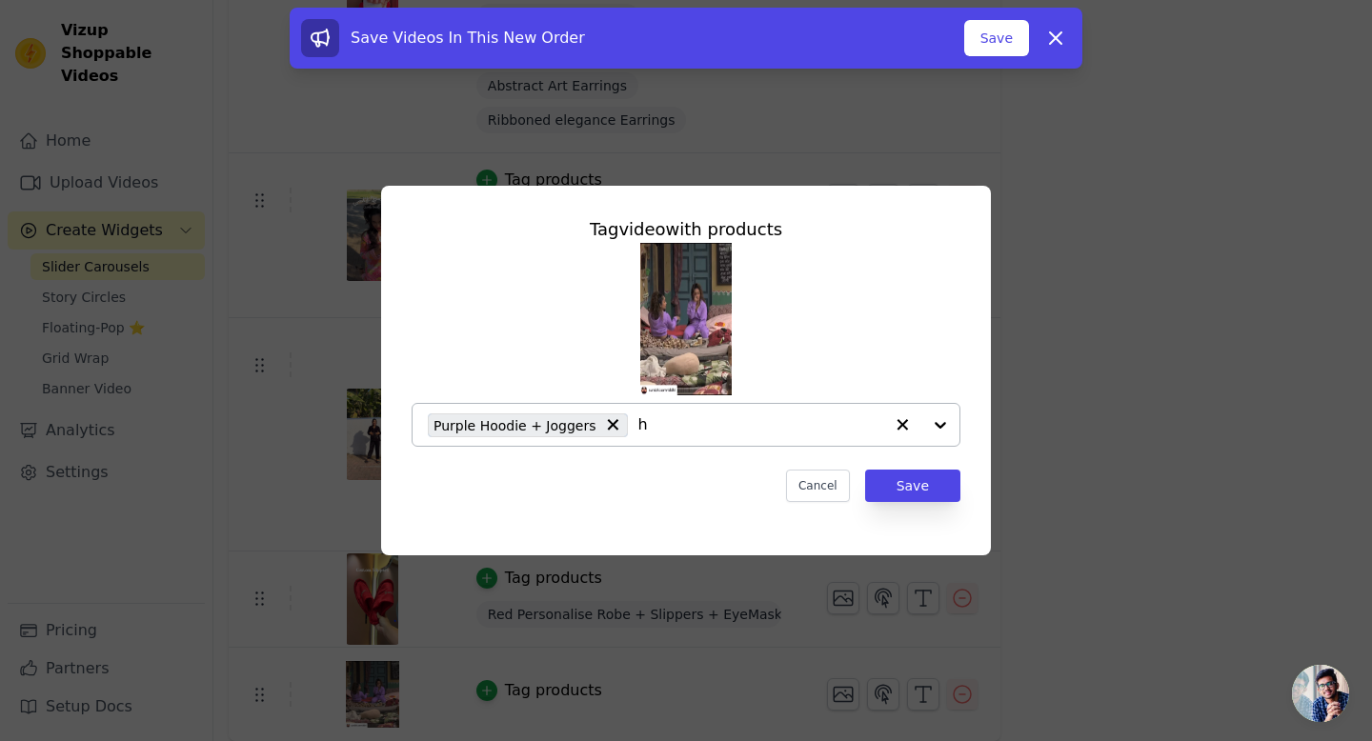
type input "ho"
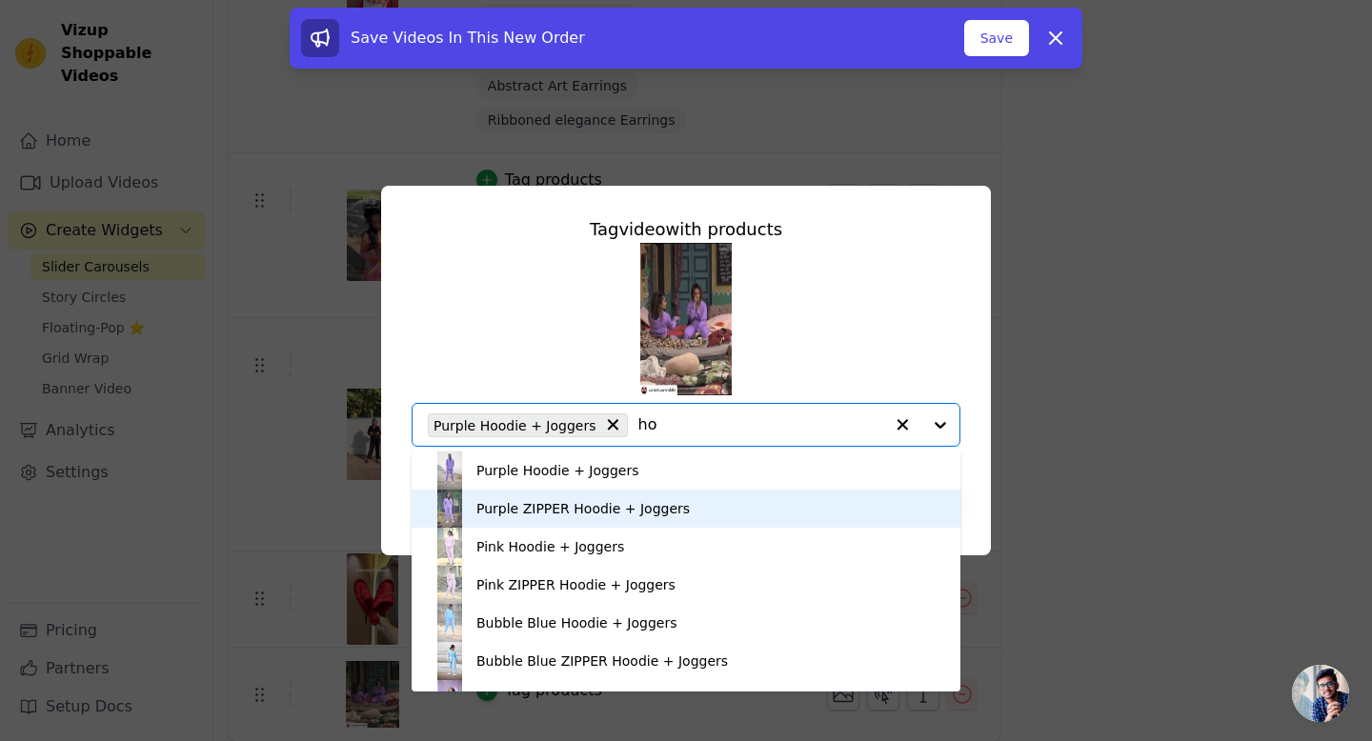
click at [612, 515] on div "Purple ZIPPER Hoodie + Joggers" at bounding box center [582, 508] width 213 height 19
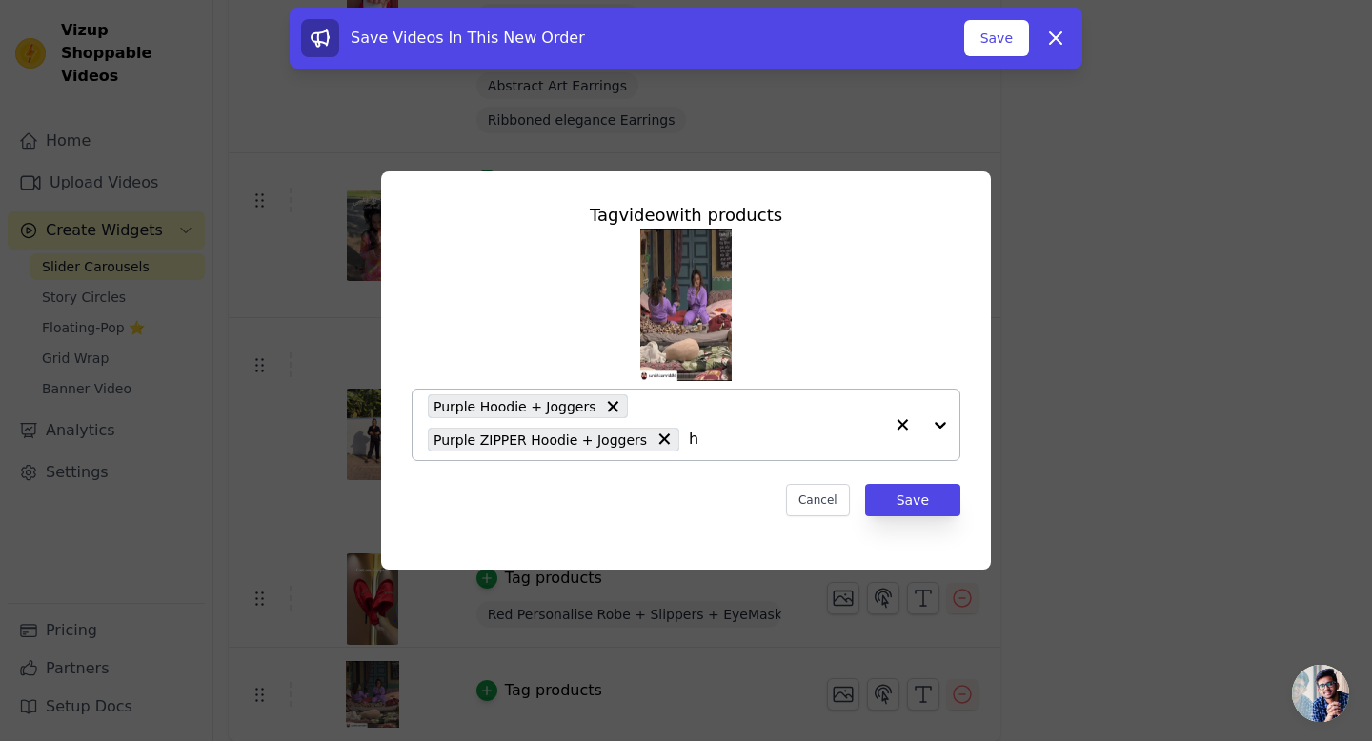
type input "ho"
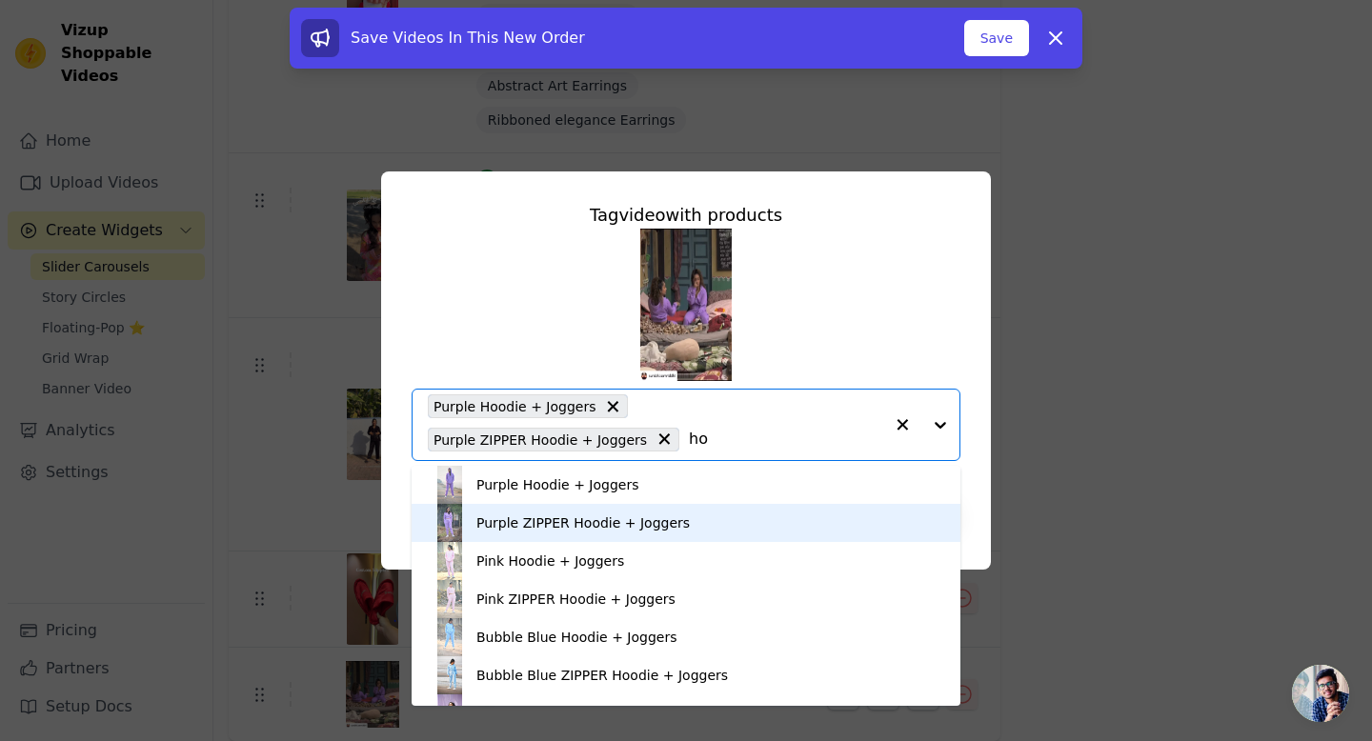
click at [629, 527] on div "Purple ZIPPER Hoodie + Joggers" at bounding box center [582, 523] width 213 height 19
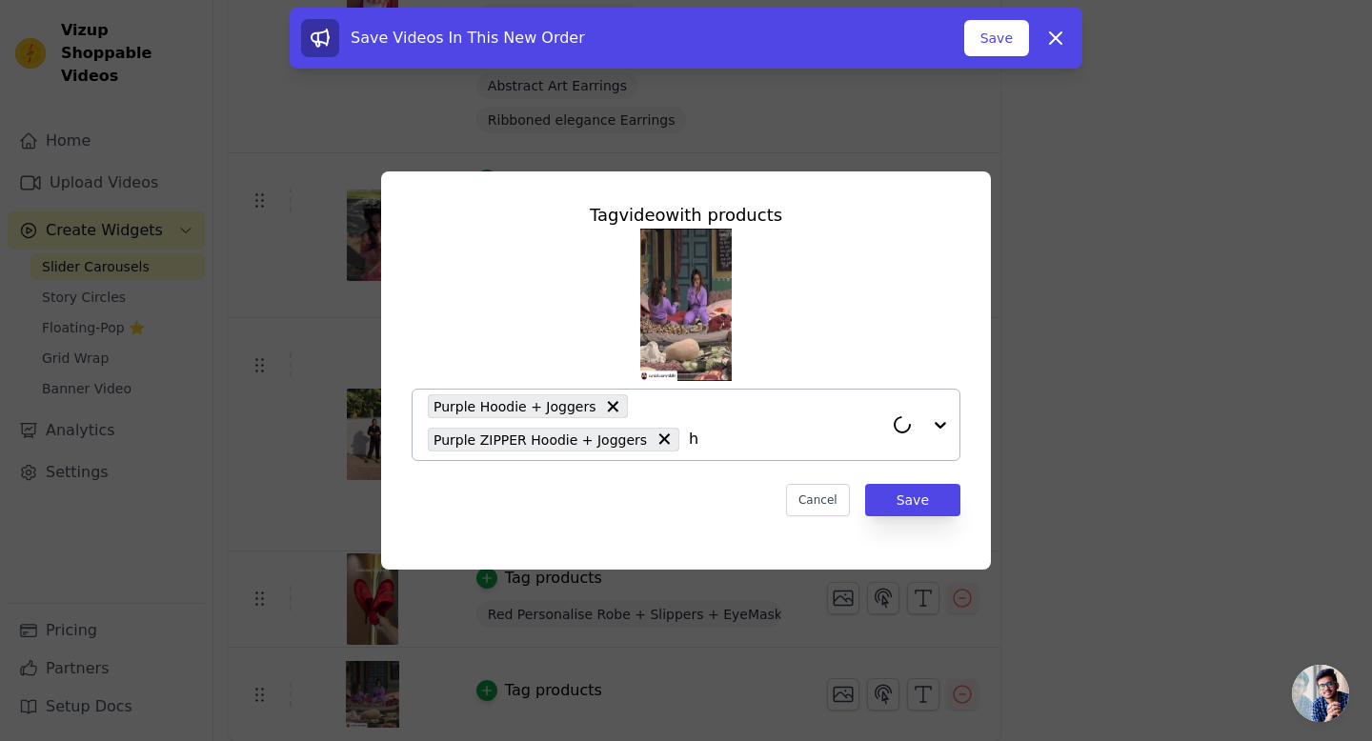
type input "ho"
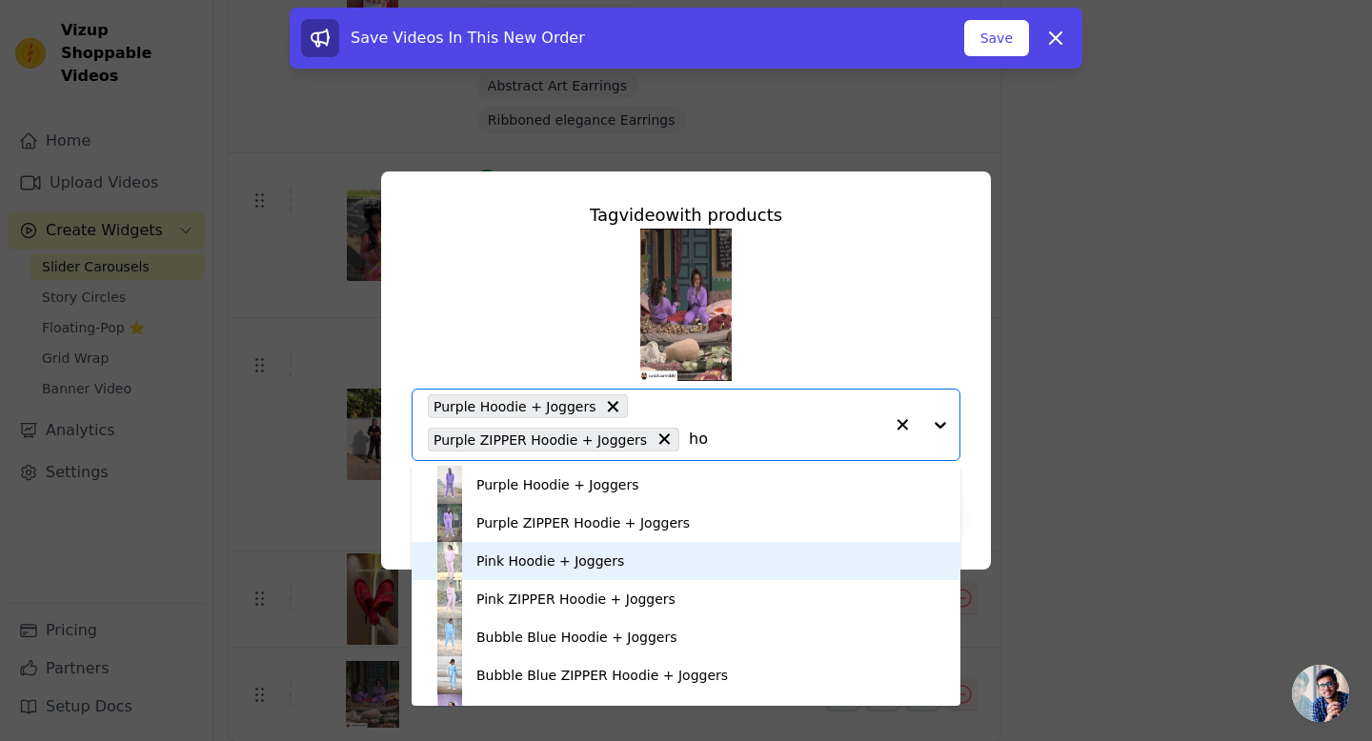
click at [602, 542] on div "Pink Hoodie + Joggers" at bounding box center [686, 561] width 511 height 38
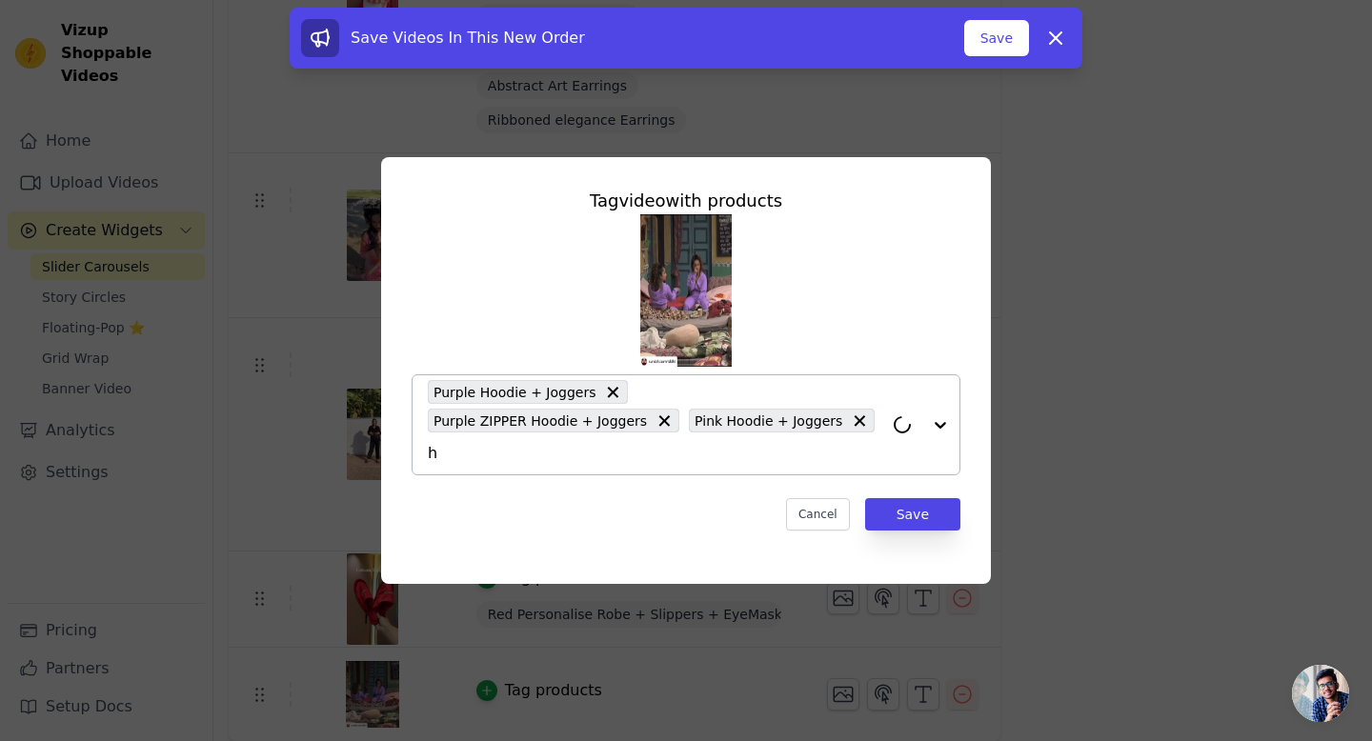
type input "ho"
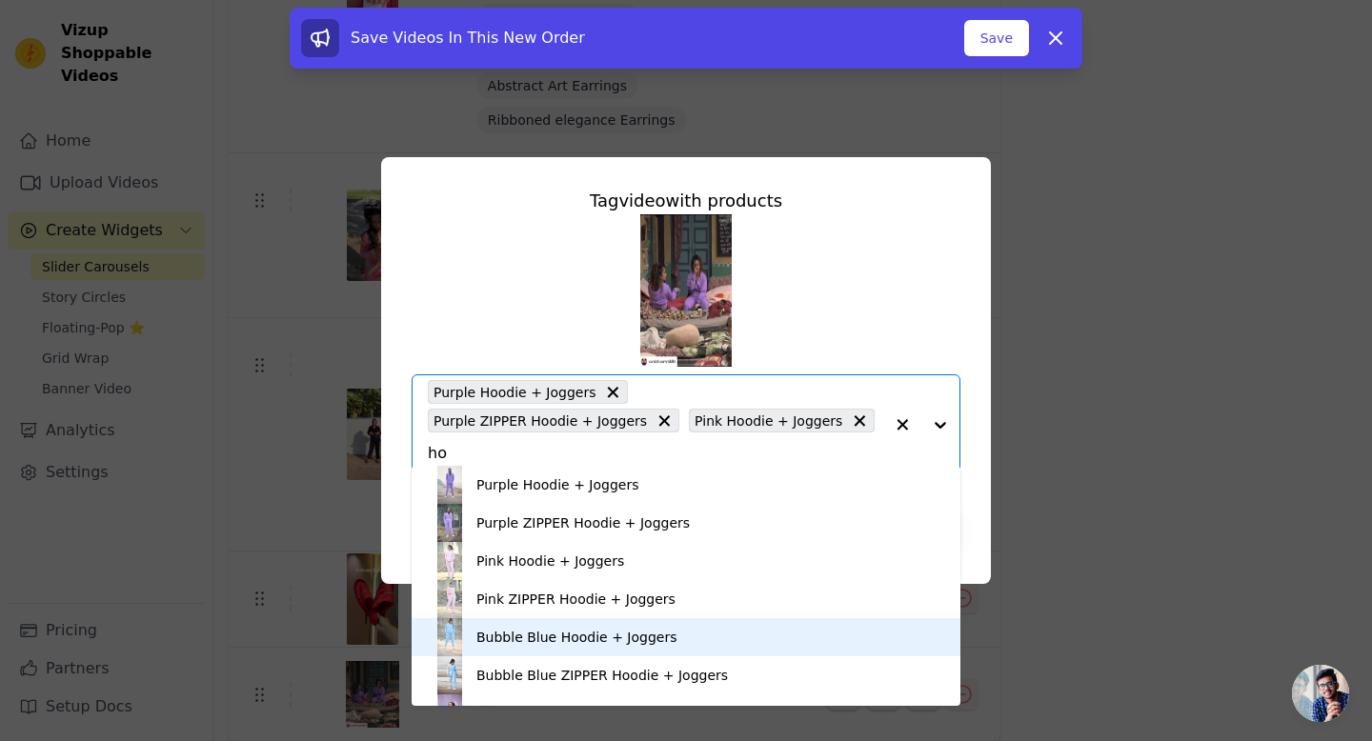
click at [535, 635] on div "Bubble Blue Hoodie + Joggers" at bounding box center [576, 637] width 200 height 19
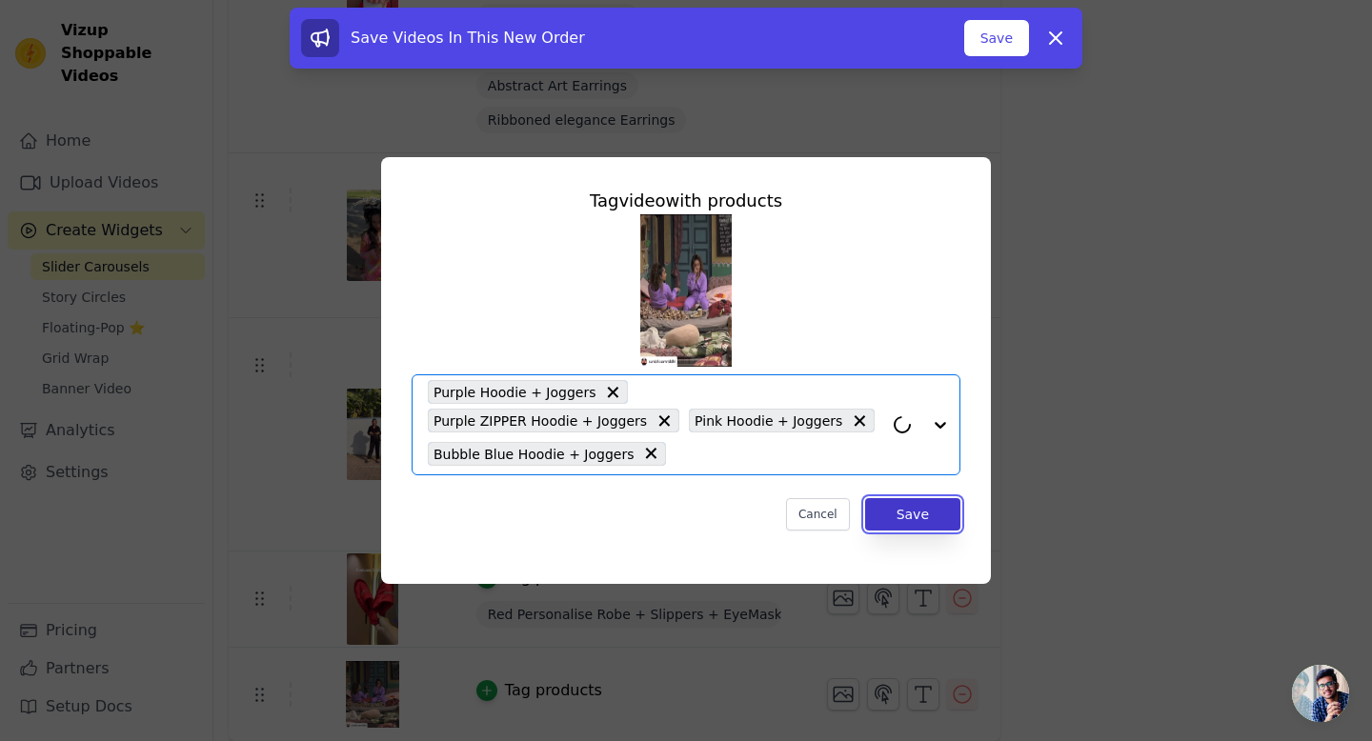
click at [916, 522] on button "Save" at bounding box center [912, 514] width 95 height 32
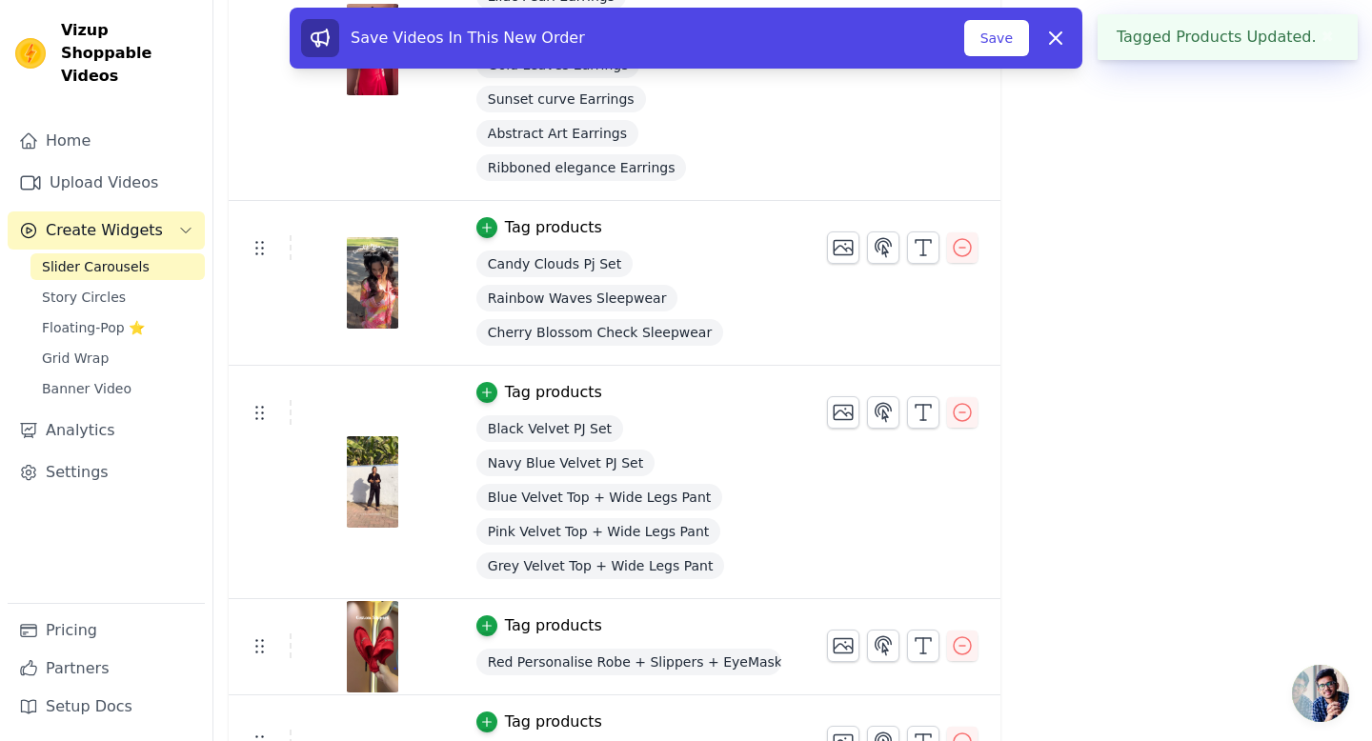
scroll to position [893, 0]
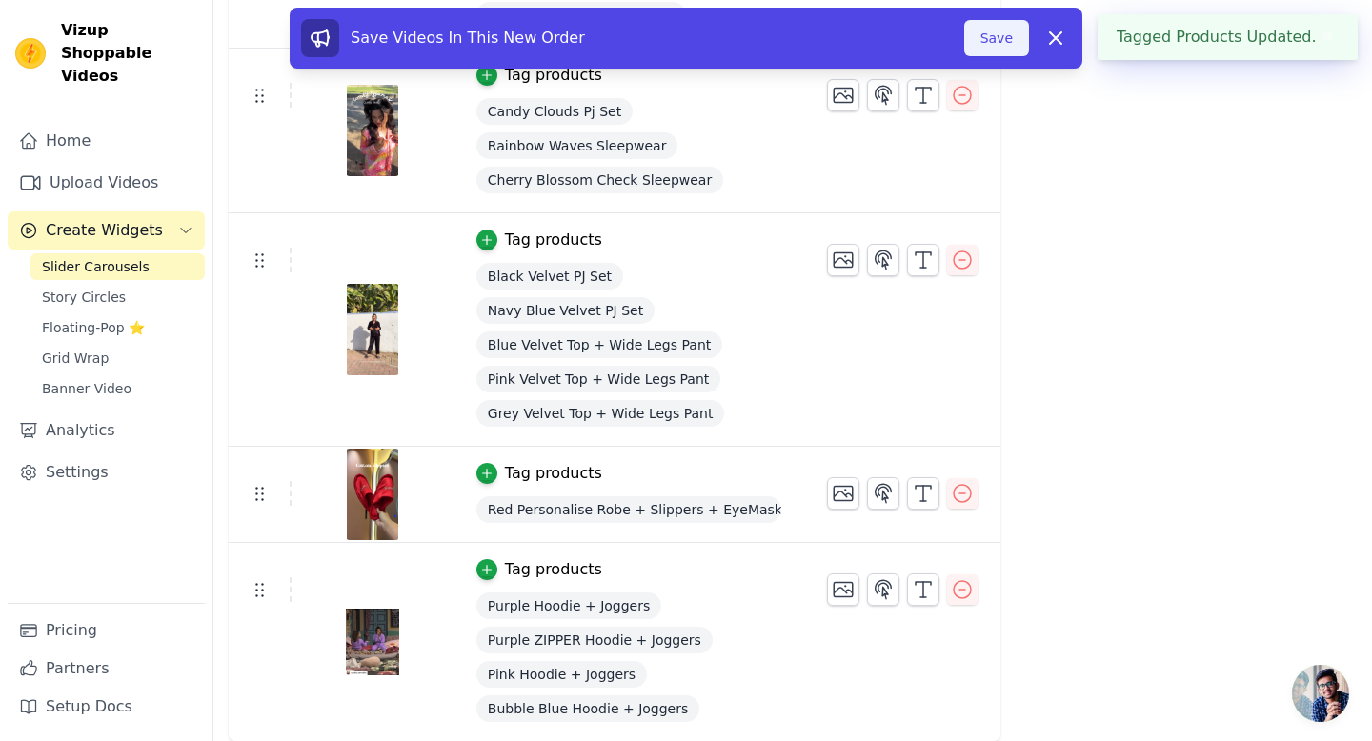
click at [1012, 26] on button "Save" at bounding box center [996, 38] width 65 height 36
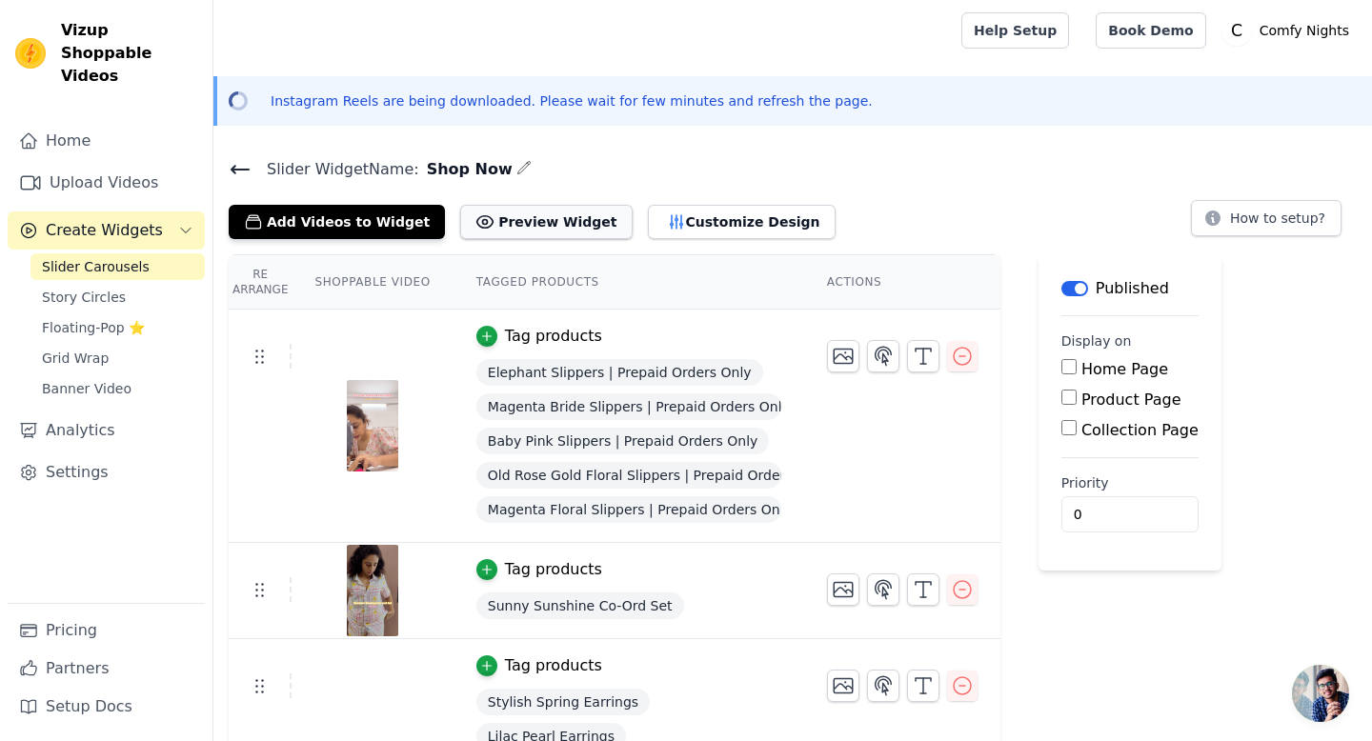
click at [582, 220] on button "Preview Widget" at bounding box center [546, 222] width 172 height 34
click at [648, 237] on button "Customize Design" at bounding box center [742, 222] width 188 height 34
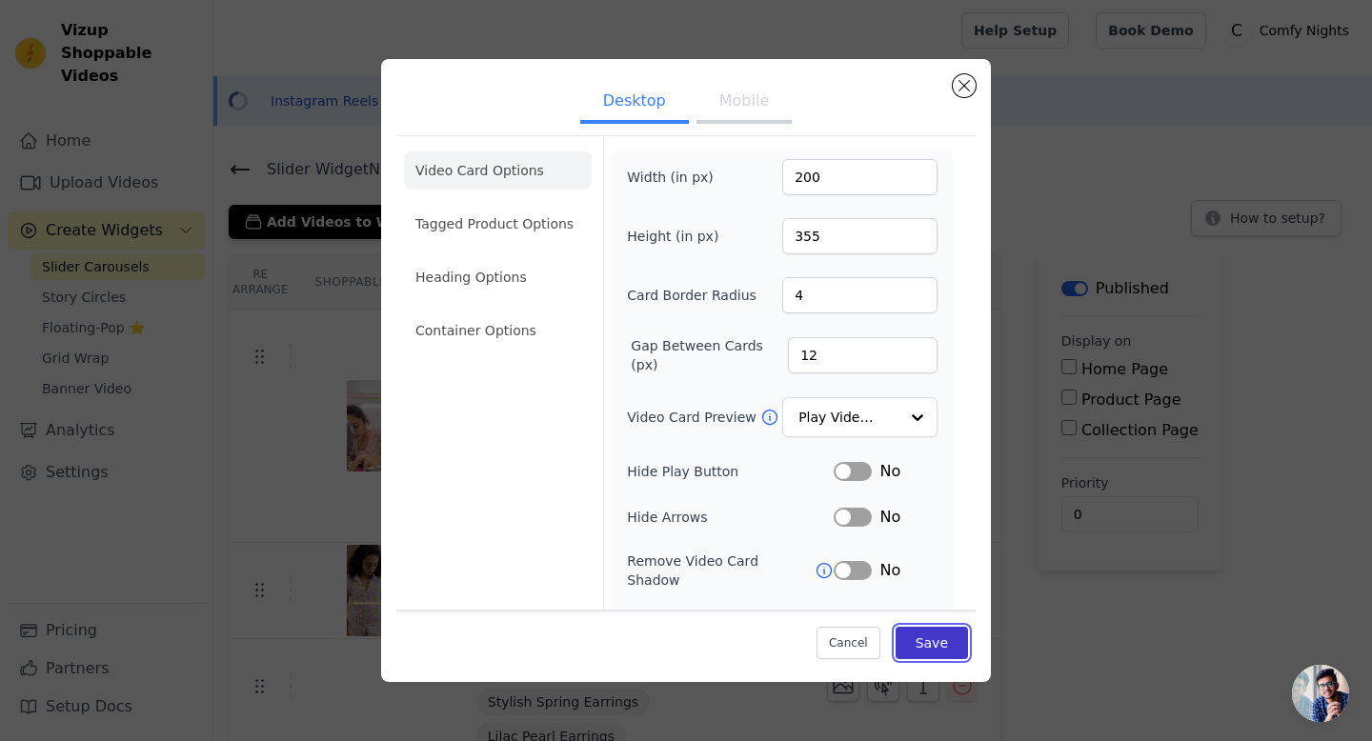
click at [930, 640] on button "Save" at bounding box center [932, 643] width 72 height 32
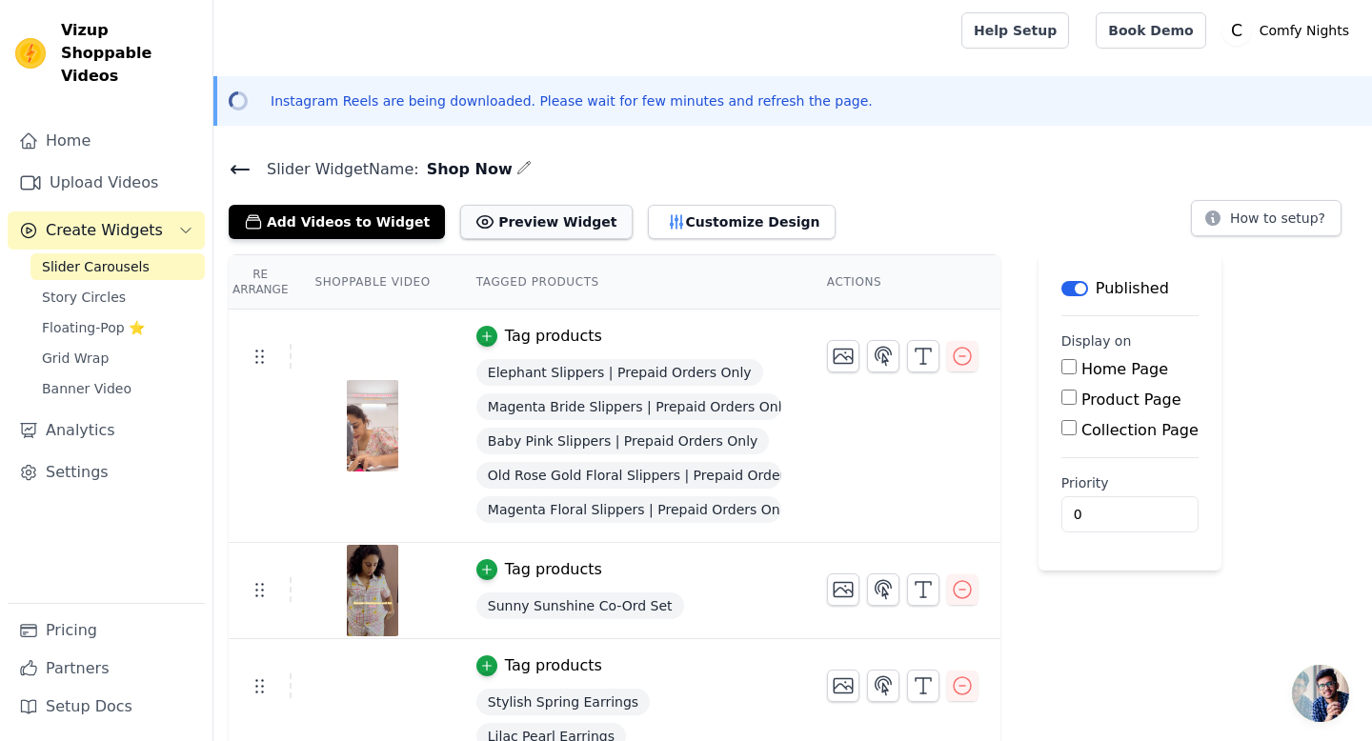
click at [527, 217] on button "Preview Widget" at bounding box center [546, 222] width 172 height 34
click at [1063, 359] on input "Home Page" at bounding box center [1068, 366] width 15 height 15
checkbox input "true"
click at [541, 232] on button "Preview Widget" at bounding box center [546, 222] width 172 height 34
click at [1071, 287] on button "Label" at bounding box center [1074, 288] width 27 height 15
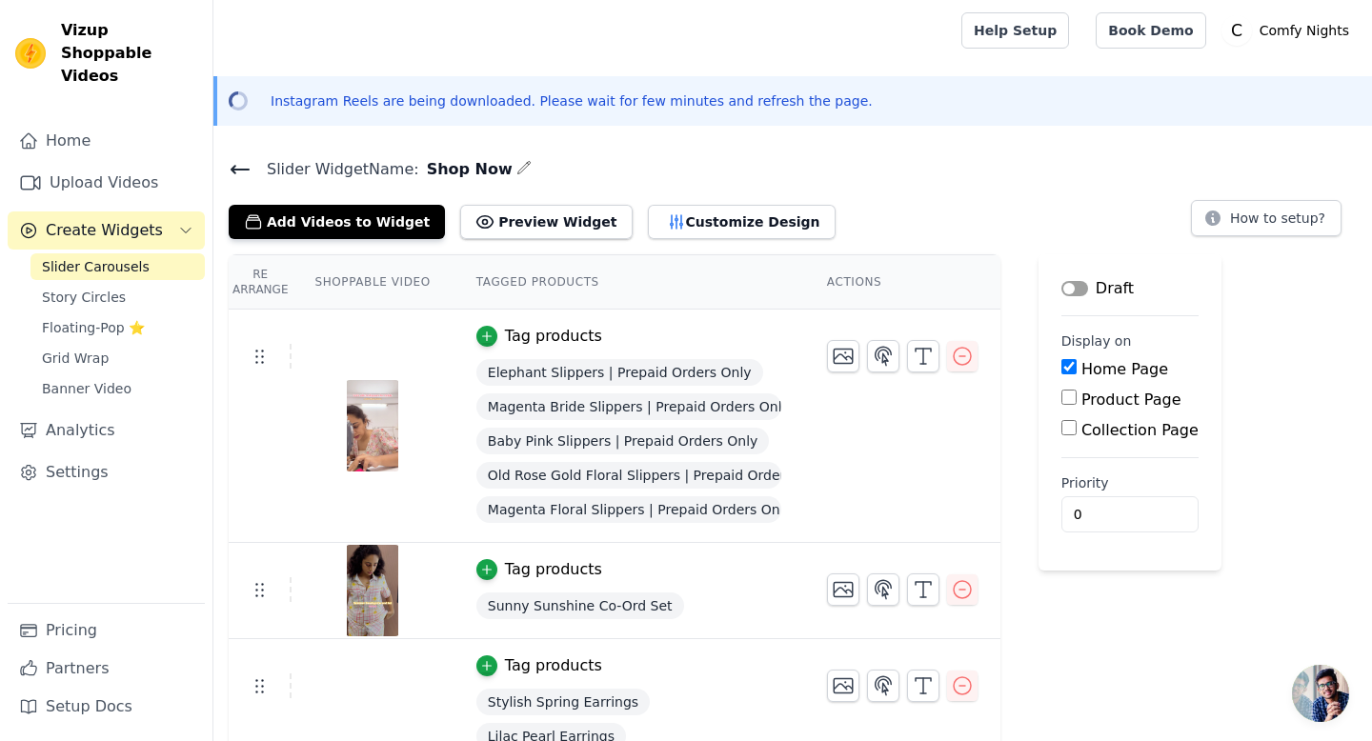
click at [1071, 287] on button "Label" at bounding box center [1074, 288] width 27 height 15
click at [1065, 435] on div "Collection Page" at bounding box center [1129, 430] width 137 height 23
click at [1071, 422] on input "Collection Page" at bounding box center [1068, 427] width 15 height 15
checkbox input "true"
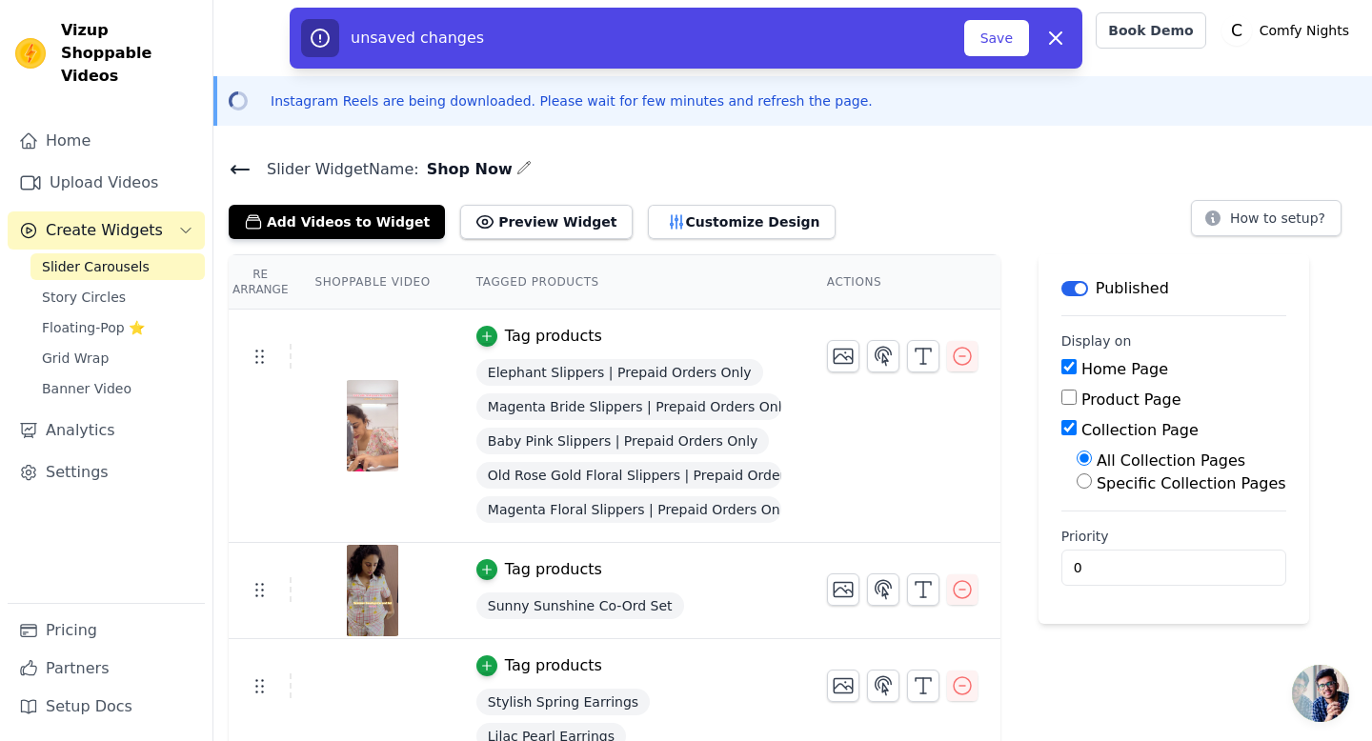
click at [1005, 57] on div "unsaved changes Save Dismiss" at bounding box center [686, 38] width 793 height 61
click at [1005, 53] on button "Save" at bounding box center [996, 38] width 65 height 36
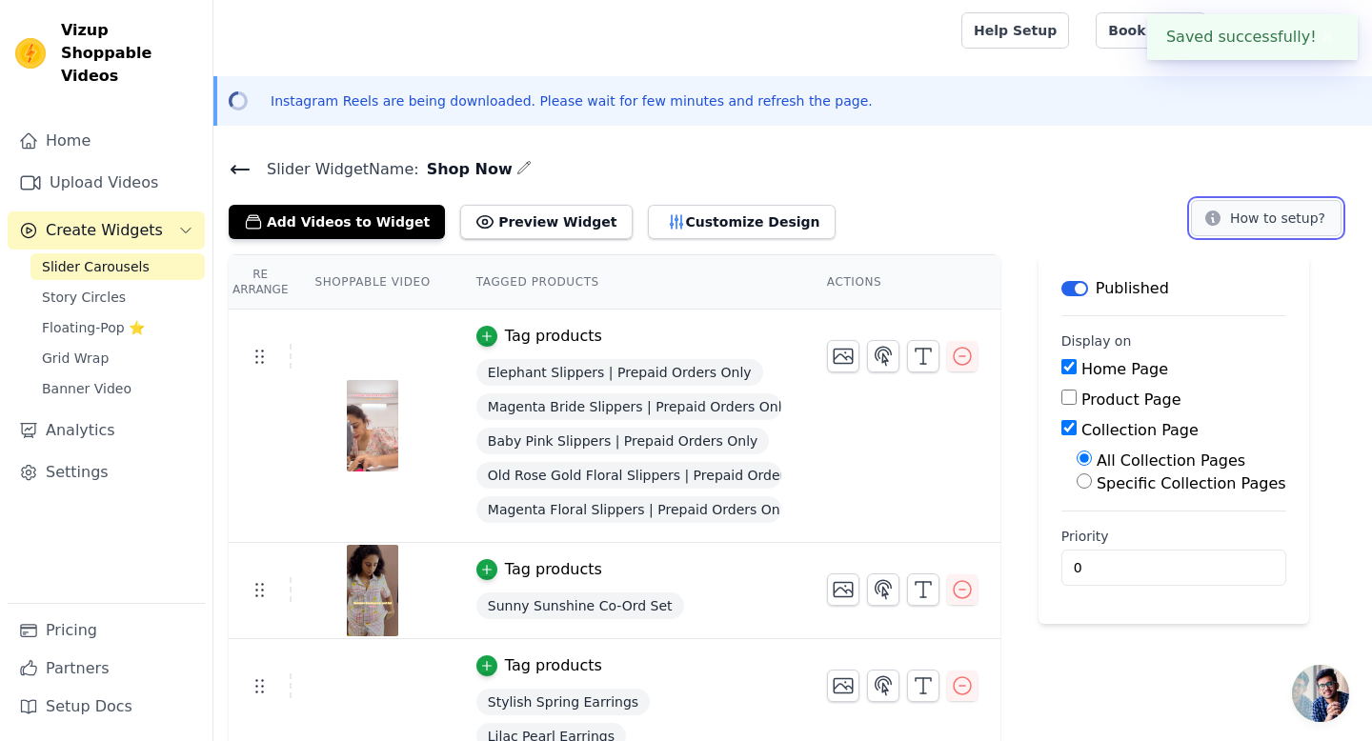
click at [1210, 225] on icon at bounding box center [1212, 218] width 19 height 19
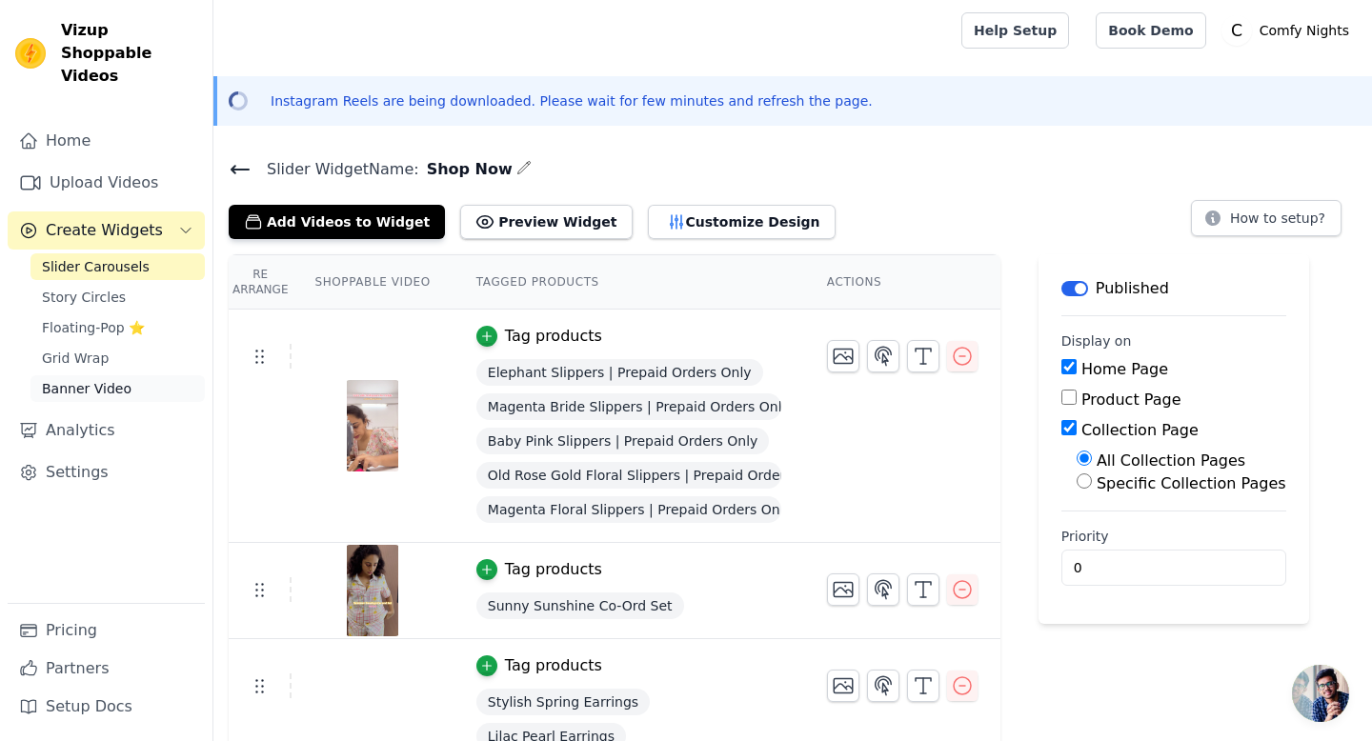
click at [75, 379] on span "Banner Video" at bounding box center [87, 388] width 90 height 19
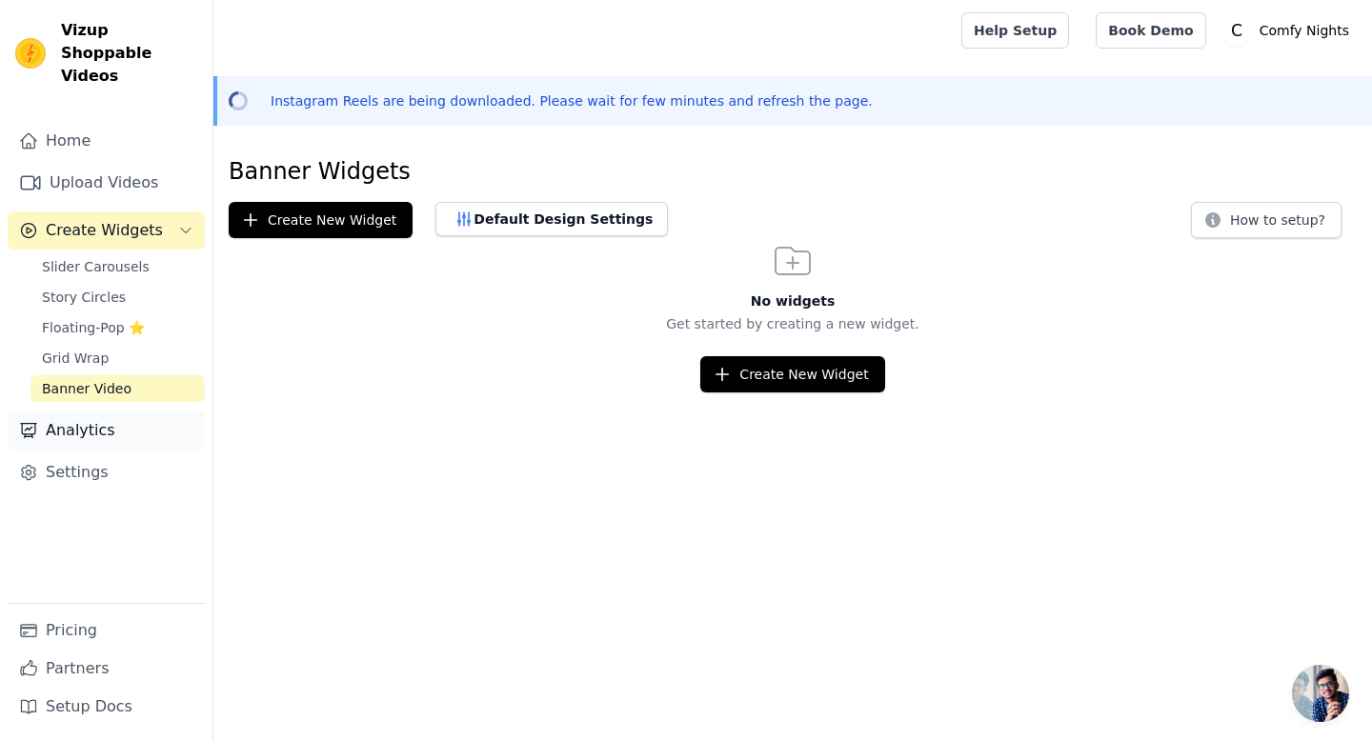
click at [78, 413] on link "Analytics" at bounding box center [106, 431] width 197 height 38
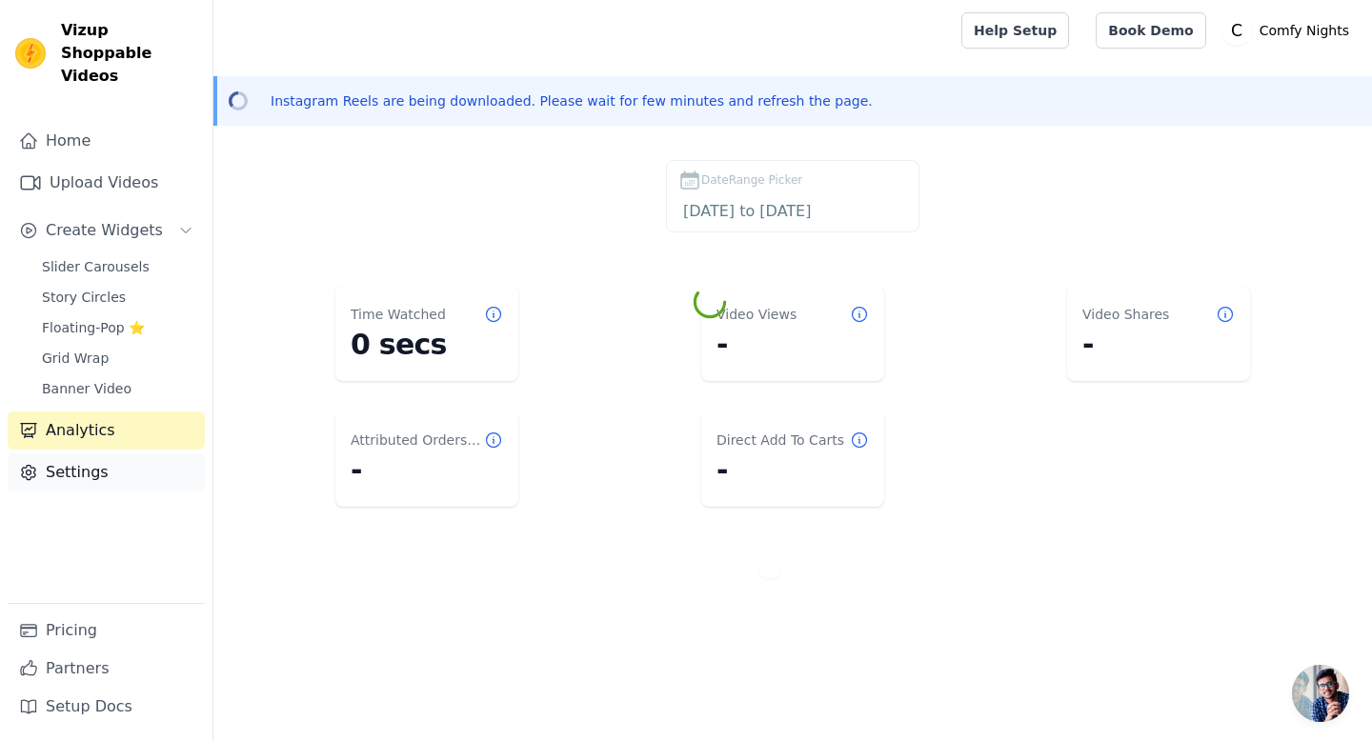
click at [79, 464] on link "Settings" at bounding box center [106, 473] width 197 height 38
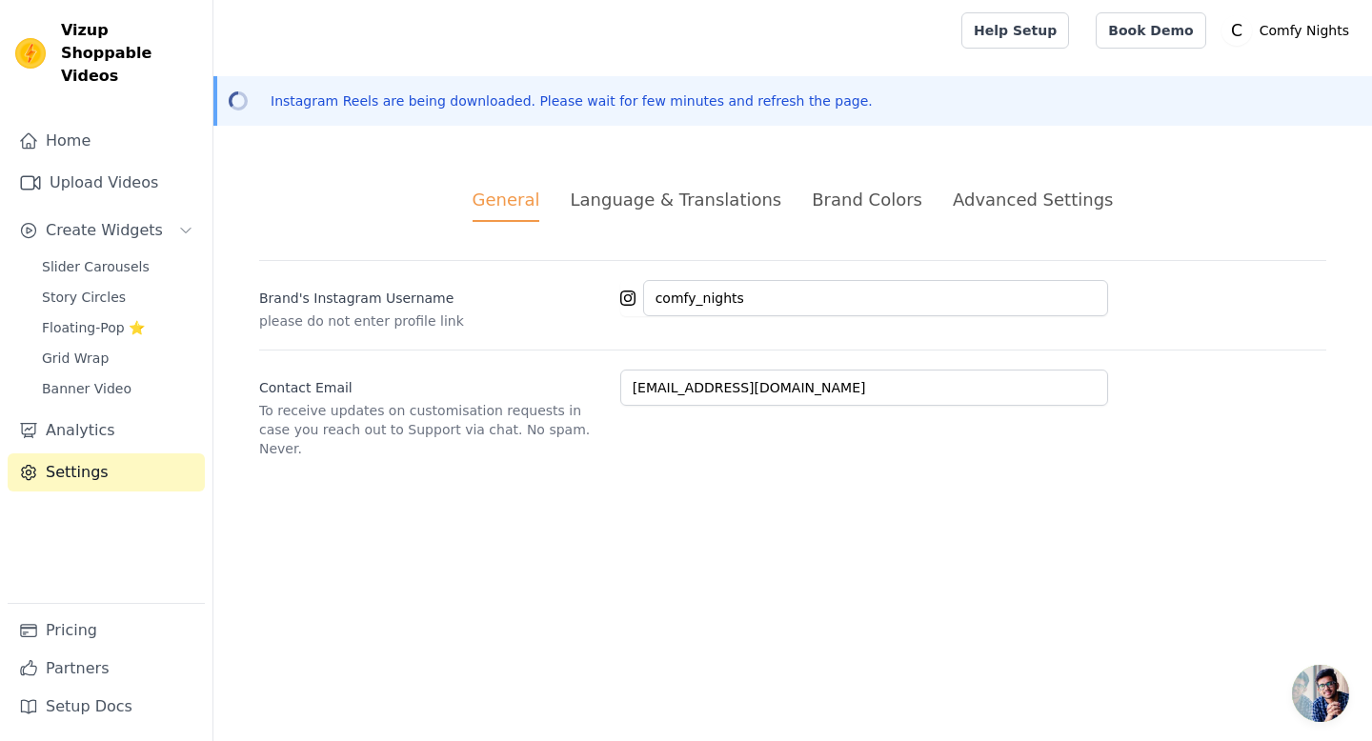
click at [627, 198] on div "Language & Translations" at bounding box center [676, 200] width 212 height 26
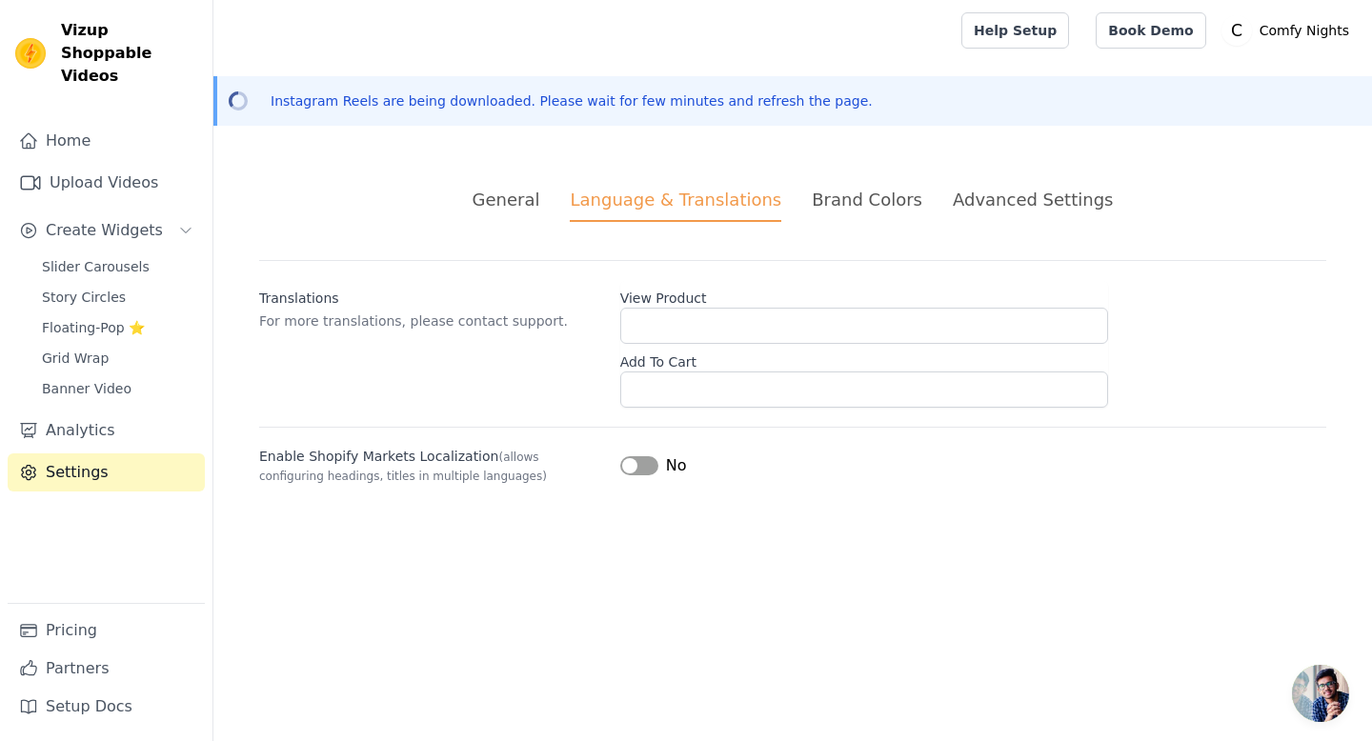
click at [817, 198] on div "Brand Colors" at bounding box center [867, 200] width 111 height 26
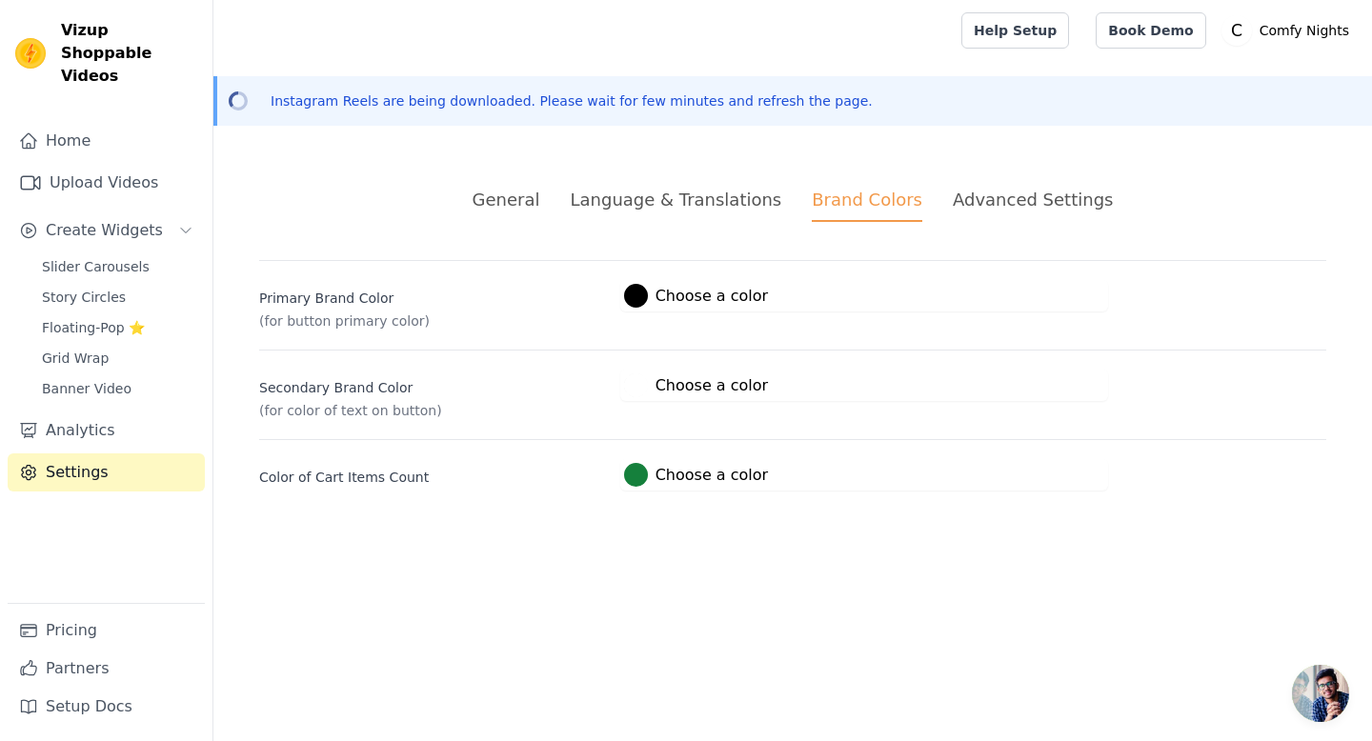
click at [983, 196] on div "Advanced Settings" at bounding box center [1033, 200] width 160 height 26
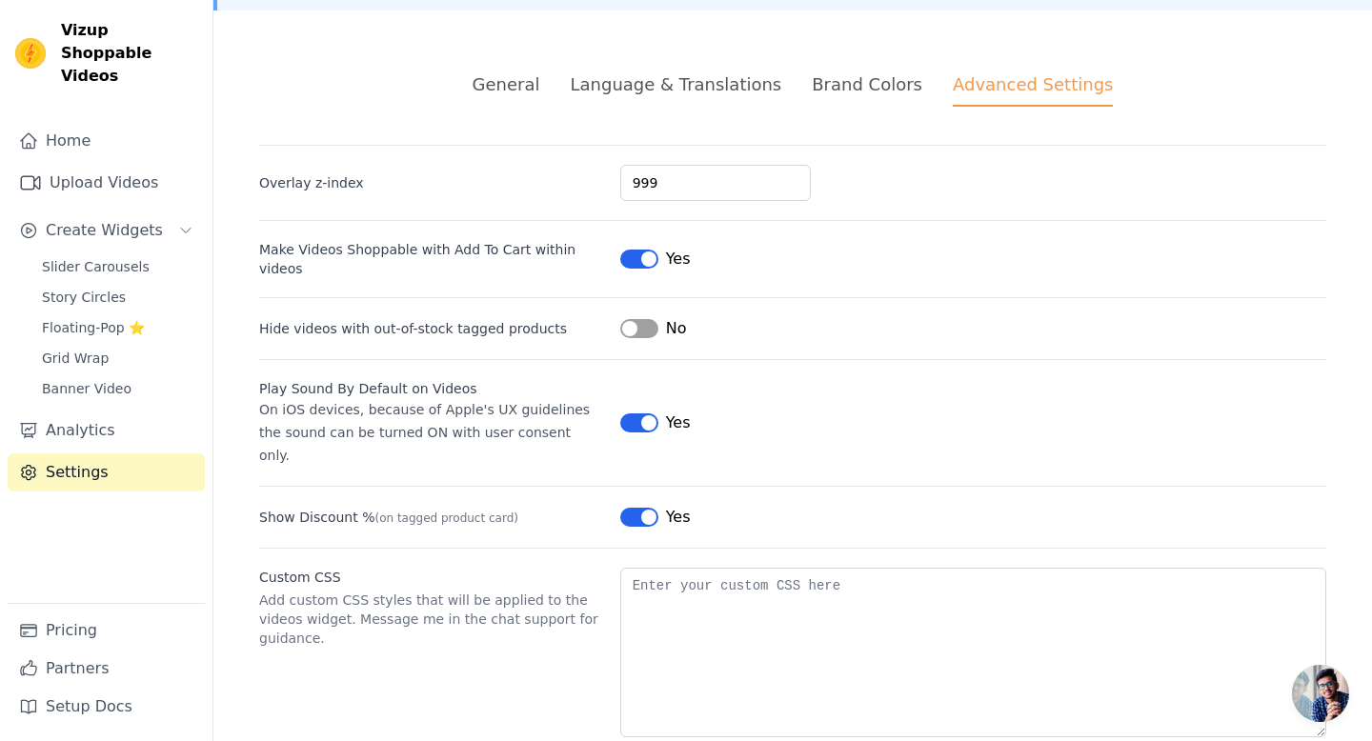
scroll to position [119, 0]
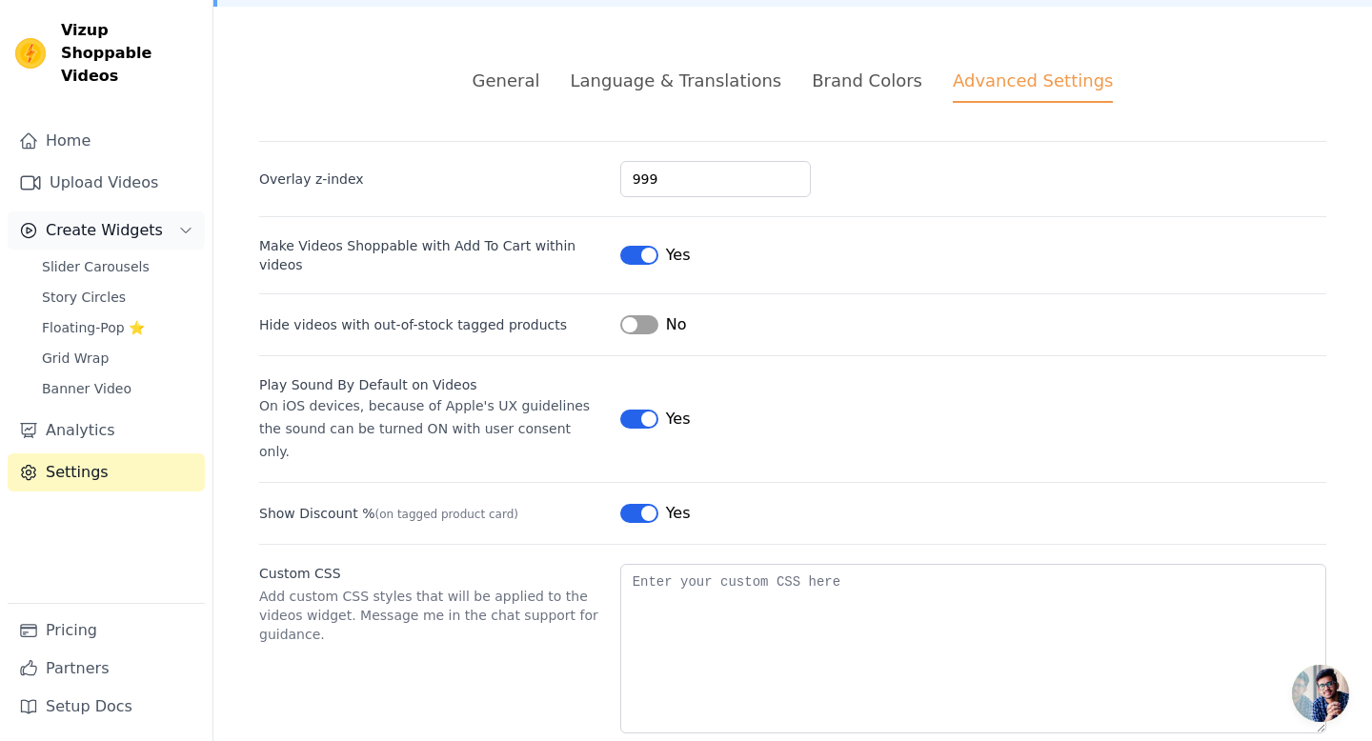
click at [130, 219] on span "Create Widgets" at bounding box center [104, 230] width 117 height 23
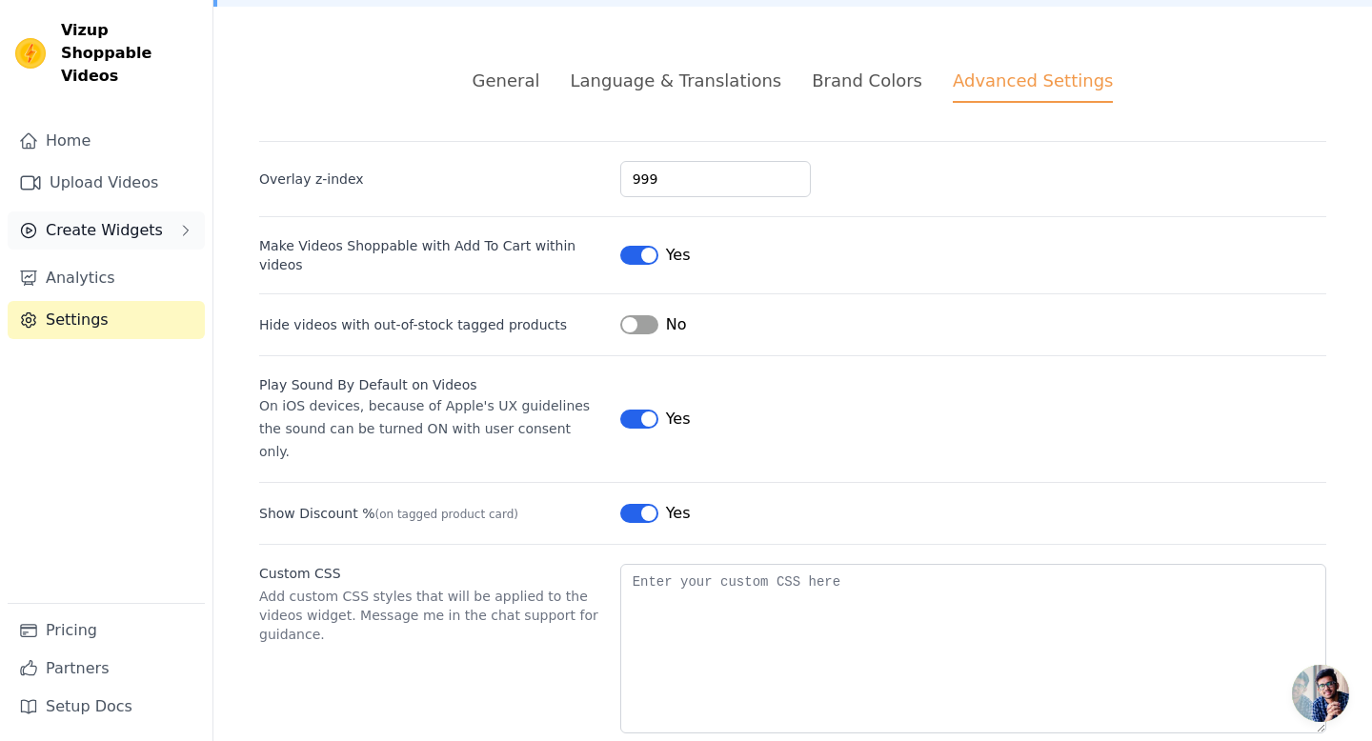
click at [125, 219] on span "Create Widgets" at bounding box center [104, 230] width 117 height 23
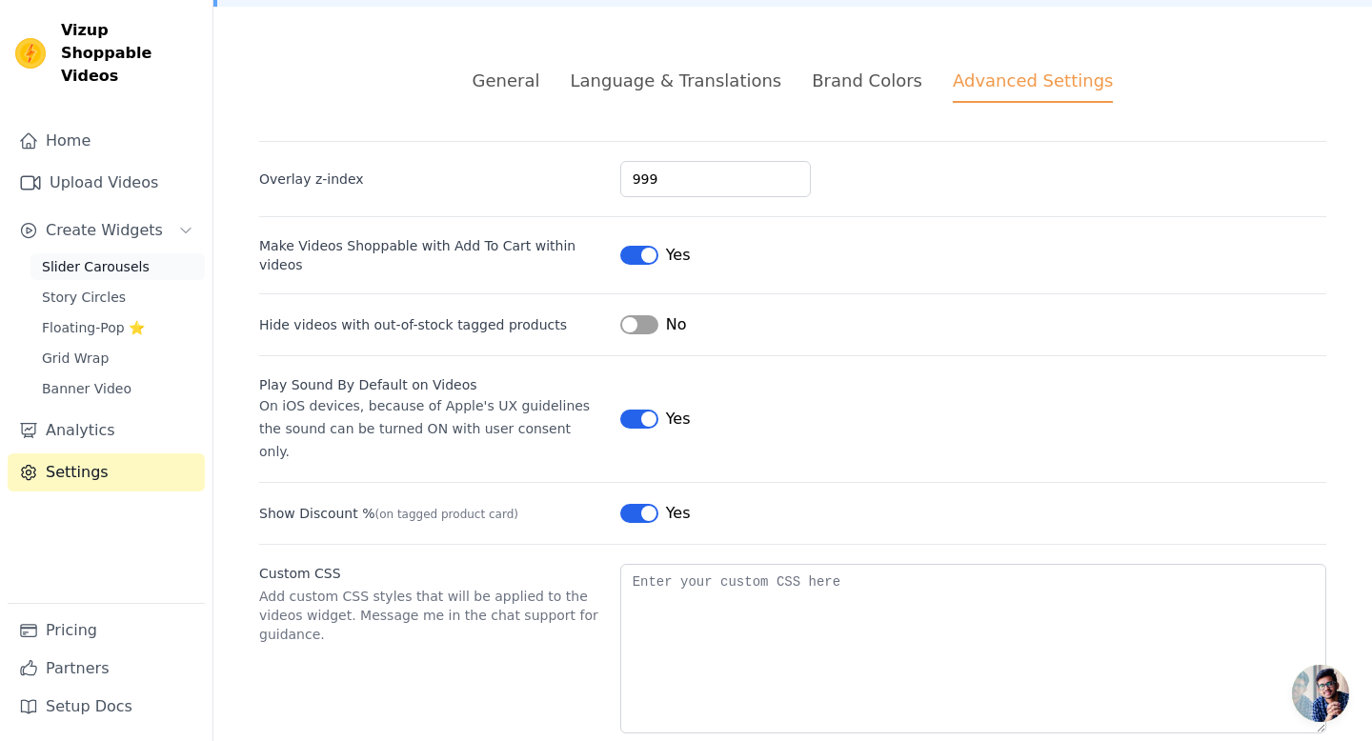
click at [123, 257] on span "Slider Carousels" at bounding box center [96, 266] width 108 height 19
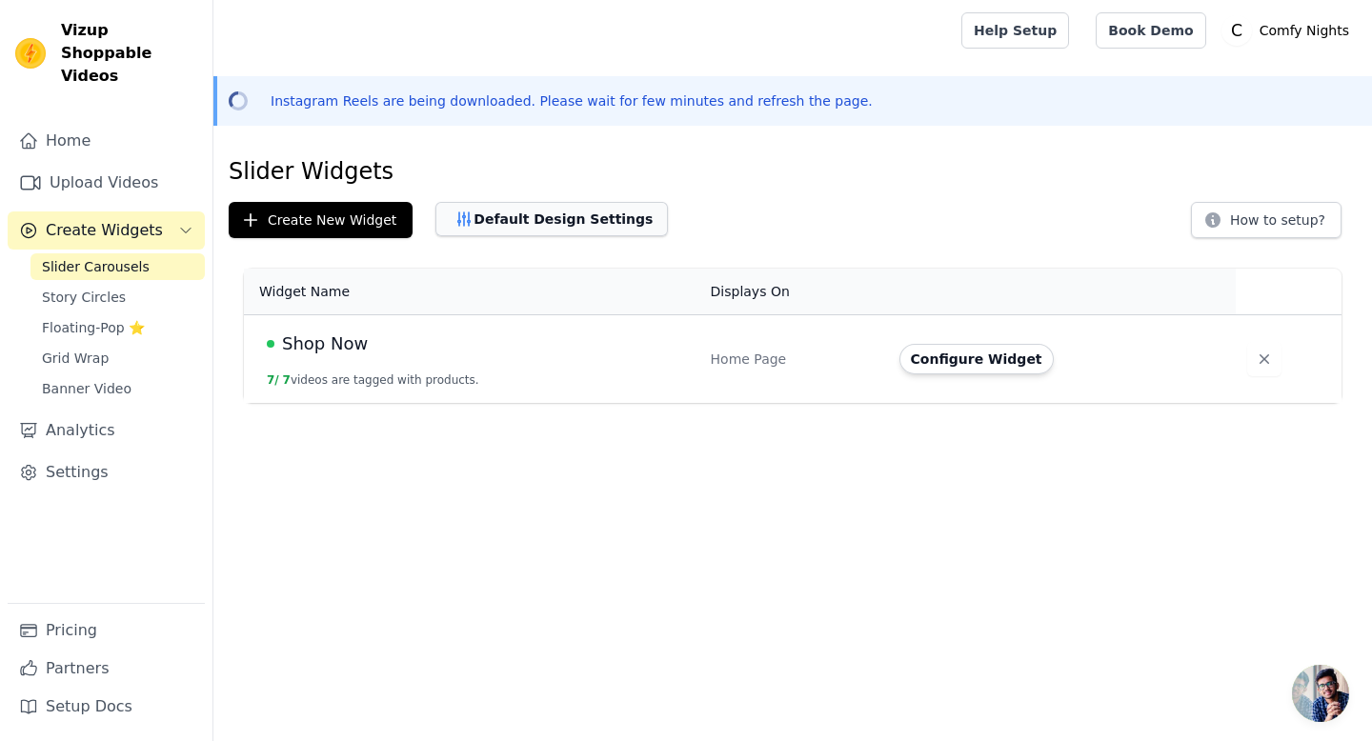
click at [459, 218] on icon "button" at bounding box center [463, 219] width 19 height 19
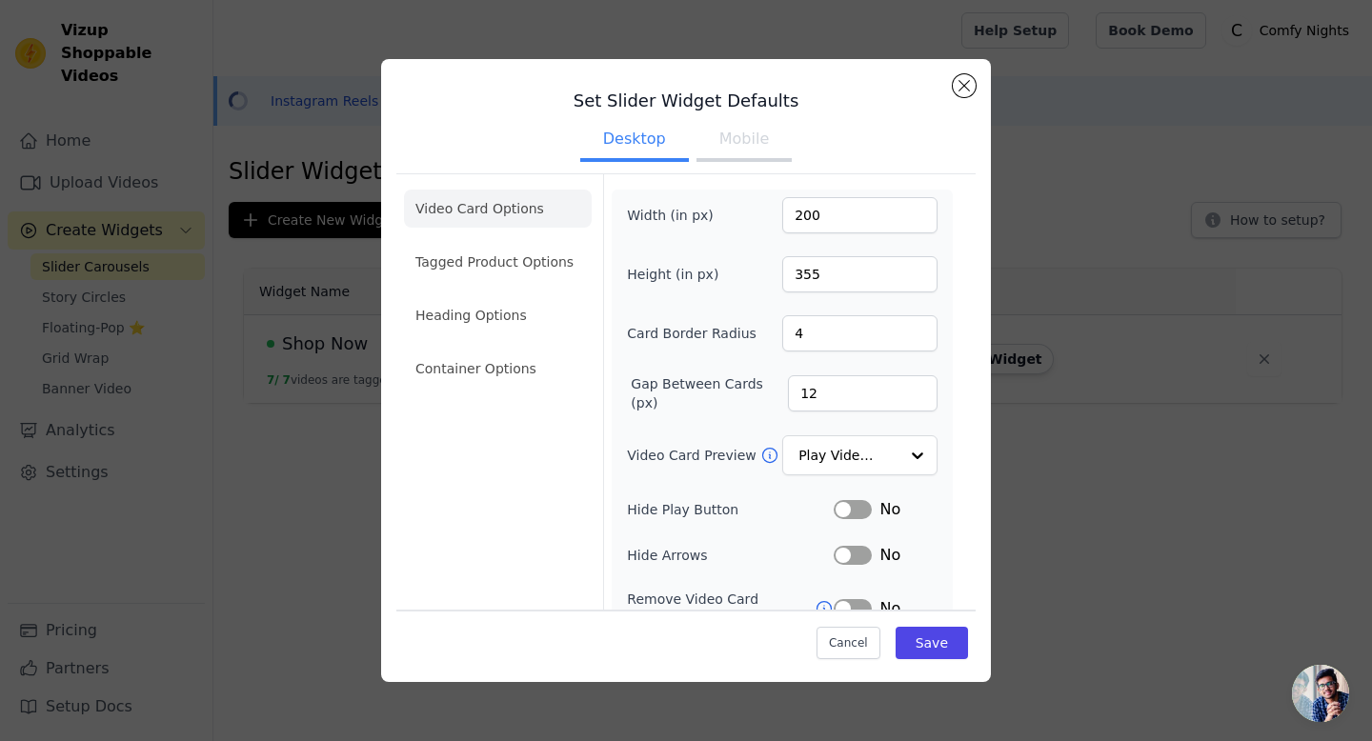
click at [553, 242] on ul "Video Card Options Tagged Product Options Heading Options Container Options" at bounding box center [498, 288] width 188 height 213
click at [522, 311] on li "Heading Options" at bounding box center [498, 315] width 188 height 38
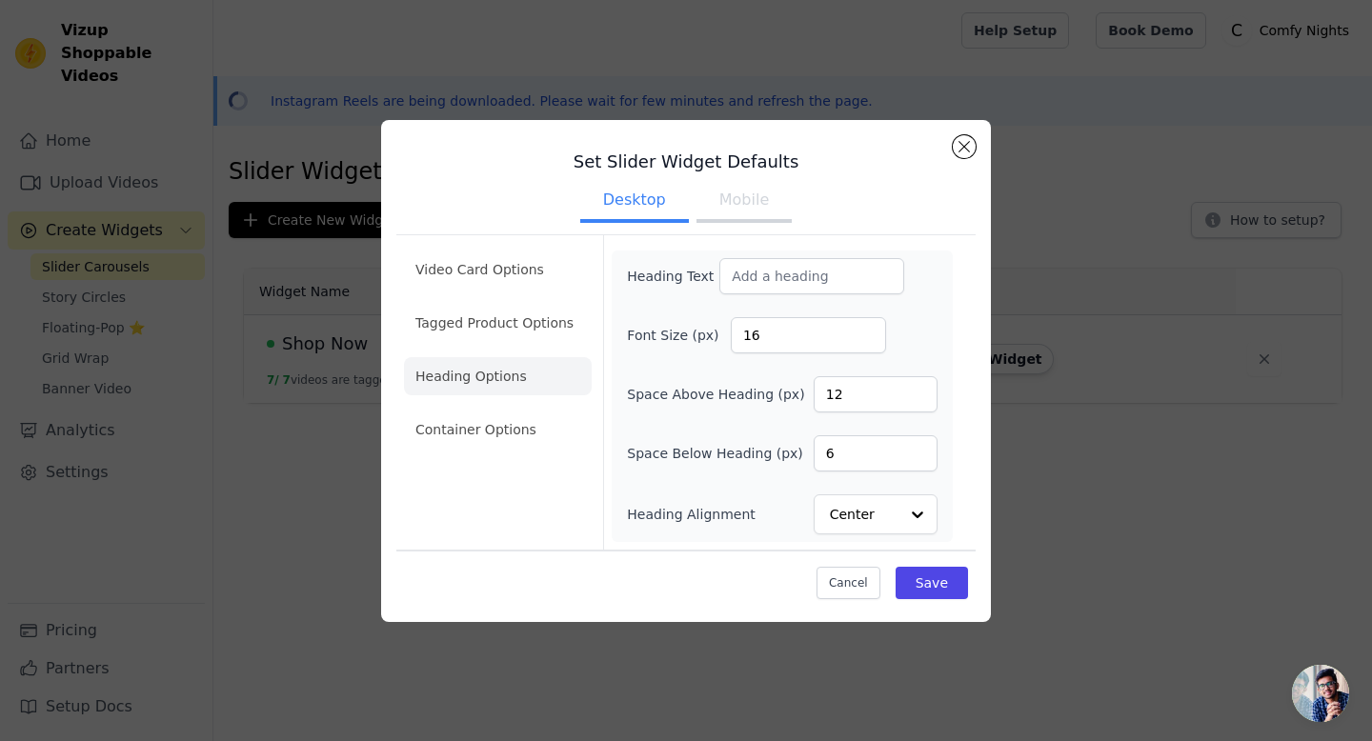
click at [525, 378] on li "Heading Options" at bounding box center [498, 376] width 188 height 38
click at [521, 426] on li "Container Options" at bounding box center [498, 430] width 188 height 38
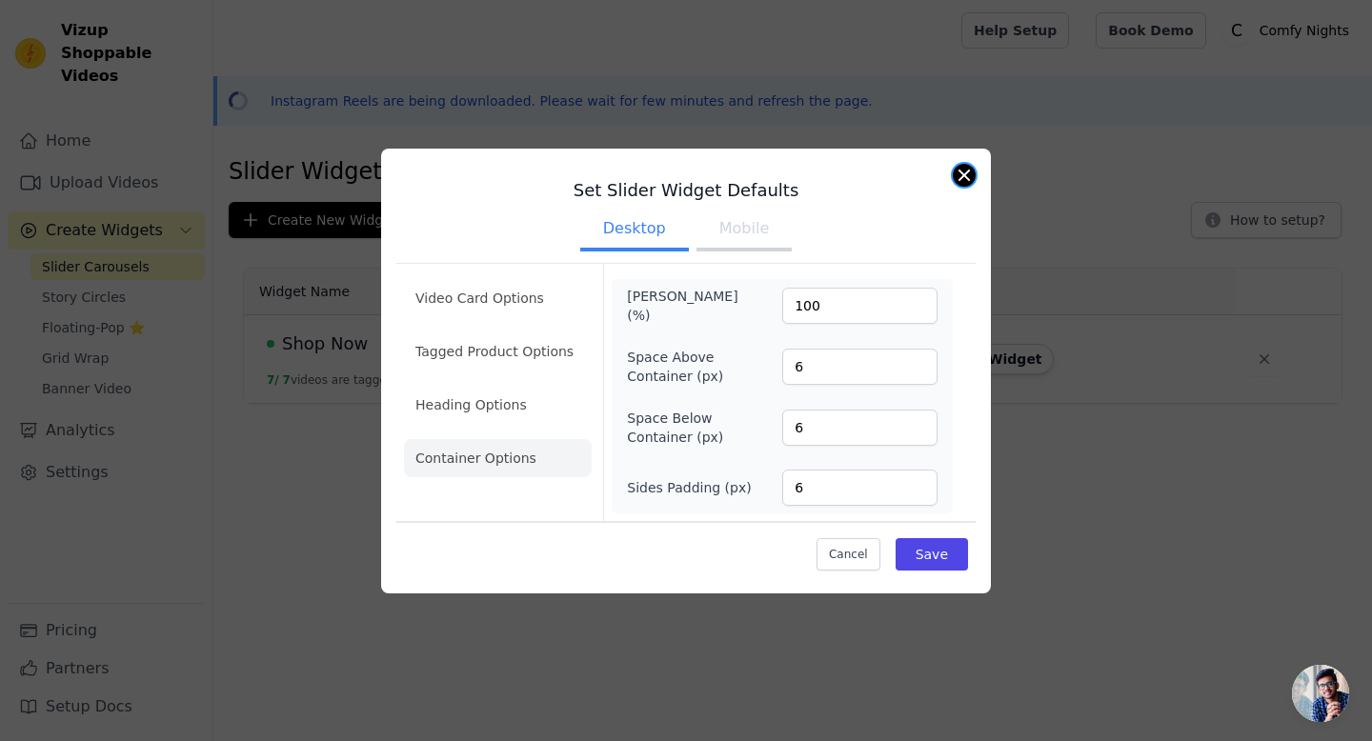
click at [960, 173] on button "Close modal" at bounding box center [964, 175] width 23 height 23
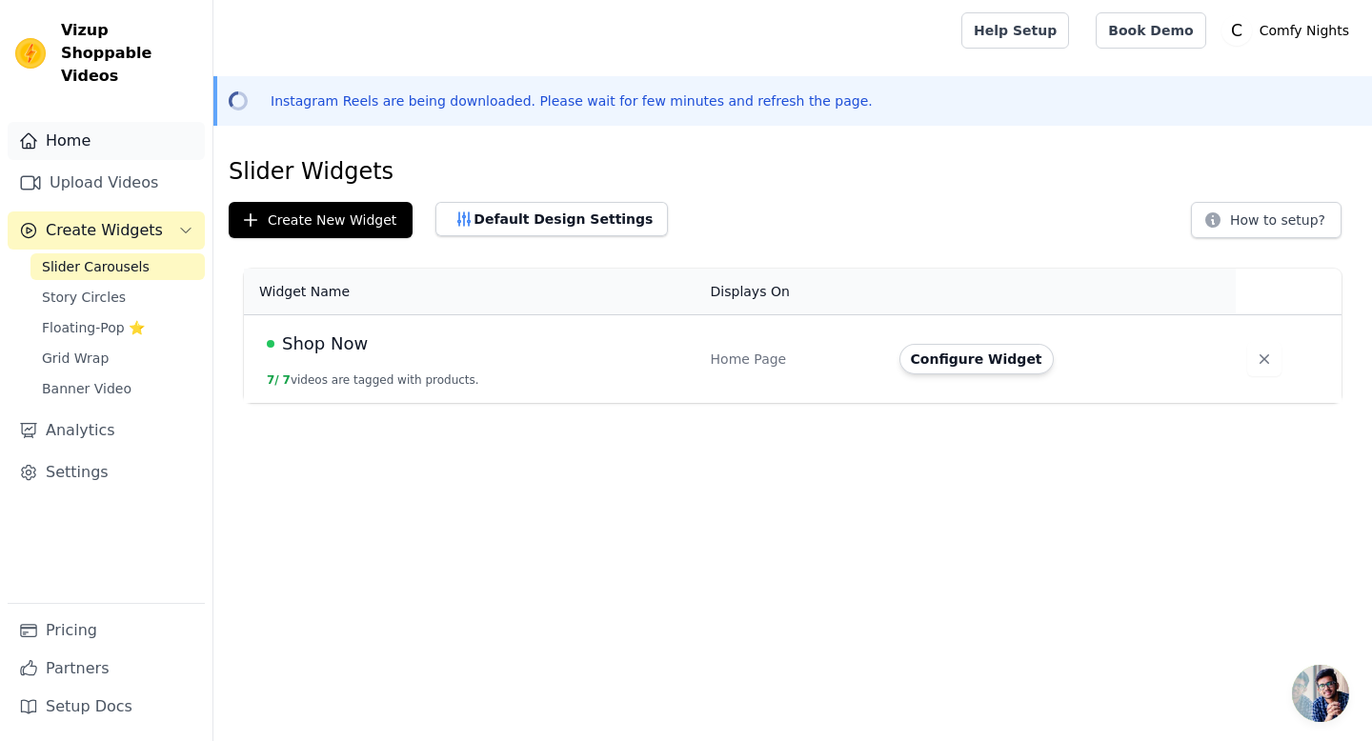
click at [80, 122] on link "Home" at bounding box center [106, 141] width 197 height 38
